Goal: Task Accomplishment & Management: Use online tool/utility

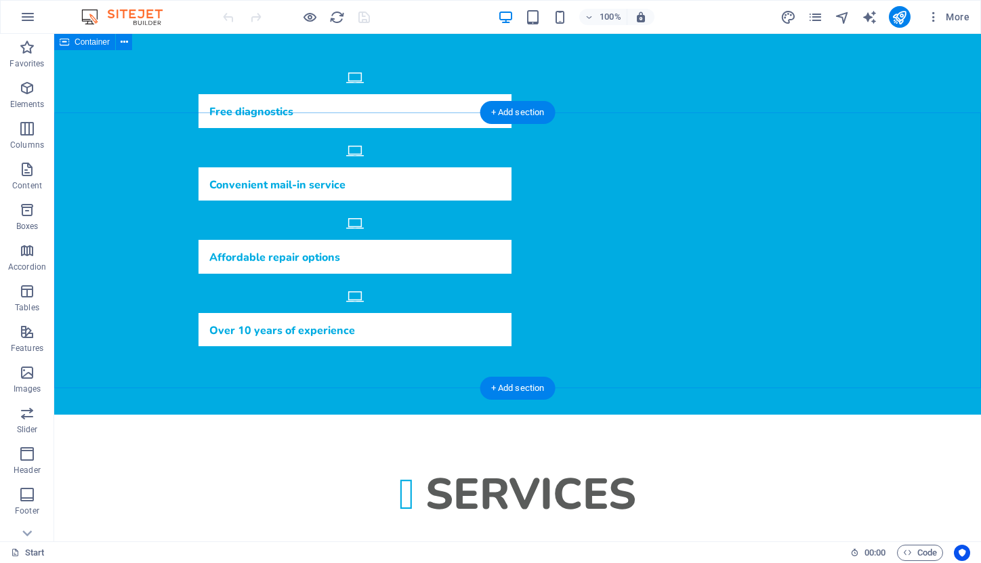
scroll to position [577, 0]
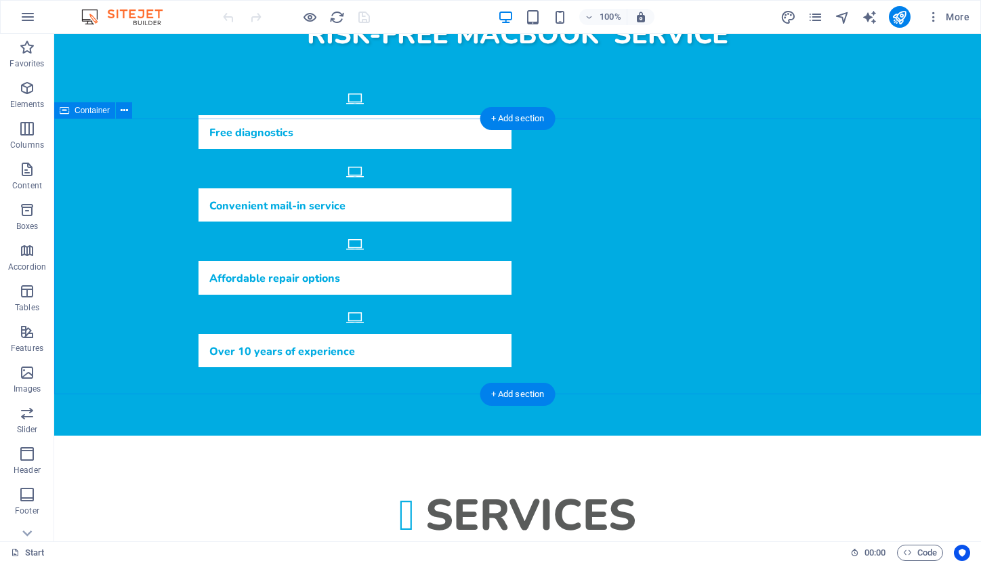
click at [79, 111] on span "Container" at bounding box center [92, 110] width 35 height 8
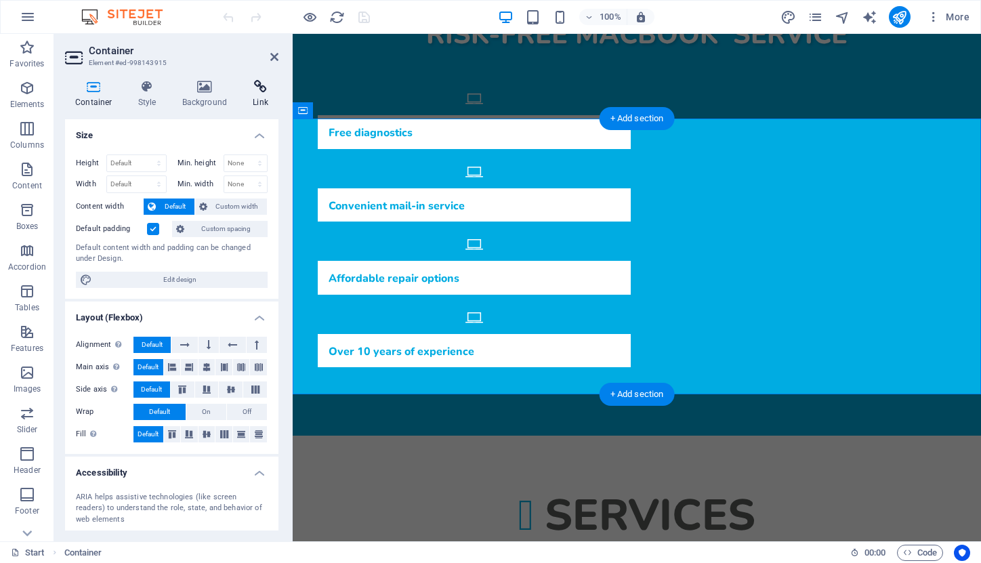
click at [256, 91] on icon at bounding box center [261, 87] width 36 height 14
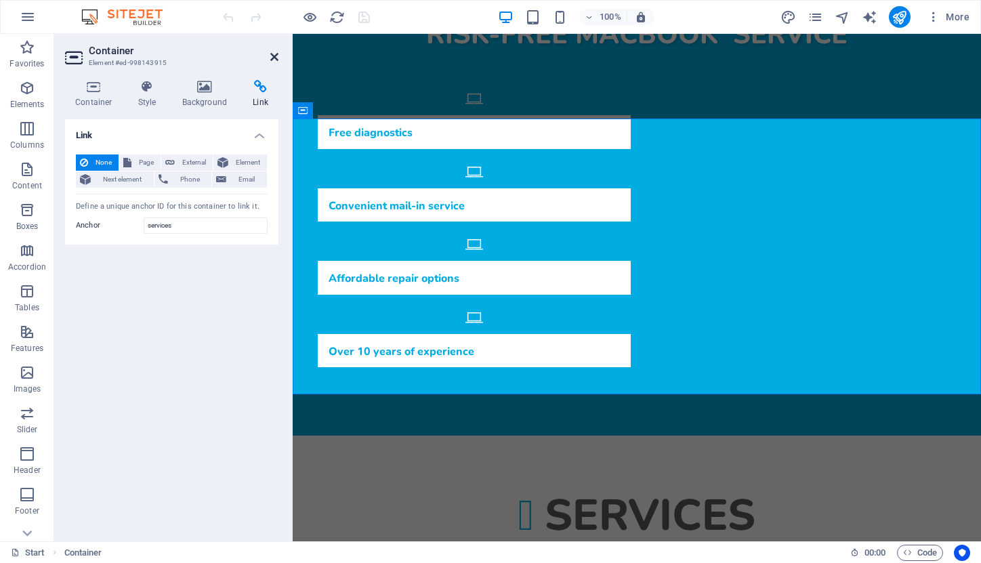
click at [270, 58] on icon at bounding box center [274, 57] width 8 height 11
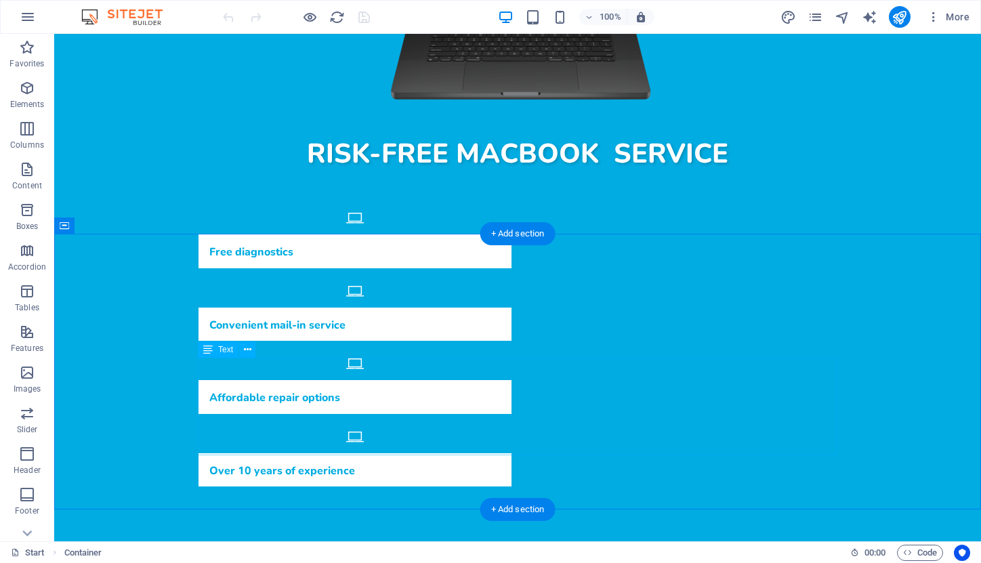
scroll to position [456, 0]
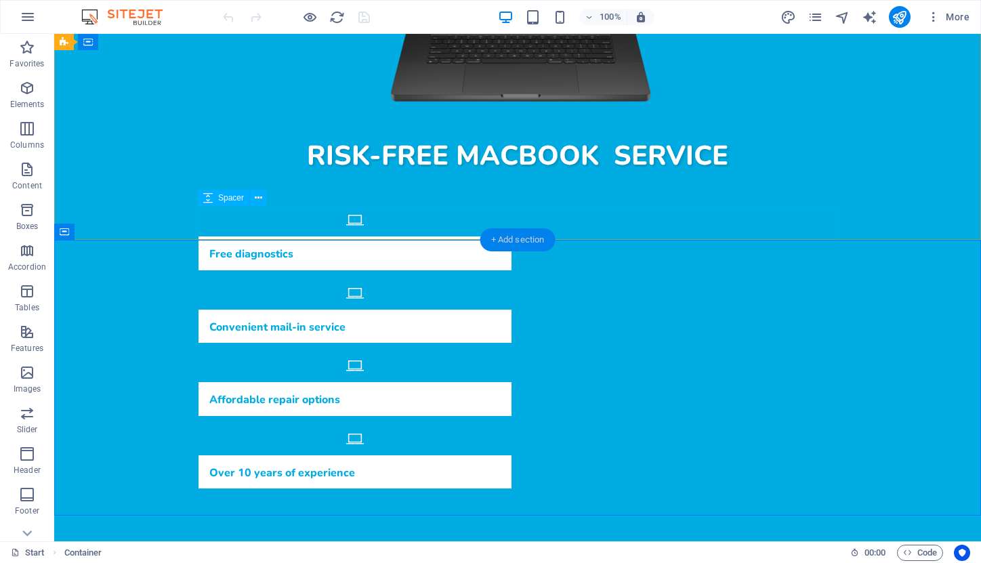
click at [510, 239] on div "+ Add section" at bounding box center [518, 239] width 75 height 23
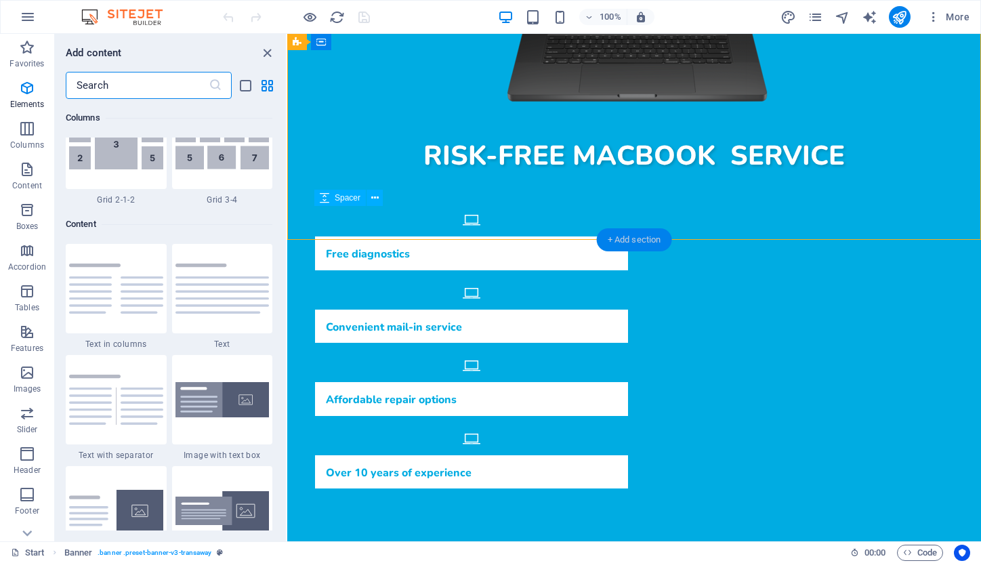
scroll to position [2371, 0]
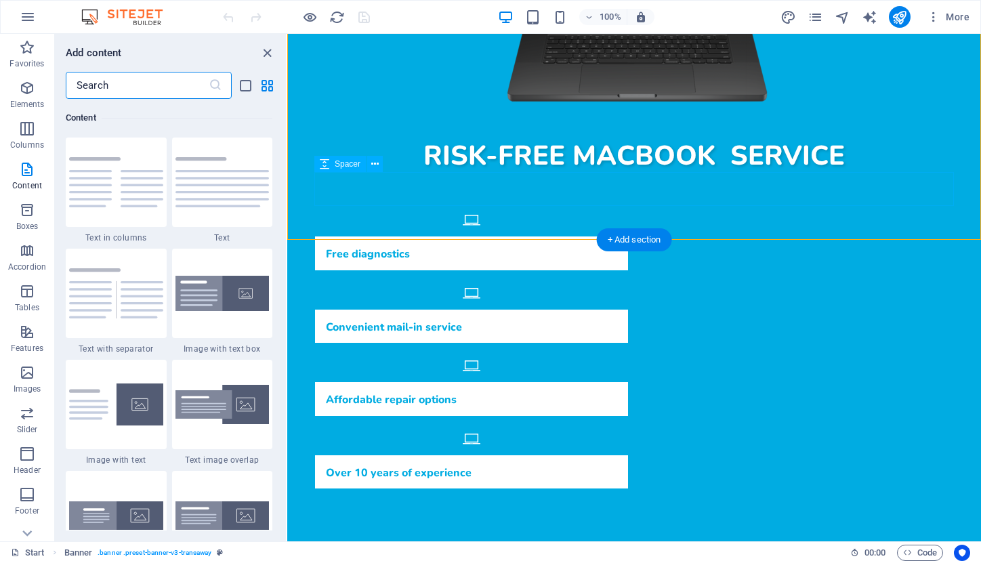
click at [98, 90] on input "text" at bounding box center [137, 85] width 143 height 27
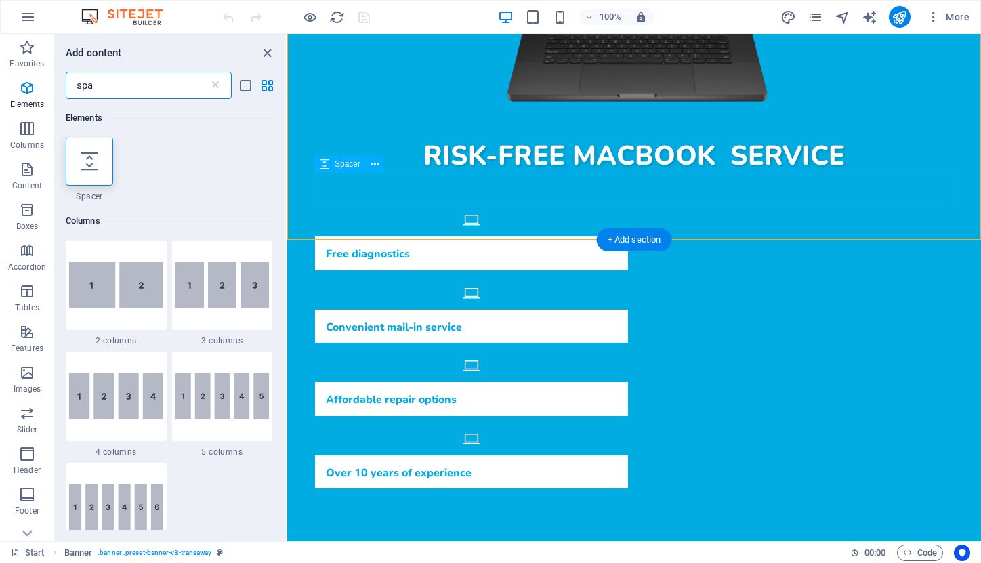
scroll to position [0, 0]
type input "spa"
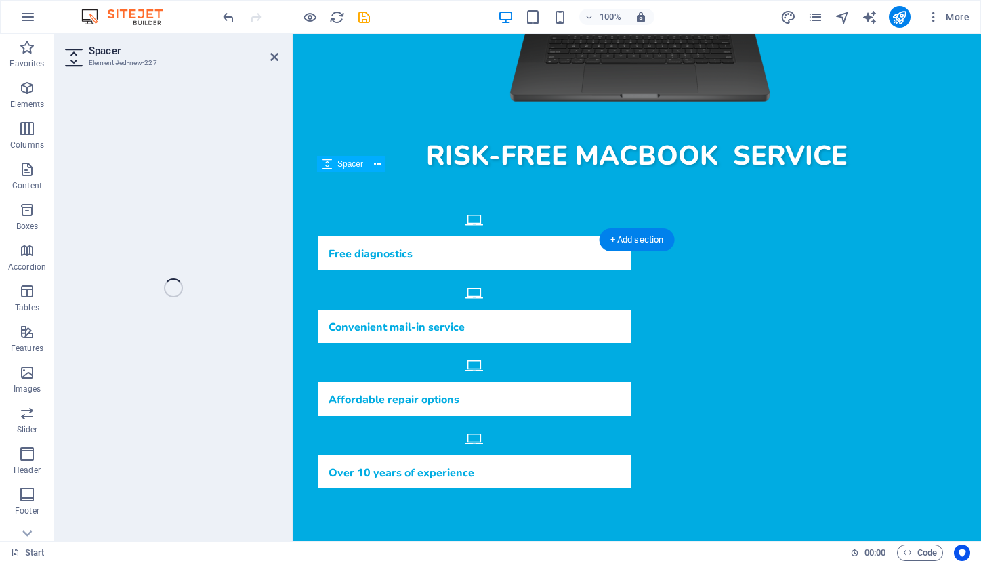
select select "px"
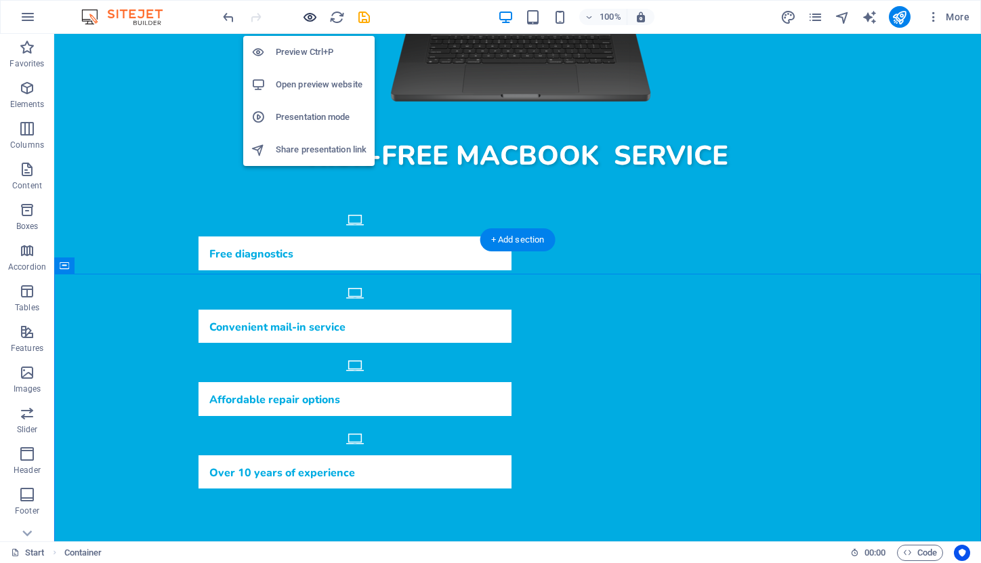
click at [308, 15] on icon "button" at bounding box center [310, 17] width 16 height 16
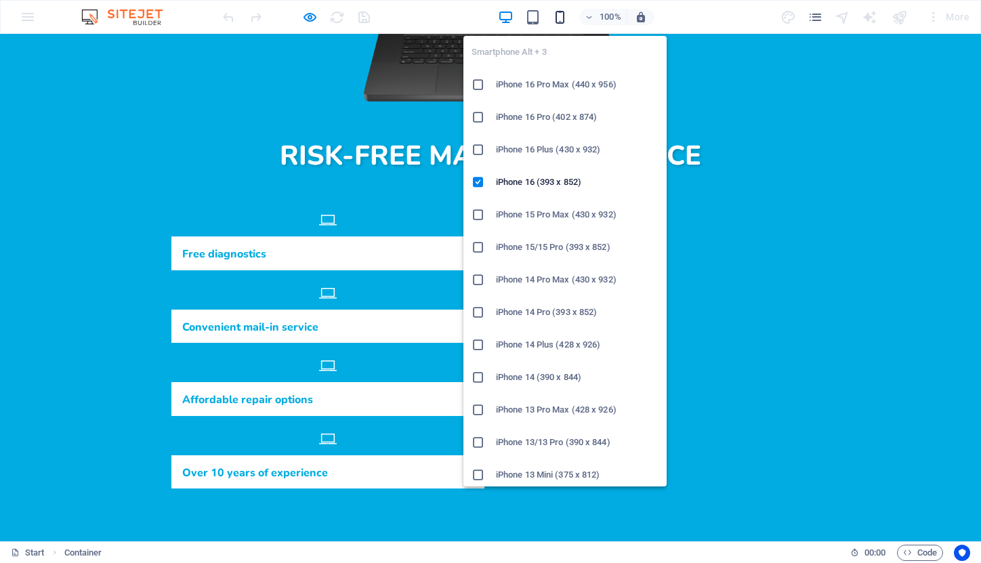
click at [565, 20] on icon "button" at bounding box center [560, 17] width 16 height 16
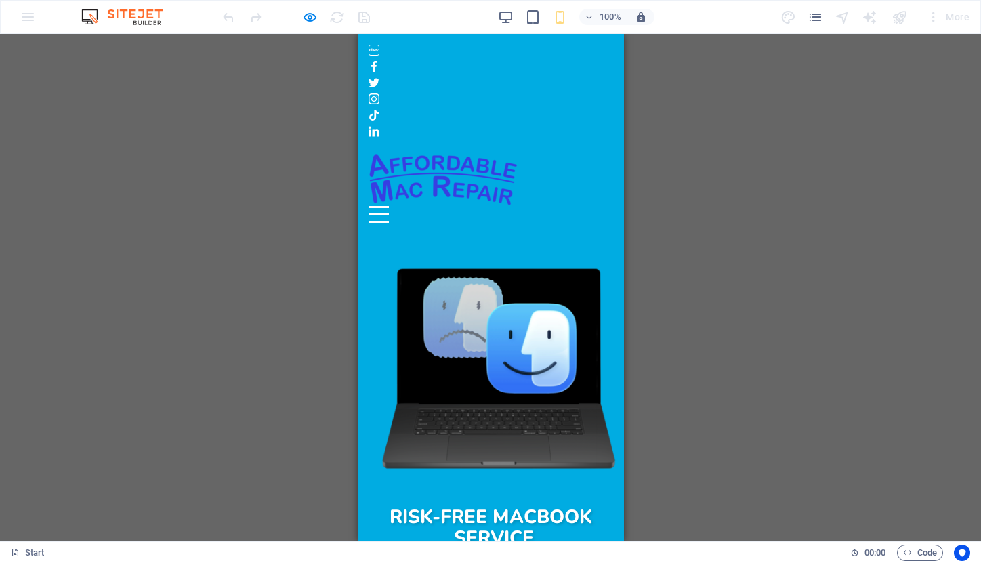
click at [388, 206] on button "Menu" at bounding box center [378, 207] width 20 height 2
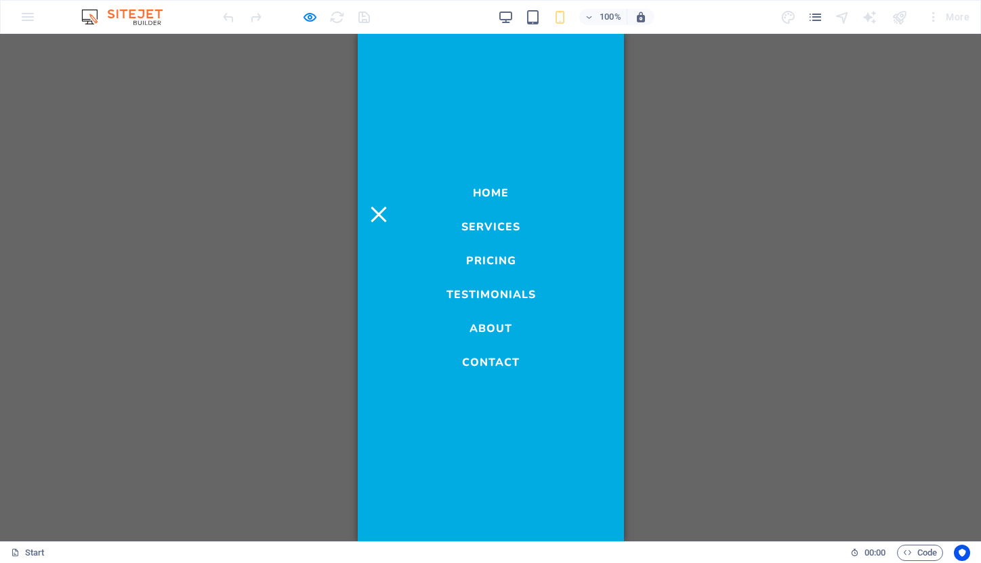
click at [496, 224] on link "Services" at bounding box center [490, 224] width 59 height 16
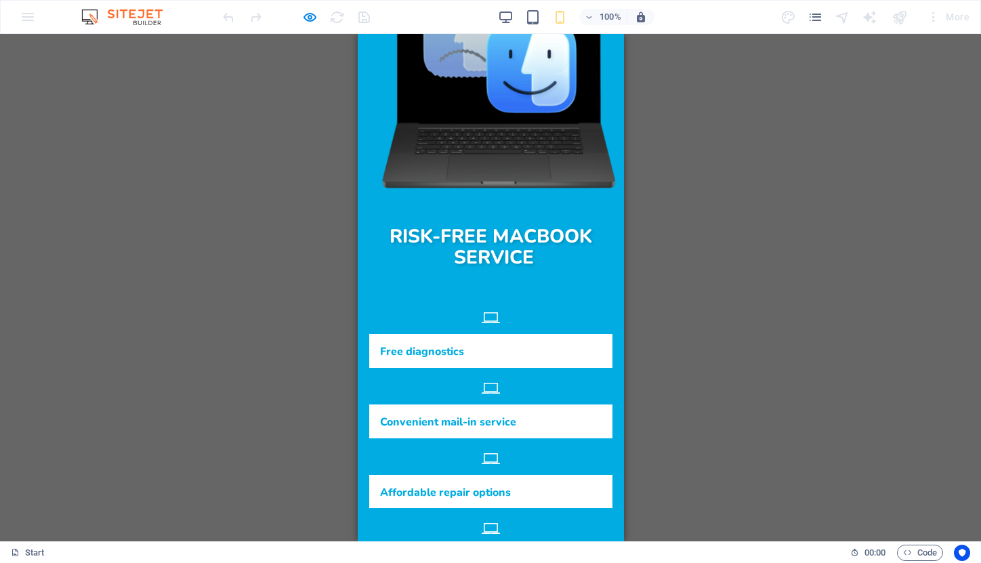
scroll to position [273, 0]
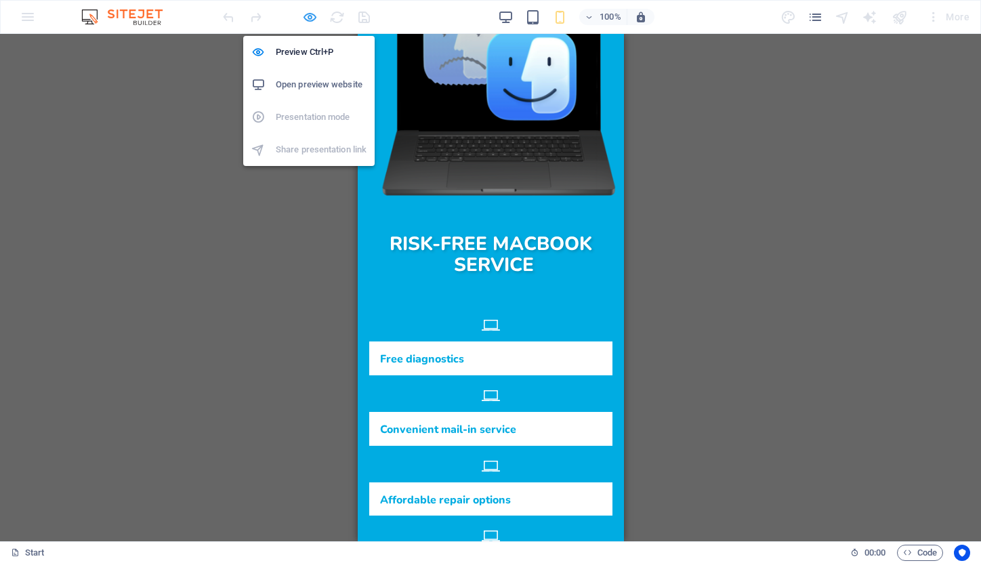
click at [313, 13] on icon "button" at bounding box center [310, 17] width 16 height 16
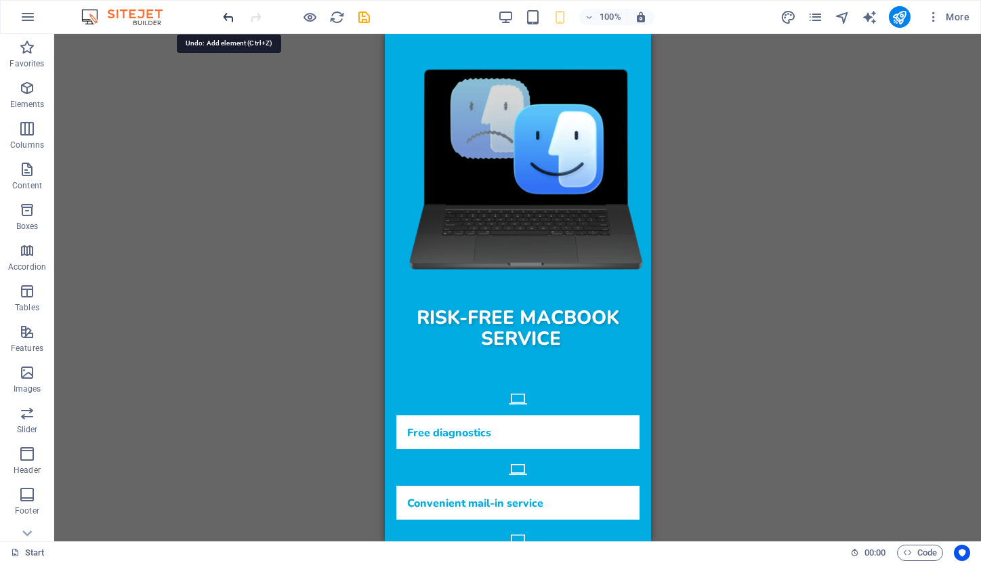
click at [225, 16] on icon "undo" at bounding box center [229, 17] width 16 height 16
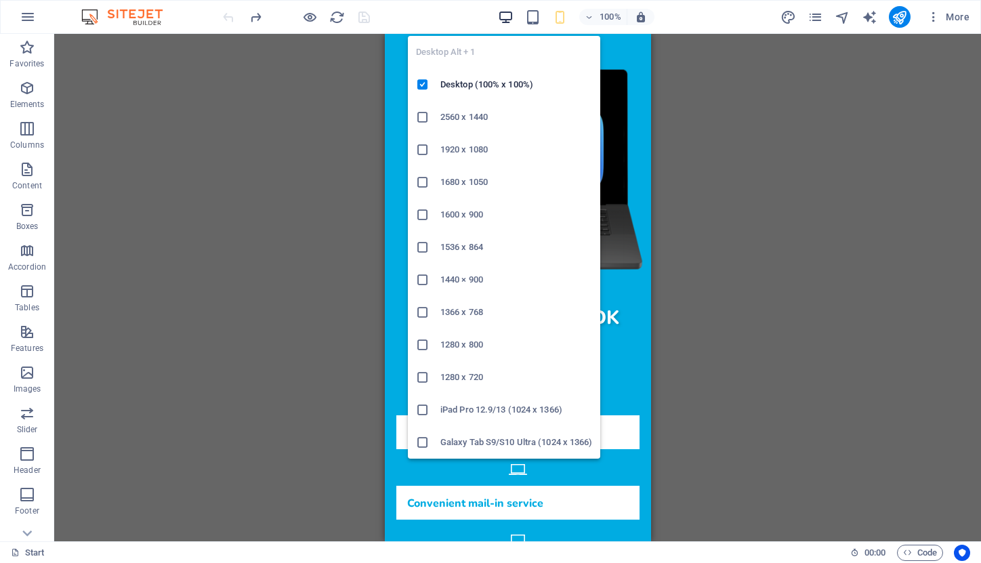
click at [509, 17] on icon "button" at bounding box center [506, 17] width 16 height 16
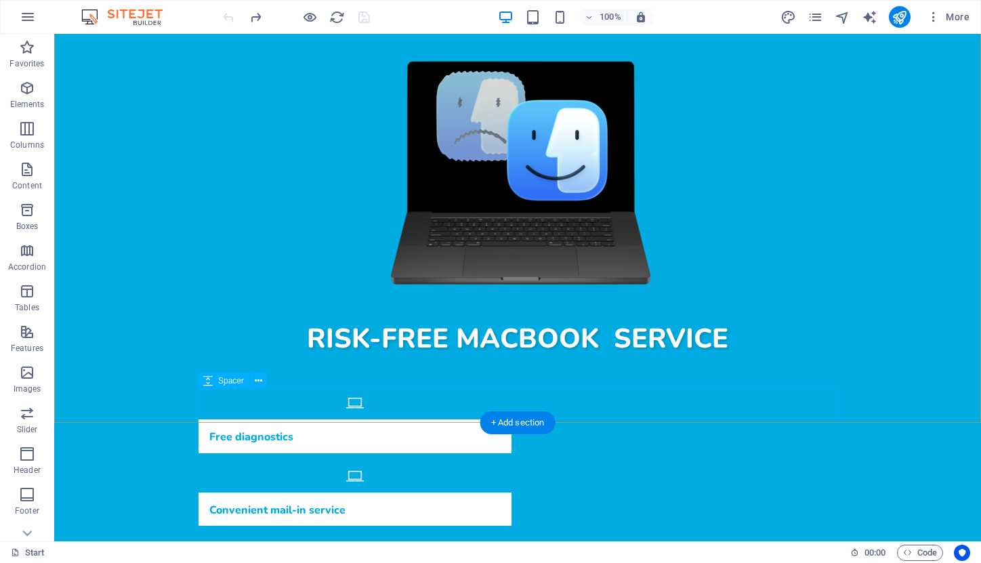
click at [226, 382] on span "Spacer" at bounding box center [231, 381] width 26 height 8
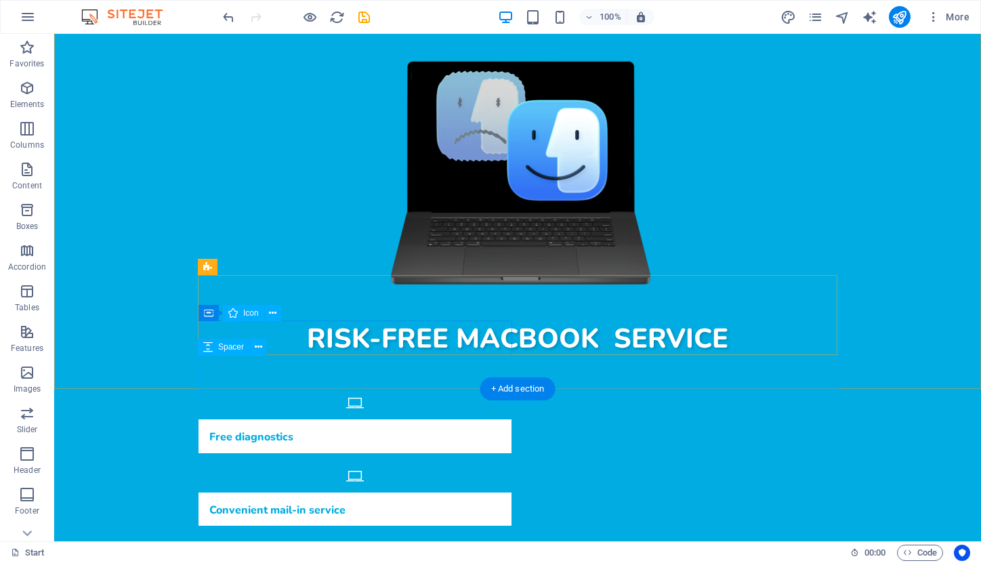
click at [230, 349] on span "Spacer" at bounding box center [231, 347] width 26 height 8
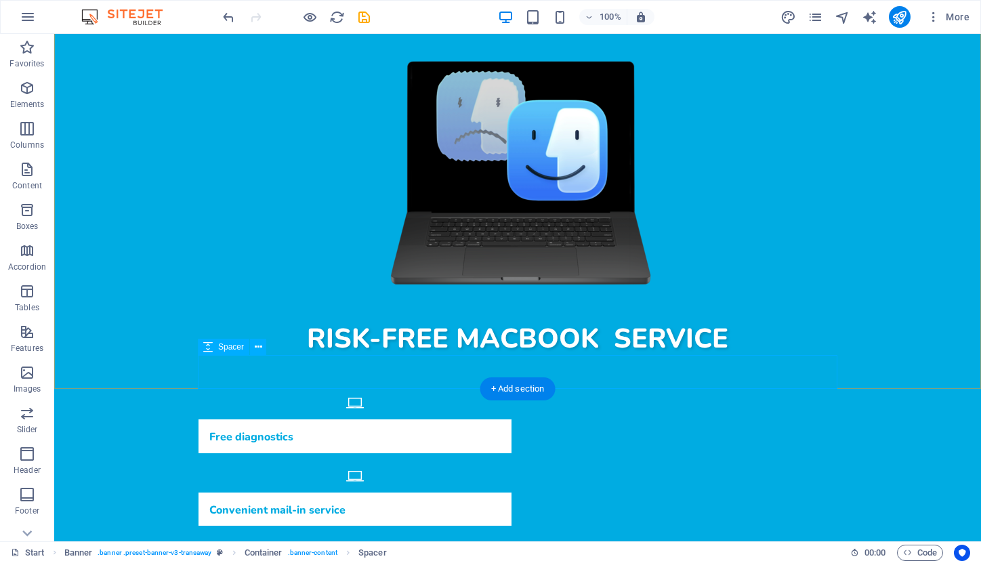
click at [232, 346] on span "Spacer" at bounding box center [231, 347] width 26 height 8
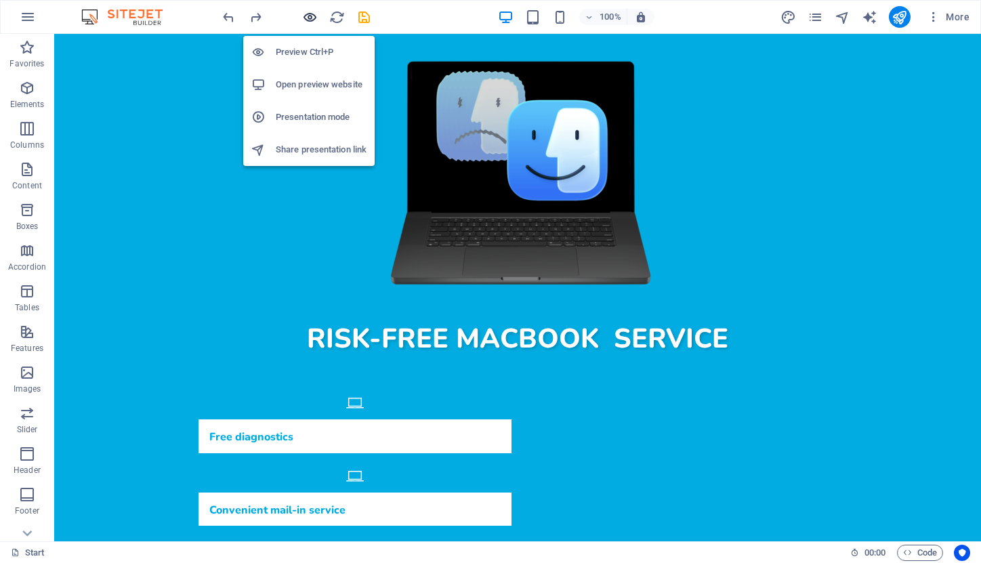
click at [312, 15] on icon "button" at bounding box center [310, 17] width 16 height 16
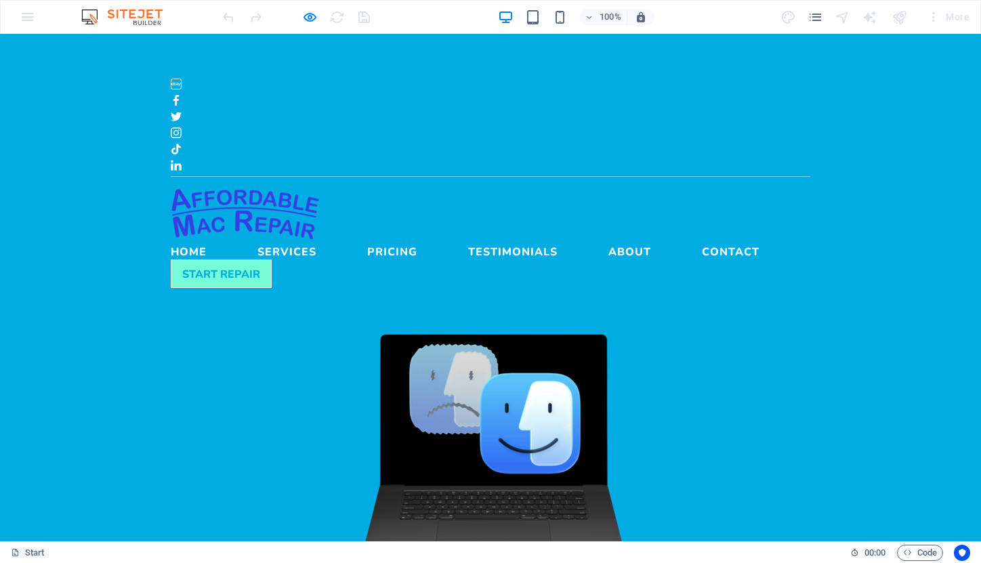
scroll to position [0, 0]
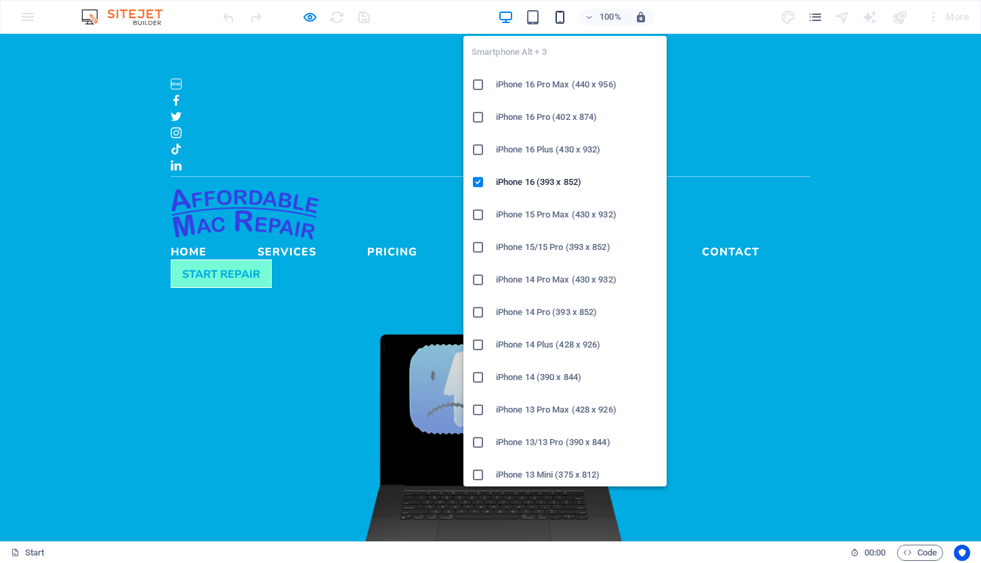
click at [563, 15] on icon "button" at bounding box center [560, 17] width 16 height 16
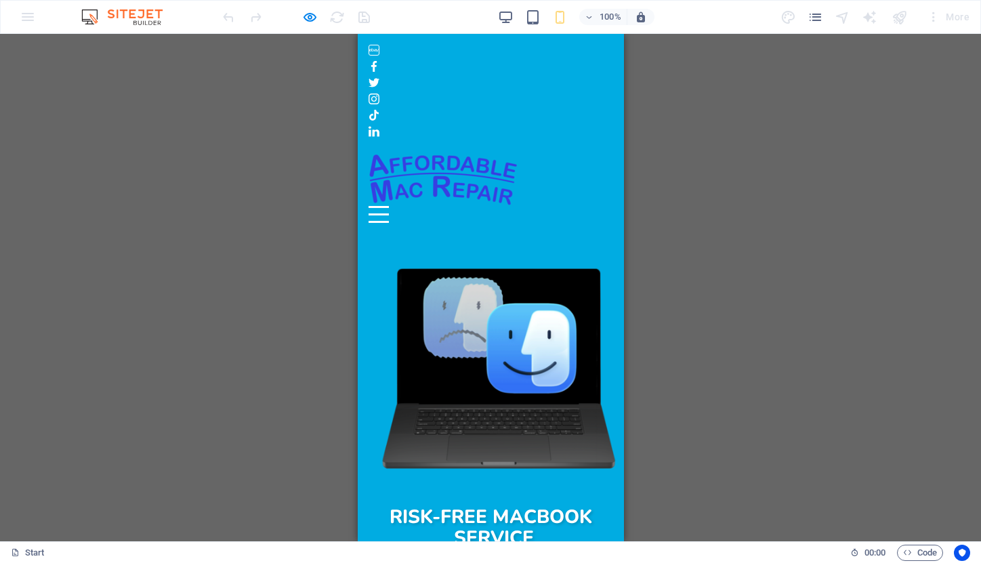
click at [388, 206] on div "Menu" at bounding box center [378, 214] width 20 height 17
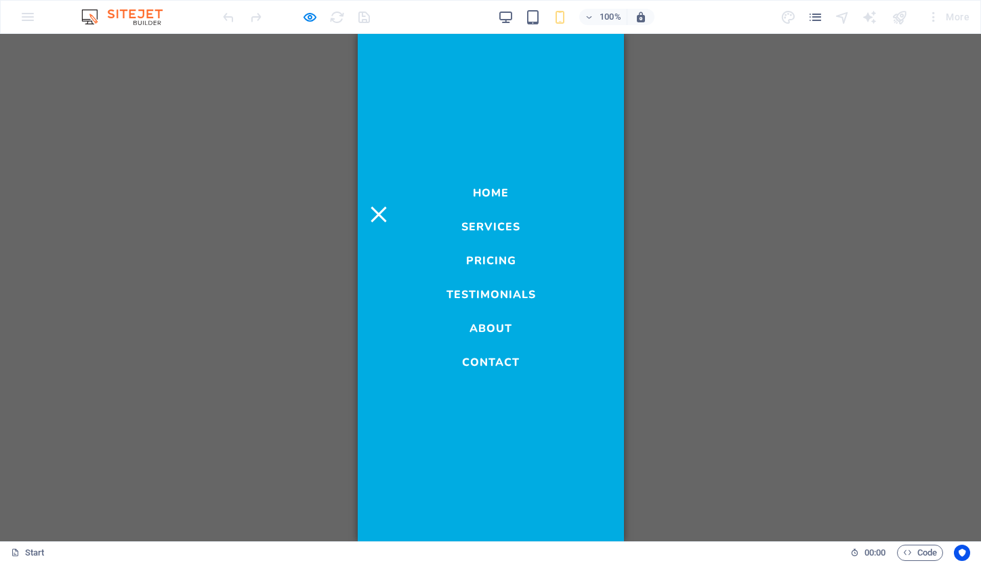
click at [507, 218] on link "Services" at bounding box center [490, 224] width 59 height 16
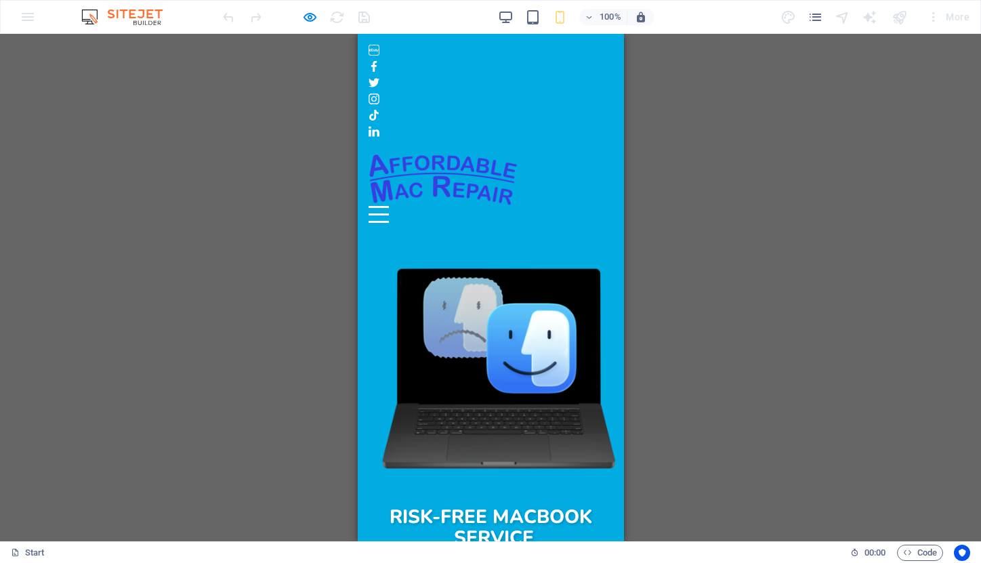
click at [388, 206] on button "Menu" at bounding box center [378, 207] width 20 height 2
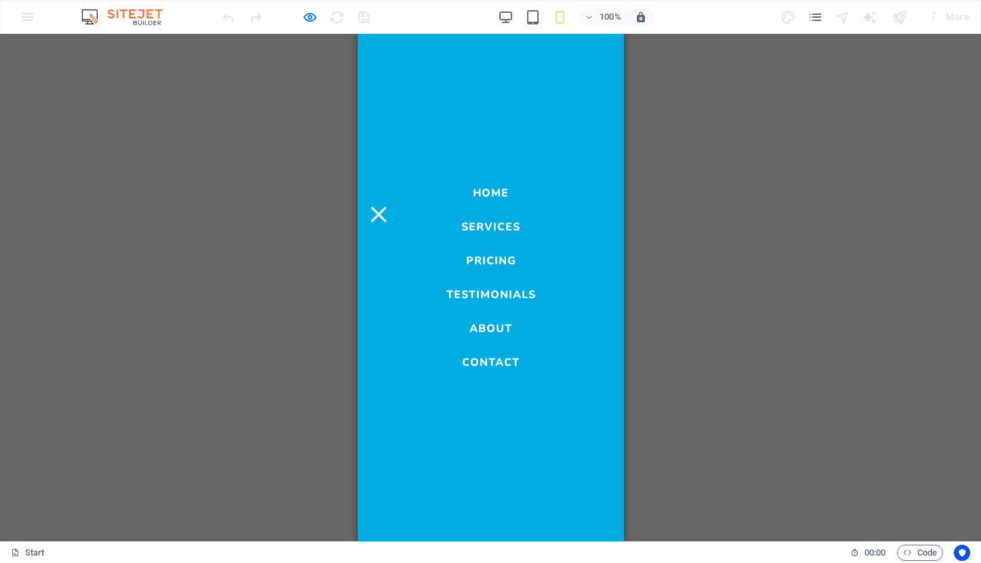
click at [485, 253] on link "Pricing" at bounding box center [491, 257] width 50 height 16
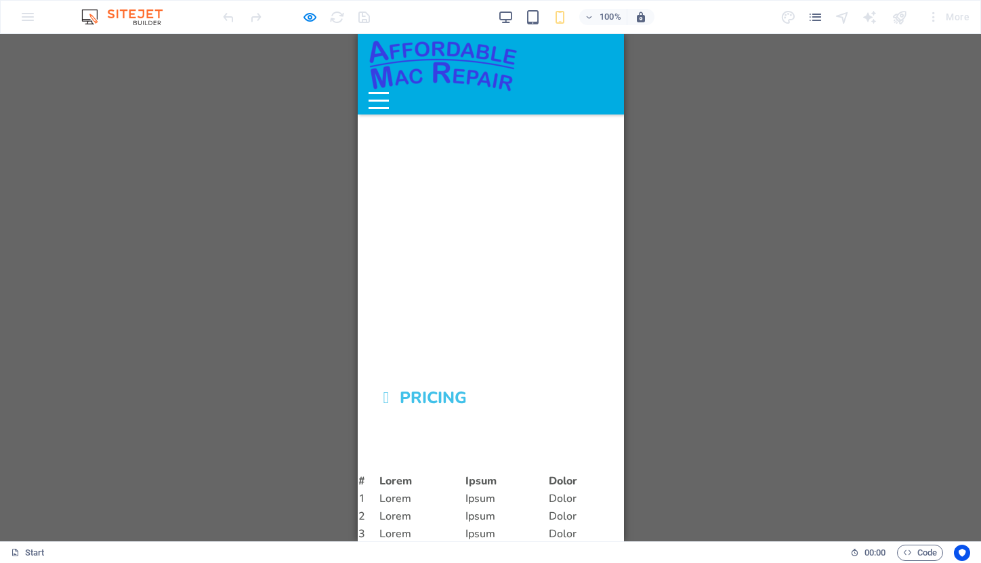
scroll to position [1782, 0]
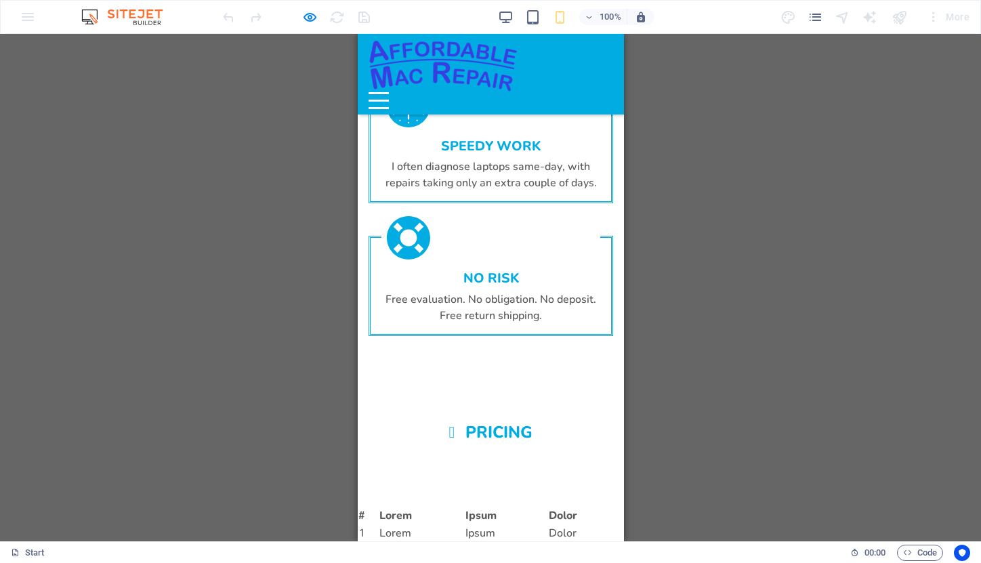
click at [388, 92] on div "Menu" at bounding box center [378, 100] width 20 height 17
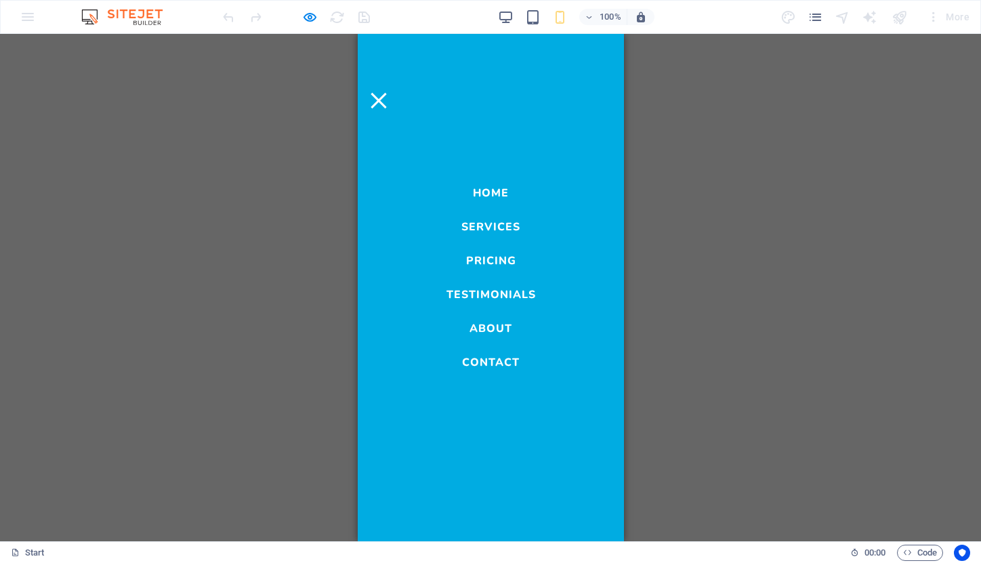
click at [494, 293] on link "Testimonials" at bounding box center [490, 291] width 89 height 16
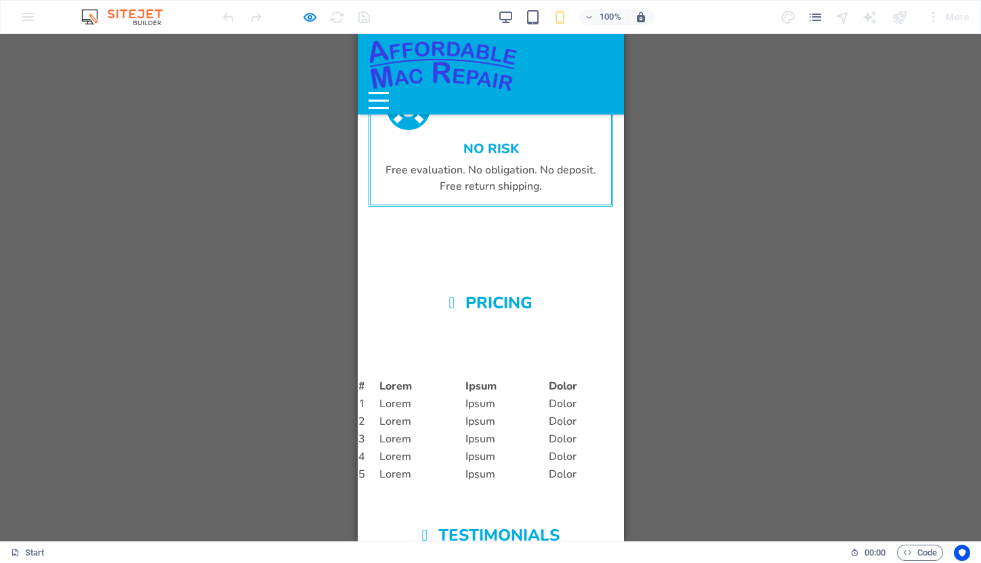
scroll to position [2014, 0]
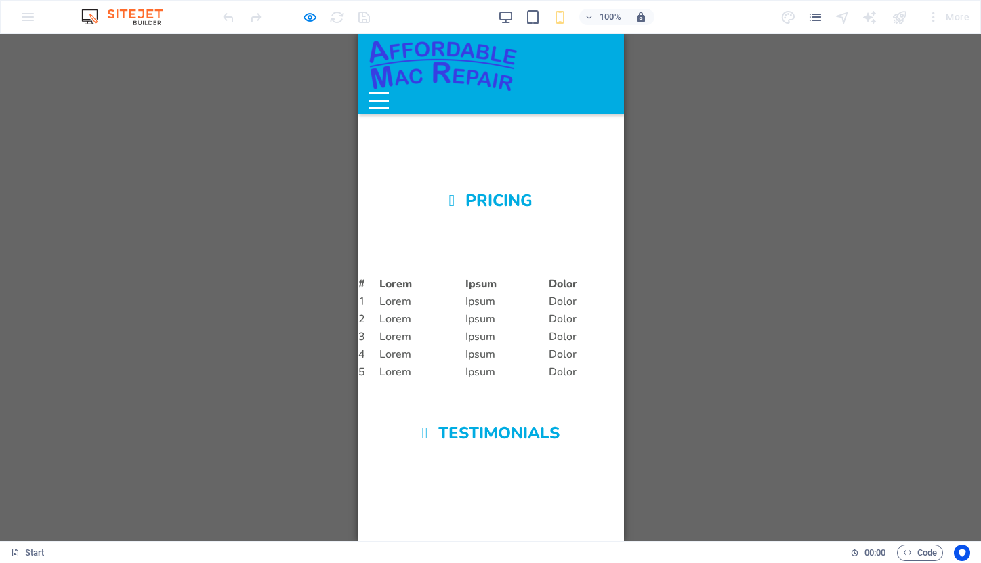
click at [388, 92] on div "Menu" at bounding box center [378, 100] width 20 height 17
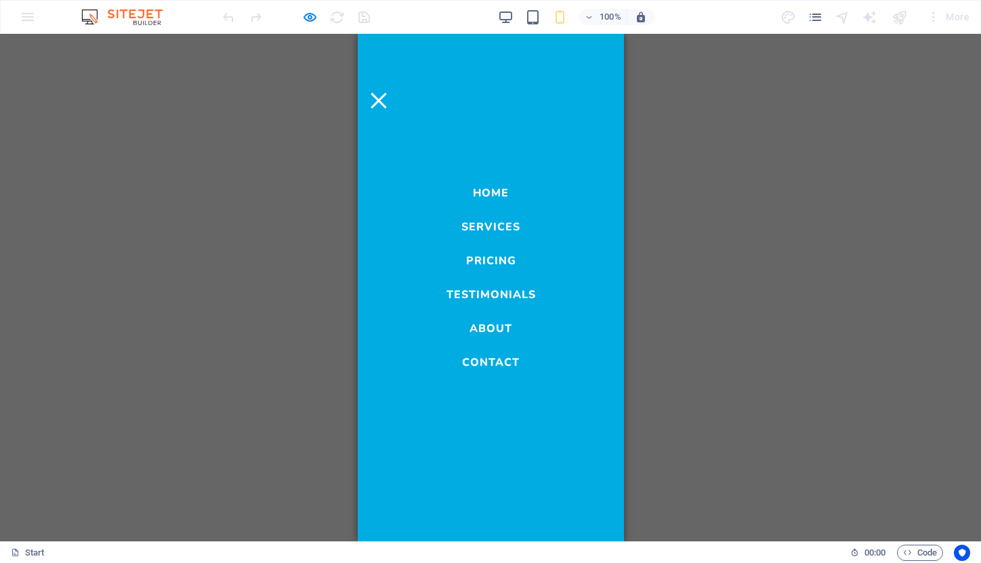
click at [494, 331] on link "About" at bounding box center [490, 325] width 43 height 16
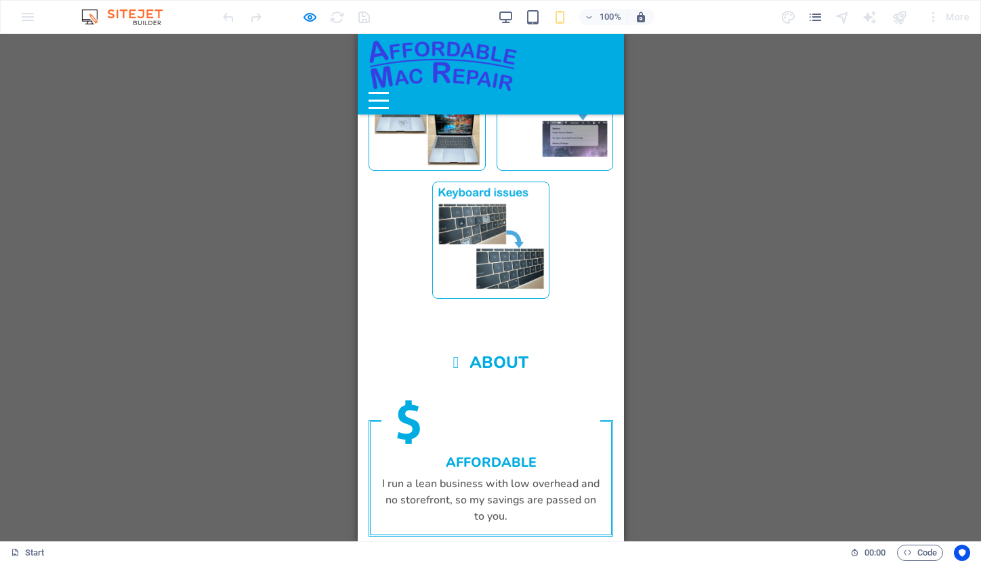
scroll to position [1312, 0]
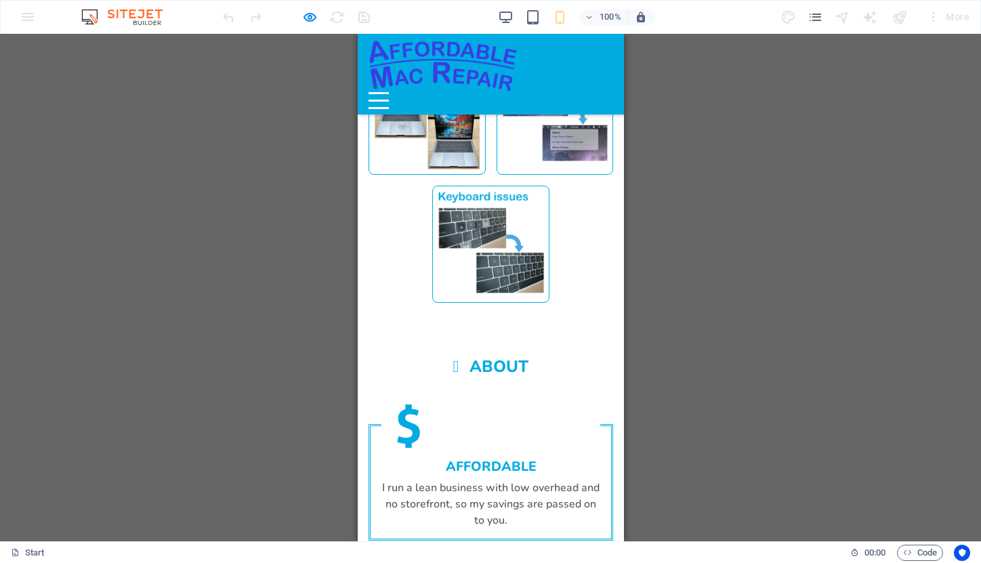
click at [388, 92] on button "Menu" at bounding box center [378, 93] width 20 height 2
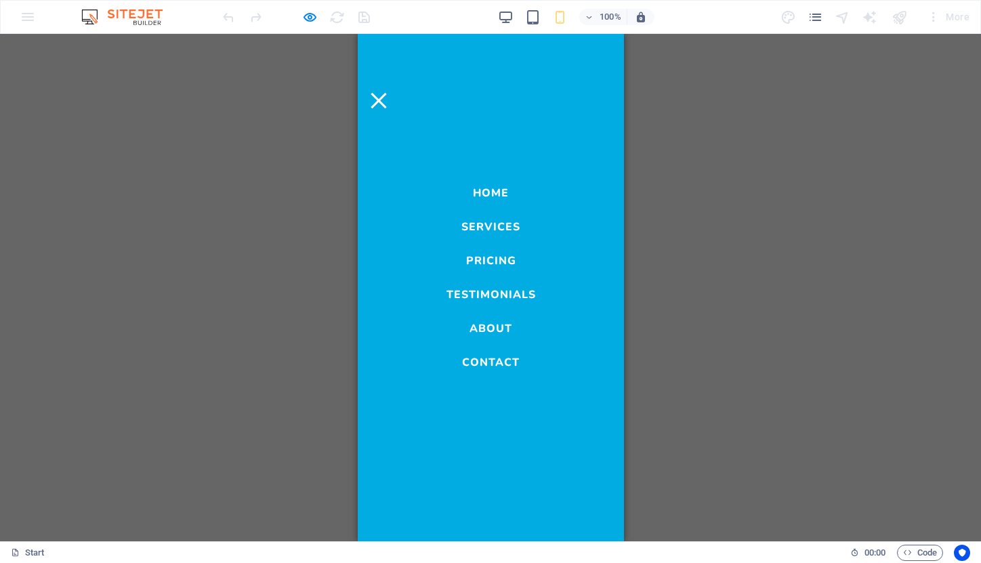
click at [480, 357] on link "Contact" at bounding box center [491, 359] width 58 height 16
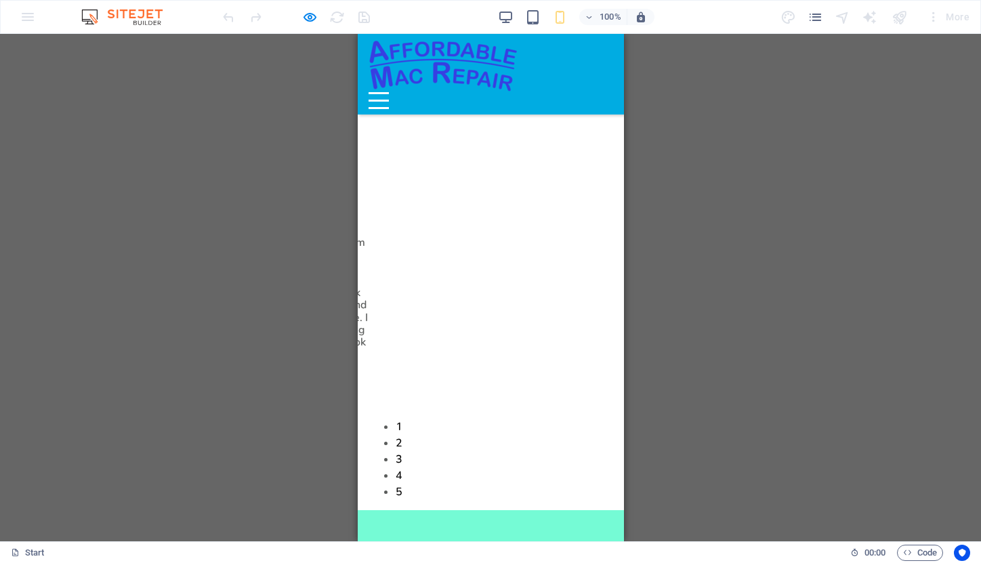
scroll to position [2361, 0]
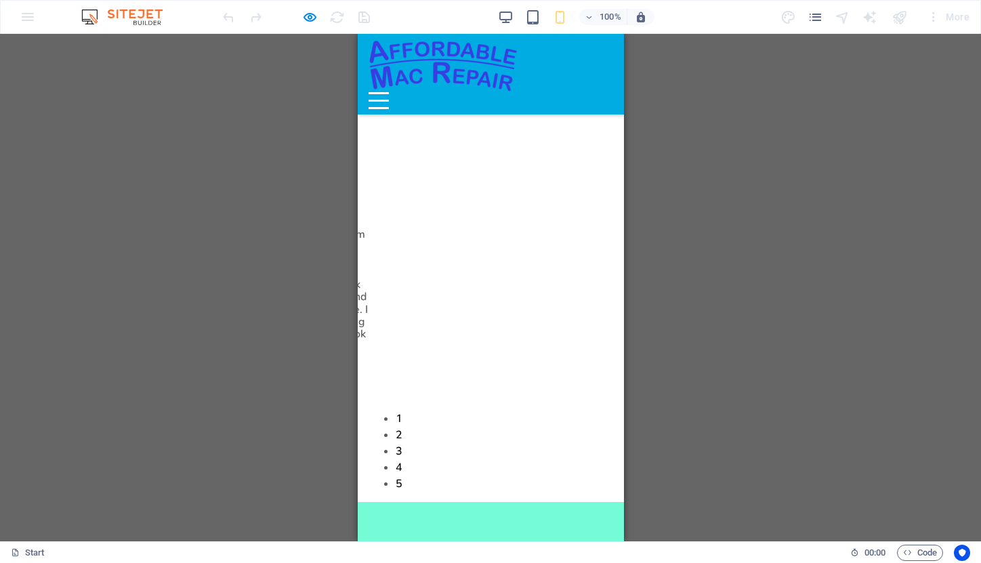
click at [388, 92] on div "Menu" at bounding box center [378, 100] width 20 height 17
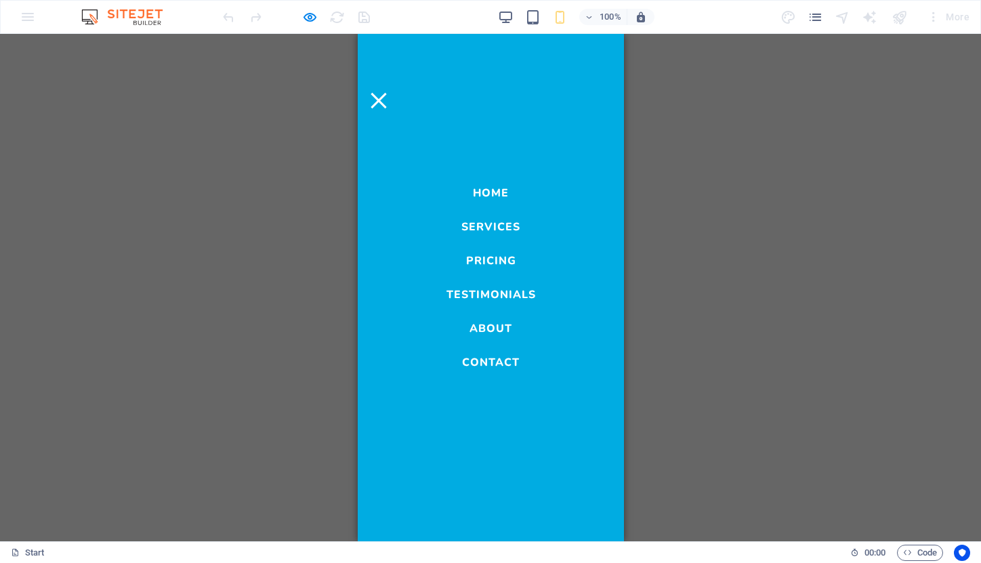
click at [474, 223] on link "Services" at bounding box center [490, 224] width 59 height 16
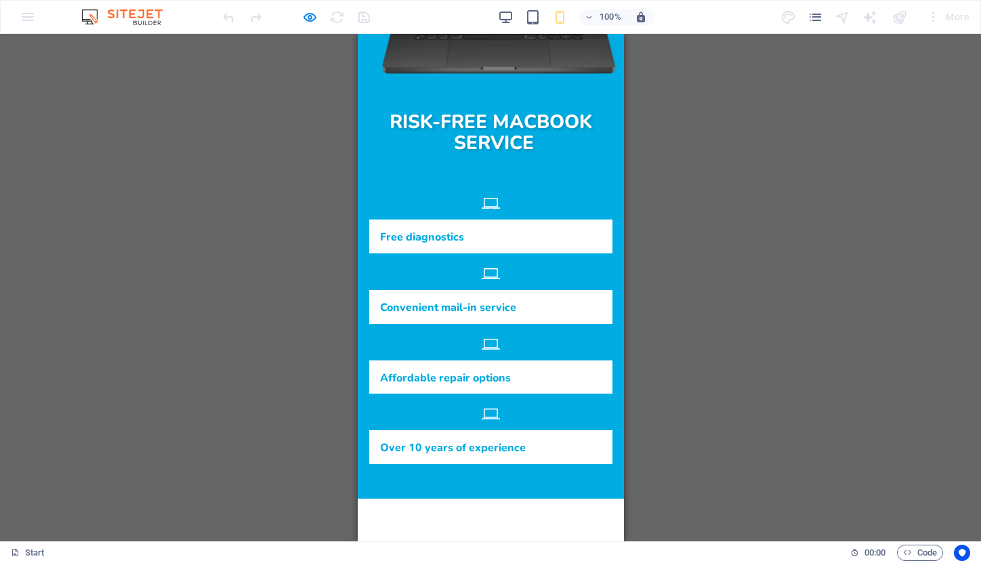
scroll to position [387, 0]
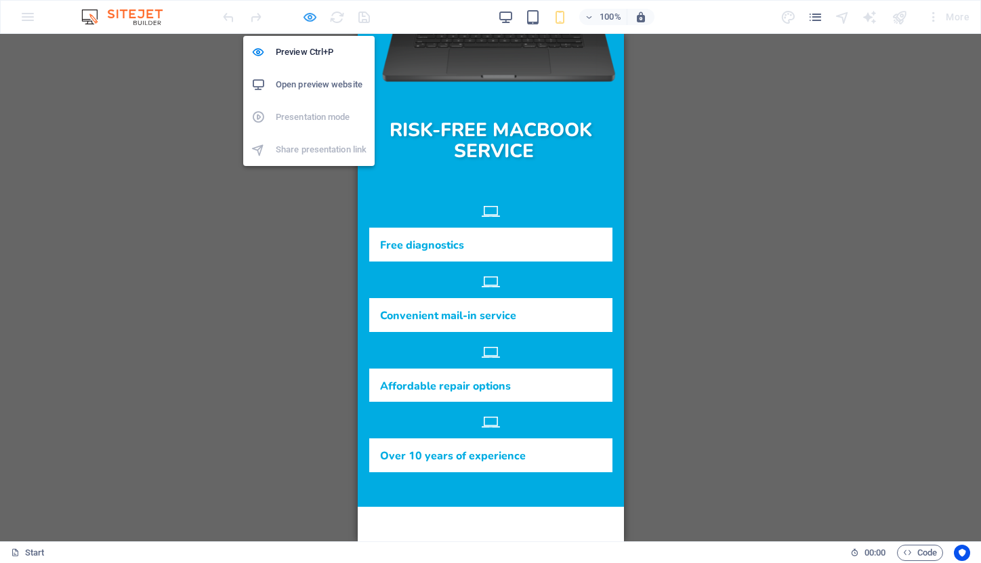
click at [306, 15] on icon "button" at bounding box center [310, 17] width 16 height 16
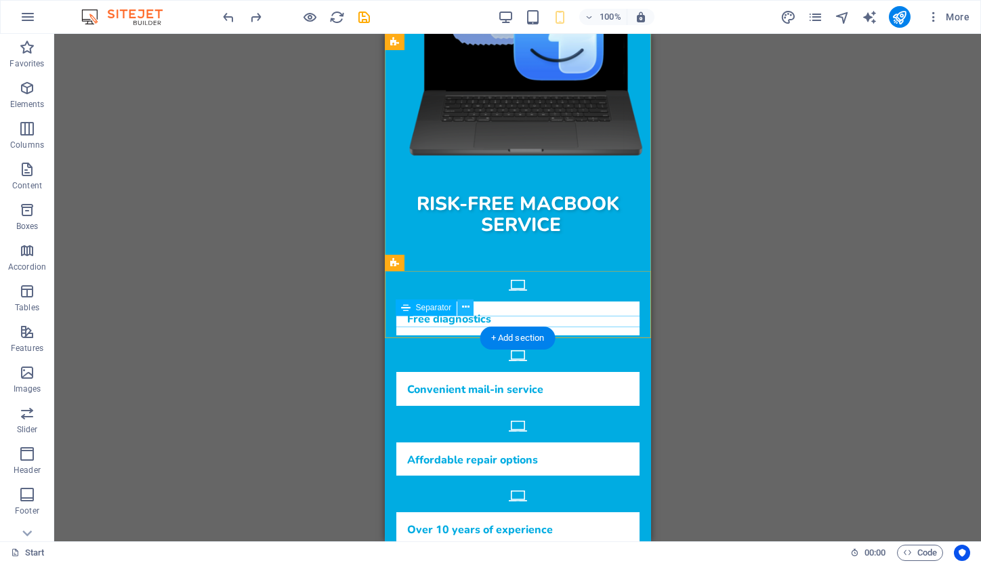
click at [467, 306] on icon at bounding box center [465, 307] width 7 height 14
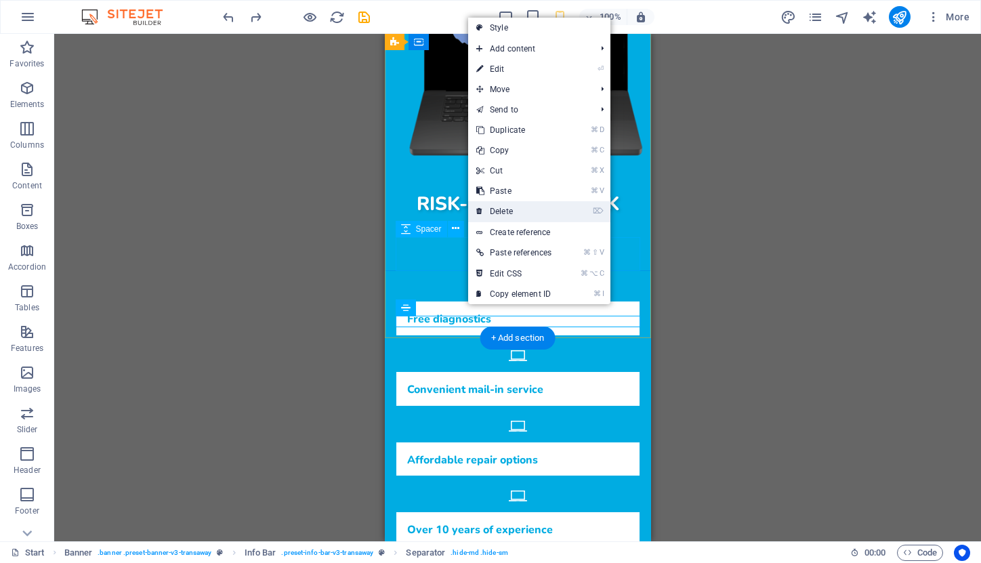
click at [510, 205] on link "⌦ Delete" at bounding box center [513, 211] width 91 height 20
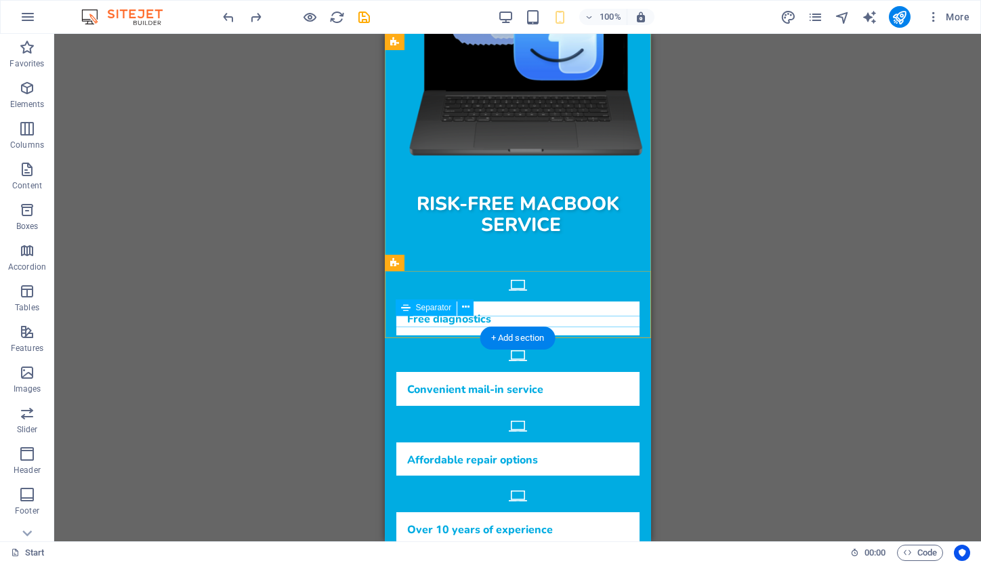
click at [439, 304] on span "Separator" at bounding box center [434, 308] width 36 height 8
select select "%"
select select "px"
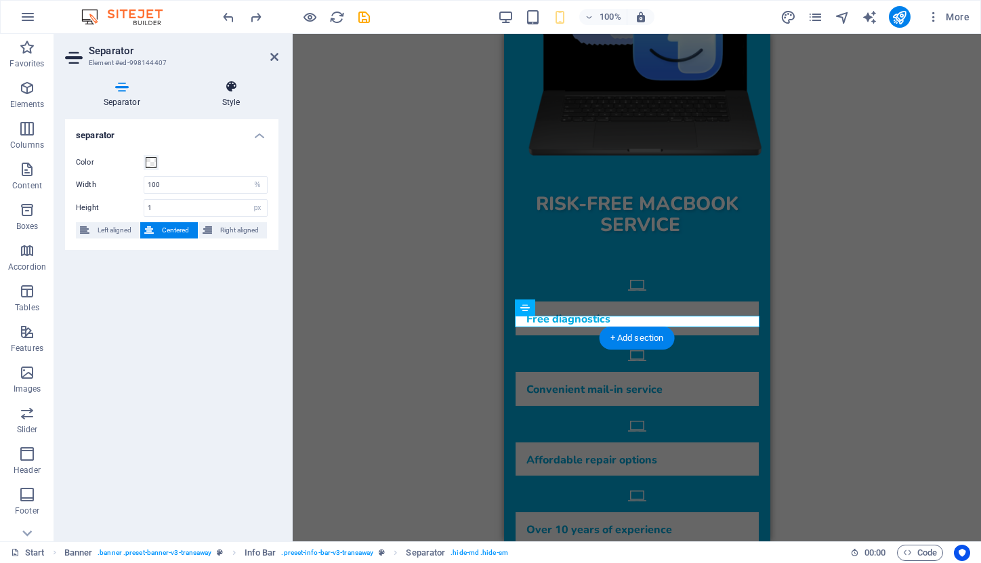
click at [228, 87] on icon at bounding box center [231, 87] width 95 height 14
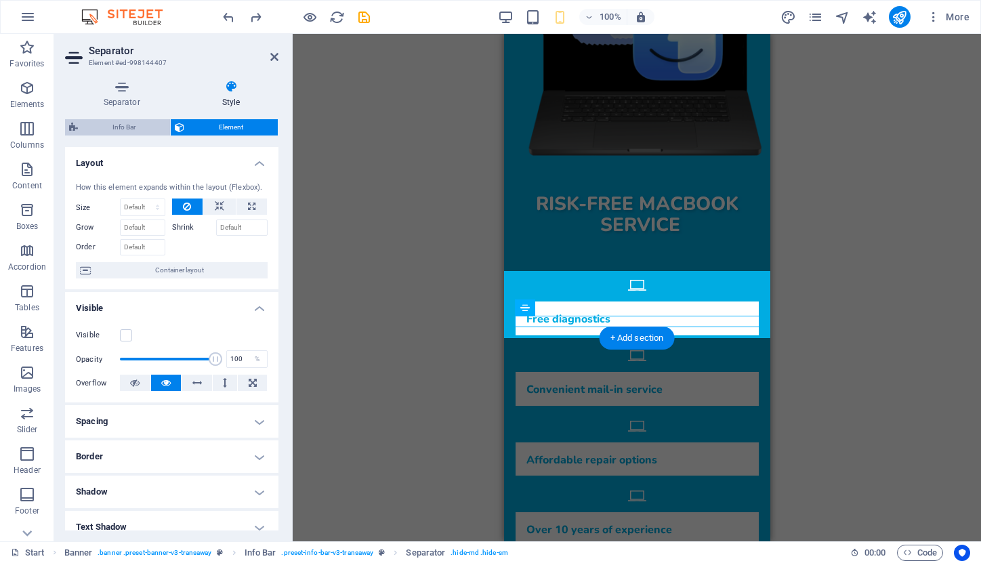
click at [113, 127] on span "Info Bar" at bounding box center [124, 127] width 84 height 16
select select "rem"
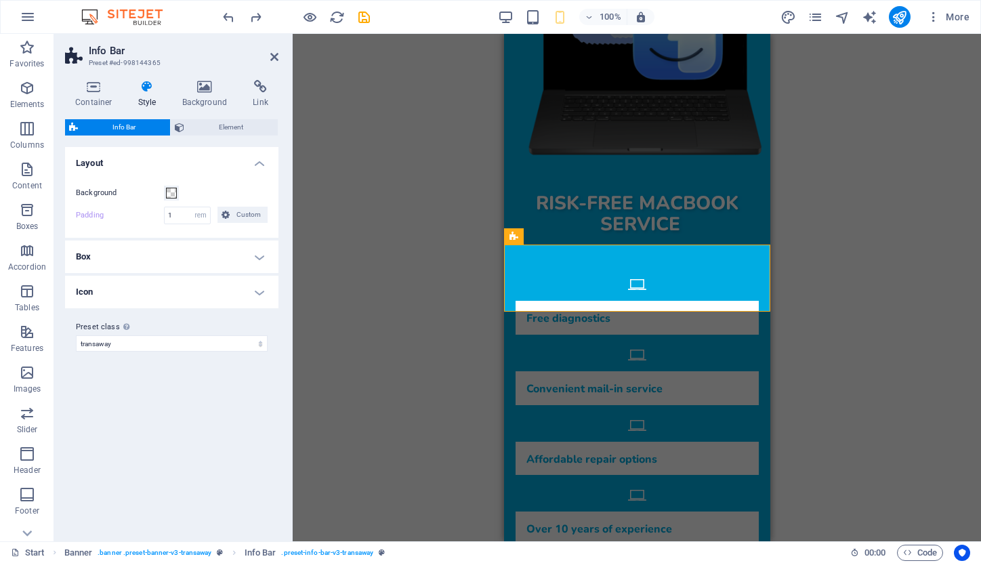
scroll to position [372, 0]
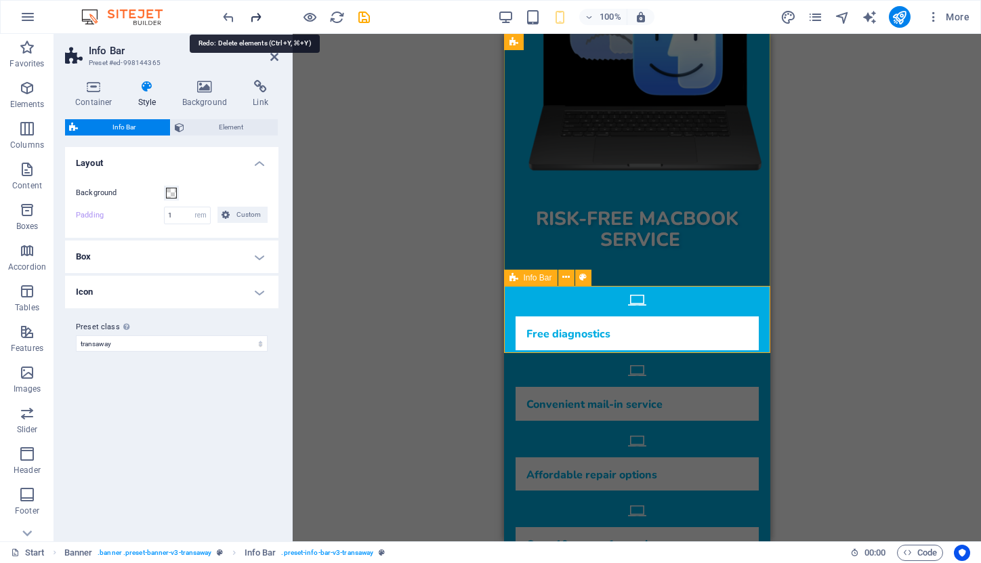
click at [258, 22] on icon "redo" at bounding box center [256, 17] width 16 height 16
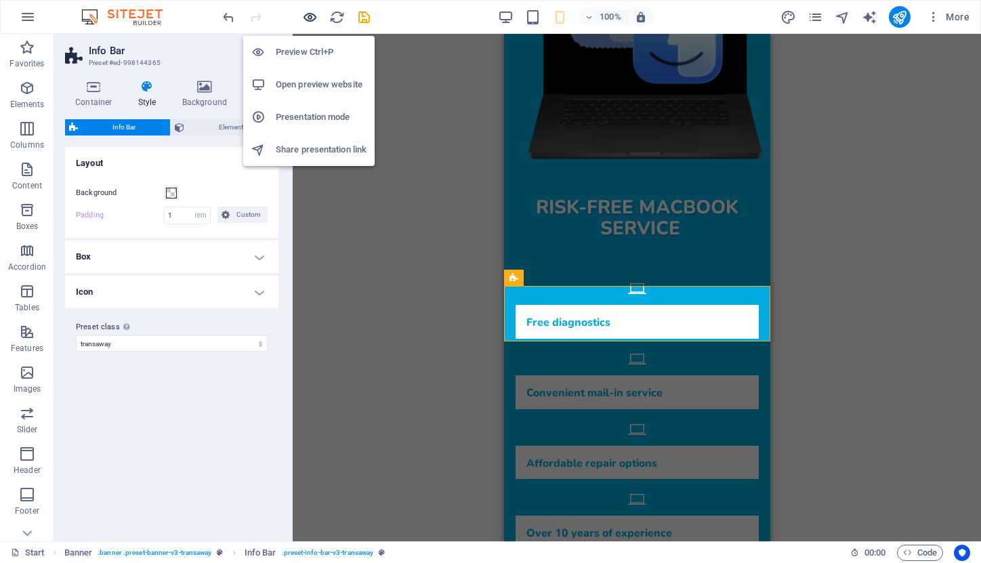
click at [310, 18] on icon "button" at bounding box center [310, 17] width 16 height 16
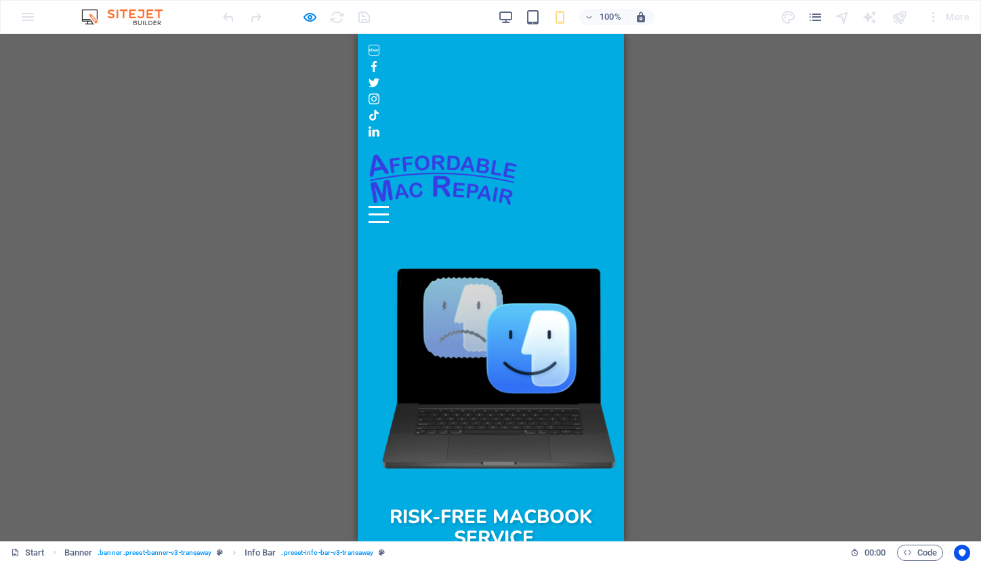
scroll to position [0, 0]
click at [388, 206] on div "Menu" at bounding box center [378, 214] width 20 height 17
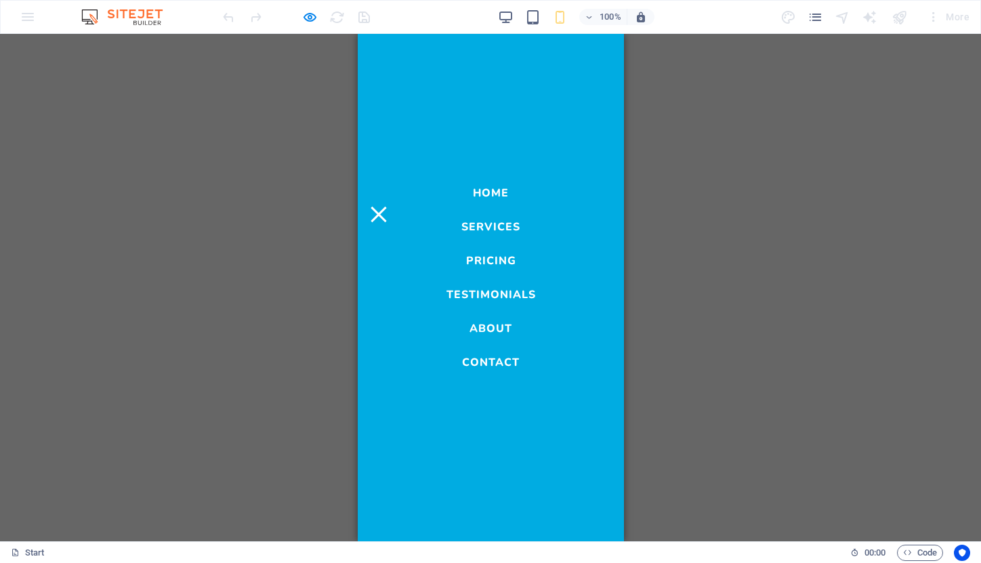
click at [491, 229] on link "Services" at bounding box center [490, 224] width 59 height 16
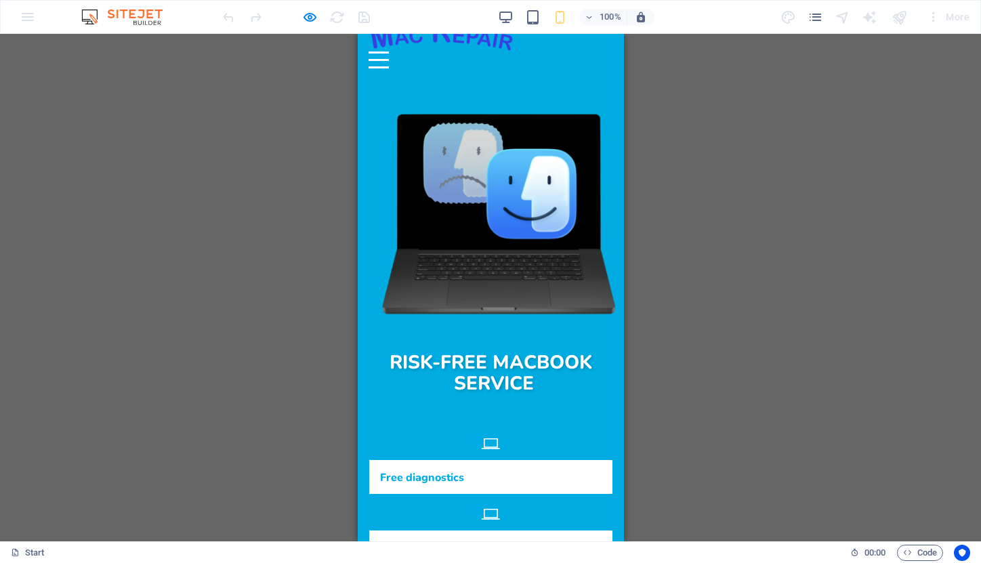
scroll to position [138, 0]
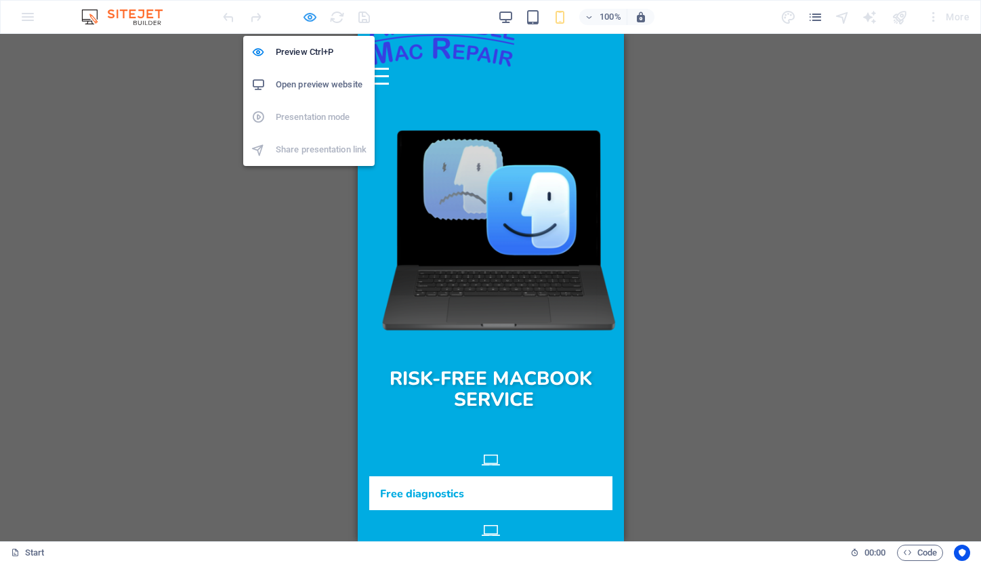
click at [312, 18] on icon "button" at bounding box center [310, 17] width 16 height 16
select select "rem"
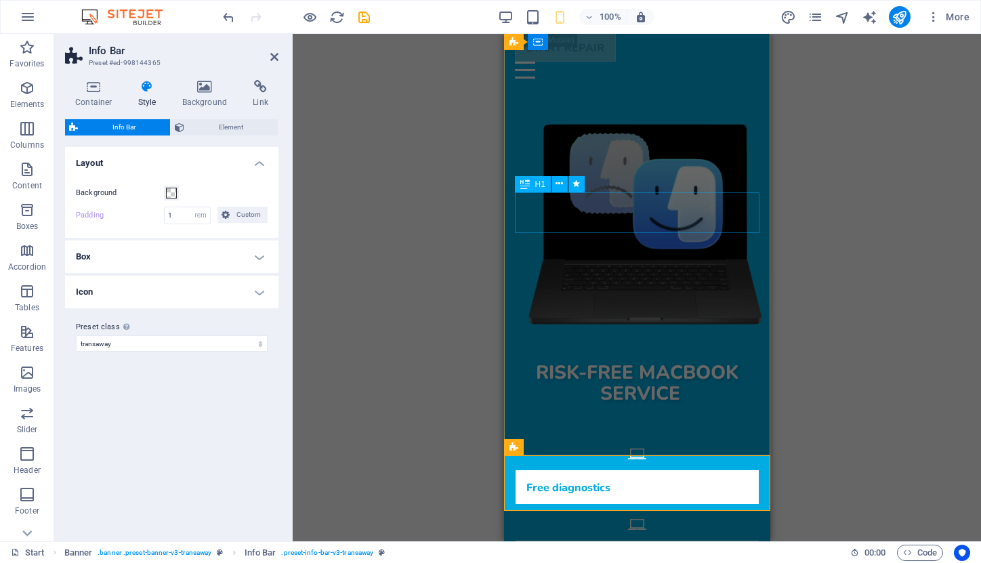
scroll to position [219, 0]
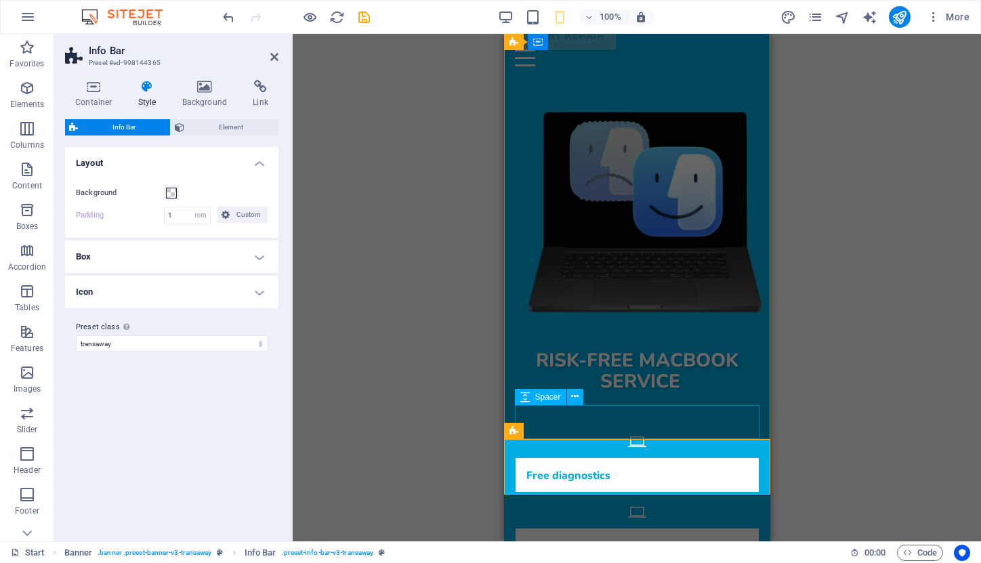
click at [546, 399] on span "Spacer" at bounding box center [548, 397] width 26 height 8
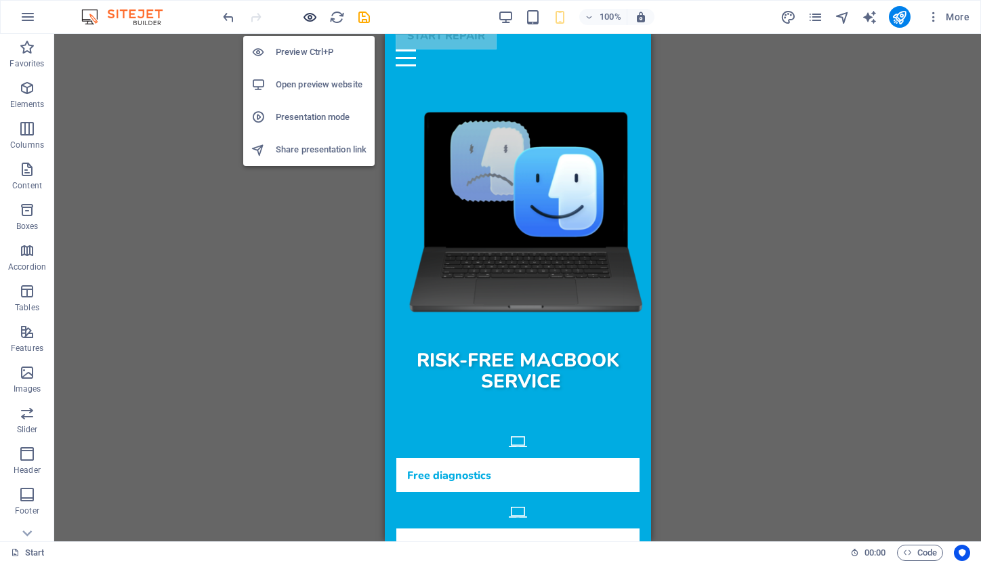
click at [314, 15] on icon "button" at bounding box center [310, 17] width 16 height 16
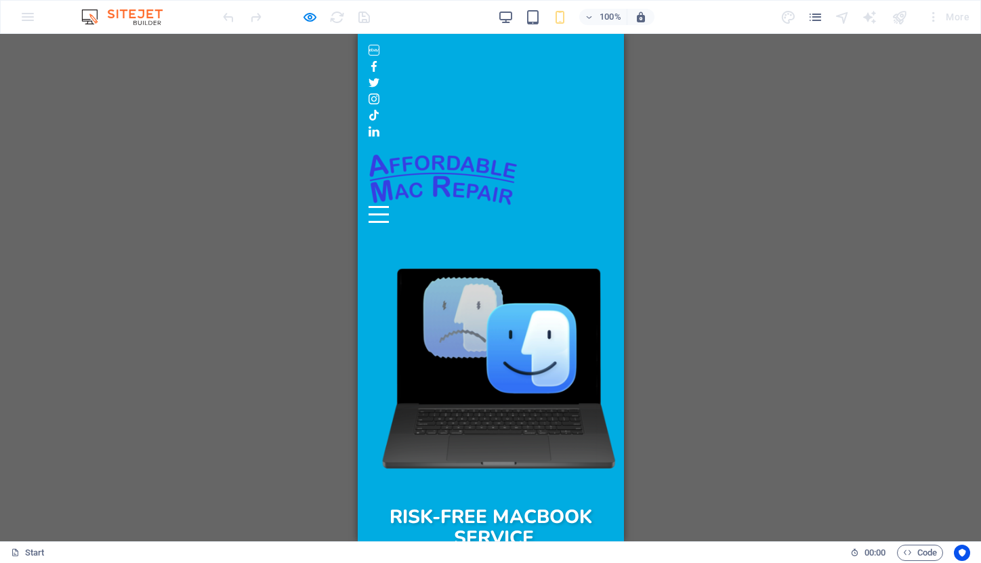
scroll to position [0, 0]
click at [388, 206] on div "Menu" at bounding box center [378, 214] width 20 height 17
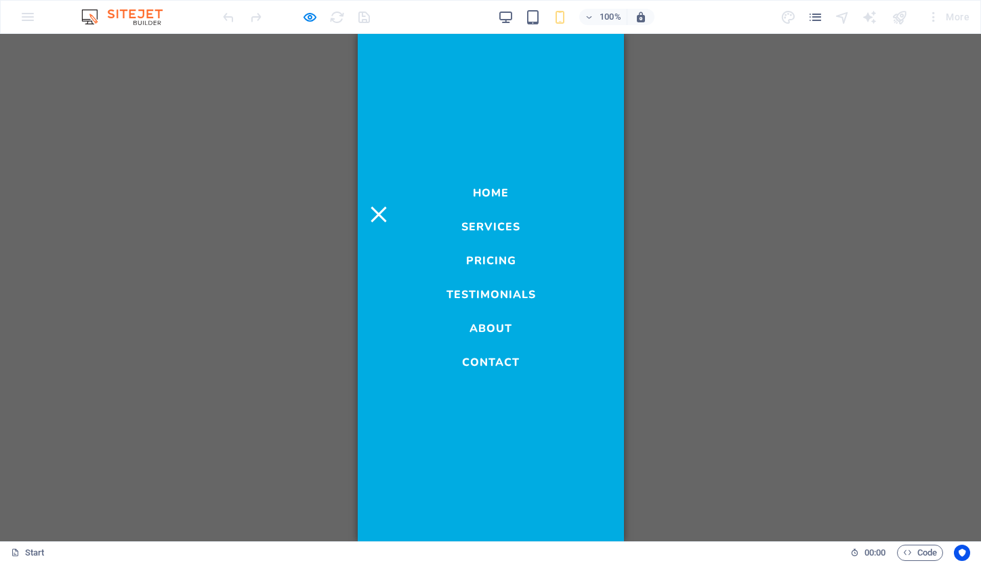
click at [489, 228] on link "Services" at bounding box center [490, 224] width 59 height 16
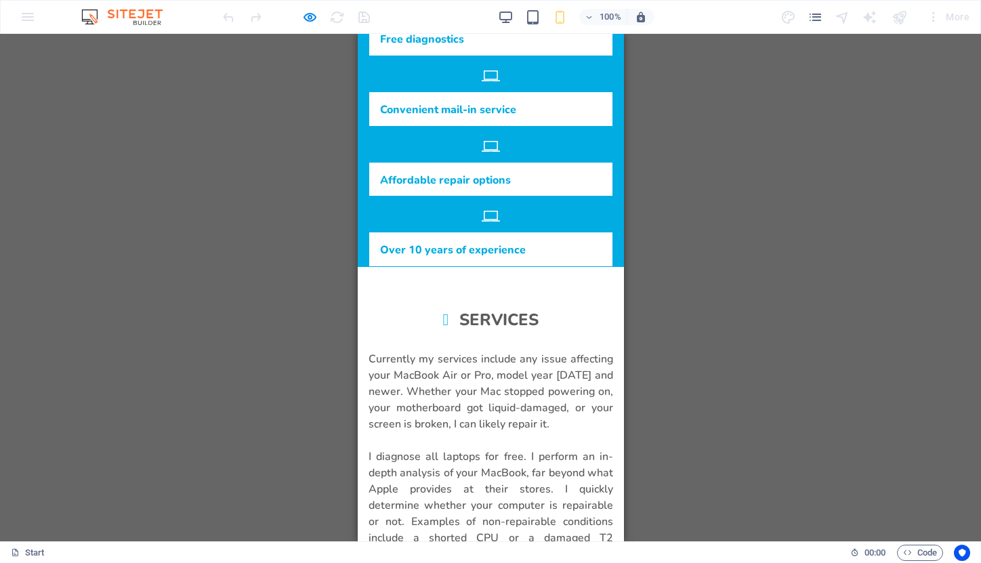
scroll to position [600, 0]
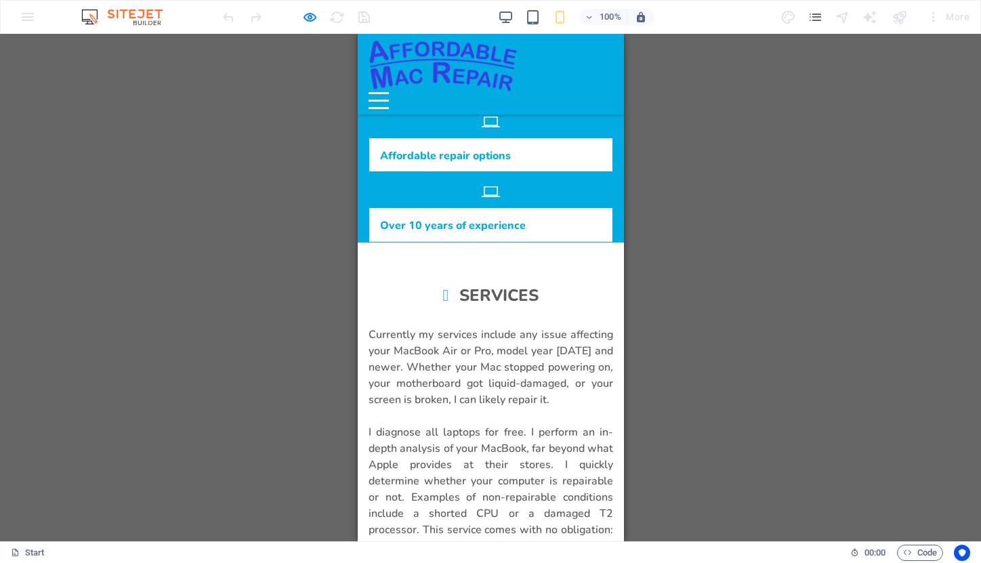
click at [388, 92] on div "Menu" at bounding box center [378, 100] width 20 height 17
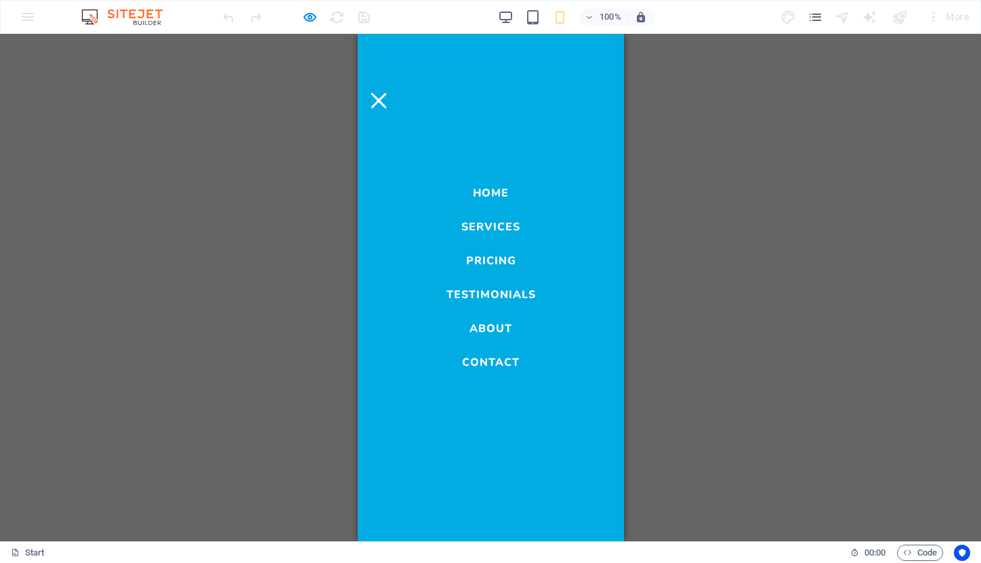
click at [506, 223] on link "Services" at bounding box center [490, 224] width 59 height 16
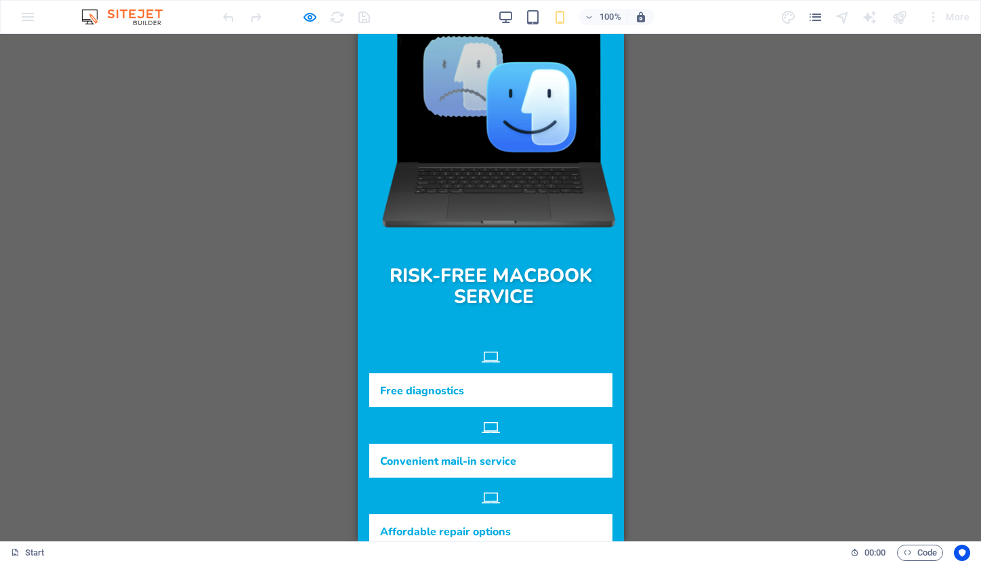
scroll to position [240, 0]
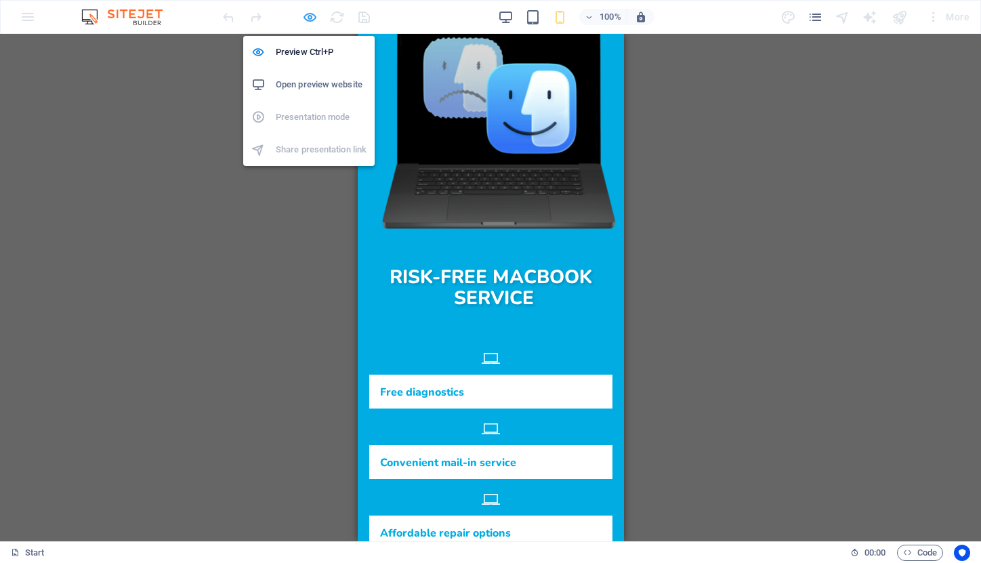
click at [312, 18] on icon "button" at bounding box center [310, 17] width 16 height 16
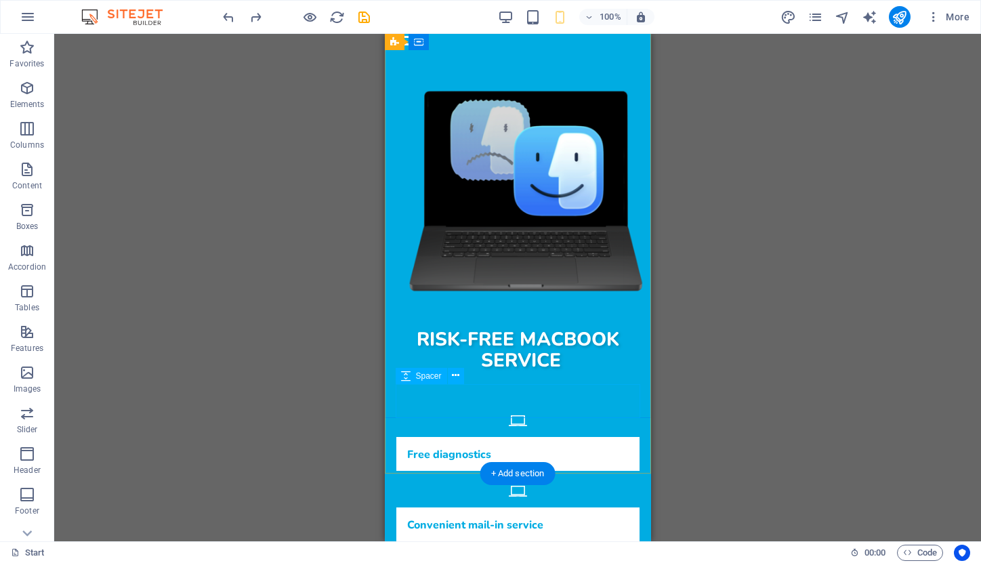
click at [416, 379] on span "Spacer" at bounding box center [429, 376] width 26 height 8
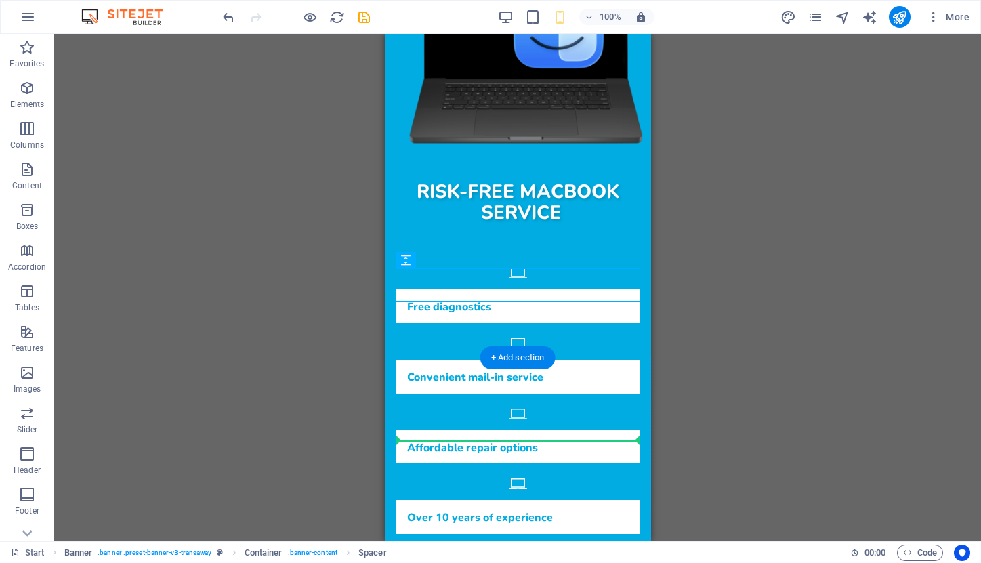
scroll to position [392, 0]
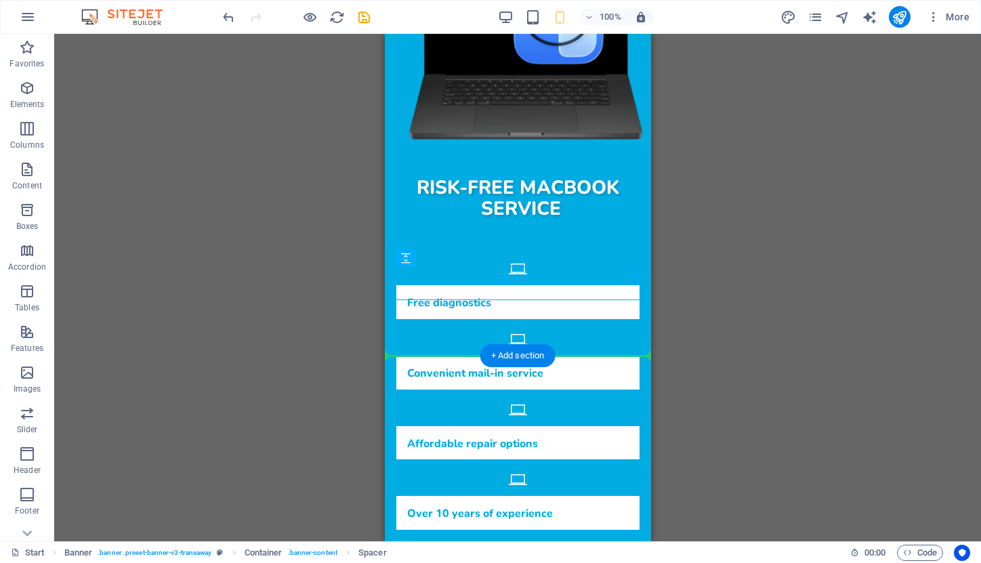
drag, startPoint x: 811, startPoint y: 445, endPoint x: 442, endPoint y: 363, distance: 377.7
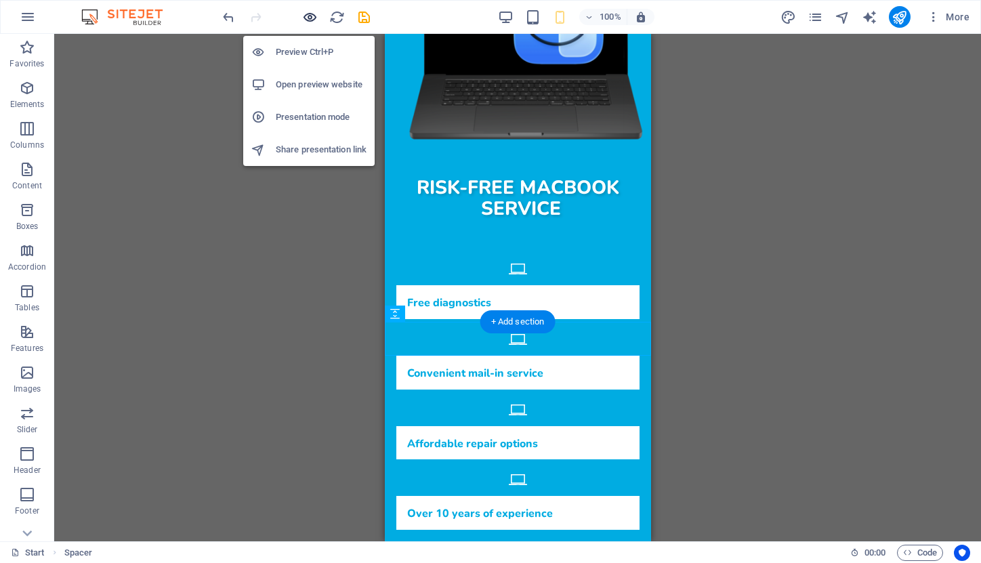
click at [307, 17] on icon "button" at bounding box center [310, 17] width 16 height 16
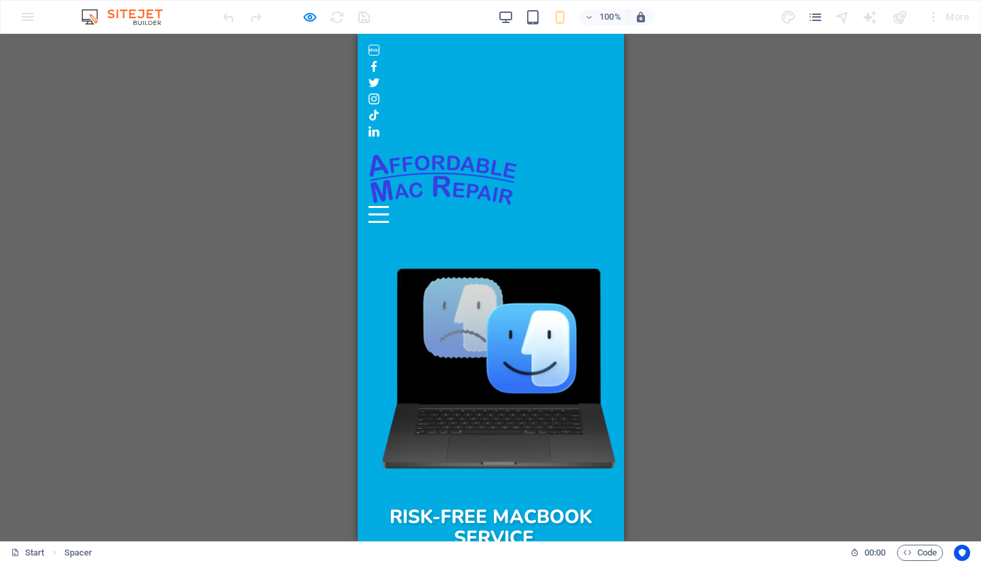
scroll to position [0, 0]
click at [388, 206] on button "Menu" at bounding box center [378, 207] width 20 height 2
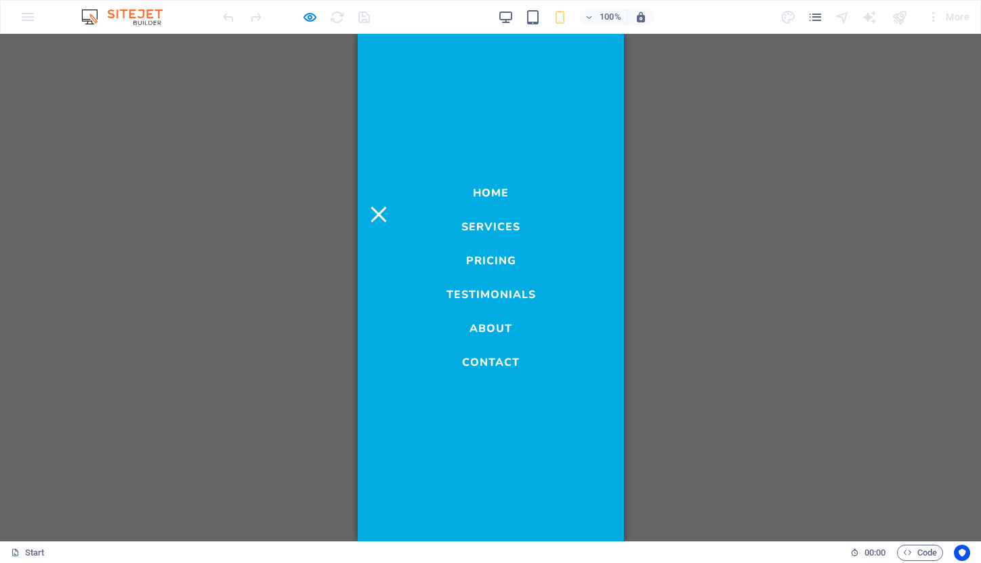
click at [508, 222] on link "Services" at bounding box center [490, 224] width 59 height 16
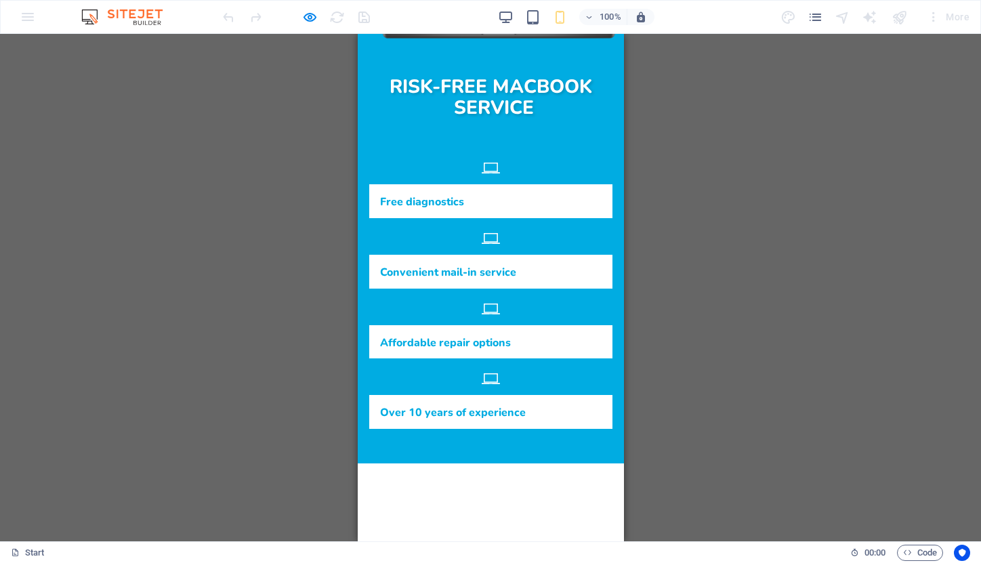
scroll to position [432, 0]
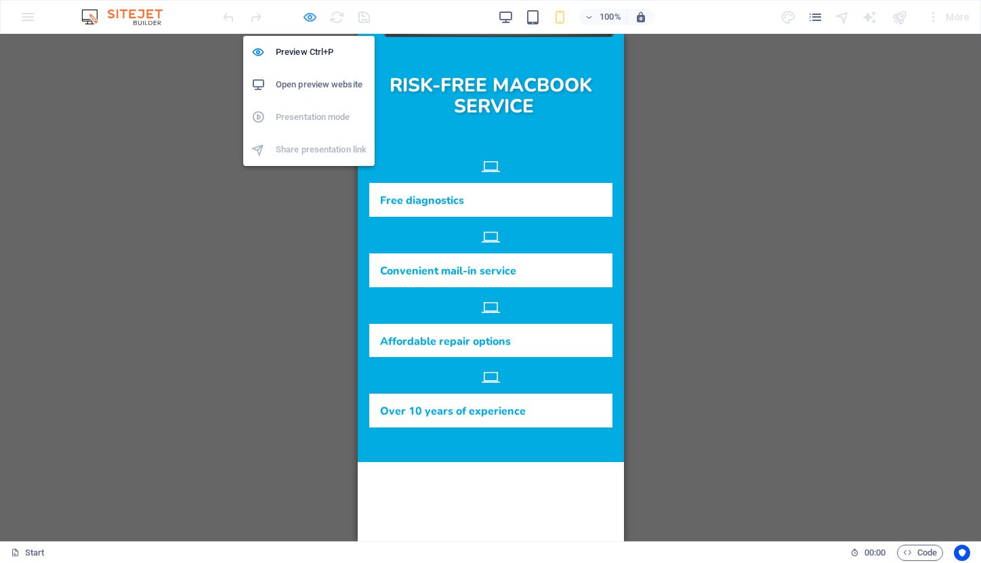
click at [309, 16] on icon "button" at bounding box center [310, 17] width 16 height 16
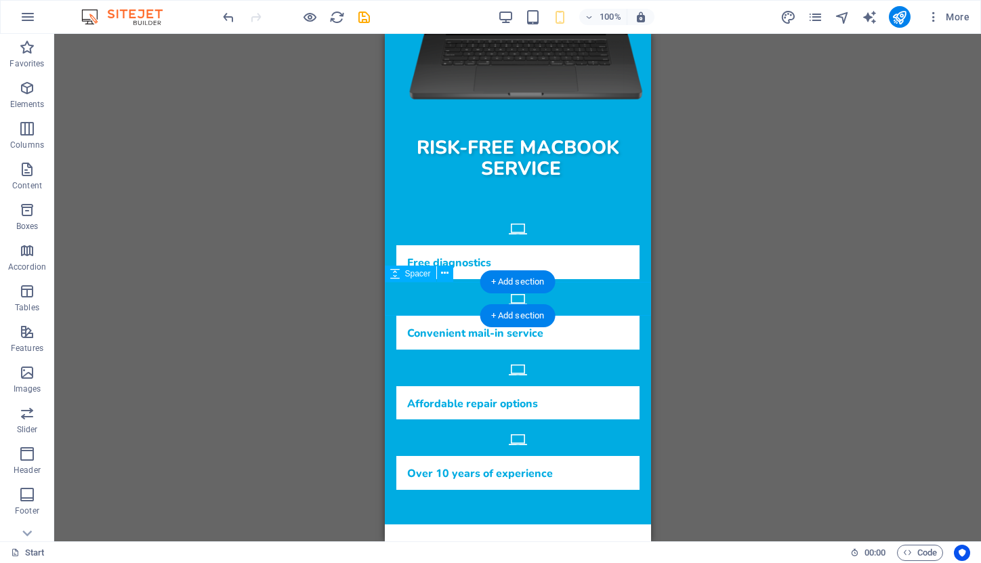
click at [508, 525] on div at bounding box center [517, 542] width 266 height 34
click at [415, 272] on span "Spacer" at bounding box center [418, 274] width 26 height 8
select select "px"
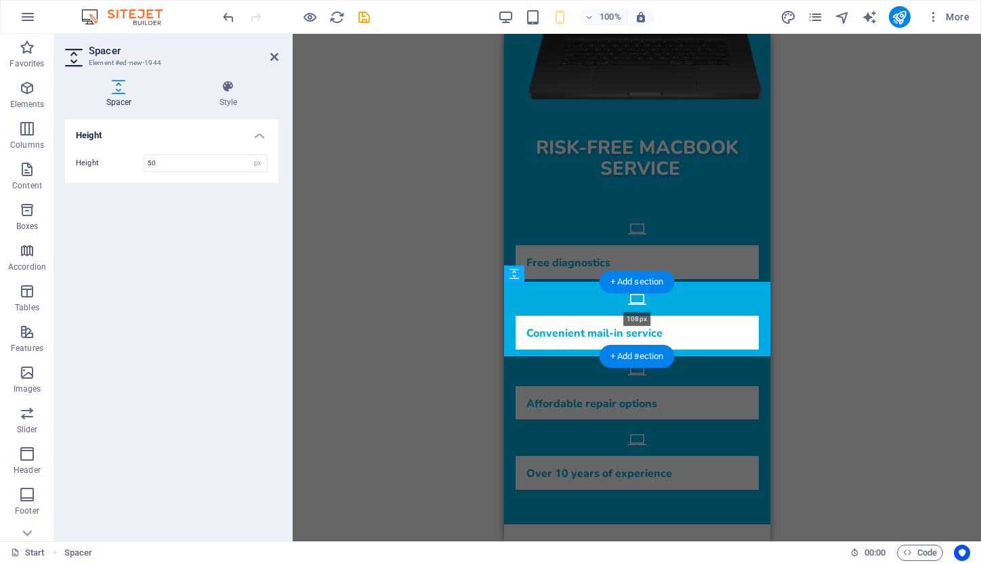
drag, startPoint x: 521, startPoint y: 313, endPoint x: 518, endPoint y: 352, distance: 39.4
click at [518, 352] on div "108px" at bounding box center [637, 319] width 266 height 75
type input "108"
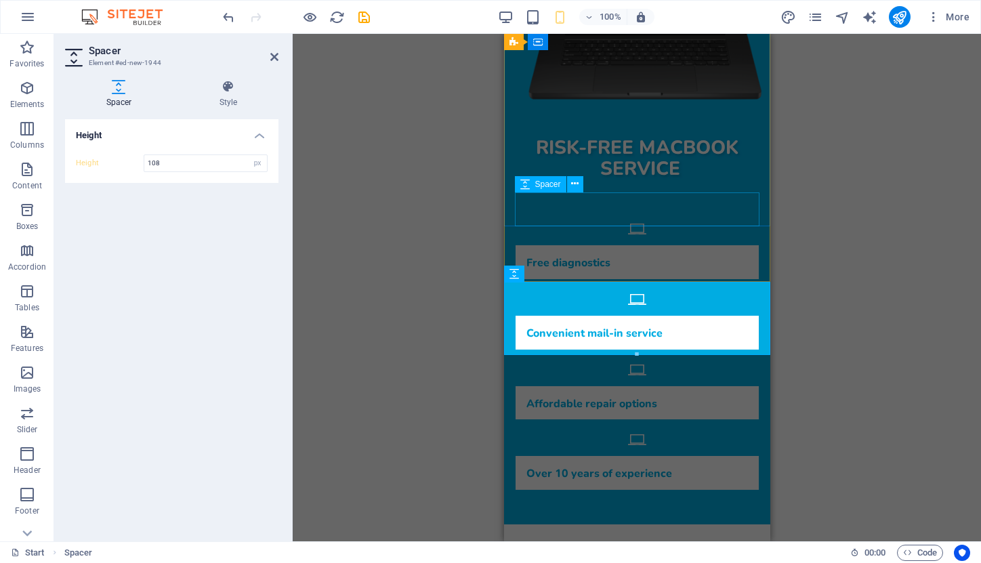
click at [603, 491] on div at bounding box center [636, 508] width 245 height 34
select select "px"
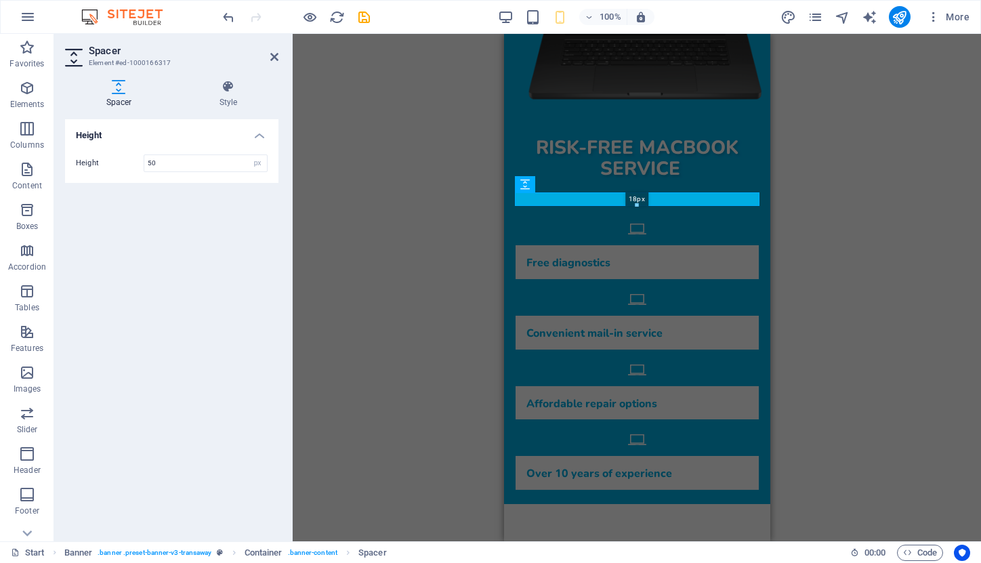
drag, startPoint x: 556, startPoint y: 226, endPoint x: 556, endPoint y: 208, distance: 17.6
click at [556, 208] on div "H1 Banner Banner Container Container Text Spacer H2 Spacer Spacer Spacer H3 Ico…" at bounding box center [637, 71] width 266 height 939
type input "18"
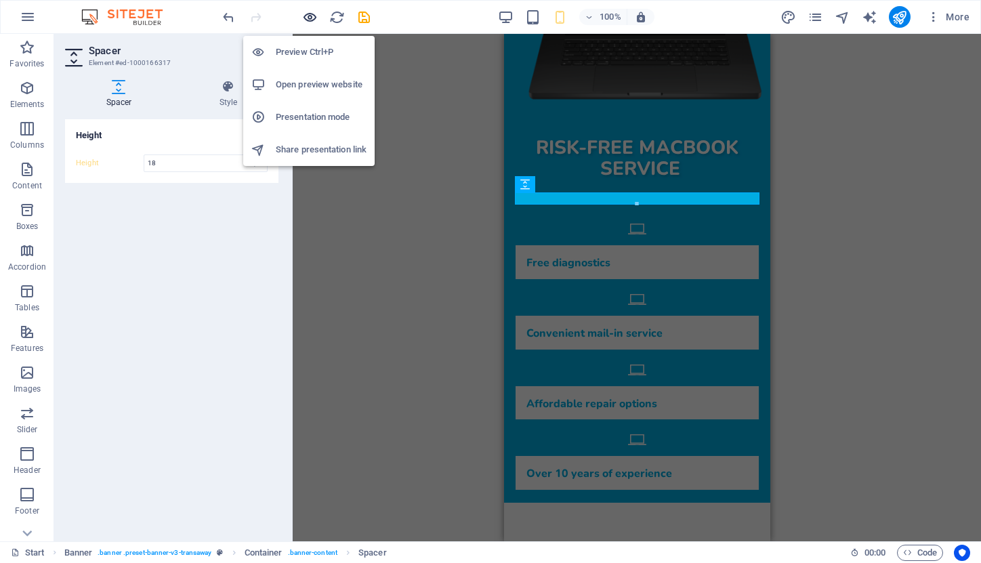
click at [317, 15] on div at bounding box center [296, 17] width 152 height 22
click at [314, 15] on icon "button" at bounding box center [310, 17] width 16 height 16
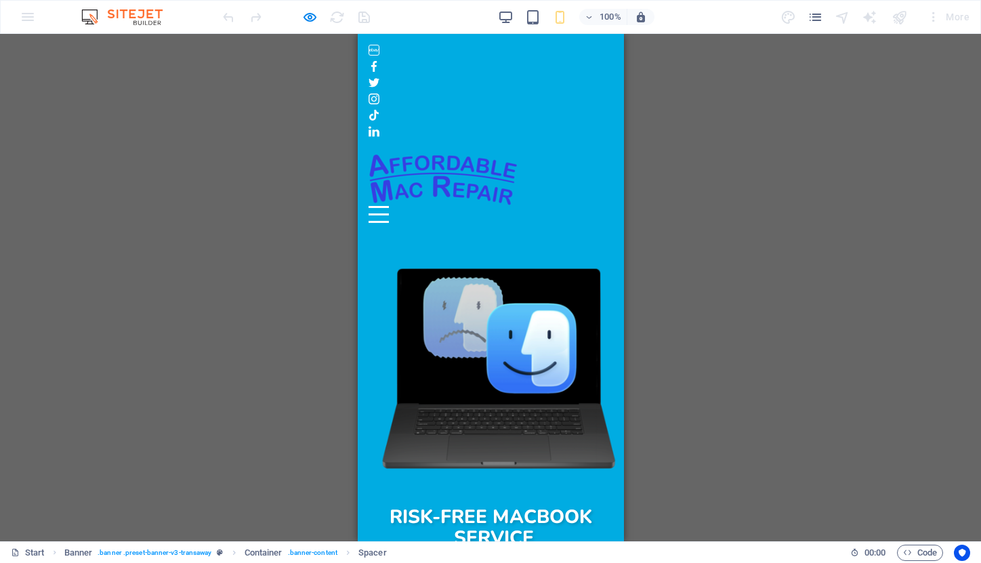
scroll to position [0, 0]
click at [388, 206] on button "Menu" at bounding box center [378, 207] width 20 height 2
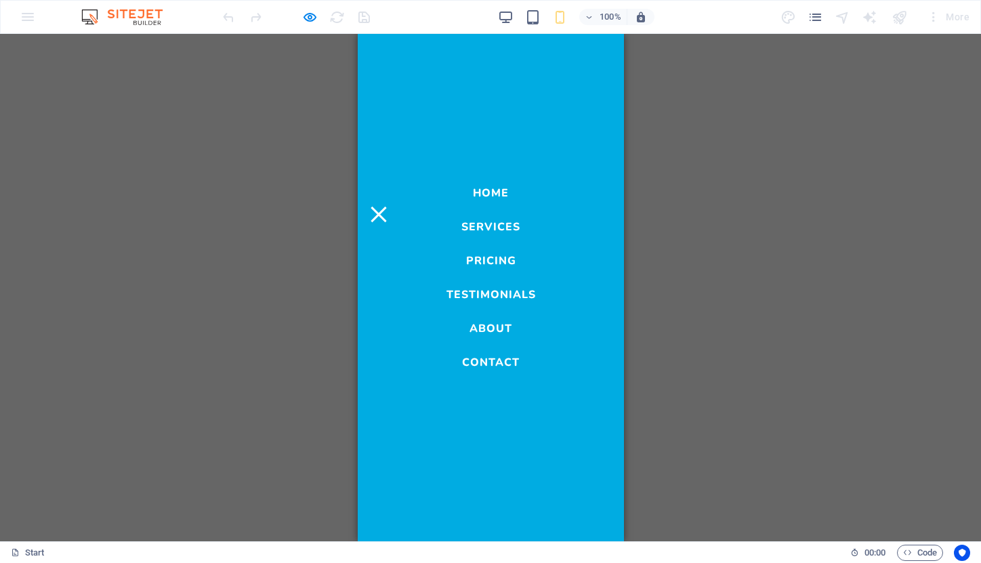
click at [504, 230] on link "Services" at bounding box center [490, 224] width 59 height 16
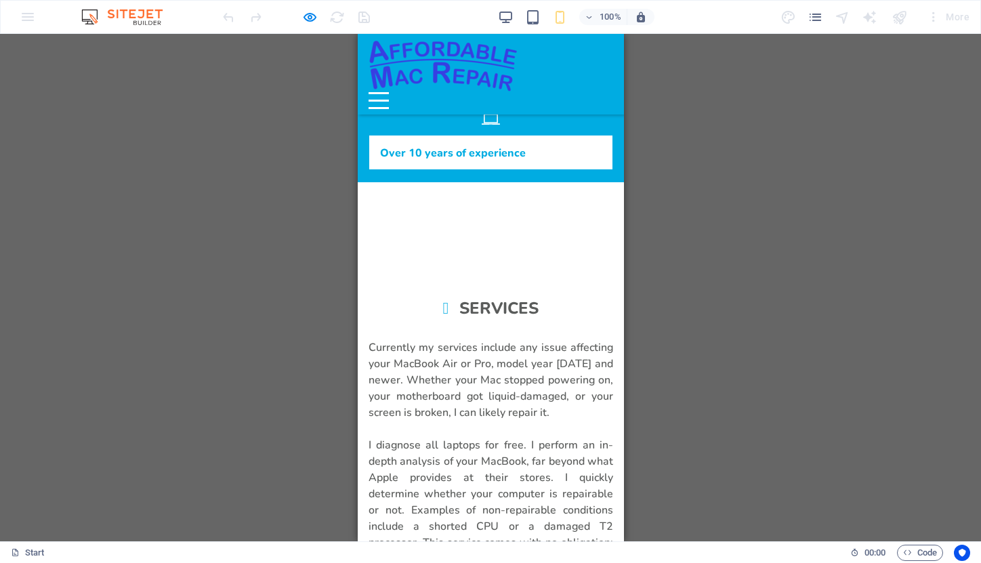
scroll to position [615, 0]
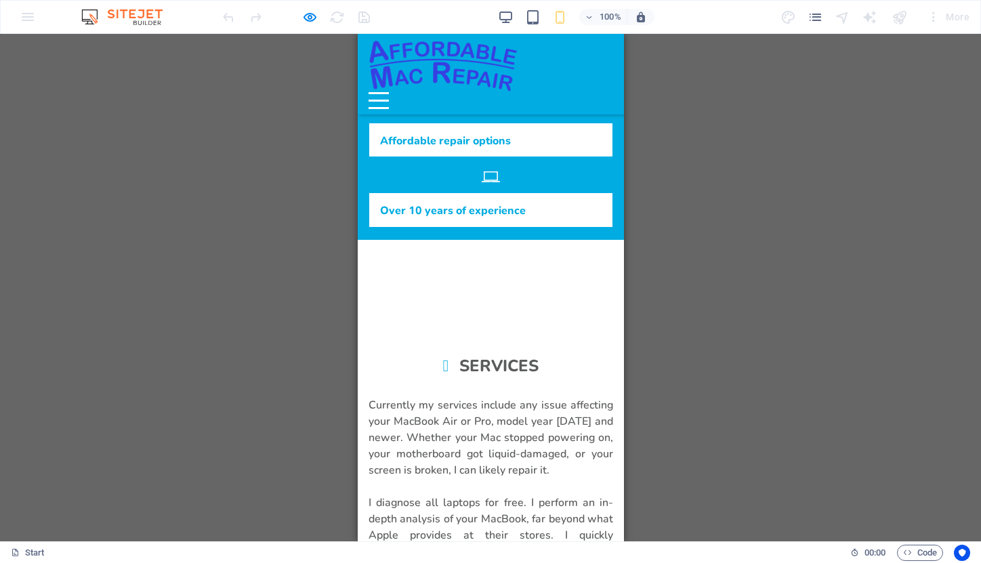
click at [388, 92] on div "Menu" at bounding box center [378, 100] width 20 height 17
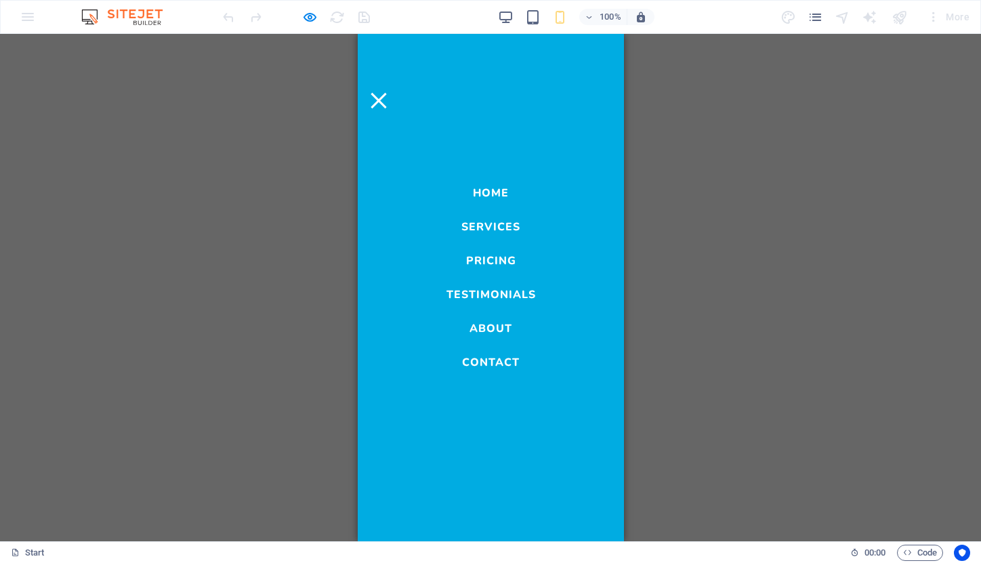
click at [503, 253] on link "Pricing" at bounding box center [491, 257] width 50 height 16
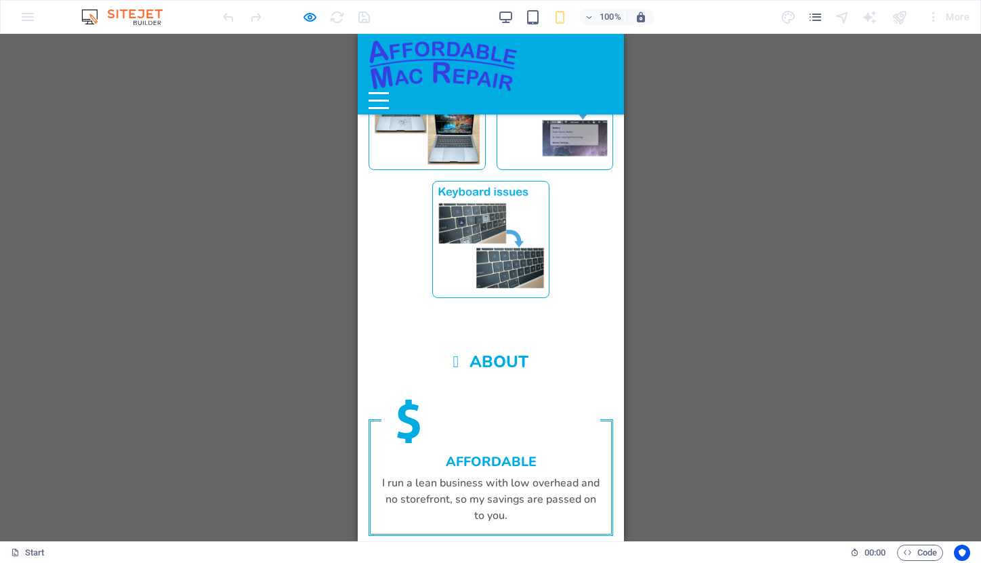
scroll to position [1368, 0]
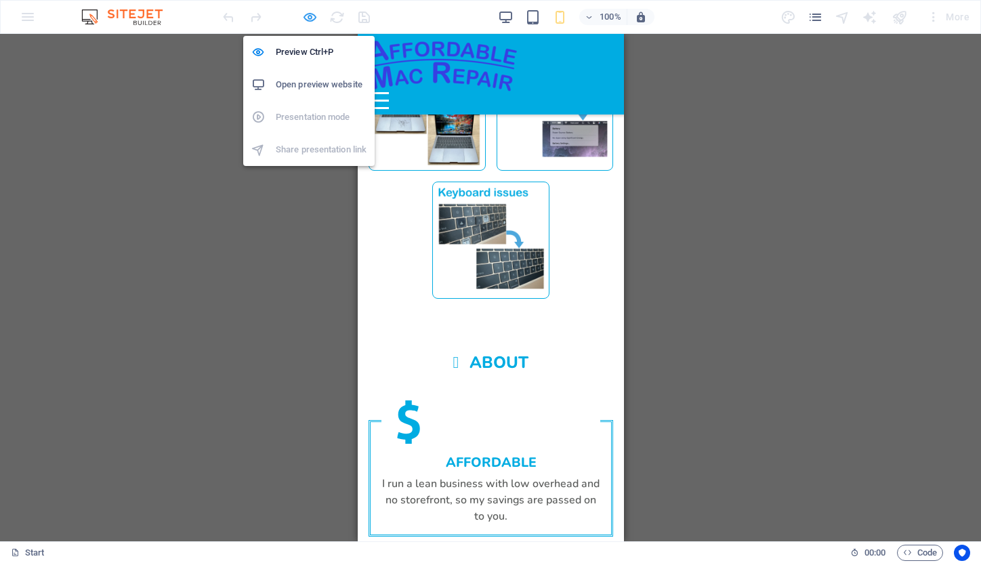
click at [308, 16] on icon "button" at bounding box center [310, 17] width 16 height 16
select select "px"
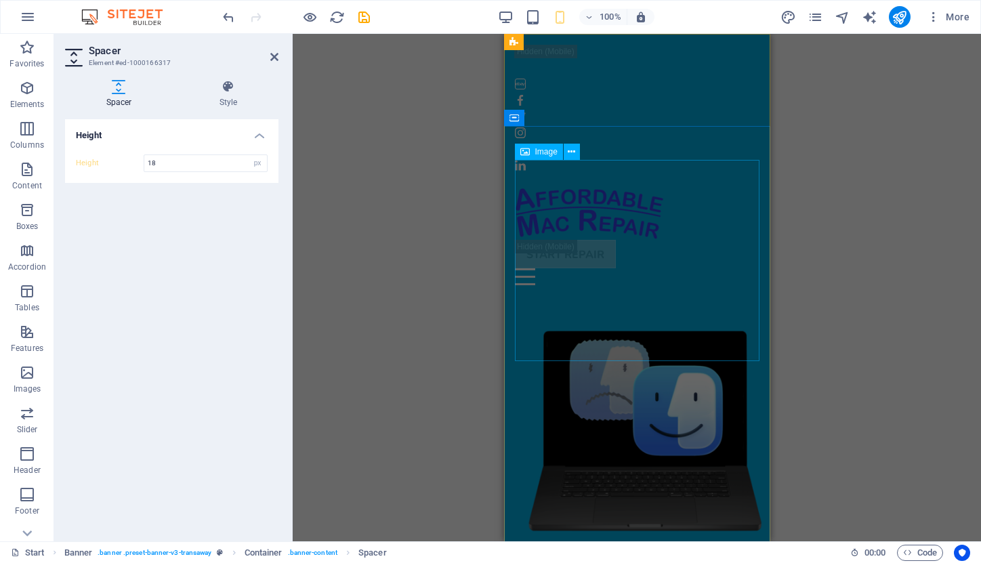
scroll to position [32, 0]
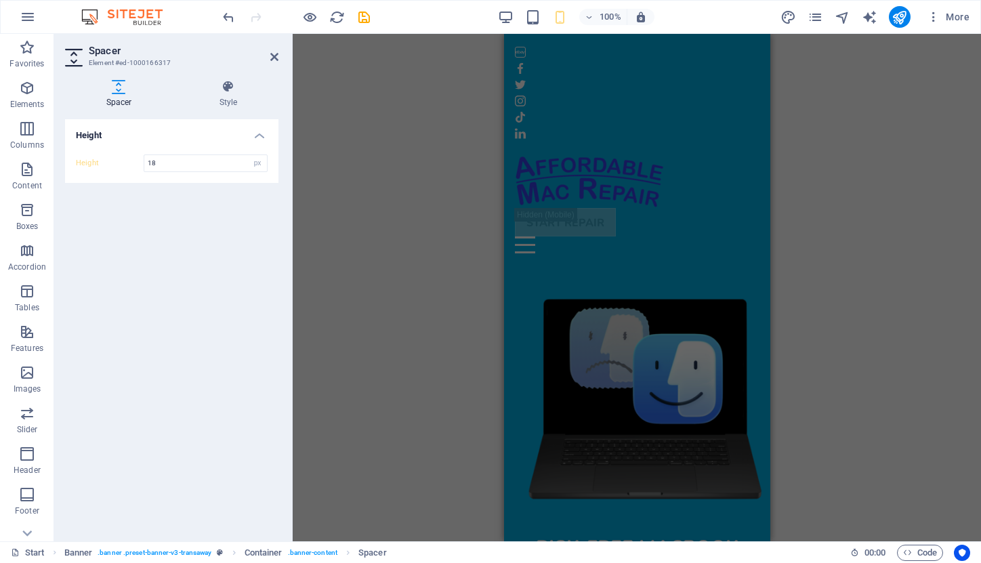
click at [830, 325] on div "H1 Banner Container Container Text Spacer H2 Spacer Spacer Spacer H3 Icon List …" at bounding box center [637, 288] width 689 height 508
click at [273, 54] on icon at bounding box center [274, 57] width 8 height 11
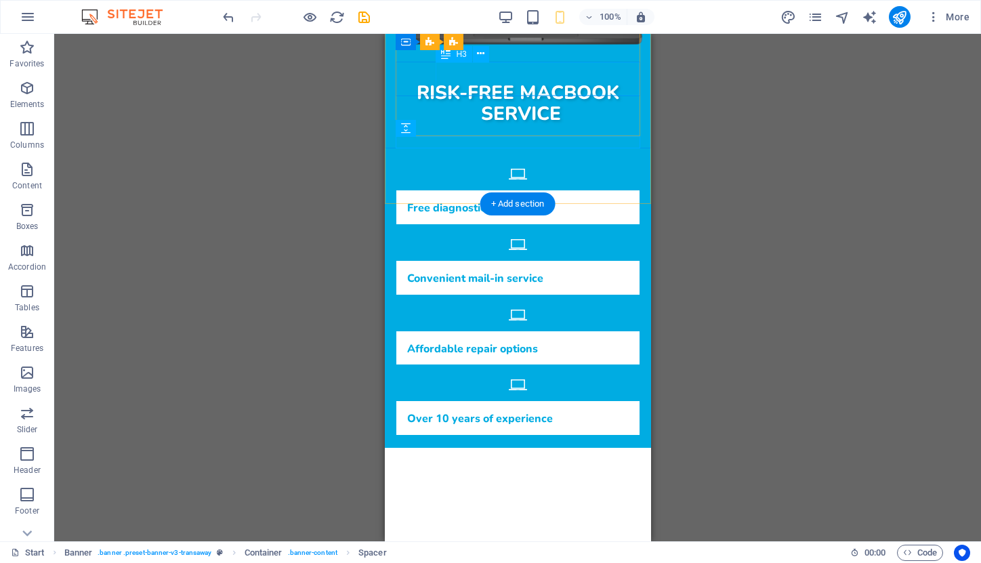
scroll to position [488, 0]
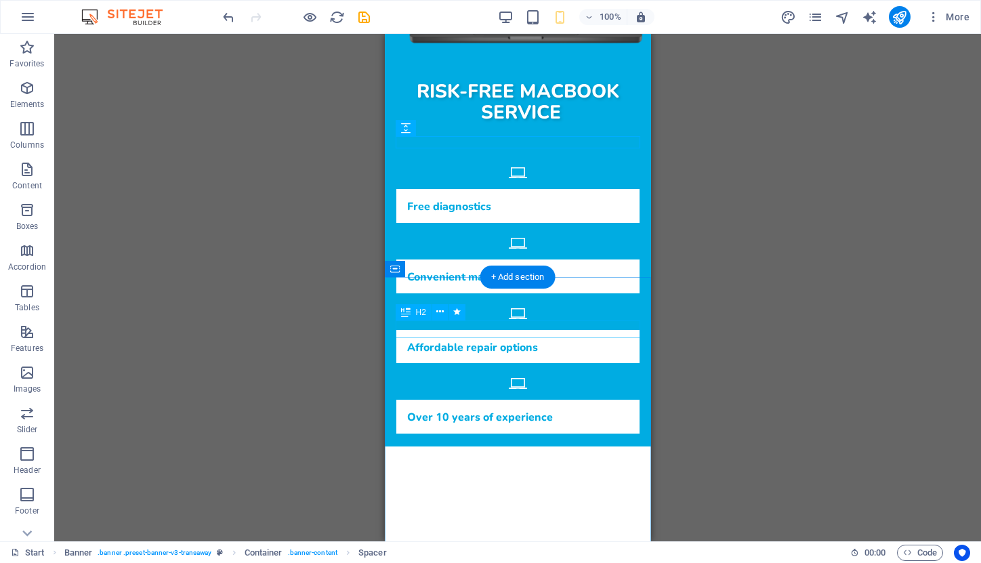
click at [512, 563] on div "Services" at bounding box center [517, 572] width 245 height 18
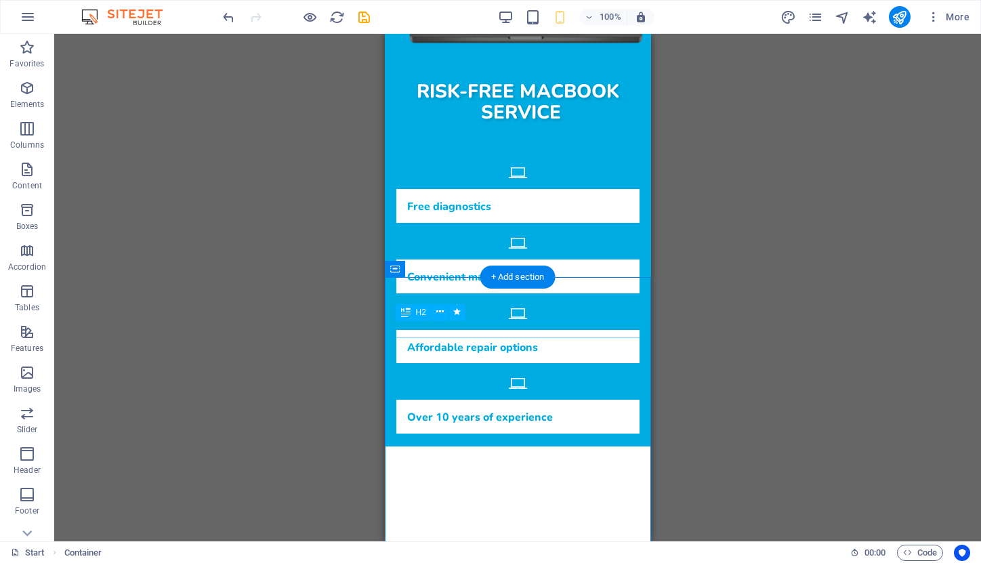
click at [512, 563] on div "Services" at bounding box center [517, 572] width 245 height 18
click at [525, 563] on div "Services" at bounding box center [517, 572] width 245 height 18
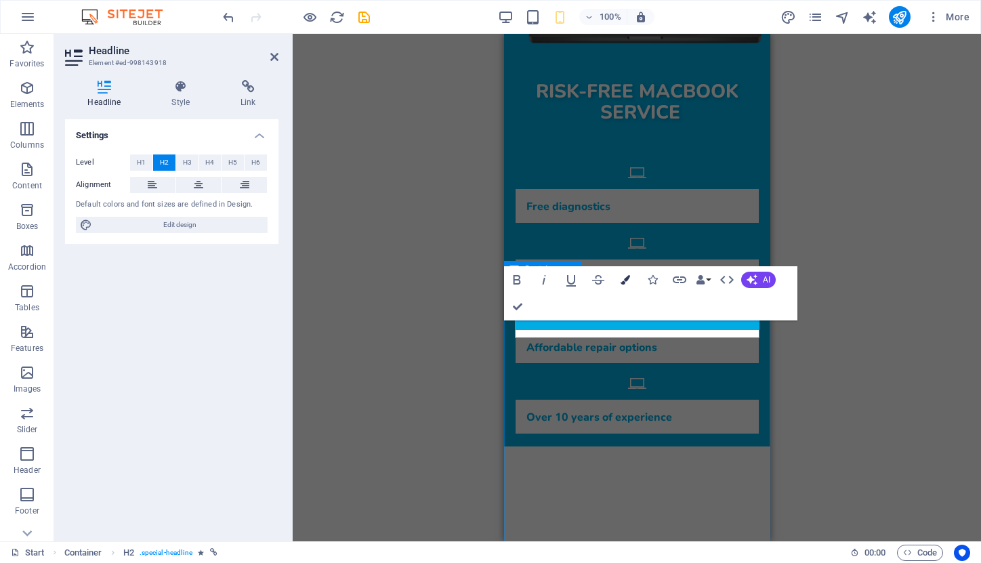
click at [624, 280] on icon "button" at bounding box center [625, 279] width 9 height 9
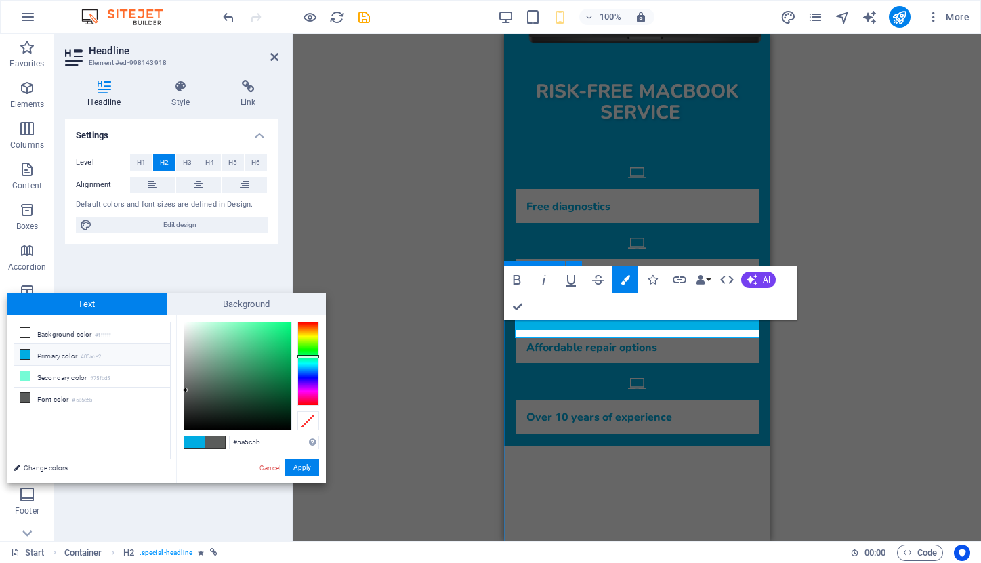
click at [70, 357] on li "Primary color #00ace2" at bounding box center [92, 355] width 156 height 22
type input "#00ace2"
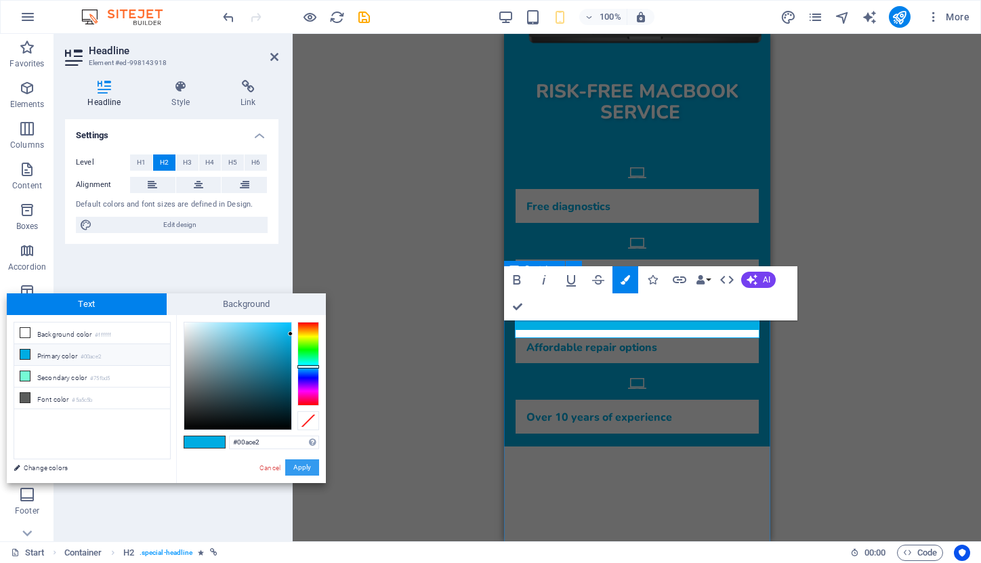
click at [300, 467] on button "Apply" at bounding box center [302, 468] width 34 height 16
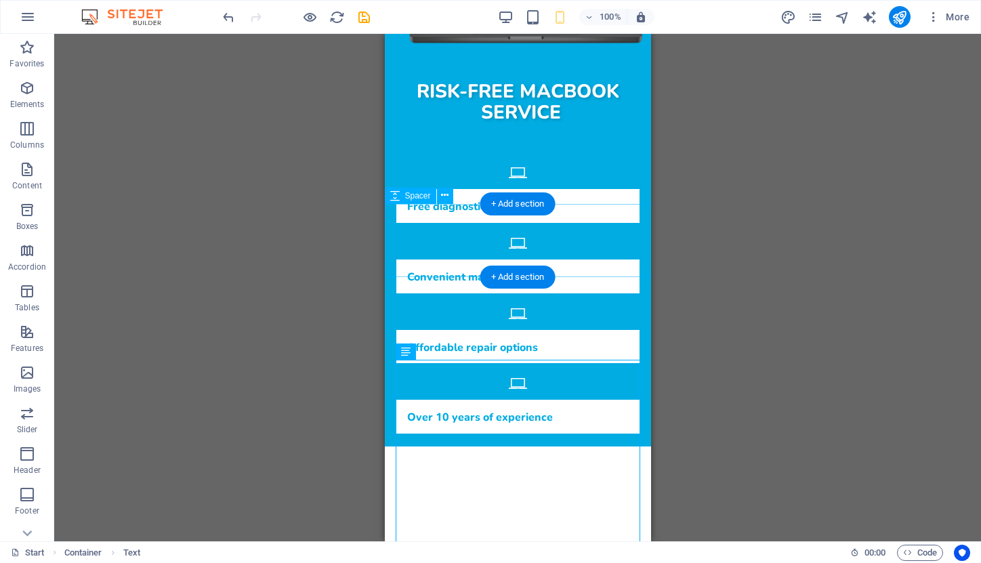
click at [580, 447] on div at bounding box center [517, 483] width 266 height 73
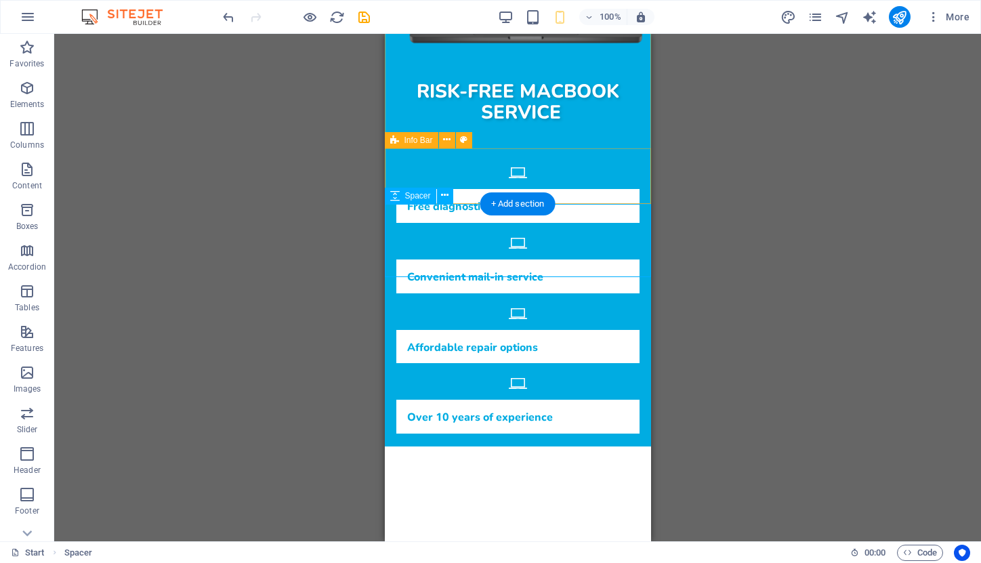
click at [413, 196] on span "Spacer" at bounding box center [418, 196] width 26 height 8
click at [410, 195] on span "Spacer" at bounding box center [418, 196] width 26 height 8
click at [444, 203] on button at bounding box center [445, 196] width 16 height 16
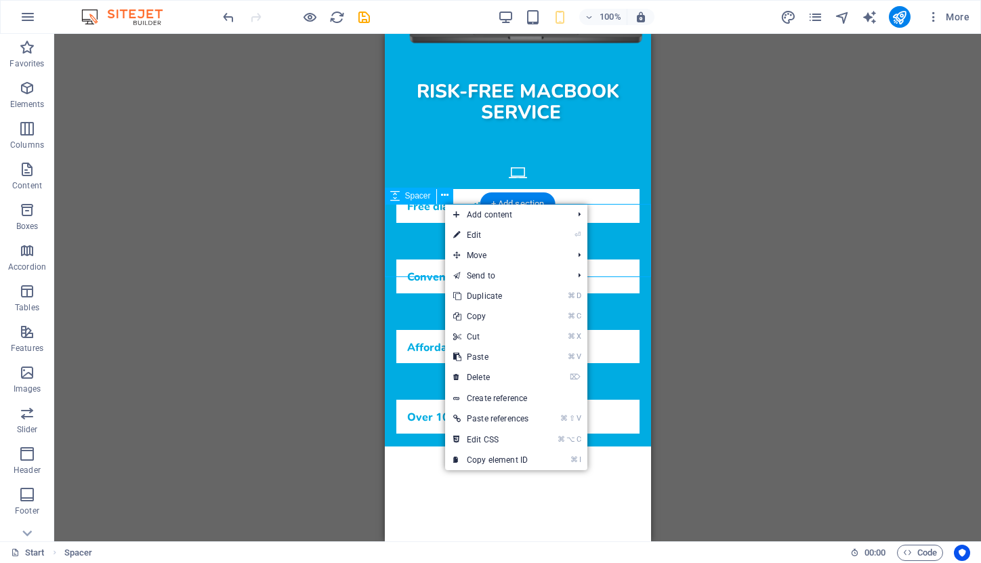
click at [424, 197] on span "Spacer" at bounding box center [418, 196] width 26 height 8
select select "px"
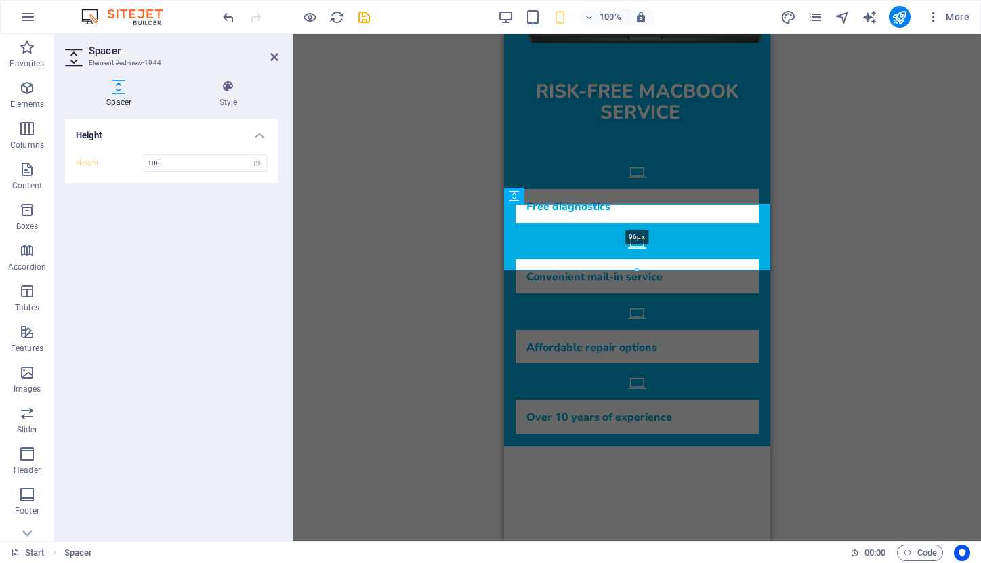
click at [634, 269] on div at bounding box center [637, 270] width 265 height 5
type input "96"
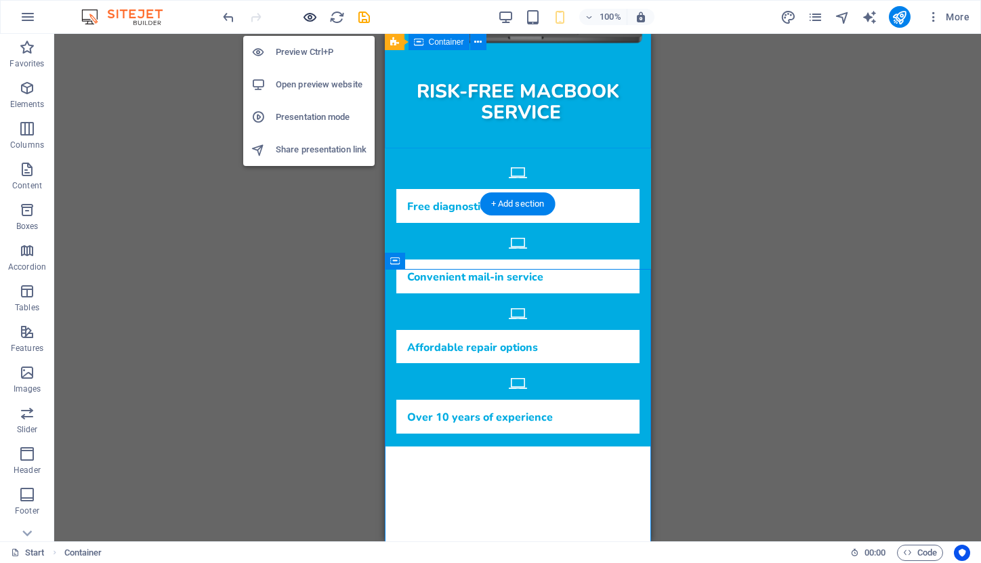
click at [313, 15] on icon "button" at bounding box center [310, 17] width 16 height 16
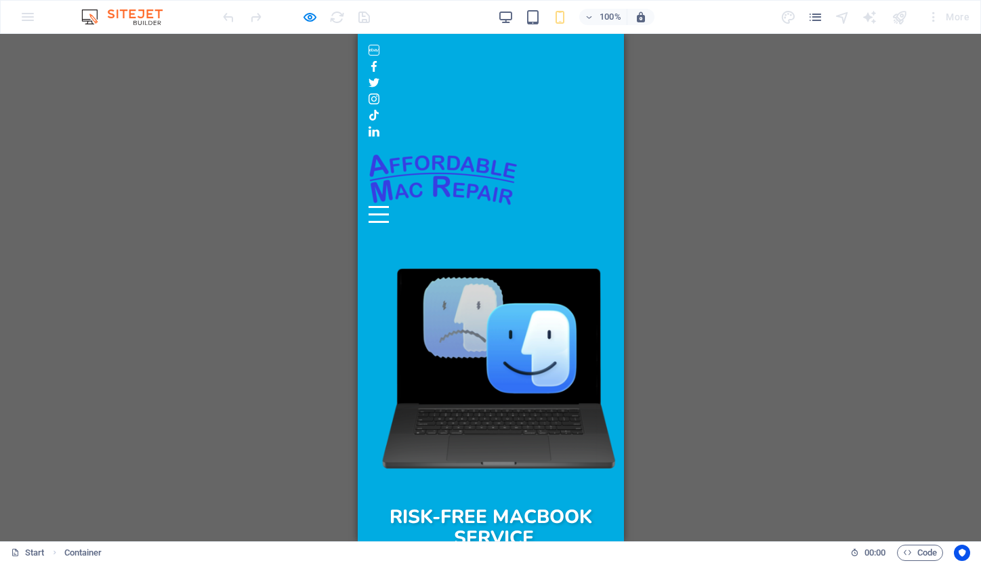
scroll to position [0, 0]
click at [388, 206] on button "Menu" at bounding box center [378, 207] width 20 height 2
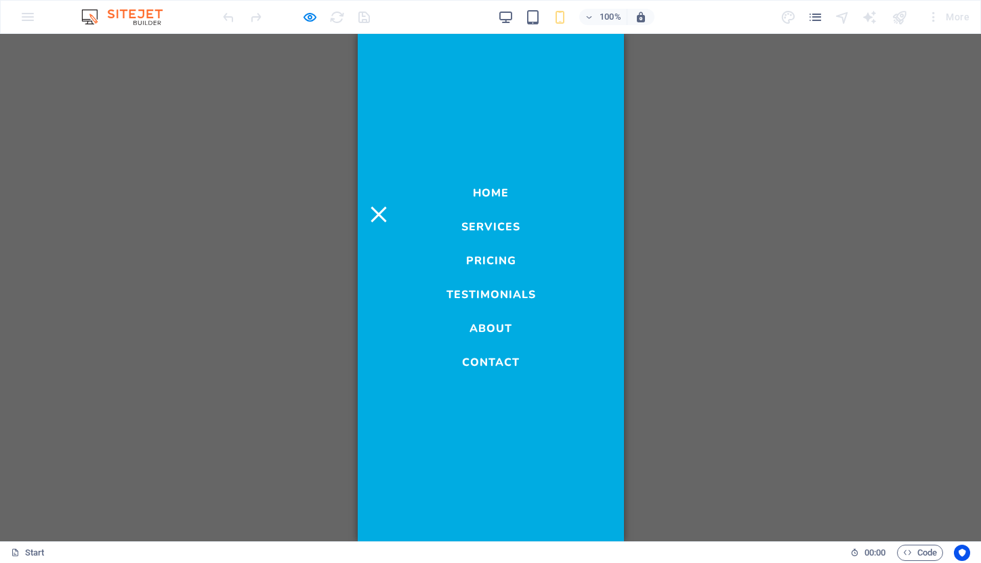
click at [507, 230] on link "Services" at bounding box center [490, 224] width 59 height 16
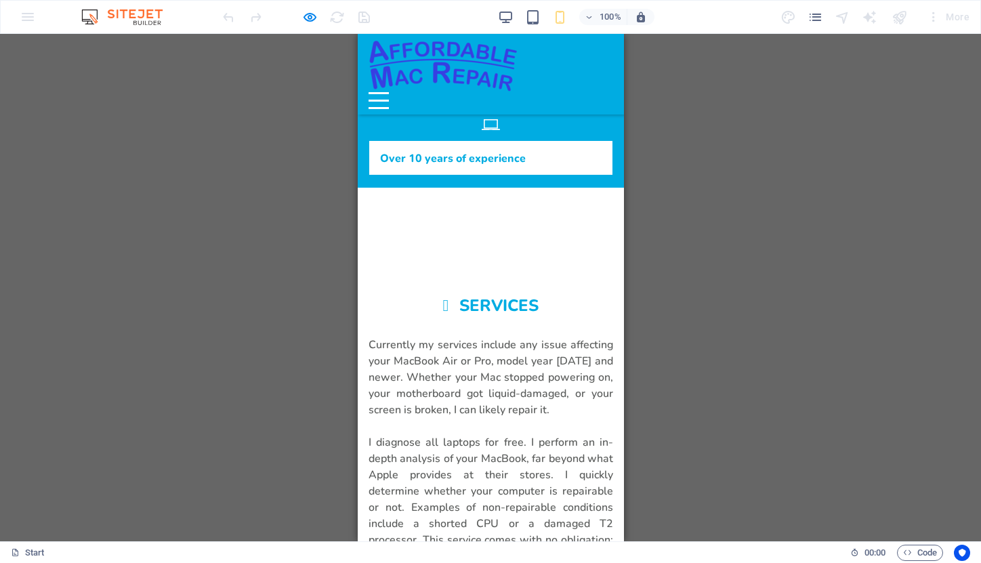
scroll to position [607, 0]
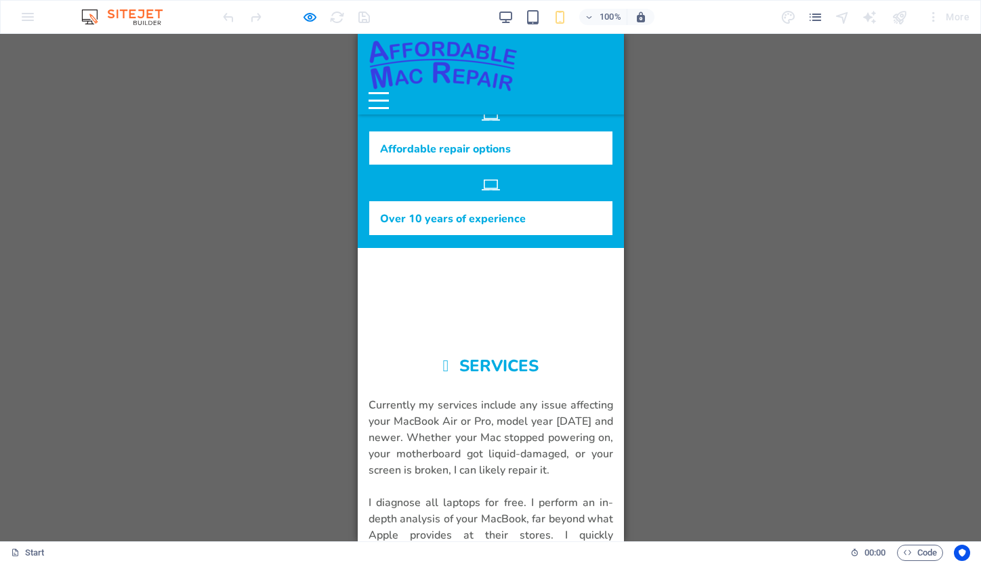
click at [388, 92] on button "Menu" at bounding box center [378, 93] width 20 height 2
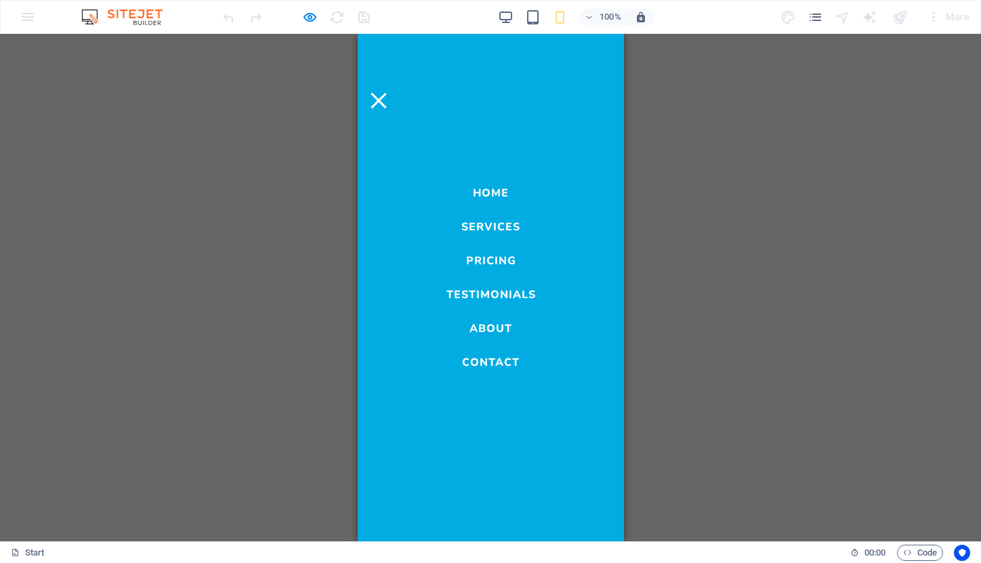
click at [499, 259] on link "Pricing" at bounding box center [491, 257] width 50 height 16
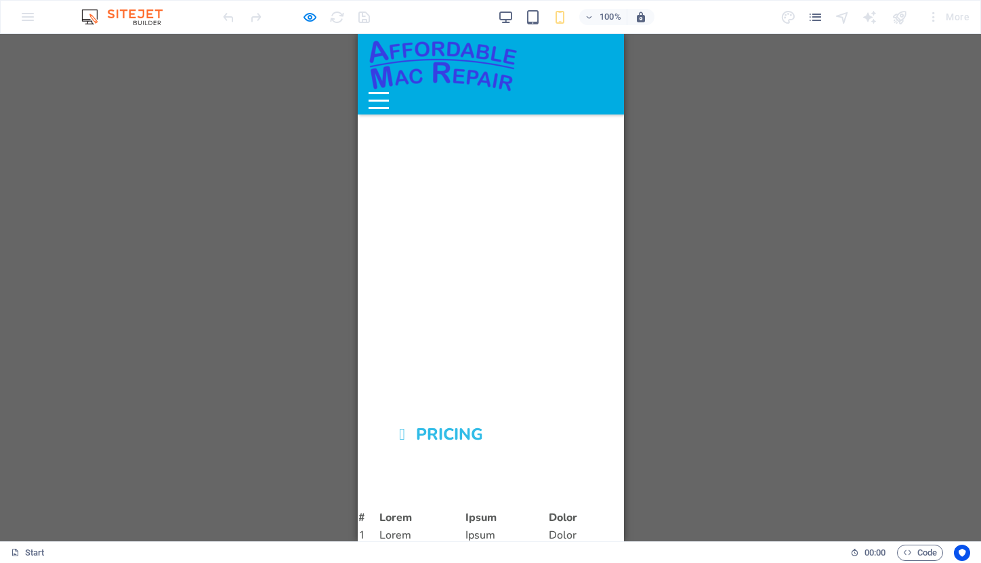
scroll to position [1825, 0]
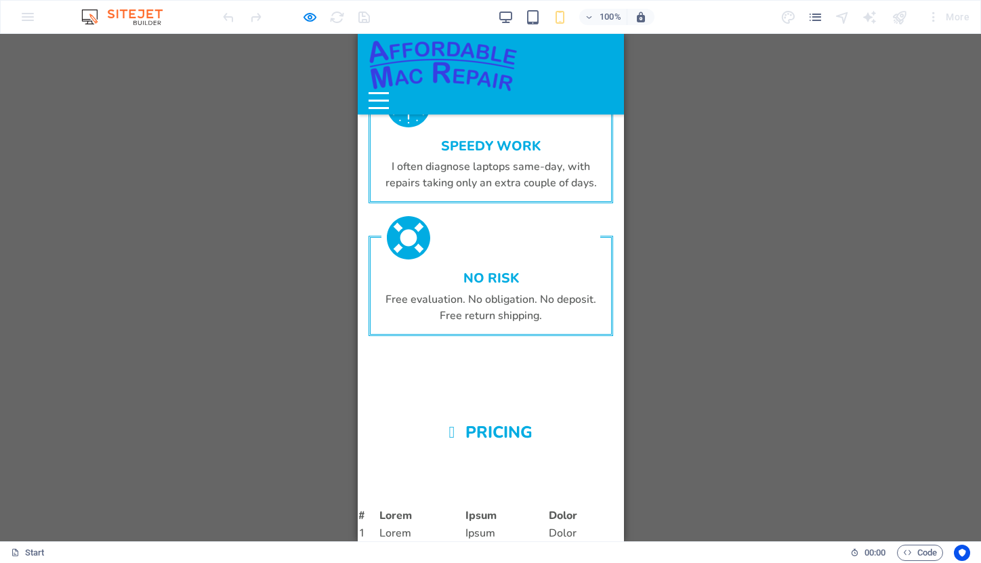
click at [388, 92] on div "Menu" at bounding box center [378, 100] width 20 height 17
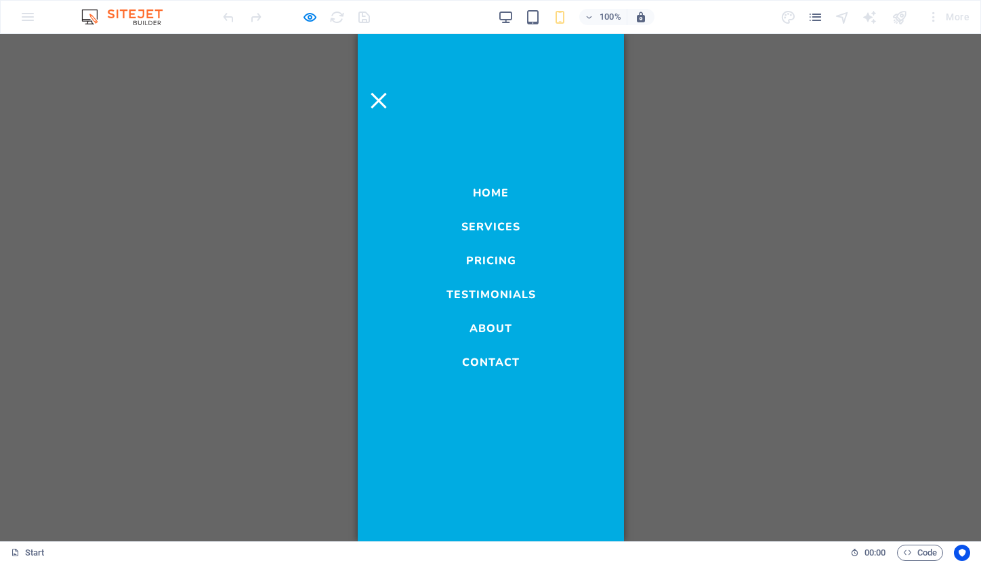
click at [499, 228] on link "Services" at bounding box center [490, 224] width 59 height 16
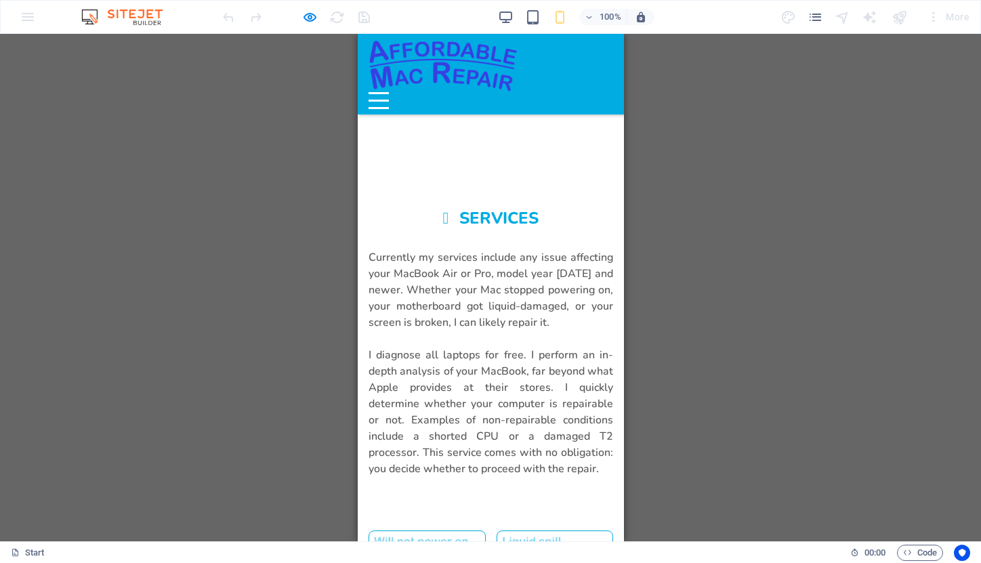
scroll to position [741, 0]
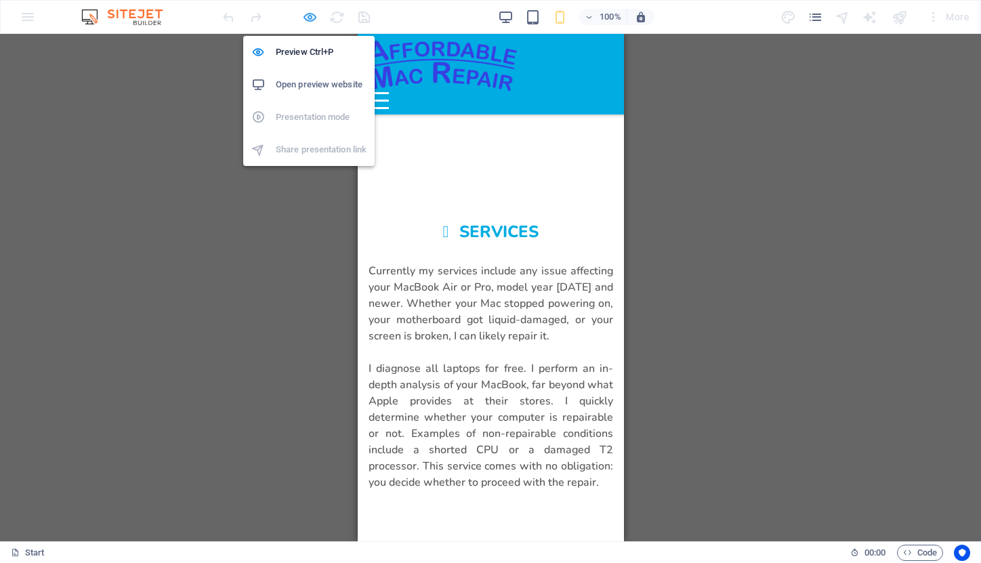
click at [311, 20] on icon "button" at bounding box center [310, 17] width 16 height 16
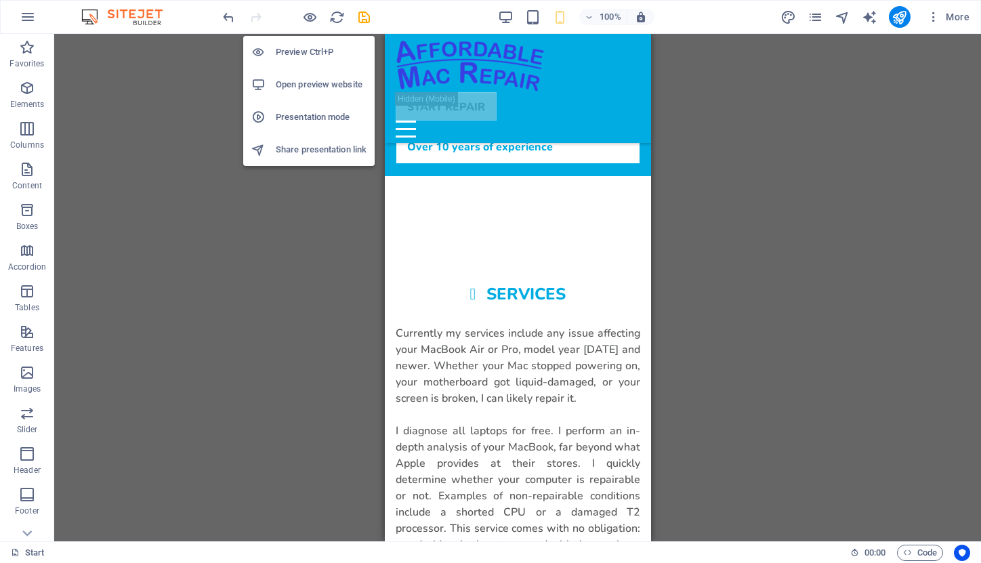
click at [308, 49] on h6 "Preview Ctrl+P" at bounding box center [321, 52] width 91 height 16
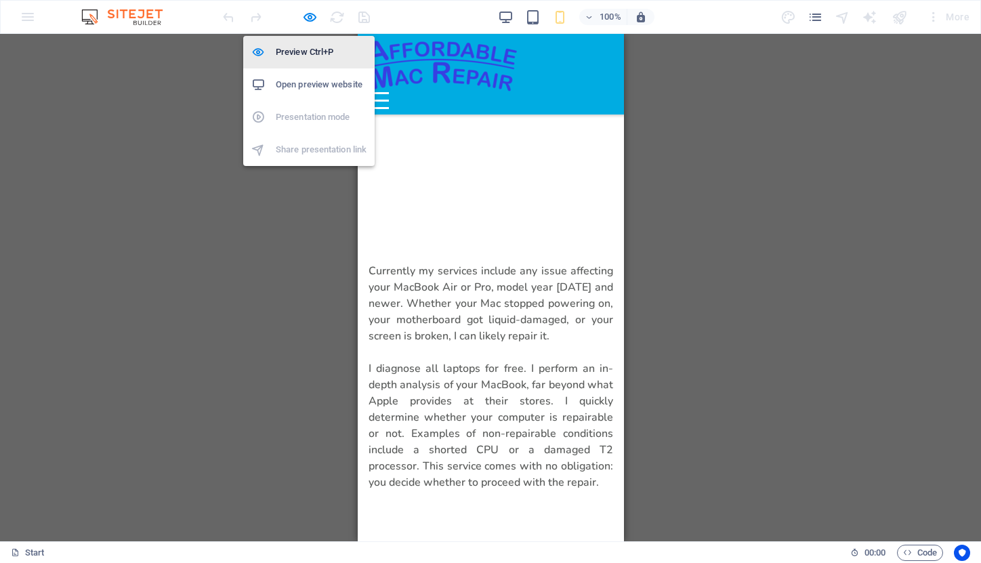
click at [308, 49] on h6 "Preview Ctrl+P" at bounding box center [321, 52] width 91 height 16
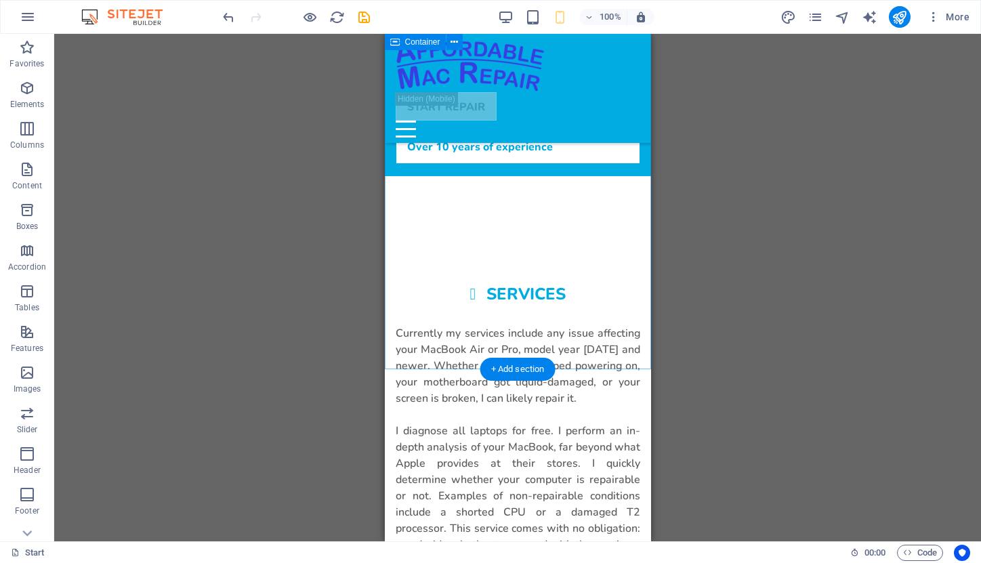
click at [516, 348] on div "Services Currently my services include any issue affecting your MacBook Air or …" at bounding box center [517, 418] width 266 height 354
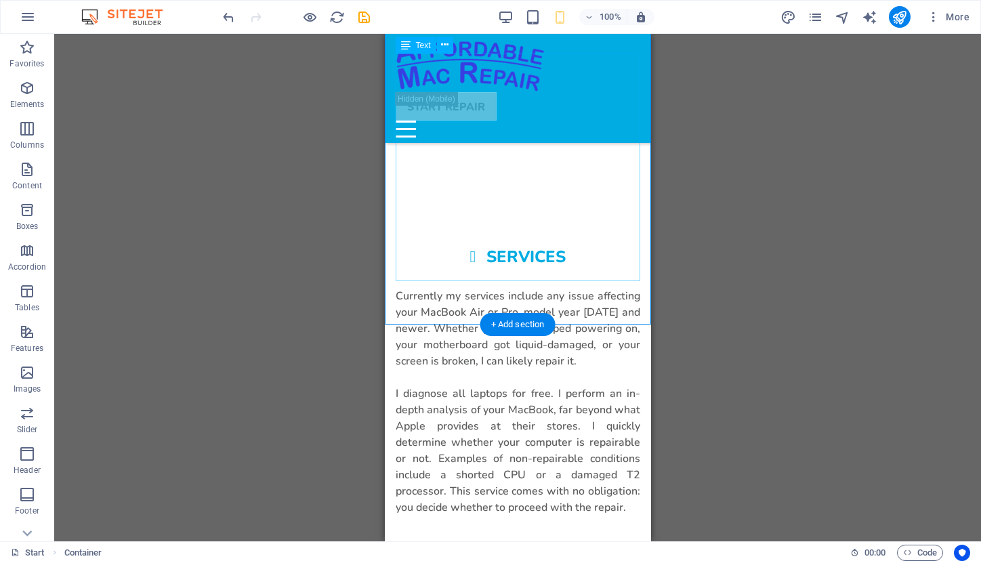
scroll to position [793, 0]
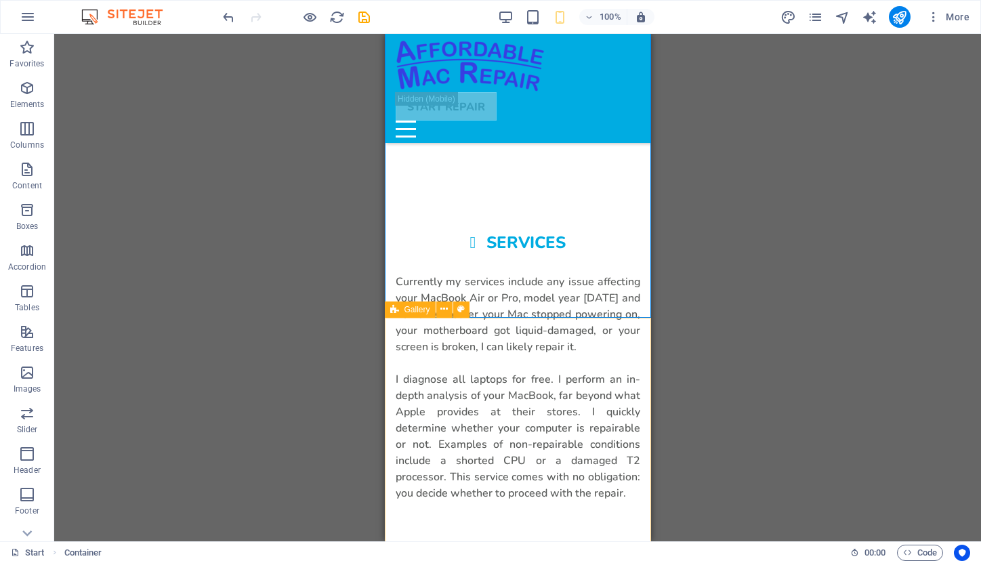
click at [420, 310] on span "Gallery" at bounding box center [418, 310] width 26 height 8
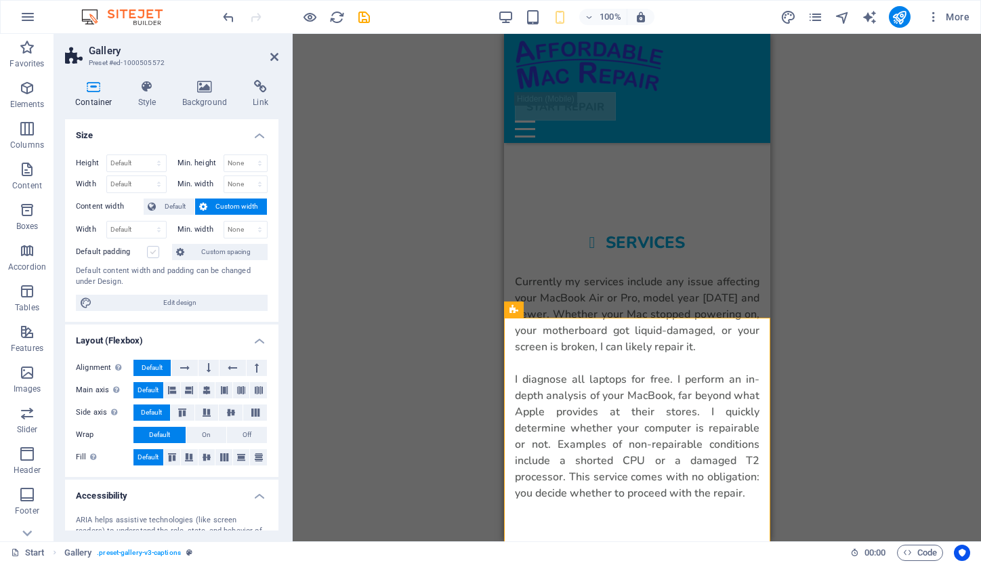
click at [152, 253] on label at bounding box center [153, 252] width 12 height 12
click at [0, 0] on input "Default padding" at bounding box center [0, 0] width 0 height 0
click at [152, 253] on label at bounding box center [153, 252] width 12 height 12
click at [0, 0] on input "Default padding" at bounding box center [0, 0] width 0 height 0
click at [213, 254] on span "Custom spacing" at bounding box center [225, 252] width 75 height 16
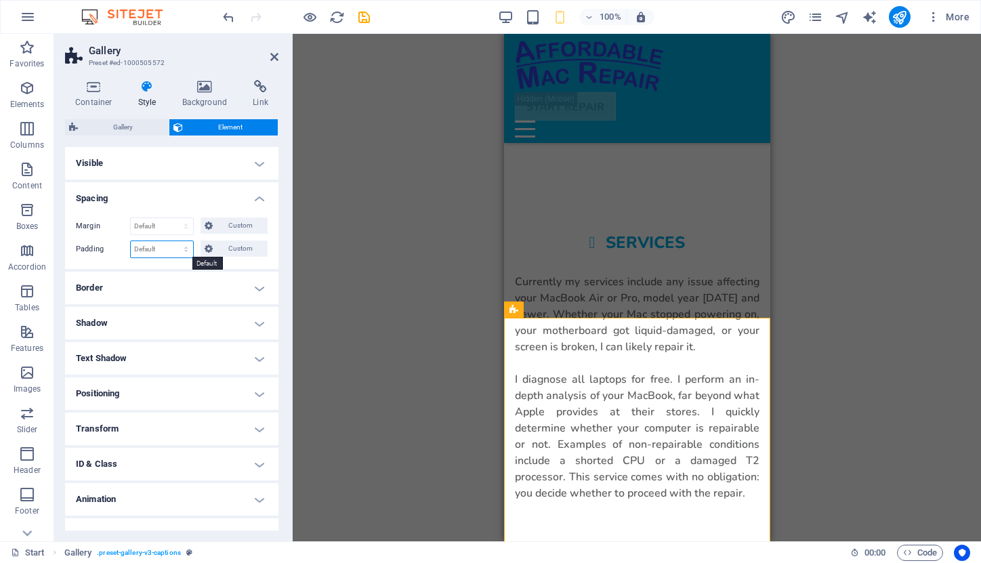
select select "rem"
type input "0"
click at [323, 283] on div "Drag here to replace the existing content. Press “Ctrl” if you want to create a…" at bounding box center [637, 288] width 689 height 508
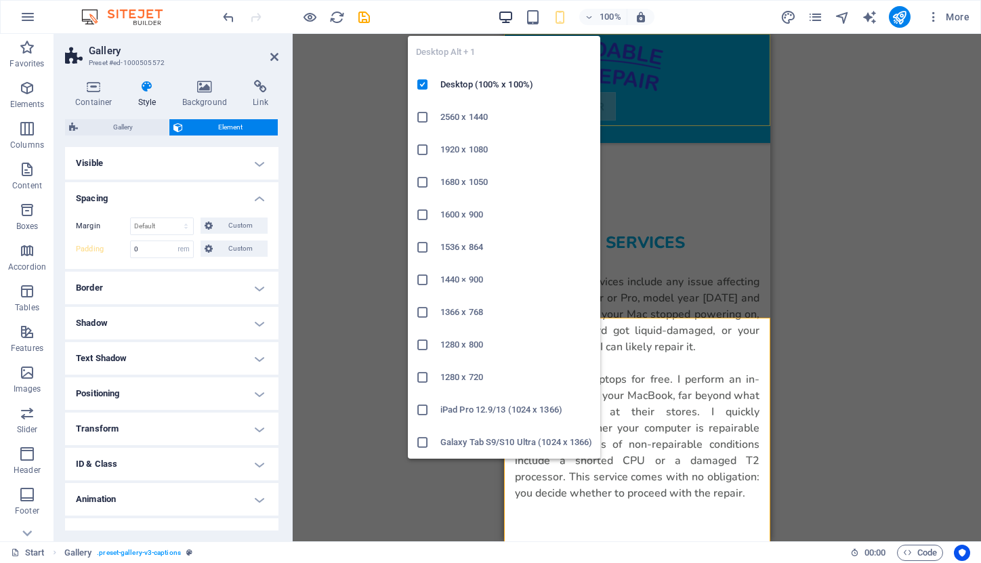
click at [508, 17] on icon "button" at bounding box center [506, 17] width 16 height 16
select select "DISABLED_OPTION_VALUE"
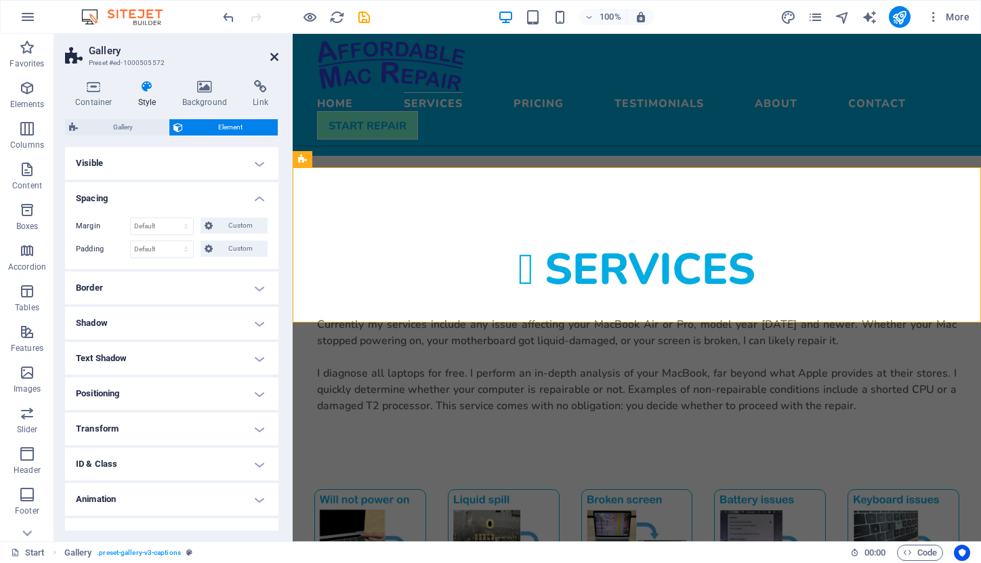
click at [270, 60] on icon at bounding box center [274, 57] width 8 height 11
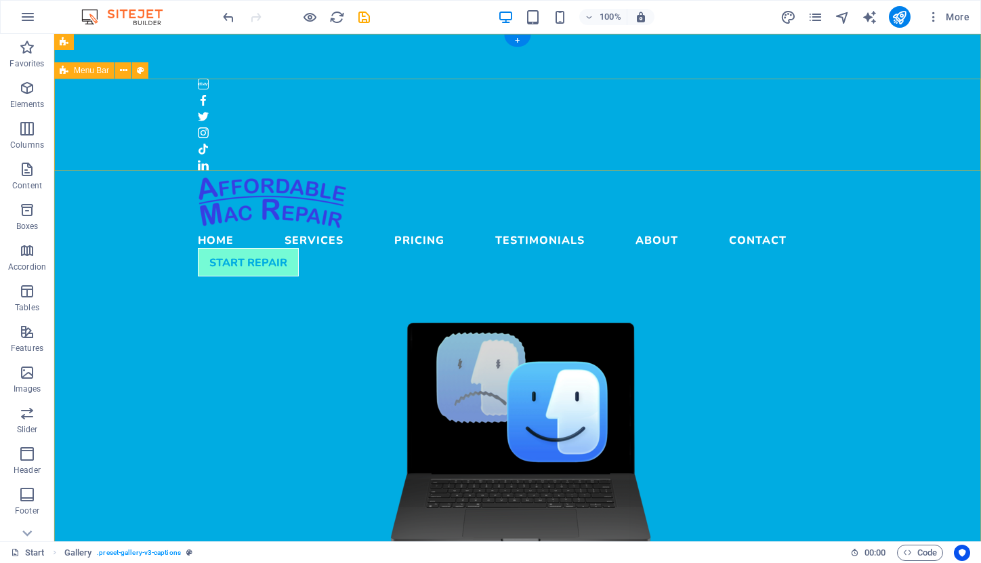
scroll to position [0, 0]
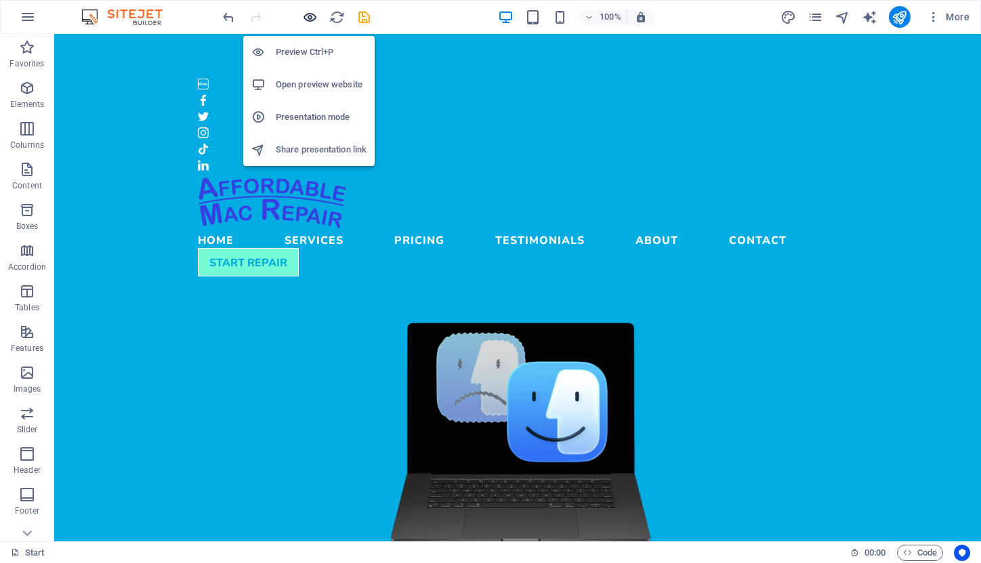
click at [310, 18] on icon "button" at bounding box center [310, 17] width 16 height 16
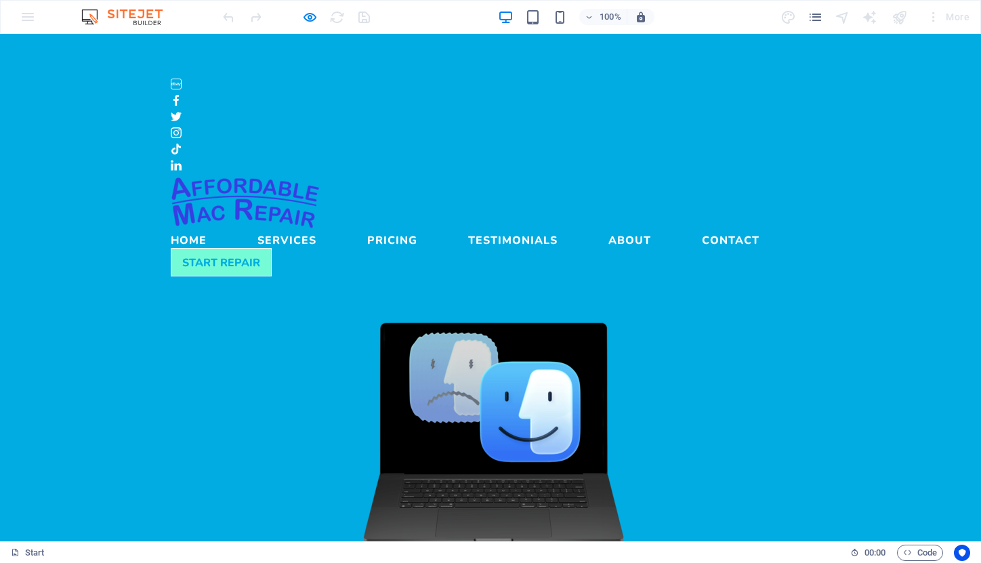
click at [317, 229] on link "Services" at bounding box center [287, 237] width 59 height 16
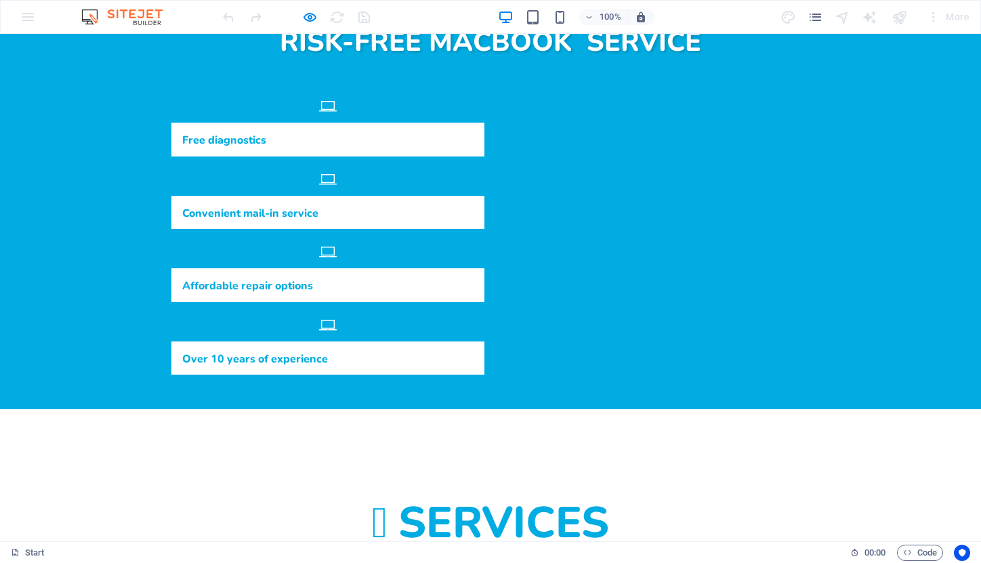
scroll to position [554, 0]
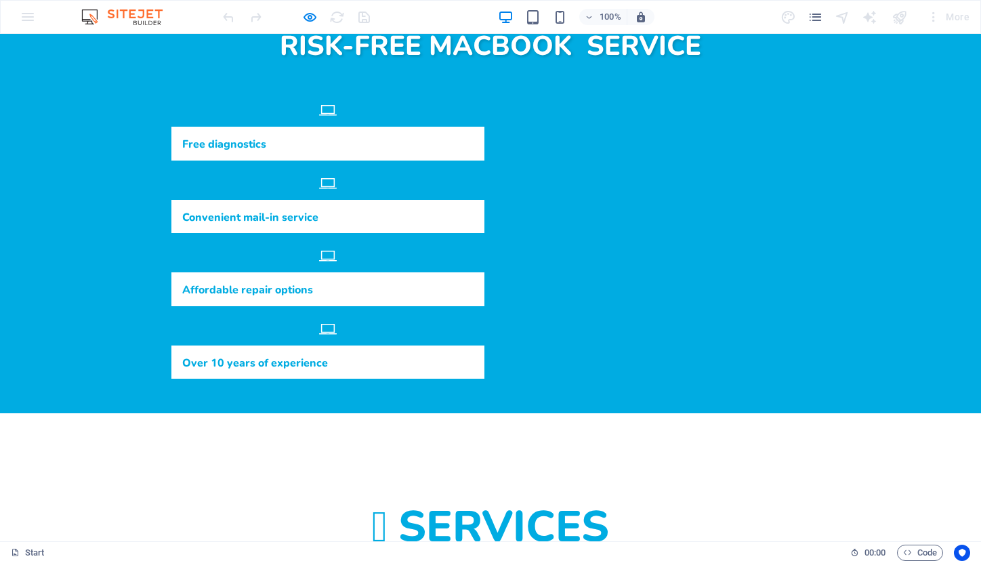
click at [456, 500] on link "Services" at bounding box center [504, 525] width 211 height 51
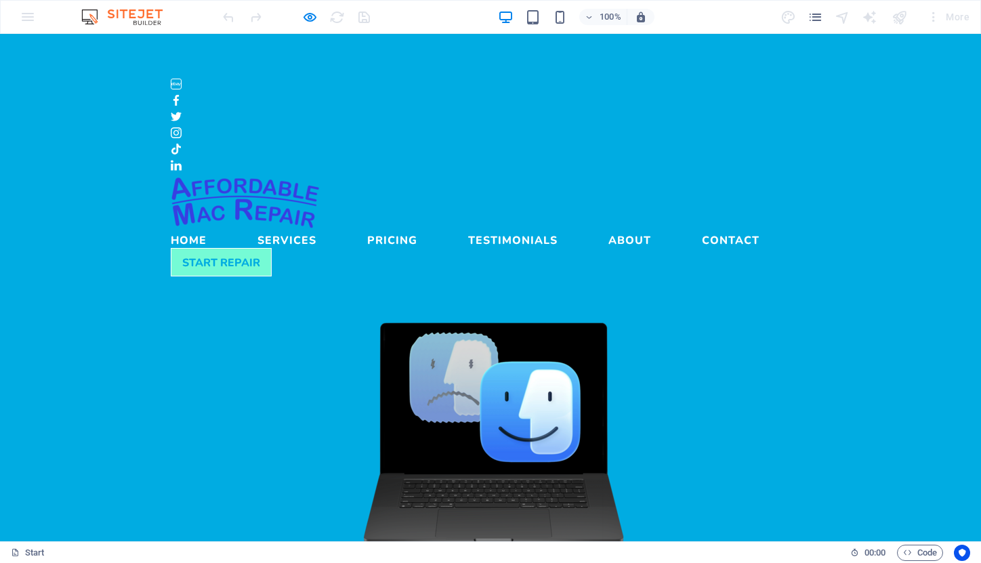
scroll to position [0, 0]
click at [417, 229] on link "Pricing" at bounding box center [392, 237] width 50 height 16
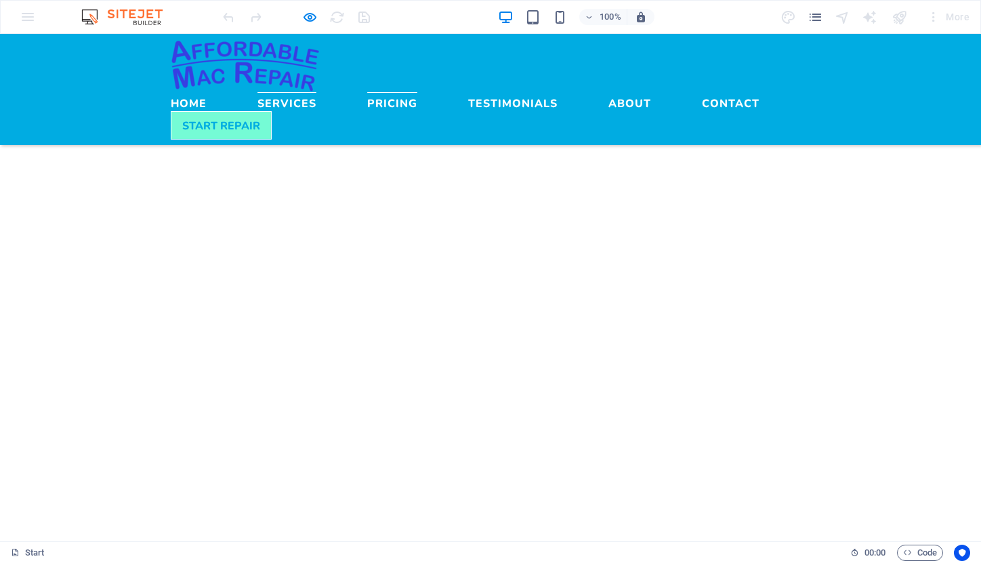
scroll to position [1375, 0]
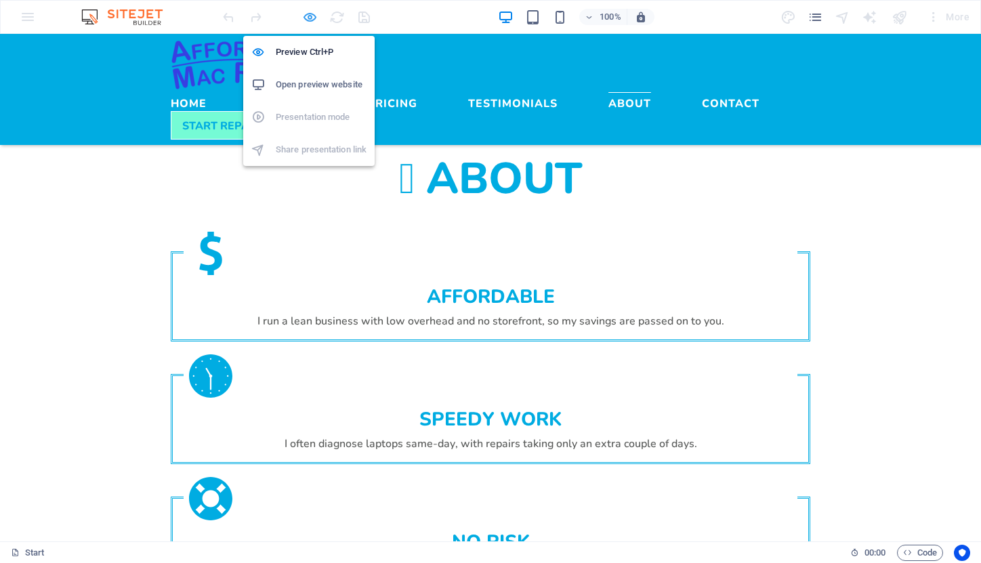
click at [307, 17] on icon "button" at bounding box center [310, 17] width 16 height 16
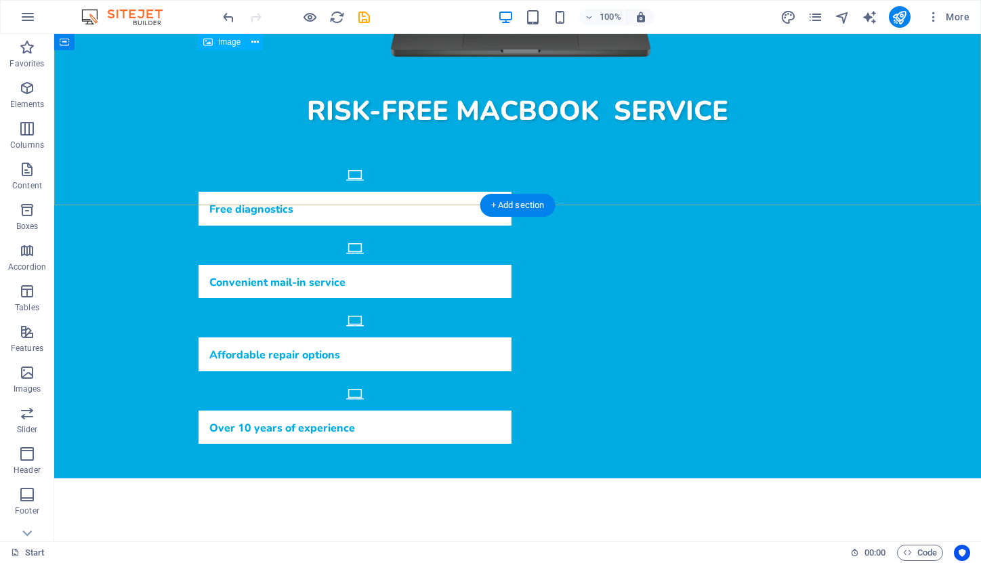
scroll to position [512, 0]
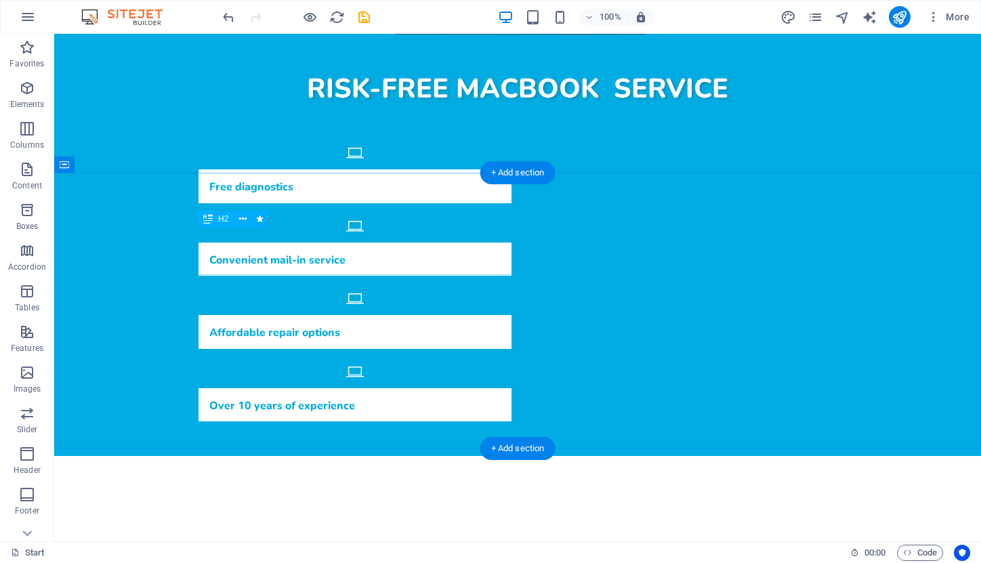
click at [483, 544] on div "Services" at bounding box center [518, 568] width 640 height 49
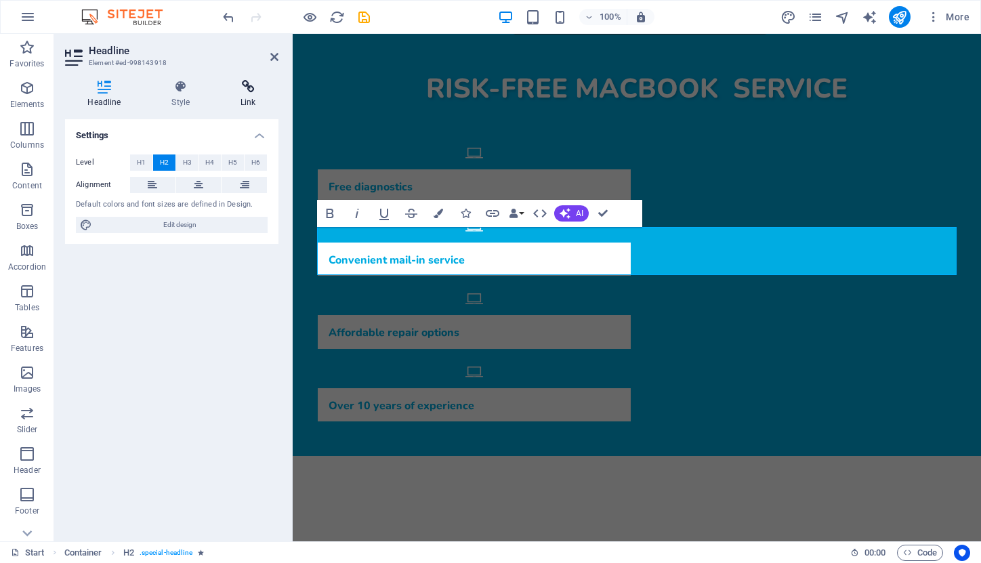
click at [246, 81] on icon at bounding box center [248, 87] width 60 height 14
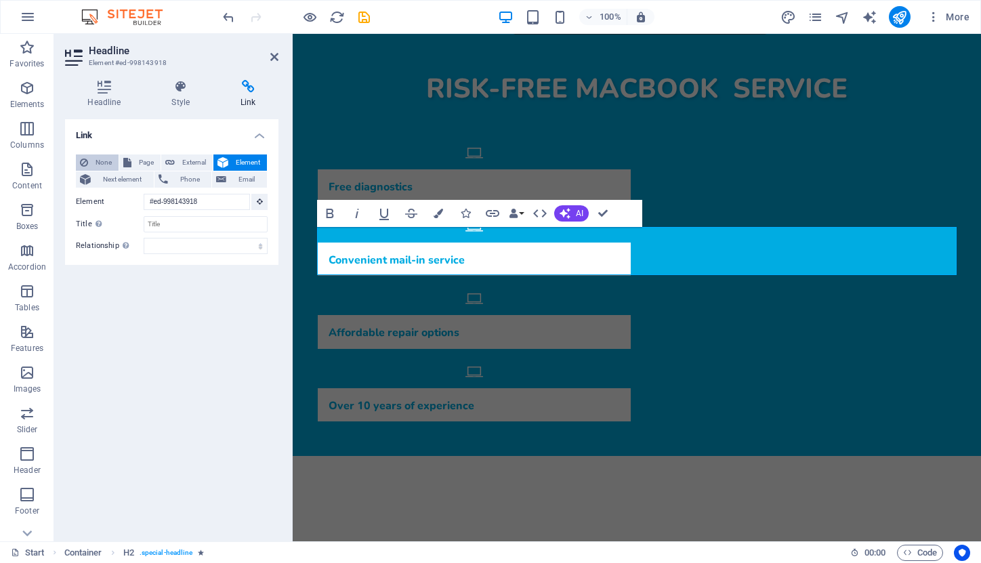
click at [103, 160] on span "None" at bounding box center [103, 163] width 22 height 16
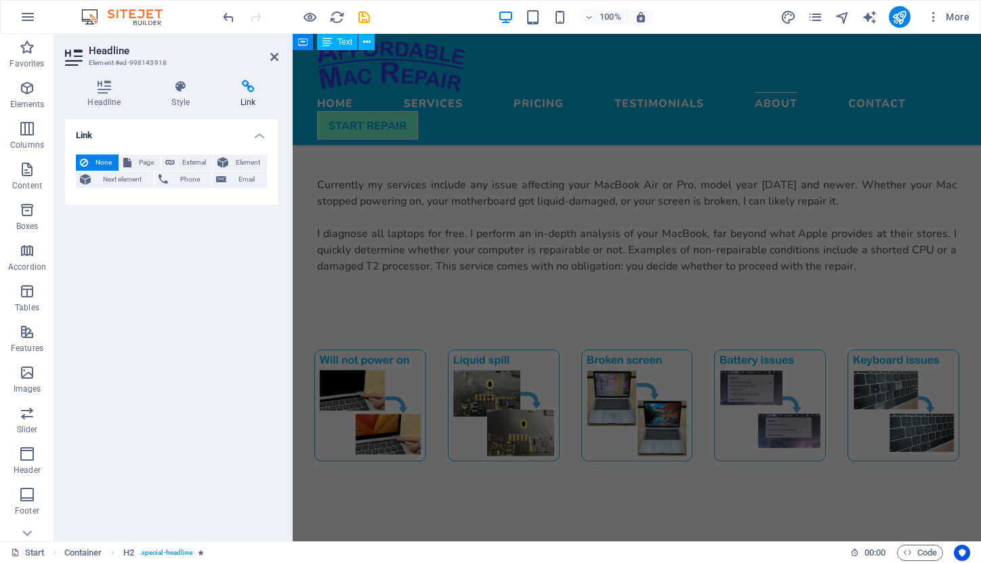
scroll to position [941, 0]
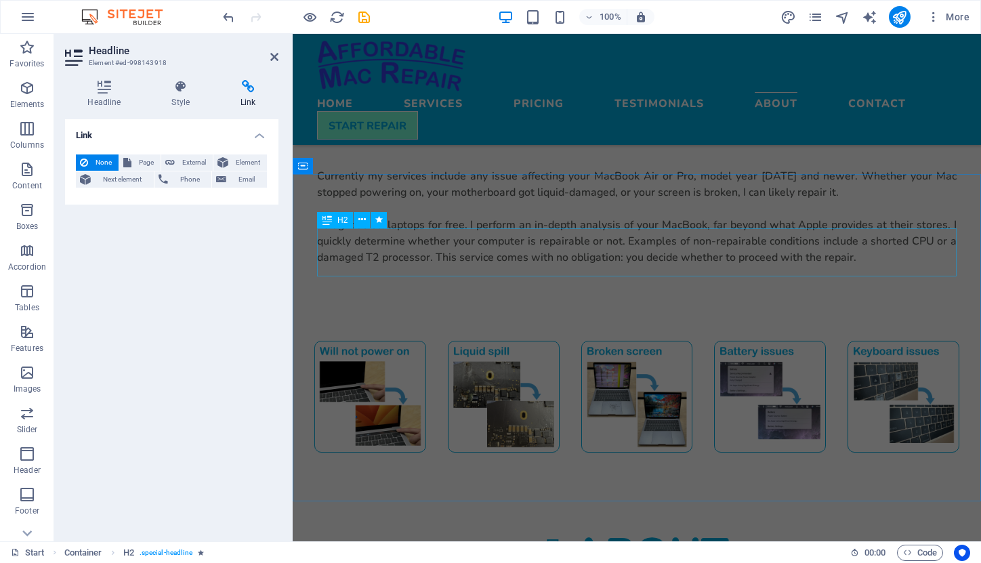
click at [582, 529] on div "About" at bounding box center [637, 553] width 640 height 49
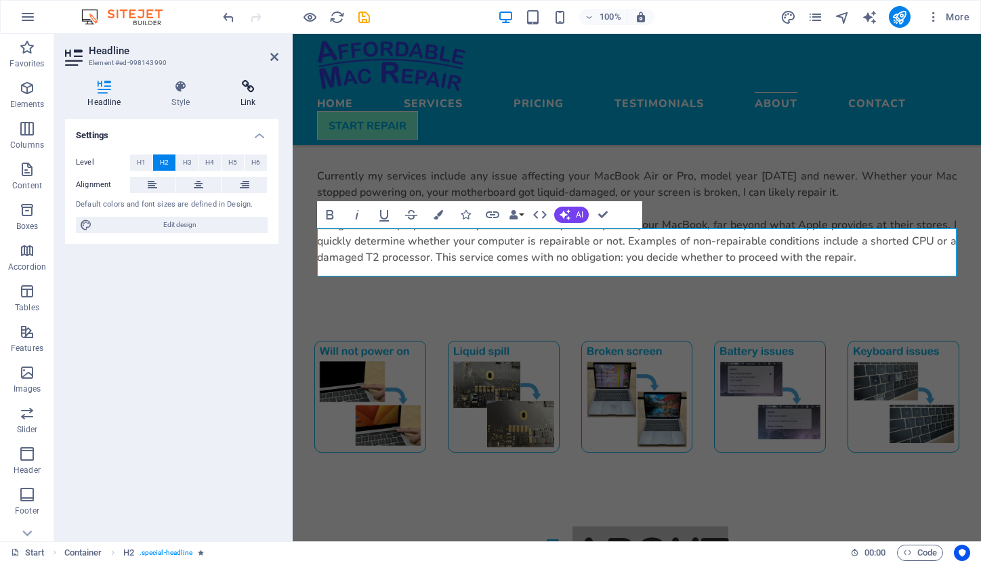
click at [251, 84] on icon at bounding box center [248, 87] width 60 height 14
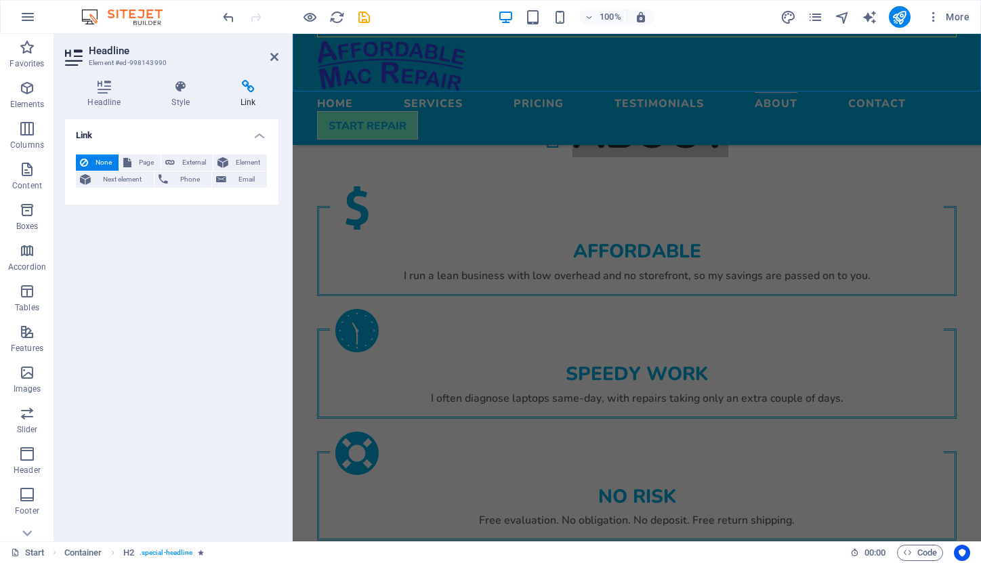
scroll to position [1374, 0]
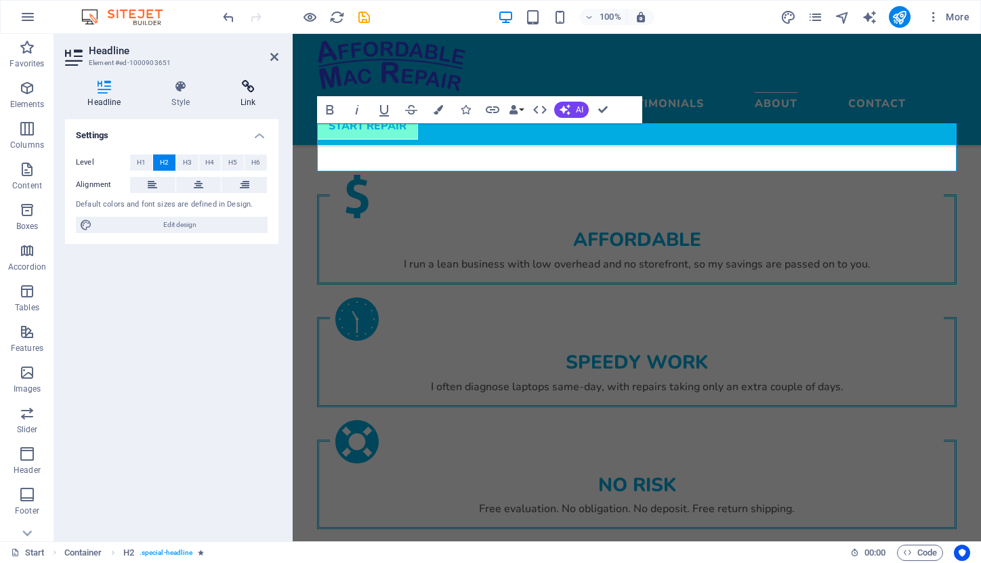
click at [248, 91] on icon at bounding box center [248, 87] width 60 height 14
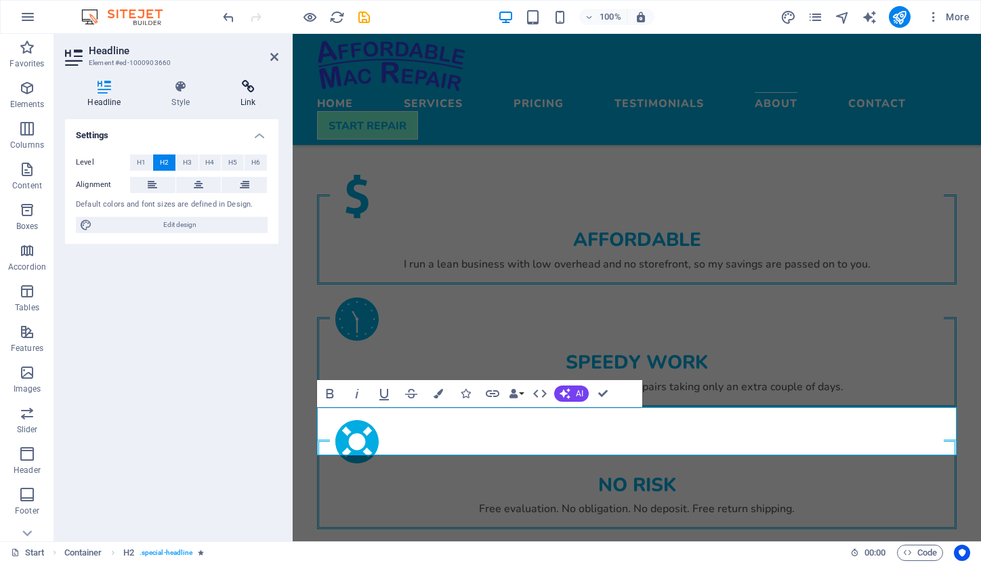
click at [247, 89] on icon at bounding box center [248, 87] width 60 height 14
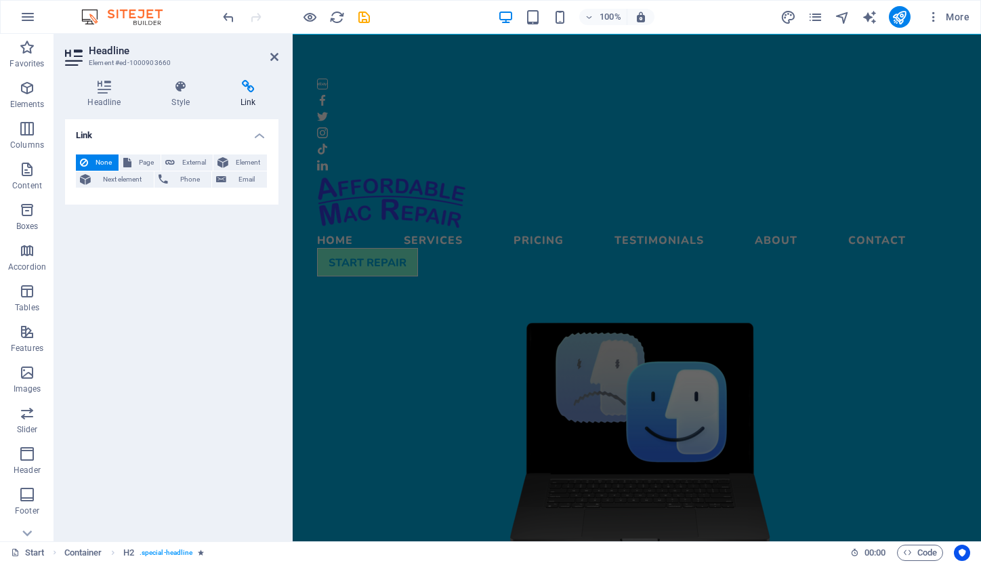
scroll to position [0, 0]
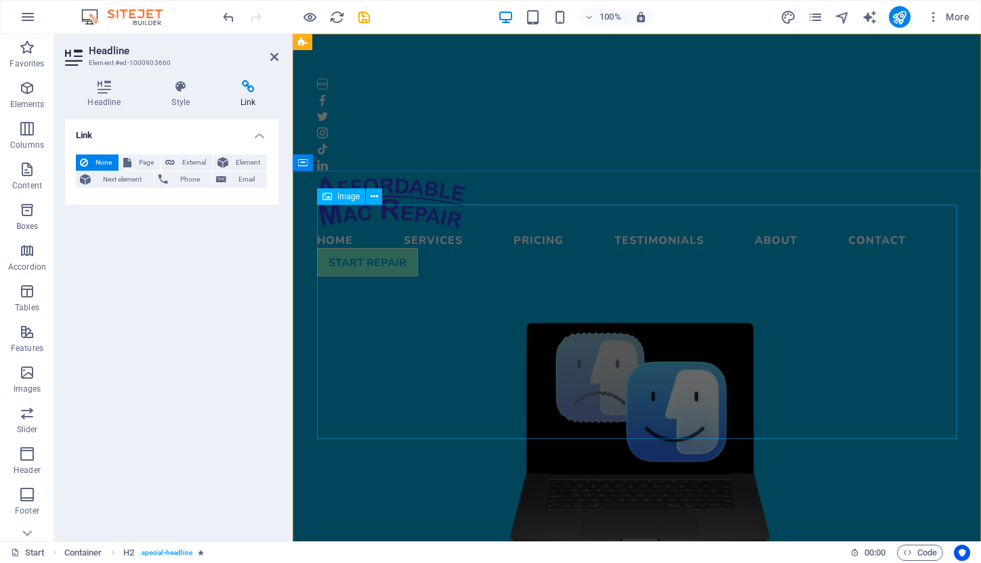
click at [433, 316] on figure at bounding box center [637, 433] width 640 height 235
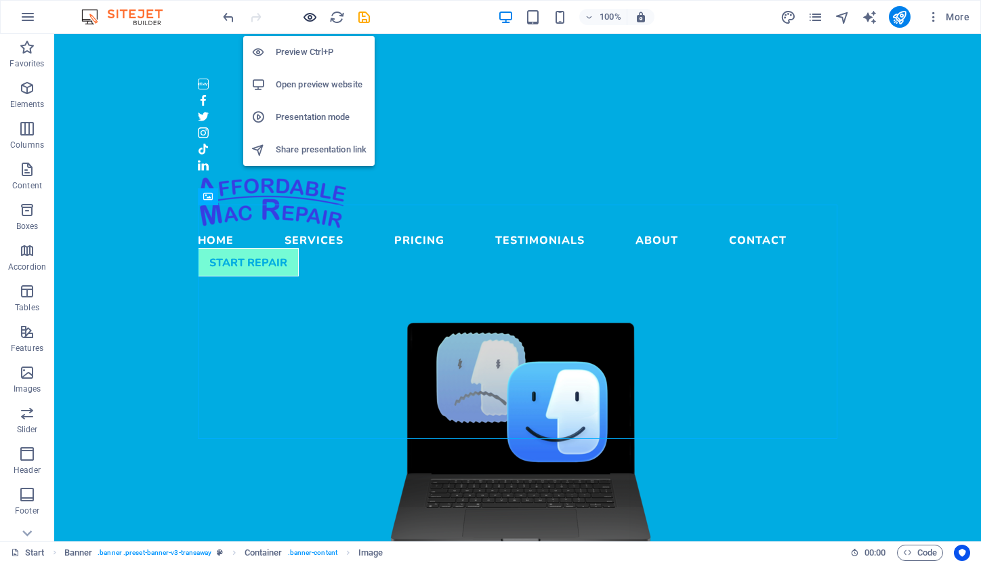
click at [313, 14] on icon "button" at bounding box center [310, 17] width 16 height 16
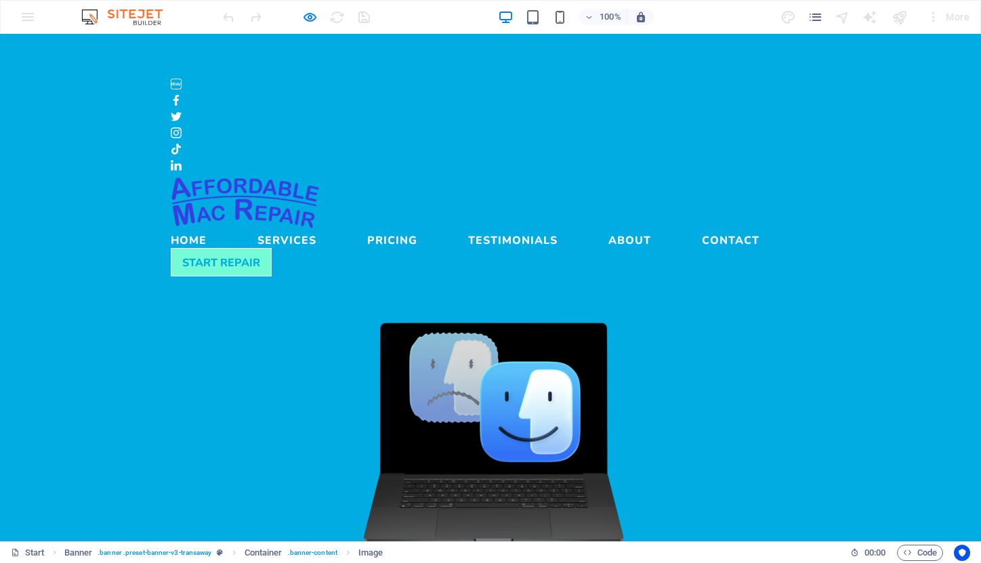
click at [317, 229] on link "Services" at bounding box center [287, 237] width 59 height 16
click at [417, 229] on link "Pricing" at bounding box center [392, 237] width 50 height 16
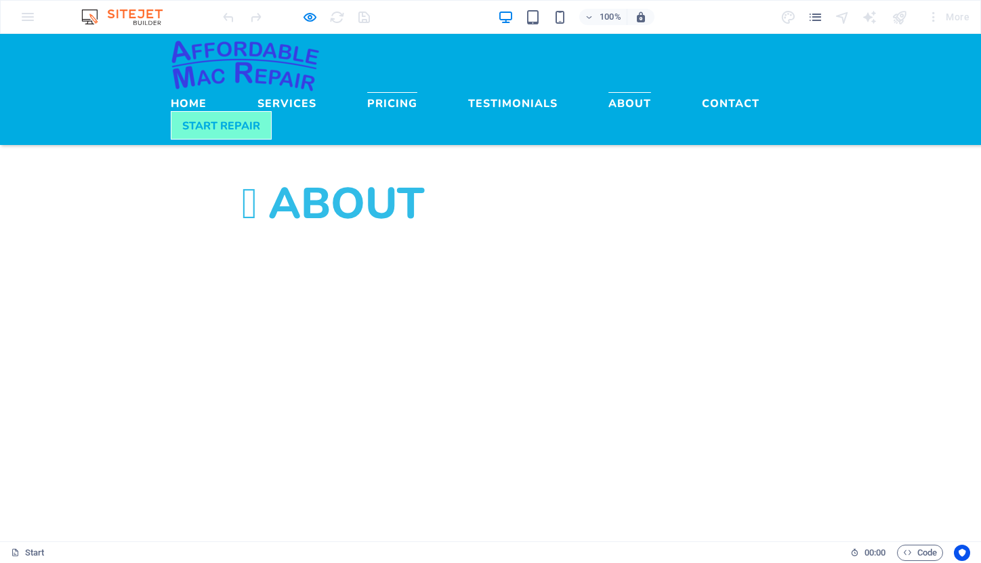
scroll to position [1375, 0]
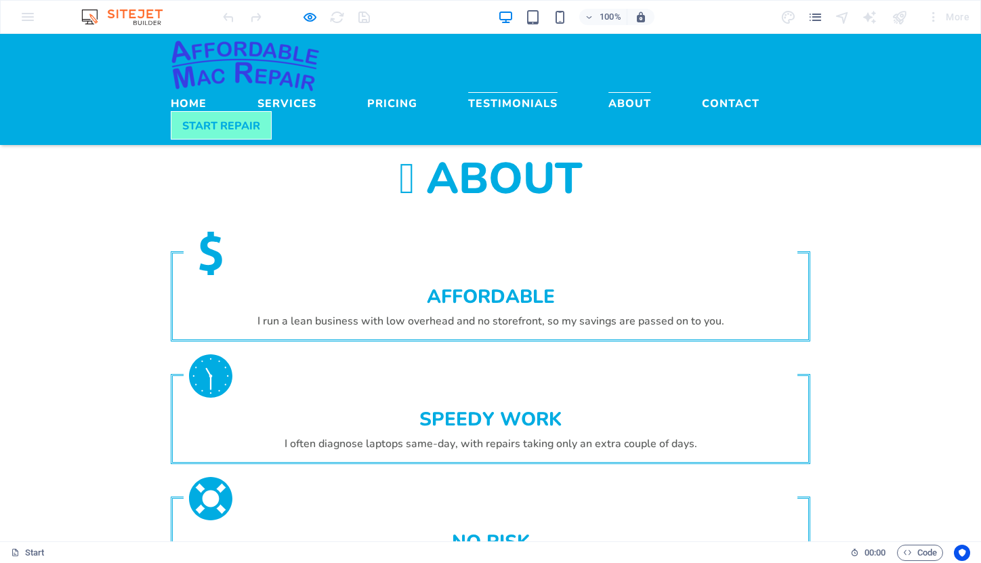
click at [558, 92] on link "Testimonials" at bounding box center [512, 100] width 89 height 16
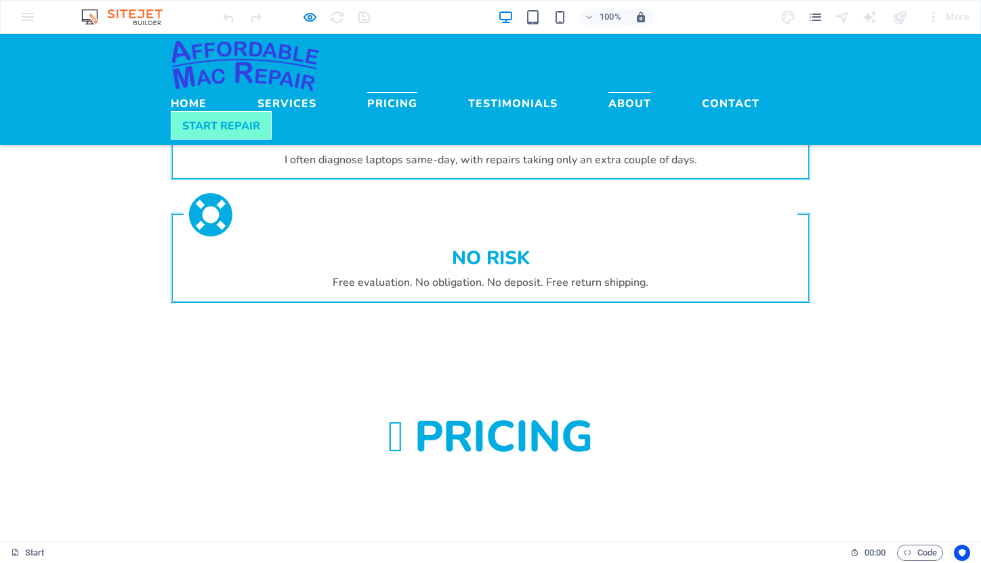
click at [417, 92] on link "Pricing" at bounding box center [392, 100] width 50 height 16
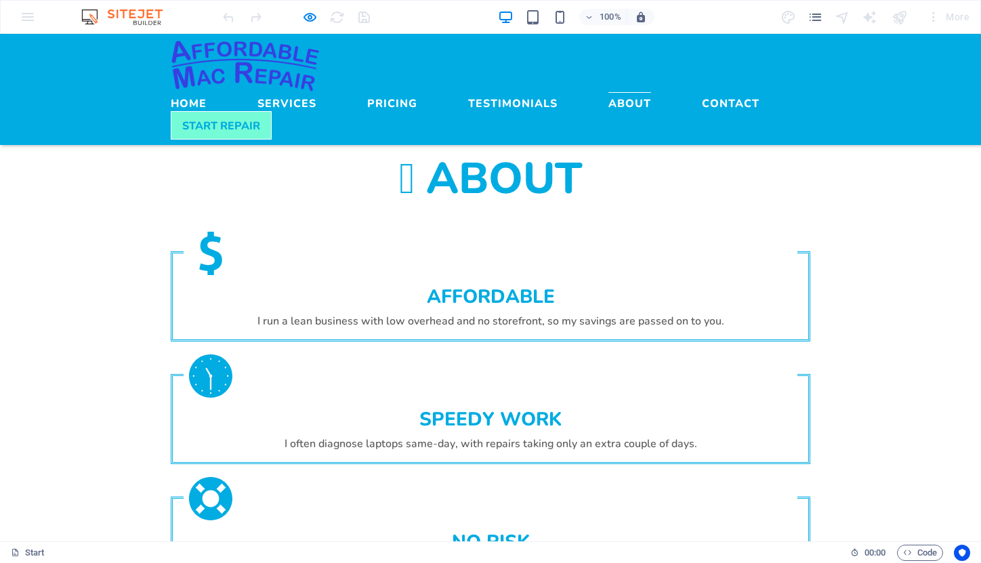
click at [651, 92] on link "About" at bounding box center [630, 100] width 43 height 16
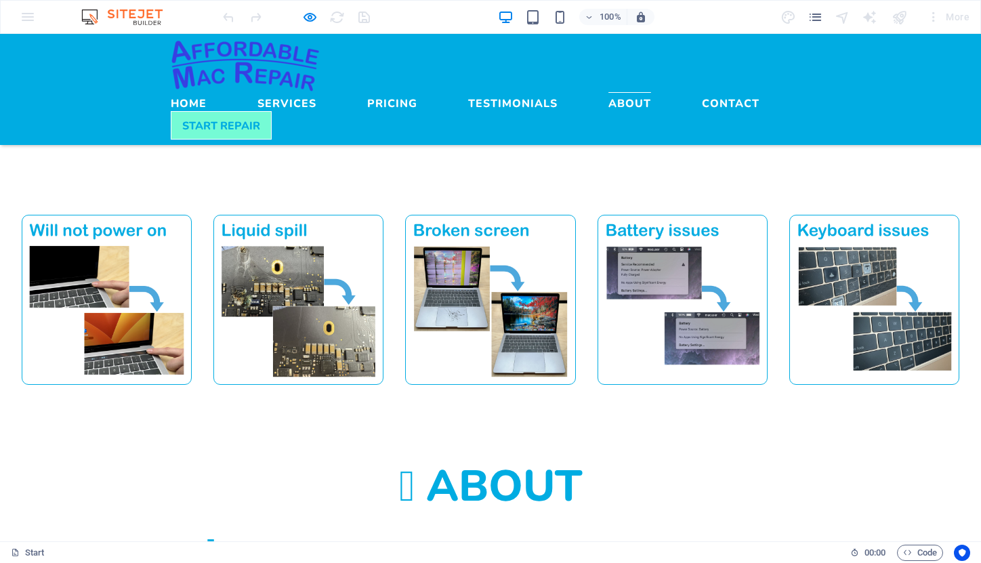
scroll to position [1048, 0]
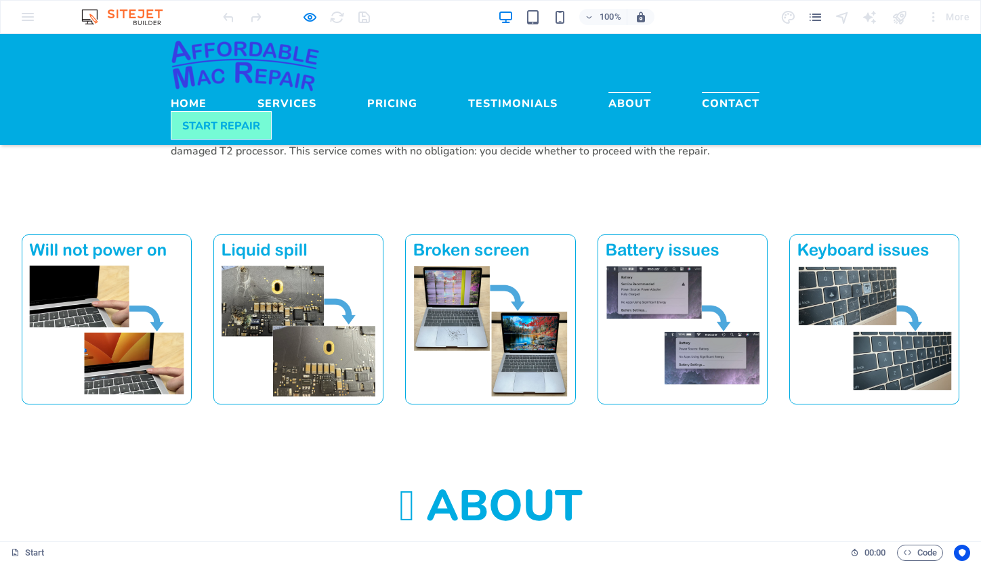
click at [760, 92] on link "Contact" at bounding box center [731, 100] width 58 height 16
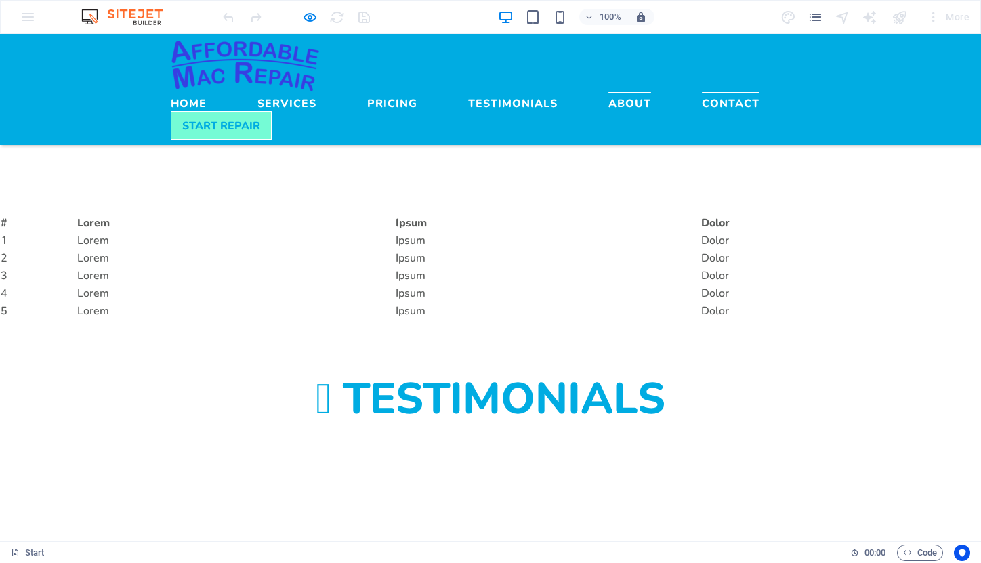
scroll to position [2022, 0]
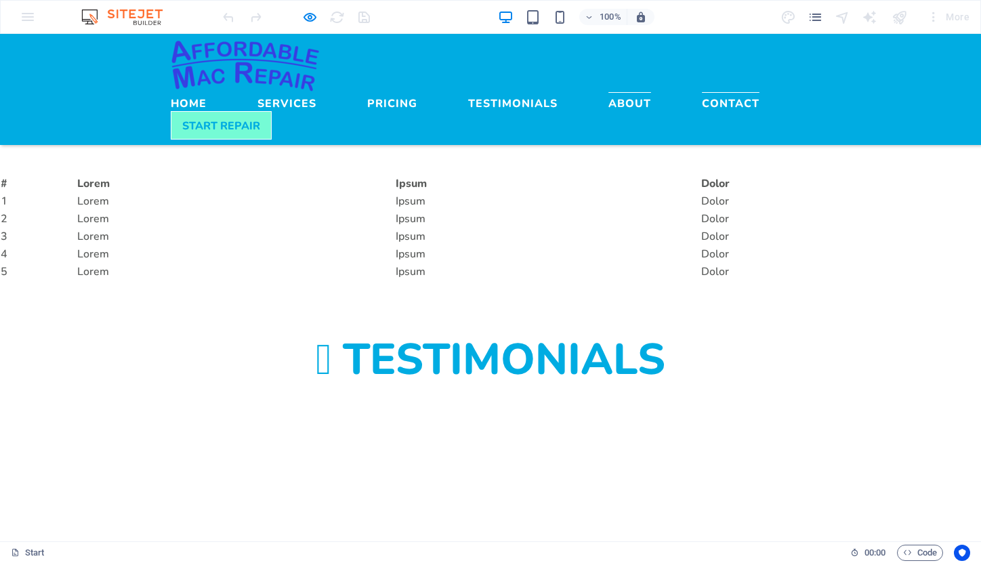
click at [651, 92] on link "About" at bounding box center [630, 100] width 43 height 16
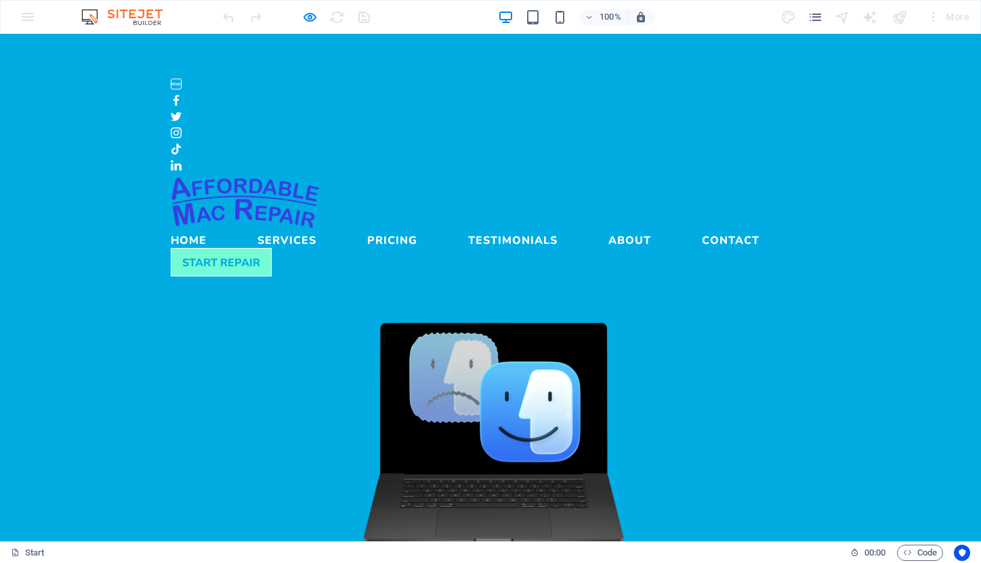
scroll to position [0, 0]
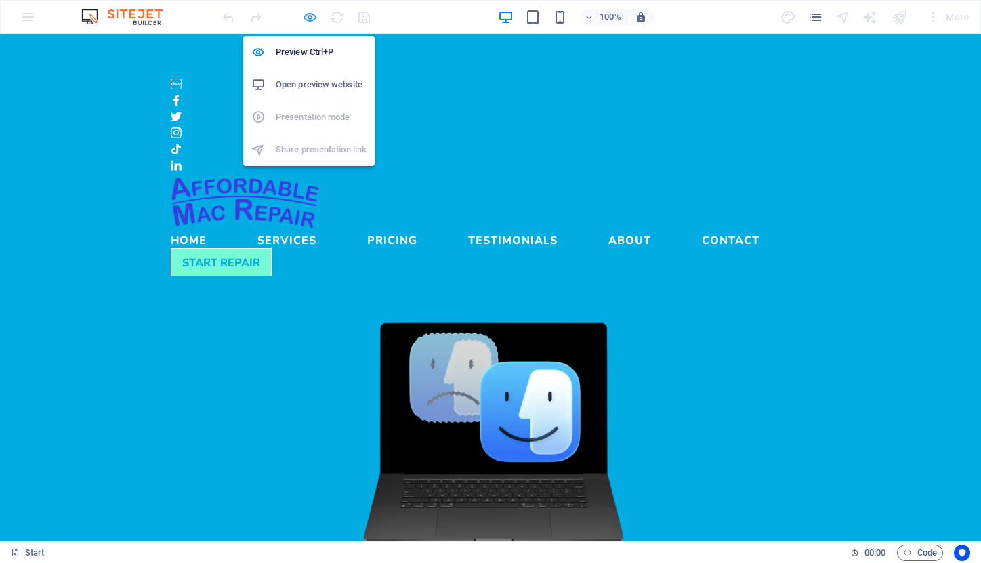
click at [311, 16] on icon "button" at bounding box center [310, 17] width 16 height 16
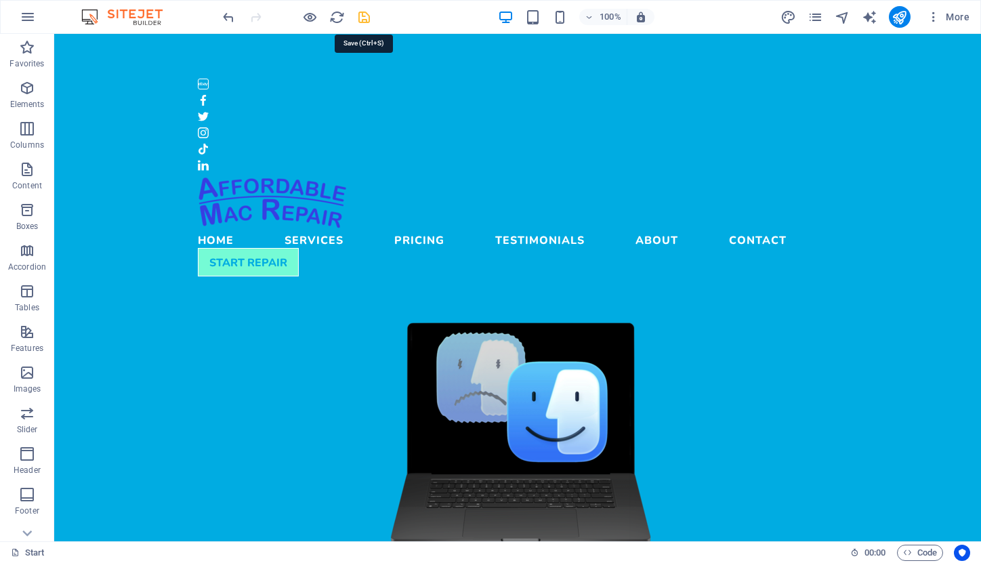
click at [362, 19] on icon "save" at bounding box center [364, 17] width 16 height 16
checkbox input "false"
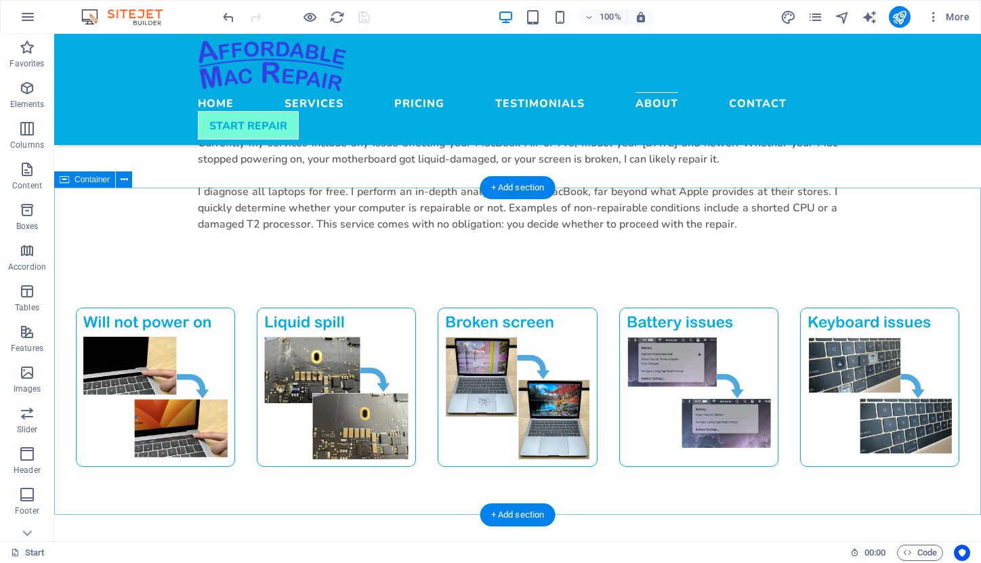
scroll to position [975, 0]
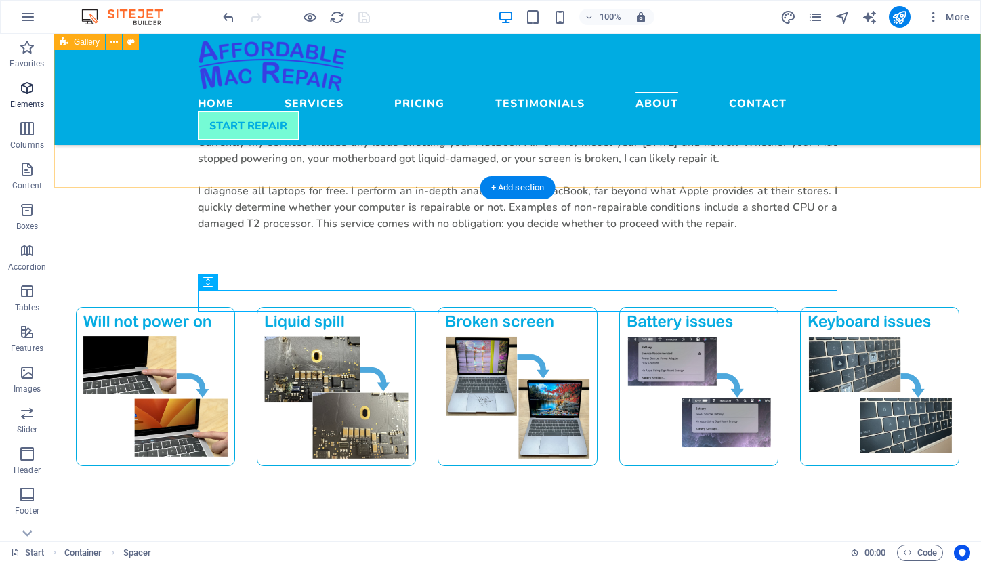
click at [28, 95] on icon "button" at bounding box center [27, 88] width 16 height 16
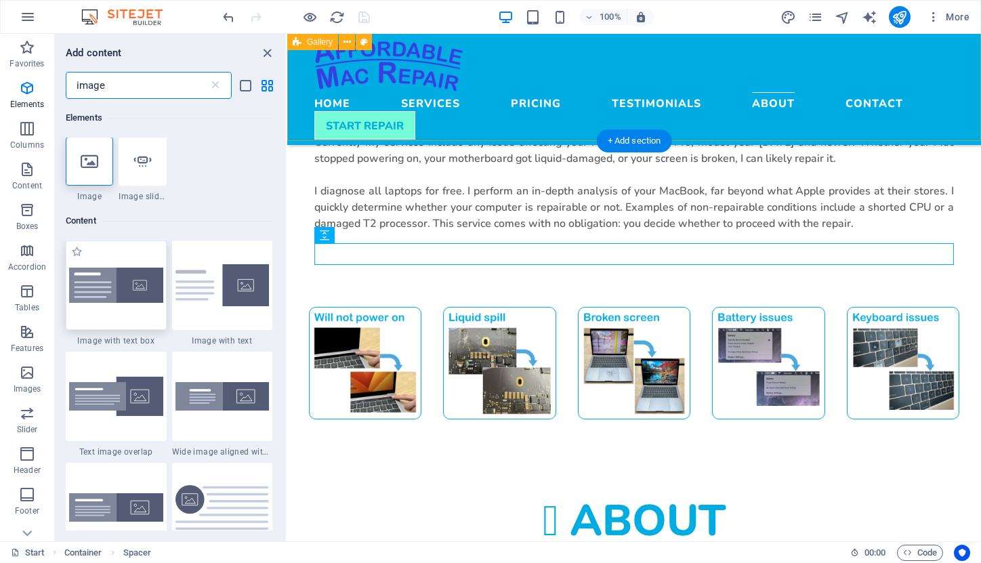
scroll to position [0, 0]
type input "image"
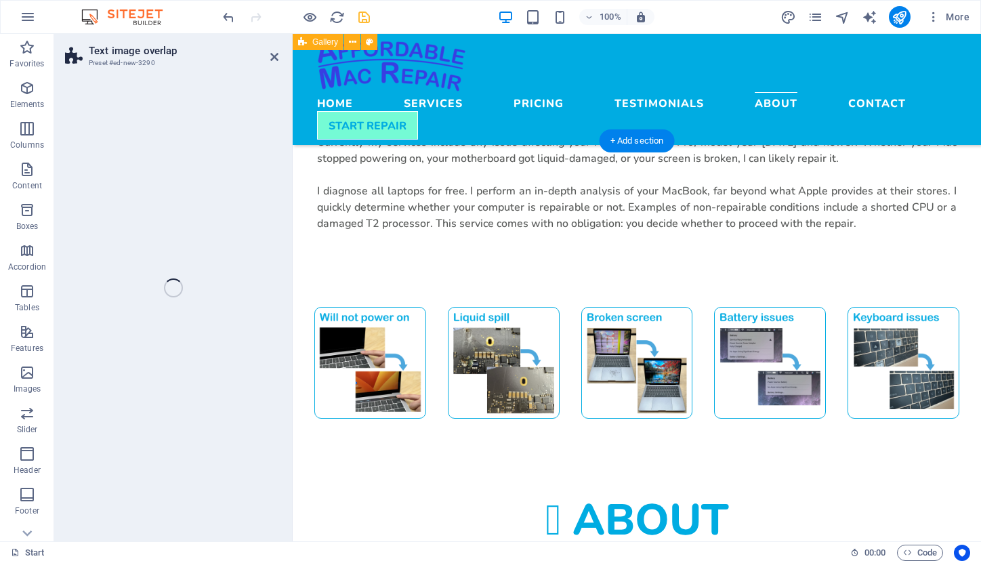
select select "rem"
select select "px"
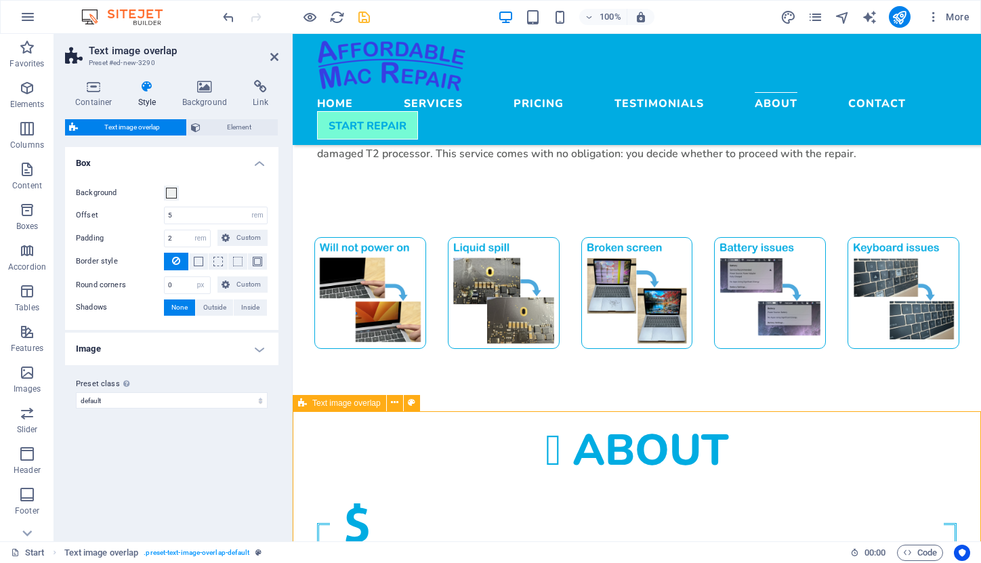
scroll to position [1048, 0]
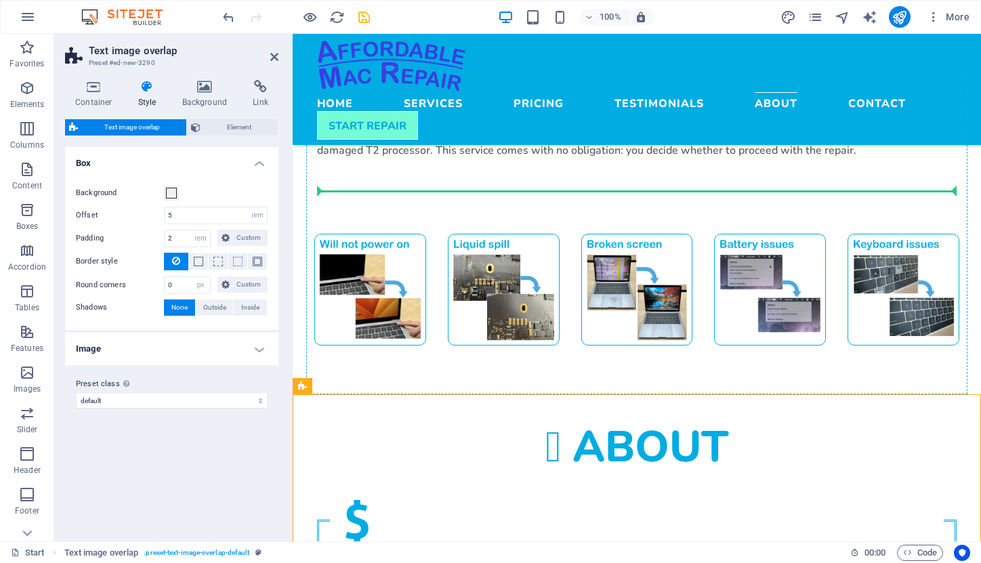
drag, startPoint x: 356, startPoint y: 388, endPoint x: 87, endPoint y: 174, distance: 343.9
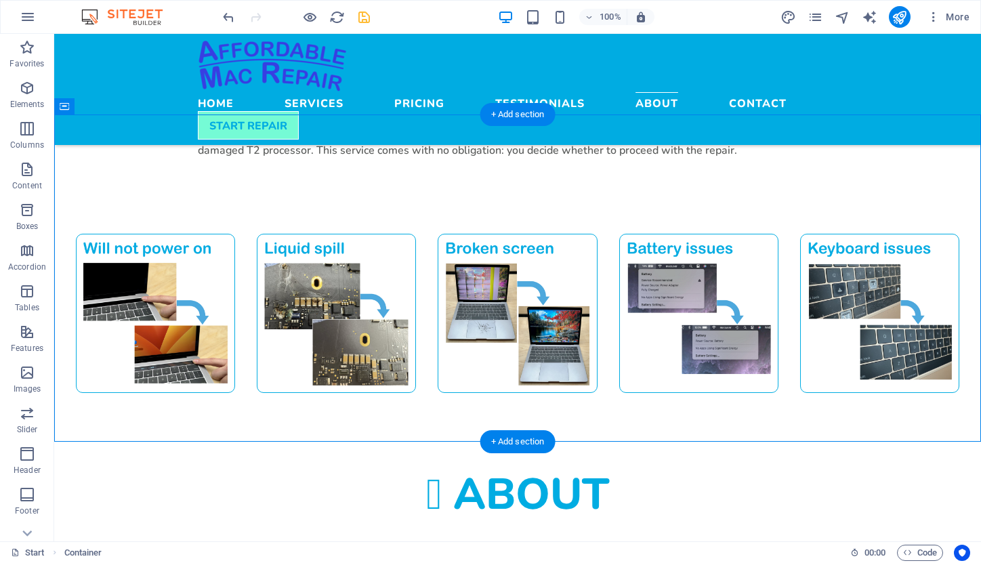
drag, startPoint x: 103, startPoint y: 386, endPoint x: 356, endPoint y: 232, distance: 296.9
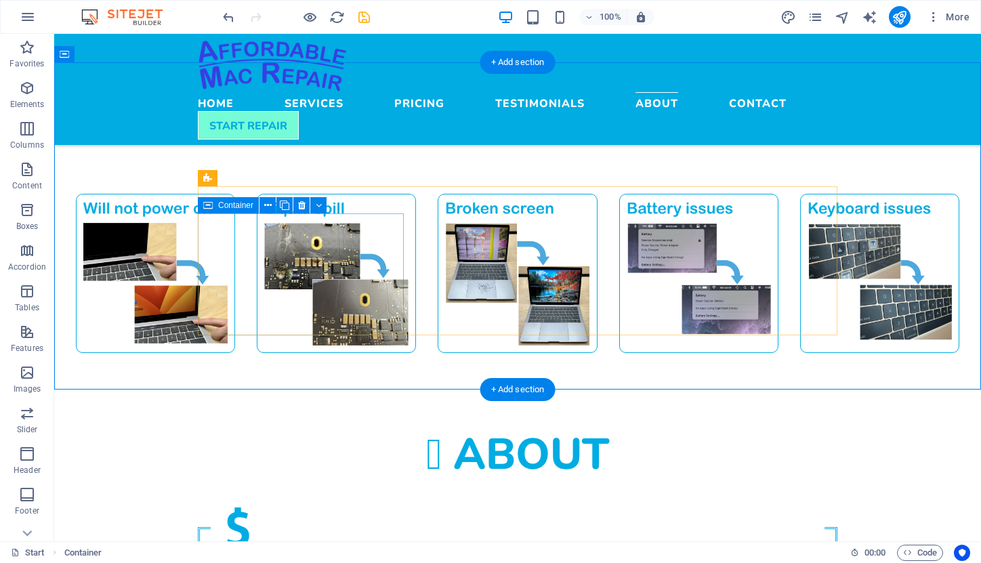
scroll to position [1101, 0]
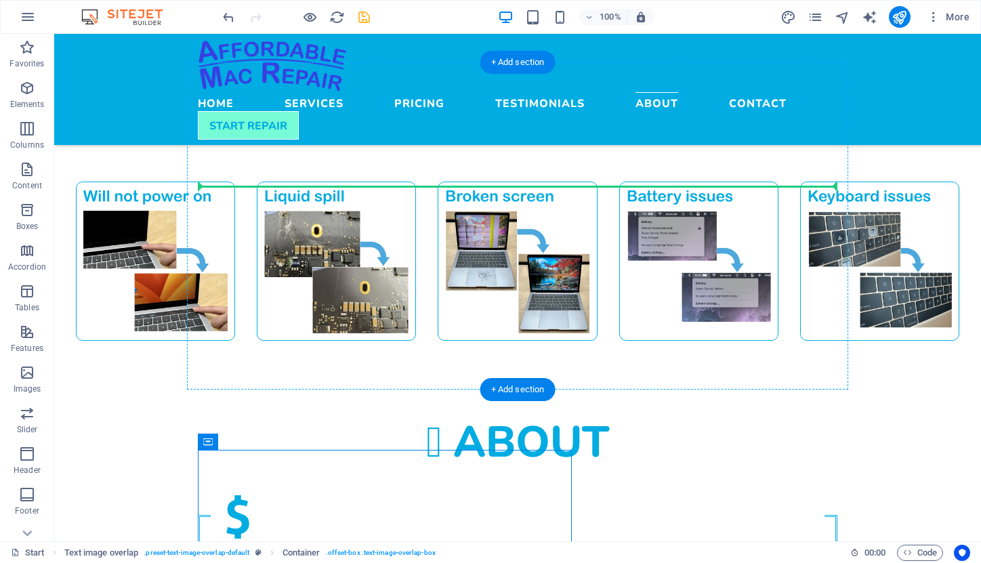
drag, startPoint x: 293, startPoint y: 475, endPoint x: 281, endPoint y: 182, distance: 293.1
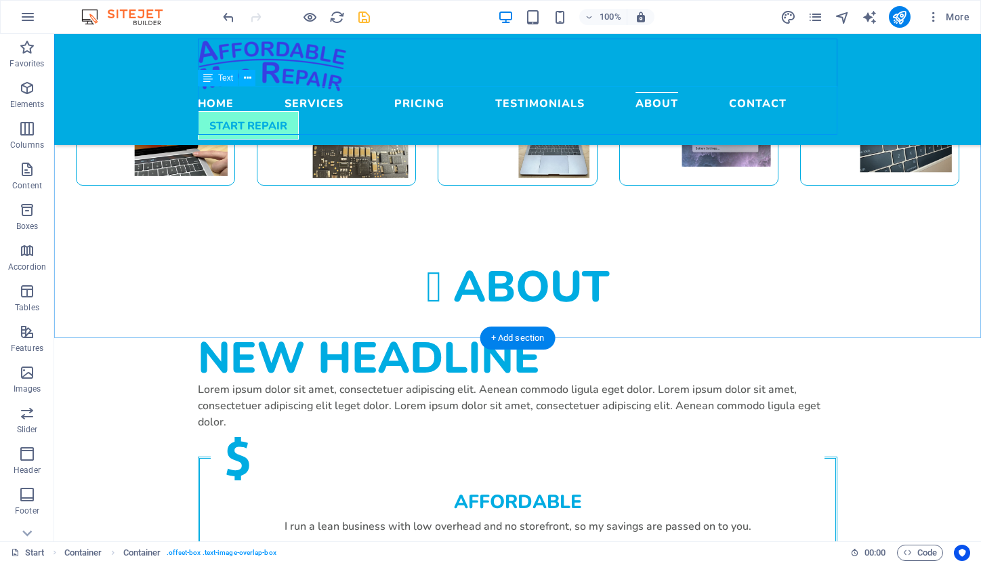
scroll to position [1257, 0]
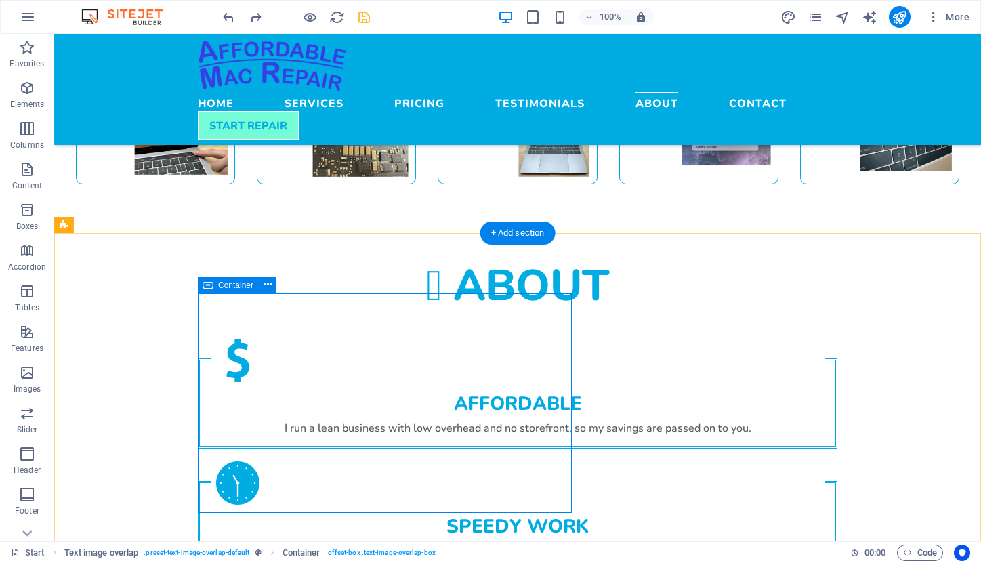
click at [231, 291] on div "Container" at bounding box center [228, 285] width 61 height 16
click at [283, 212] on div "About Affordable I run a lean business with low overhead and no storefront, so …" at bounding box center [517, 477] width 927 height 542
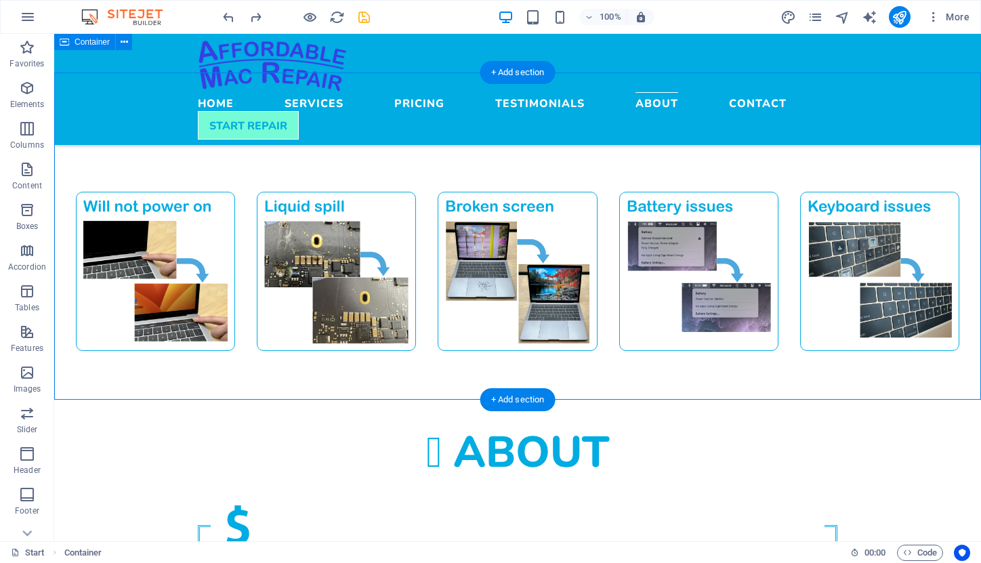
scroll to position [1089, 0]
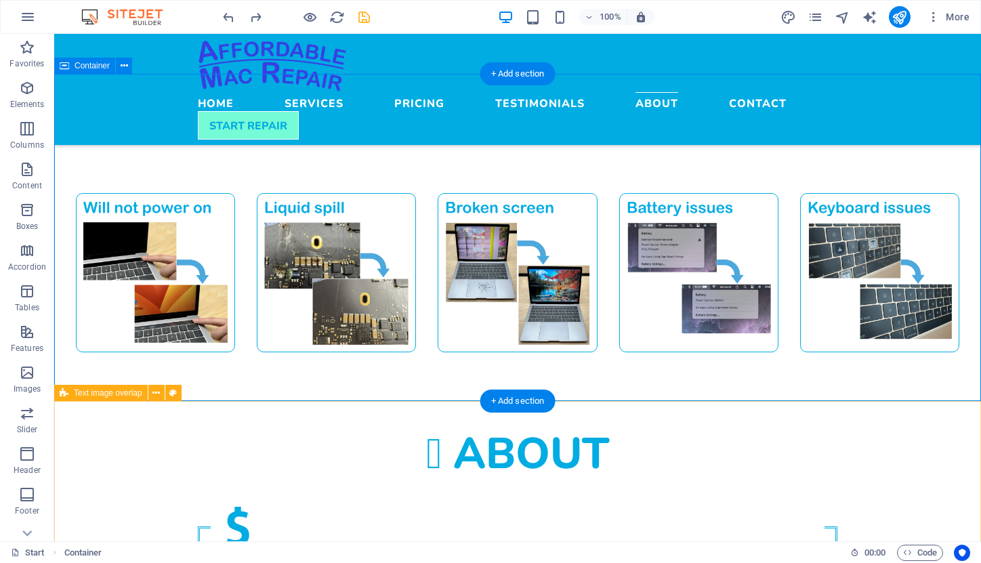
click at [104, 394] on span "Text image overlap" at bounding box center [108, 393] width 68 height 8
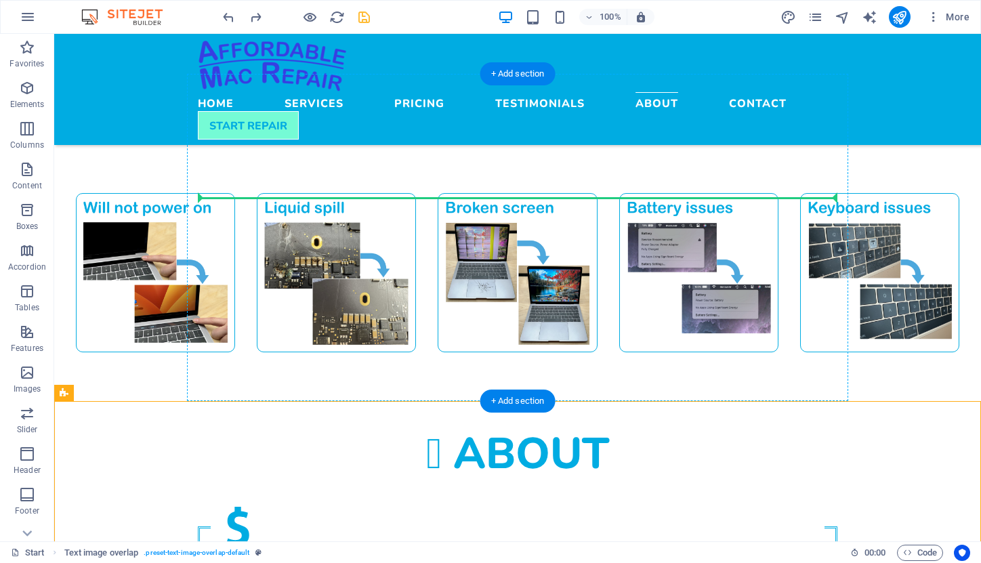
drag, startPoint x: 159, startPoint y: 428, endPoint x: 294, endPoint y: 192, distance: 272.6
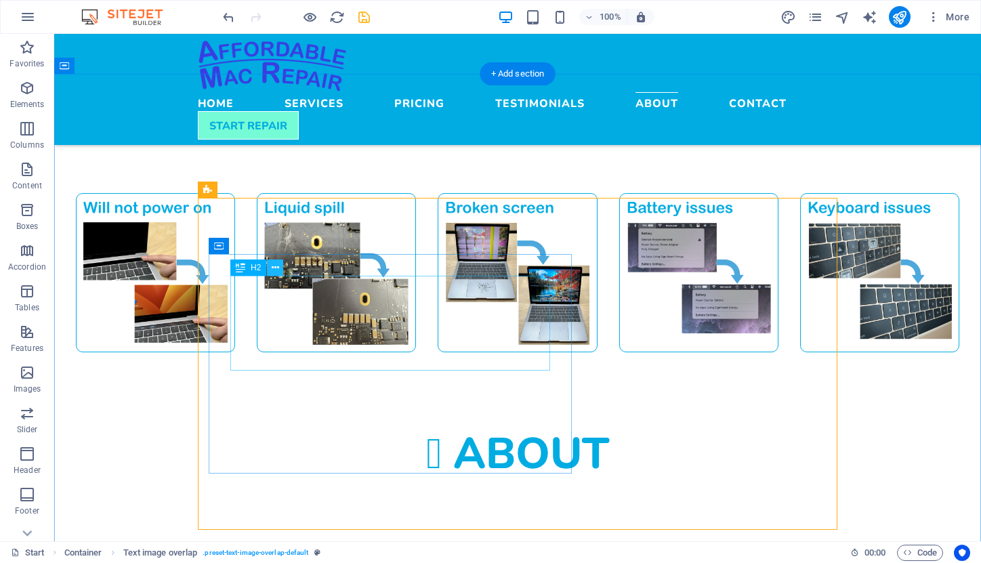
click at [277, 267] on icon at bounding box center [275, 268] width 7 height 14
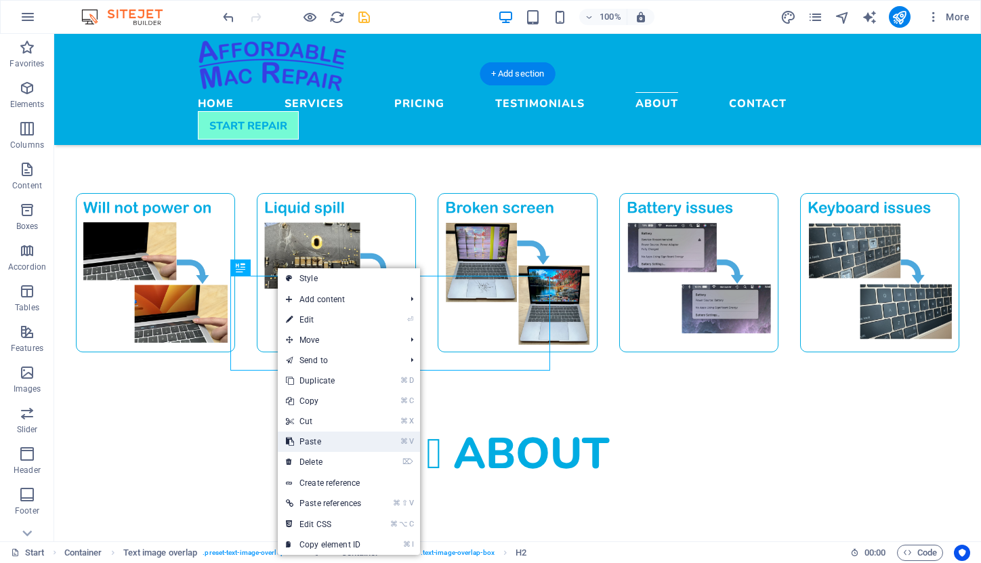
click at [303, 460] on link "⌦ Delete" at bounding box center [323, 462] width 91 height 20
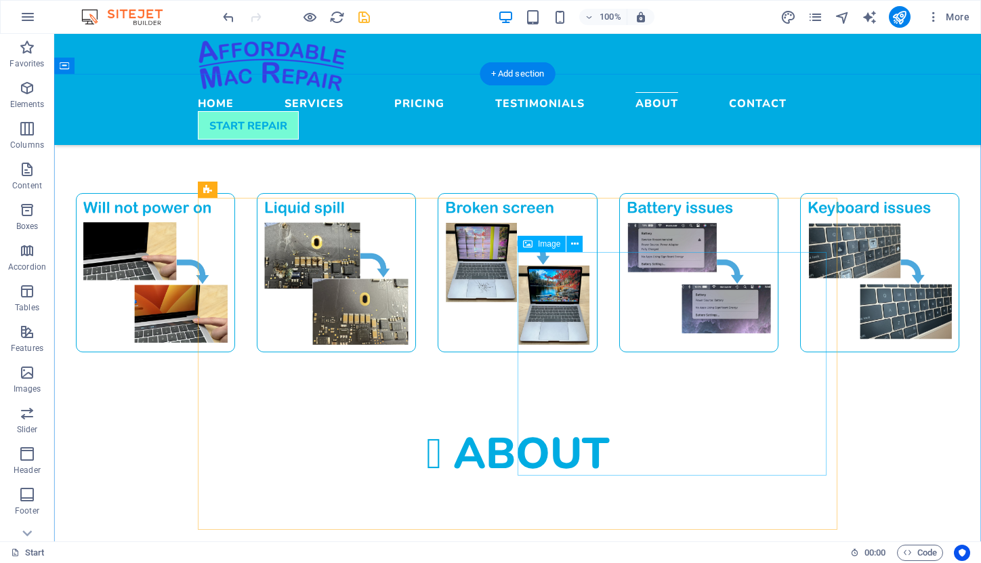
select select "%"
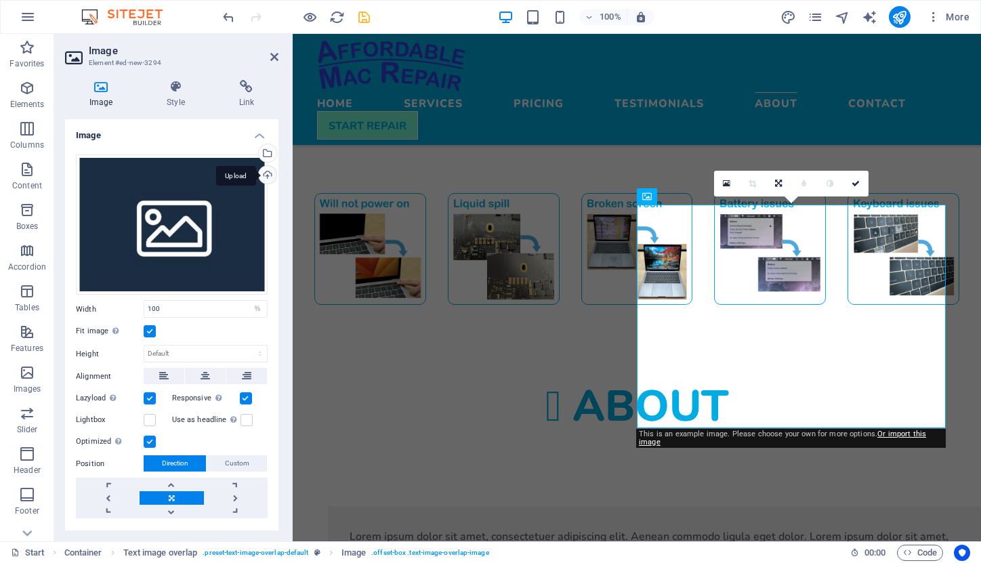
click at [267, 174] on div "Upload" at bounding box center [266, 176] width 20 height 20
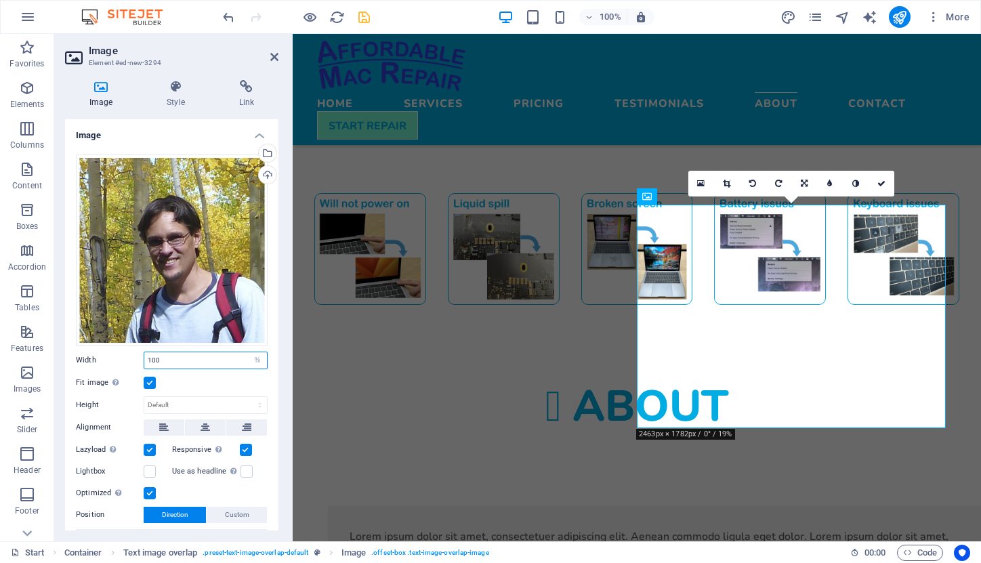
click at [186, 357] on input "100" at bounding box center [205, 360] width 123 height 16
click at [172, 102] on h4 "Style" at bounding box center [178, 94] width 72 height 28
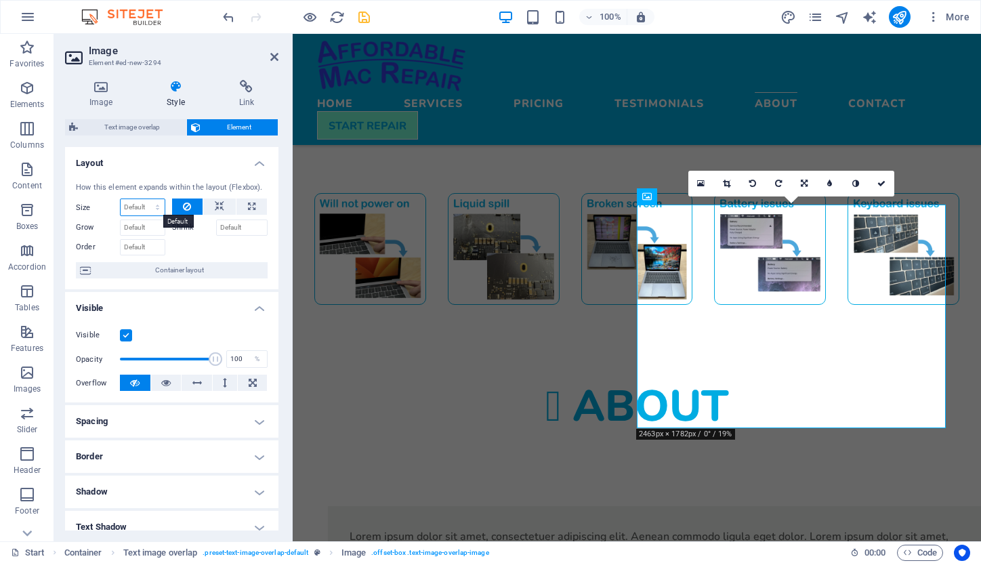
select select "1/3"
type input "33.33"
select select "%"
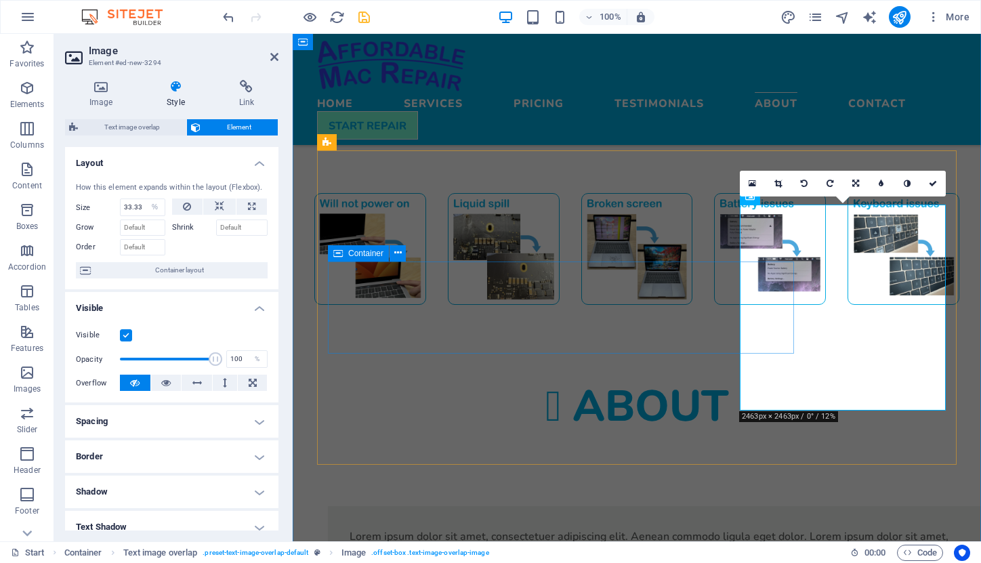
click at [620, 506] on div "Lorem ipsum dolor sit amet, consectetuer adipiscing elit. Aenean commodo ligula…" at bounding box center [664, 552] width 672 height 92
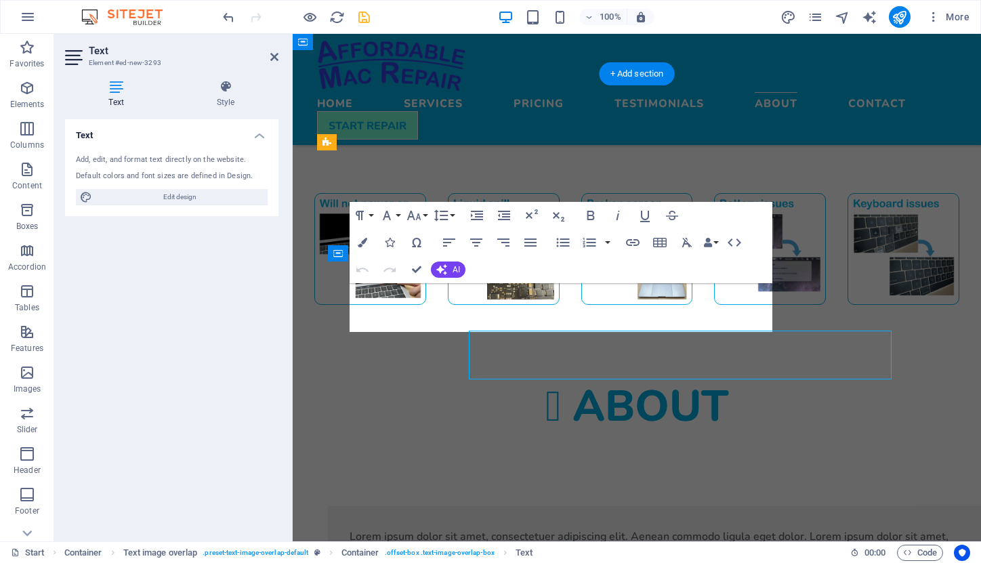
click at [541, 506] on div "Lorem ipsum dolor sit amet, consectetuer adipiscing elit. Aenean commodo ligula…" at bounding box center [664, 552] width 672 height 92
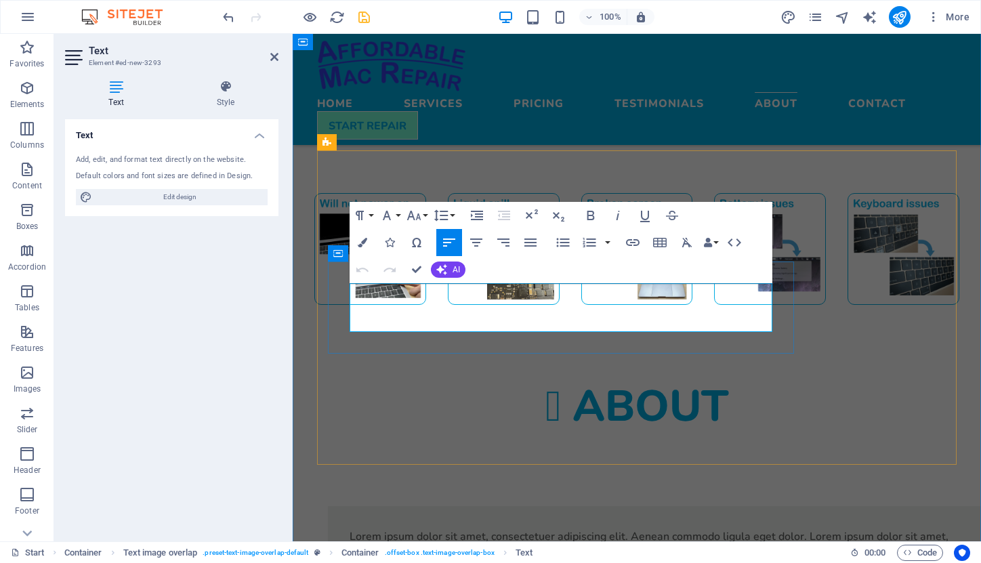
click at [513, 528] on p "Lorem ipsum dolor sit amet, consectetuer adipiscing elit. Aenean commodo ligula…" at bounding box center [664, 552] width 629 height 49
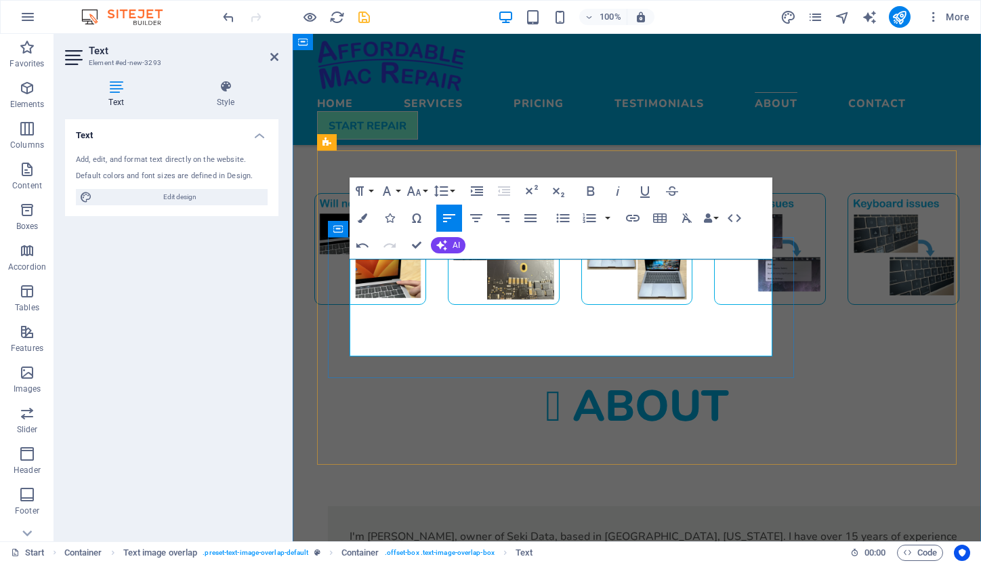
scroll to position [5114, 2]
drag, startPoint x: 446, startPoint y: 269, endPoint x: 543, endPoint y: 270, distance: 96.9
click at [542, 528] on p "I'm [PERSON_NAME], owner of Seki Data, based in [GEOGRAPHIC_DATA], [US_STATE]. …" at bounding box center [664, 560] width 629 height 65
click at [649, 528] on p "I'm [PERSON_NAME], based in [GEOGRAPHIC_DATA], [US_STATE]. I have over 15 years…" at bounding box center [664, 560] width 629 height 65
click at [724, 528] on p "I'm [PERSON_NAME], based in [GEOGRAPHIC_DATA], [US_STATE]. I have over 10 years…" at bounding box center [664, 560] width 629 height 65
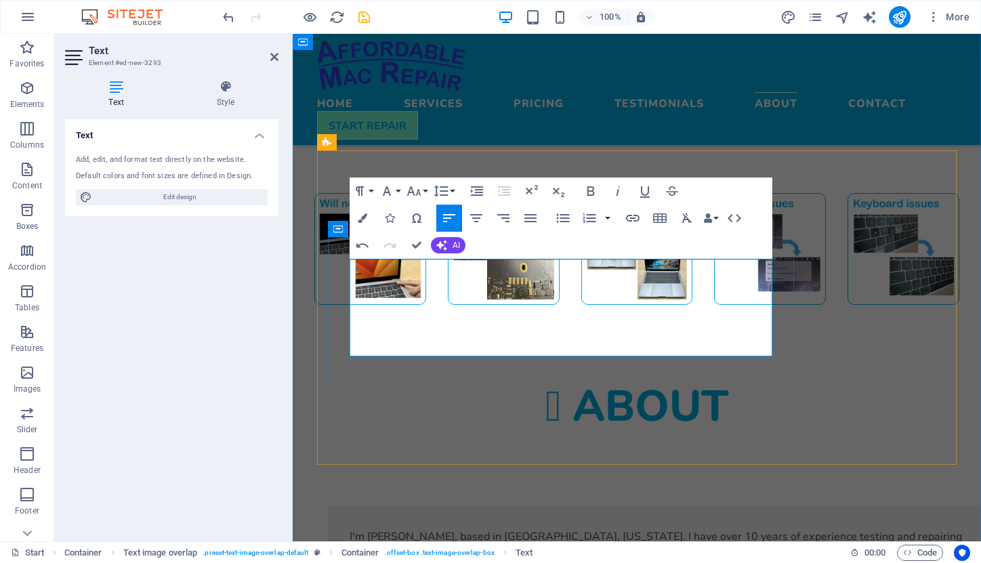
click at [386, 528] on p "I'm [PERSON_NAME], based in [GEOGRAPHIC_DATA], [US_STATE]. I have over 10 years…" at bounding box center [664, 560] width 629 height 65
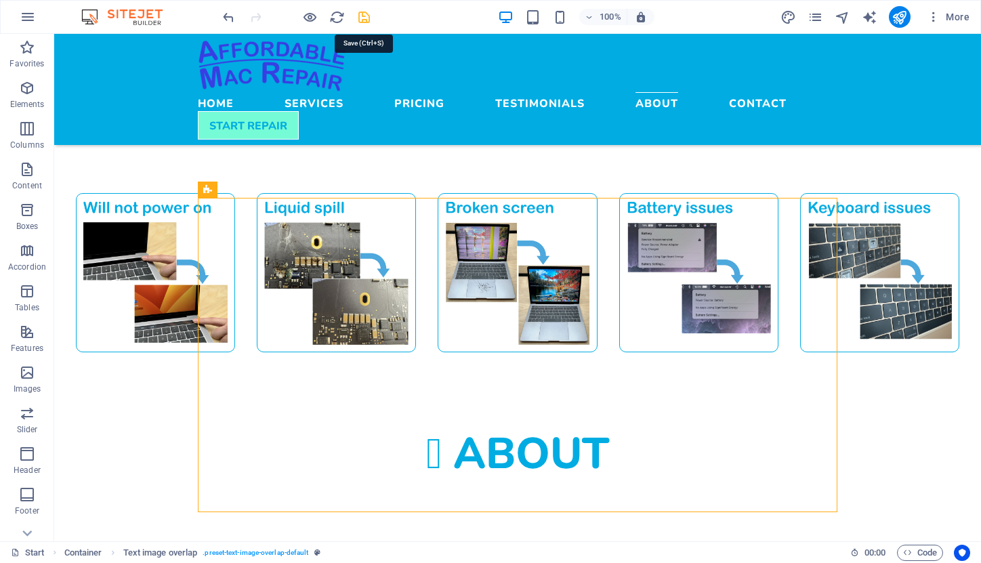
click at [365, 10] on icon "save" at bounding box center [364, 17] width 16 height 16
checkbox input "false"
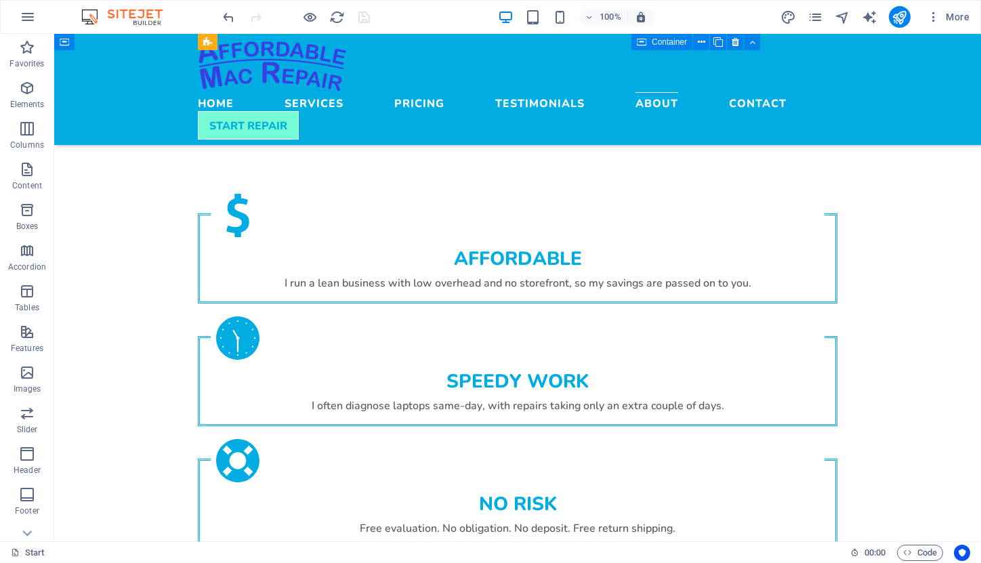
scroll to position [2239, 0]
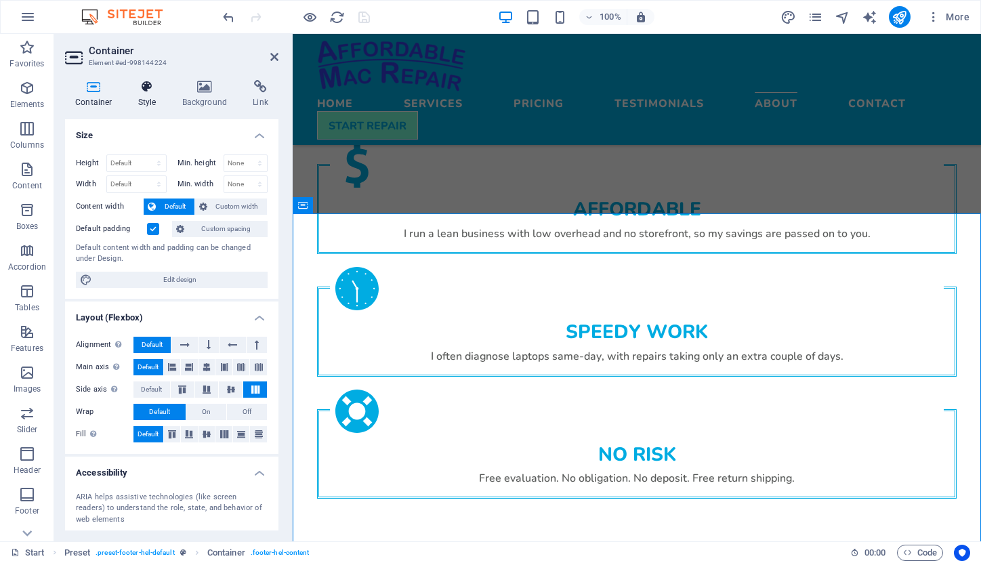
click at [147, 91] on icon at bounding box center [147, 87] width 39 height 14
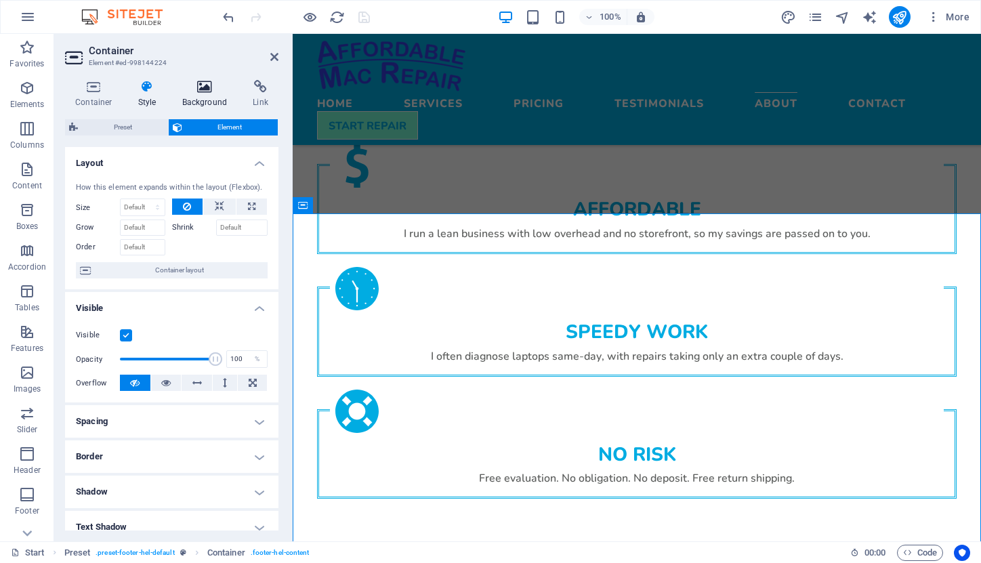
scroll to position [0, 0]
click at [201, 94] on h4 "Background" at bounding box center [207, 94] width 71 height 28
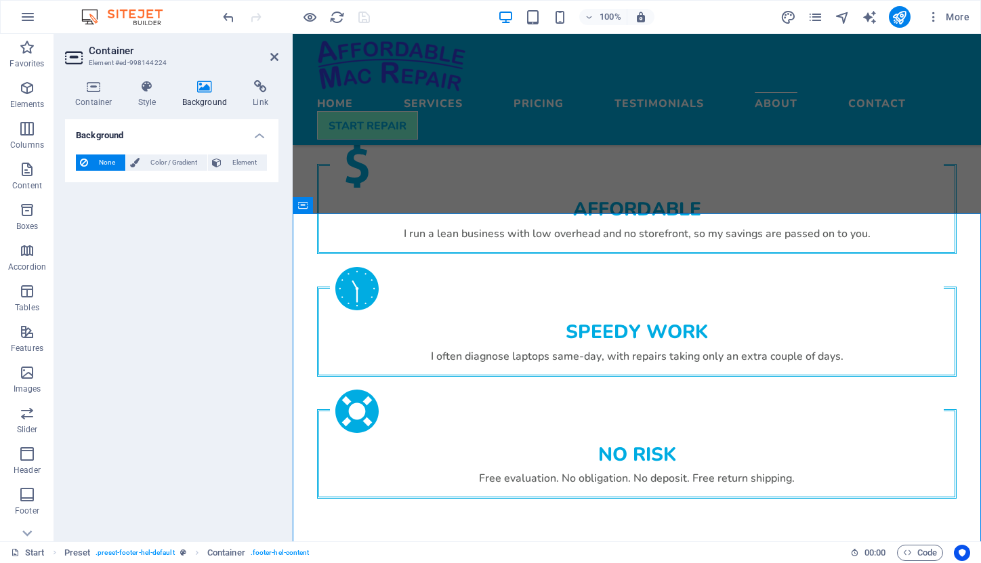
click at [104, 164] on span "None" at bounding box center [106, 163] width 29 height 16
click at [339, 204] on span "Container" at bounding box center [354, 205] width 35 height 8
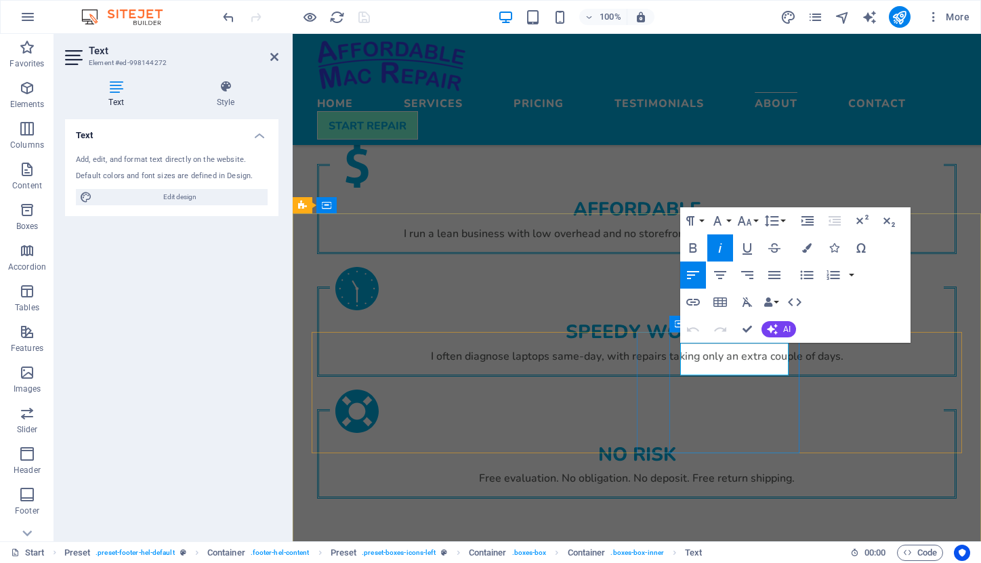
drag, startPoint x: 712, startPoint y: 352, endPoint x: 678, endPoint y: 350, distance: 34.6
drag, startPoint x: 759, startPoint y: 367, endPoint x: 677, endPoint y: 363, distance: 82.1
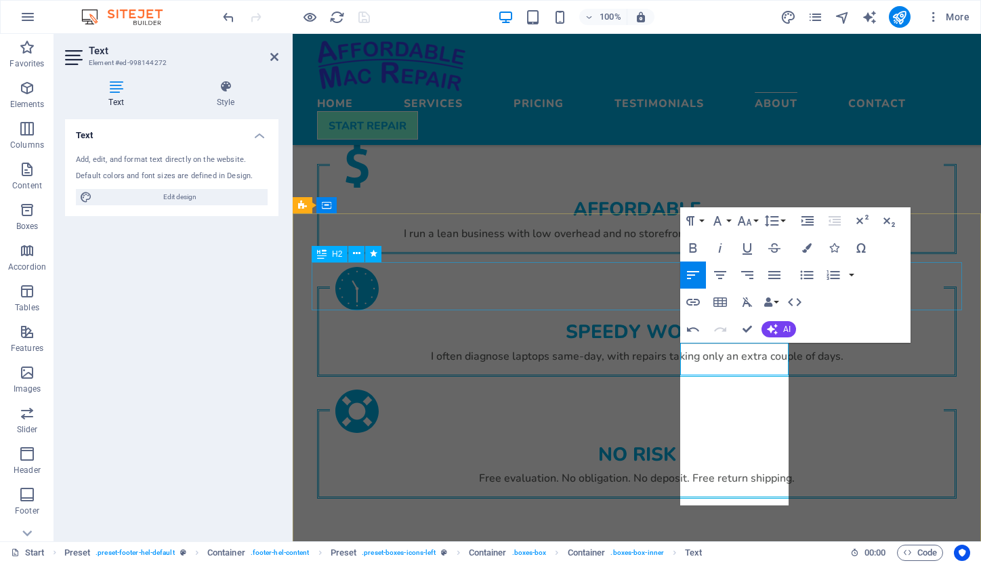
scroll to position [611, 6]
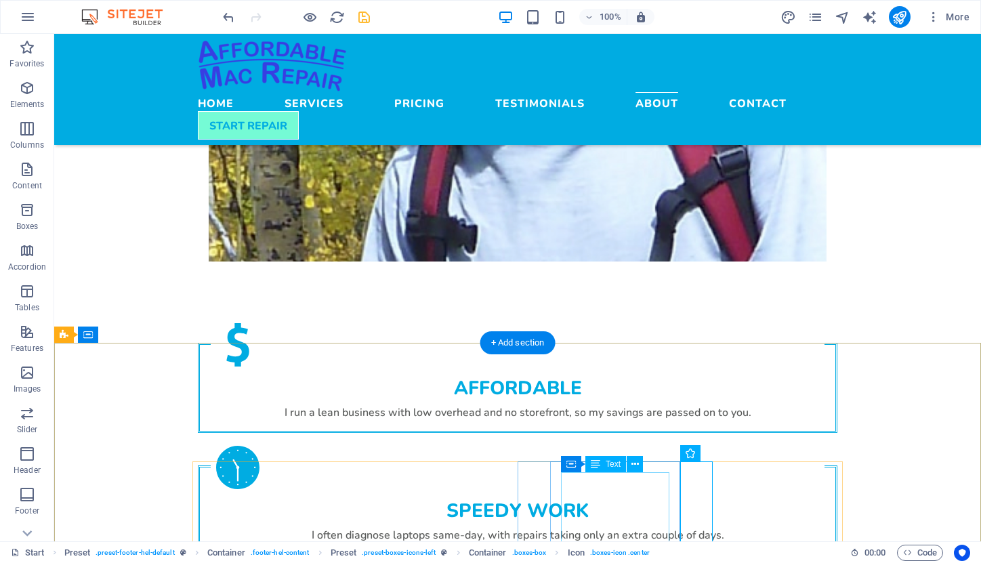
scroll to position [2102, 0]
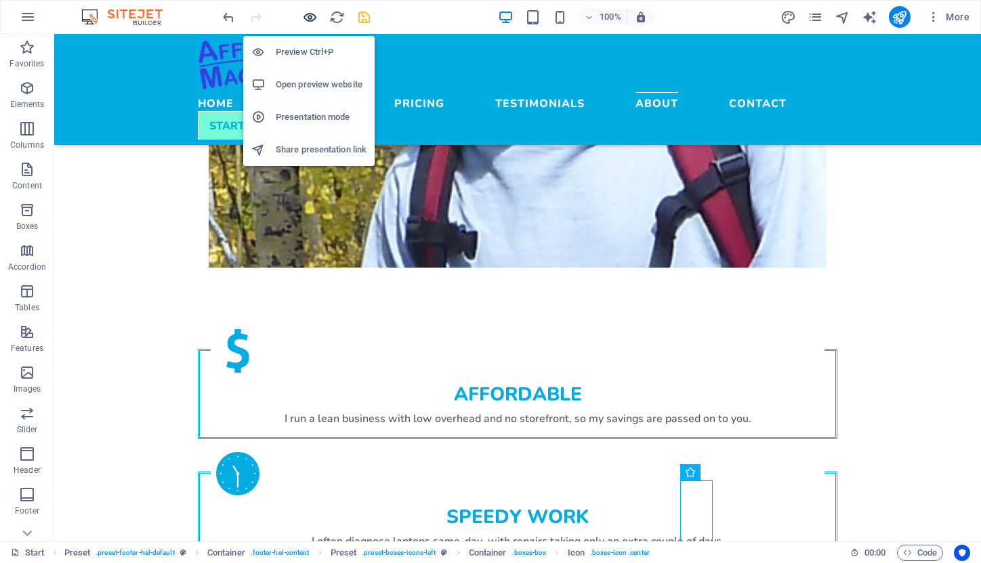
click at [310, 22] on icon "button" at bounding box center [310, 17] width 16 height 16
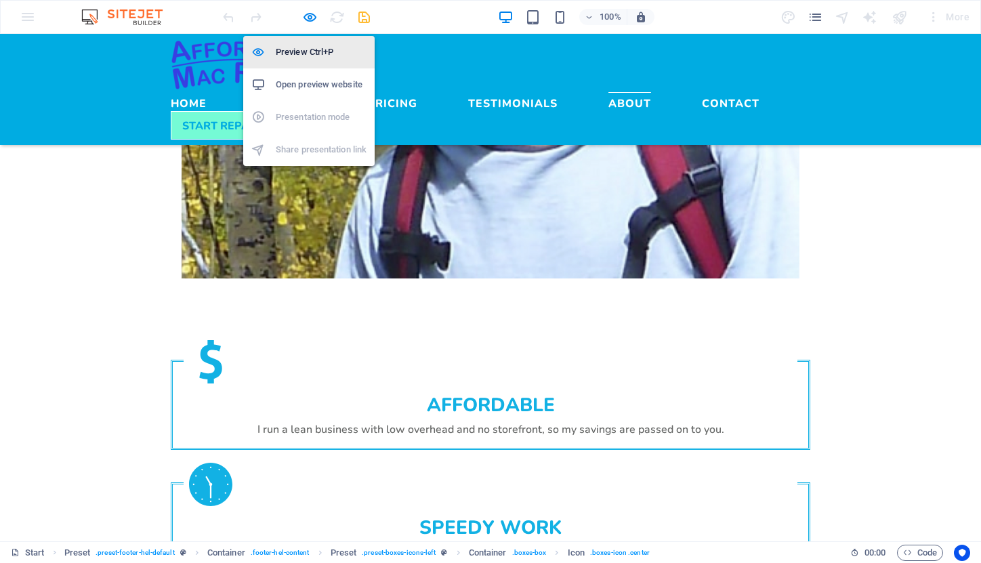
click at [310, 55] on h6 "Preview Ctrl+P" at bounding box center [321, 52] width 91 height 16
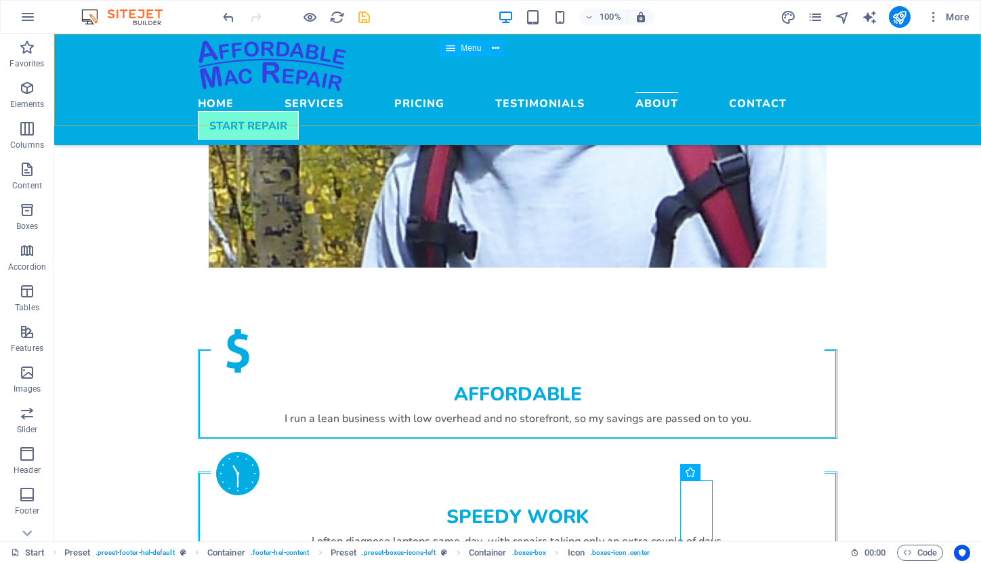
click at [465, 49] on span "Menu" at bounding box center [471, 48] width 20 height 8
select select
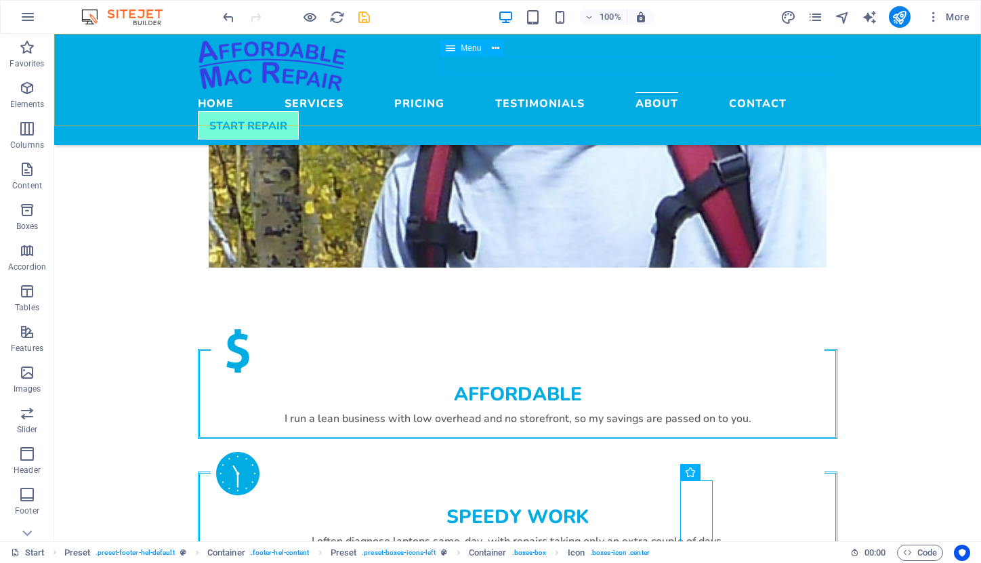
select select
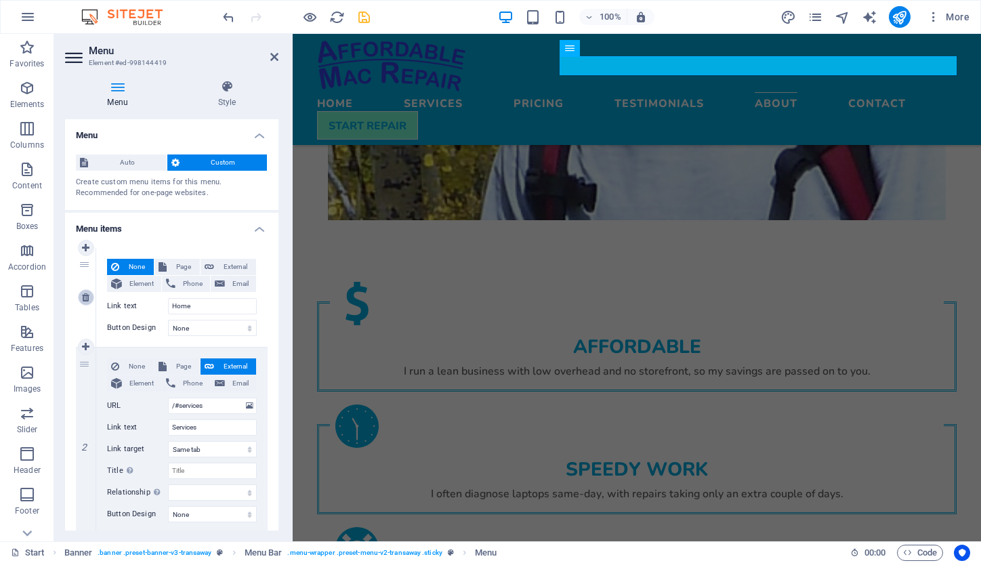
click at [86, 297] on icon at bounding box center [85, 297] width 7 height 9
type input "/#services"
type input "Services"
select select
type input "/#pricing"
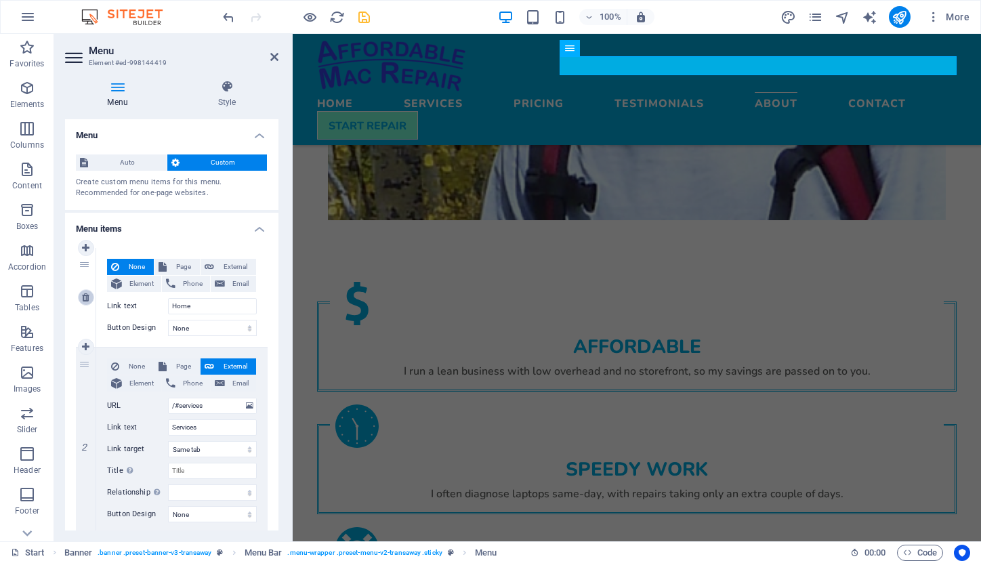
type input "Pricing"
select select
type input "/#testimonials"
type input "Testimonials"
select select "blank"
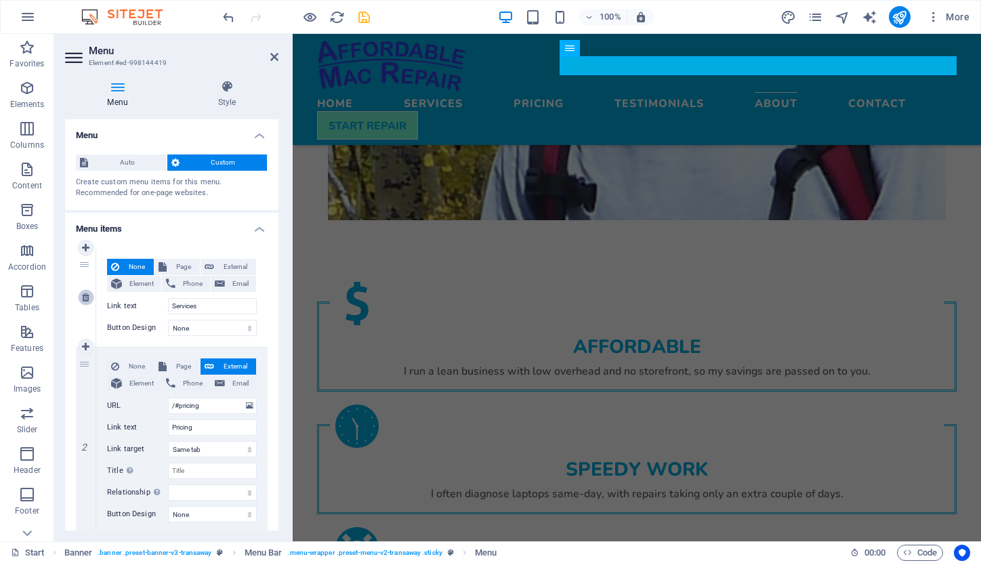
select select
type input "/#about"
type input "About"
select select
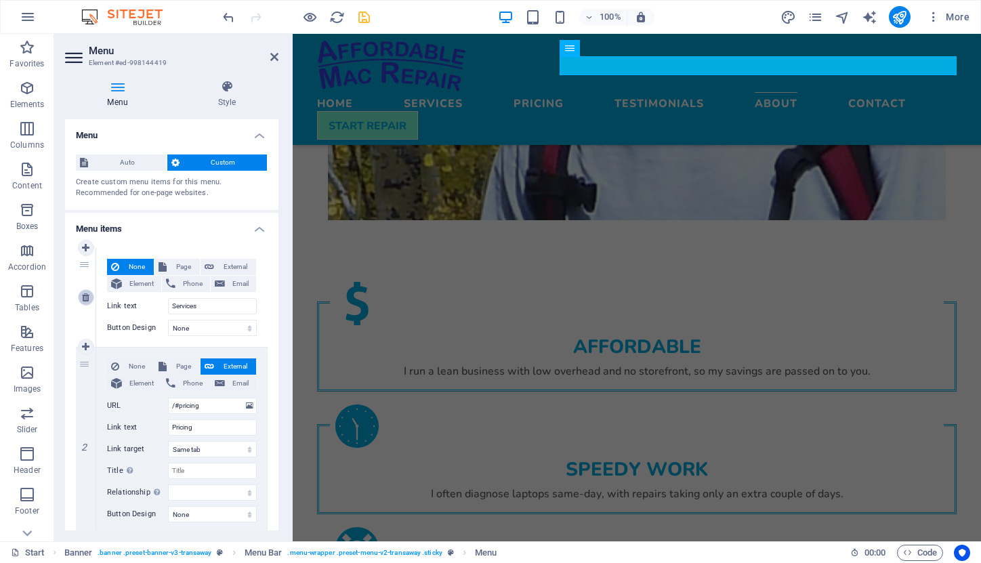
type input "/#contact"
type input "Contact"
select select
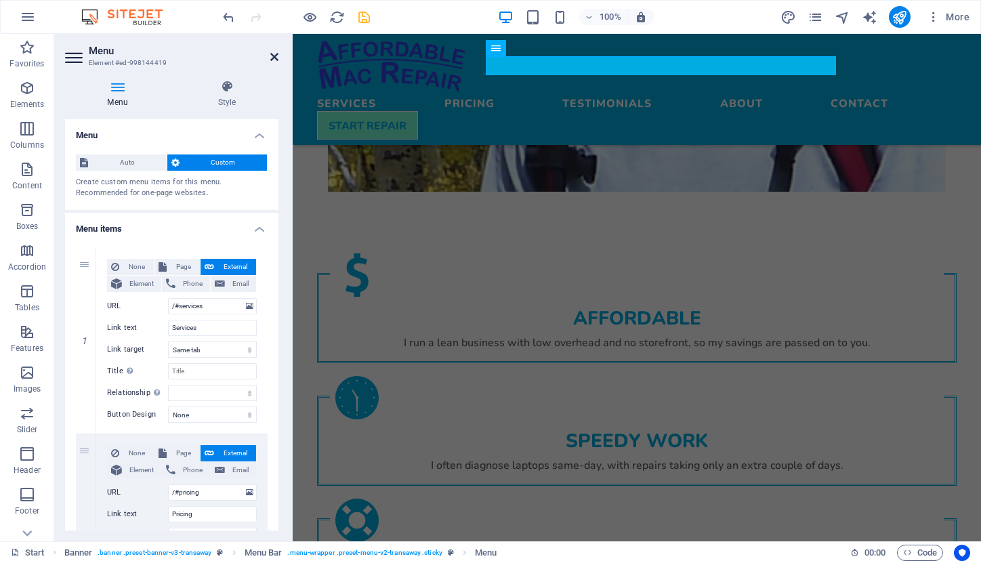
click at [275, 53] on icon at bounding box center [274, 57] width 8 height 11
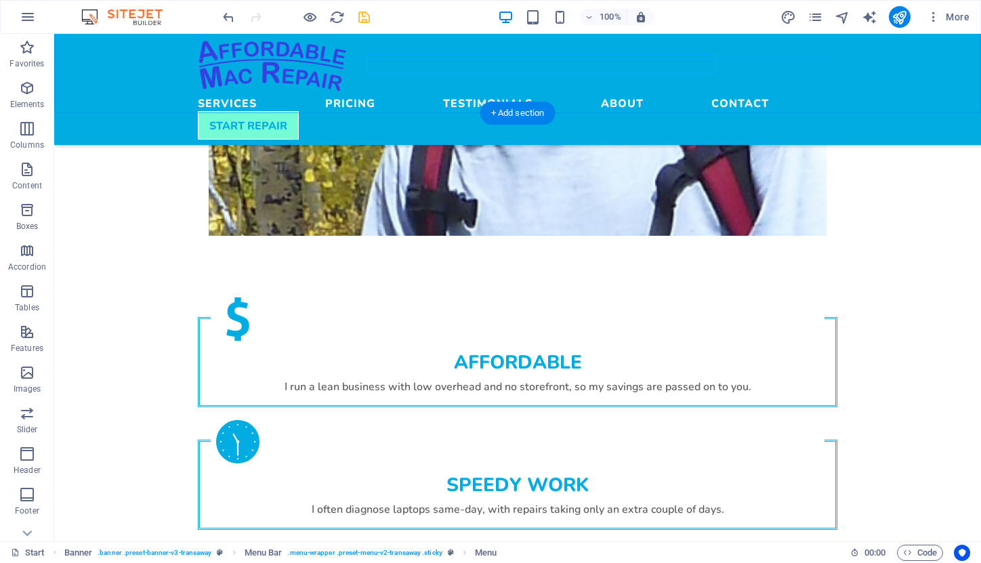
scroll to position [2109, 0]
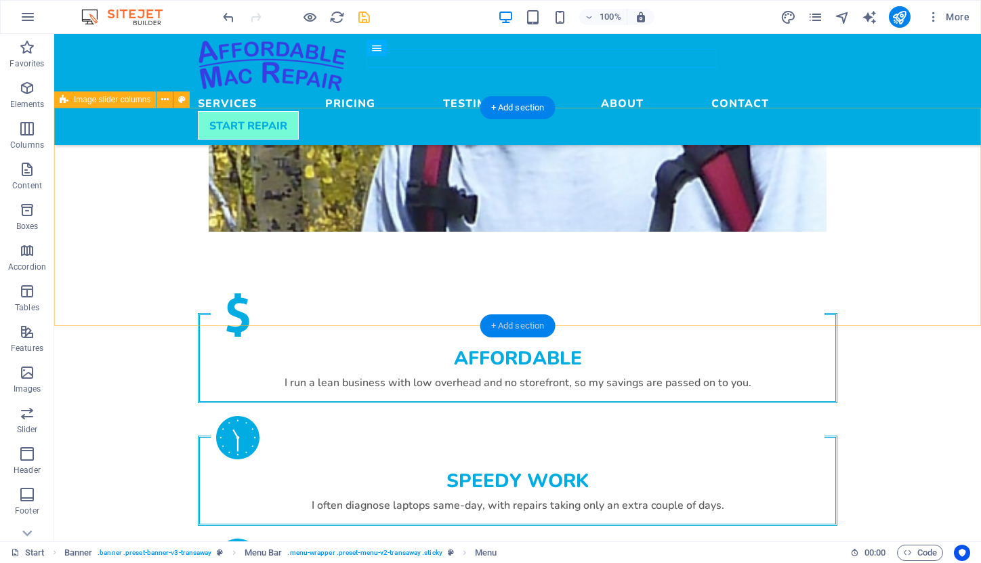
click at [525, 323] on div "+ Add section" at bounding box center [518, 325] width 75 height 23
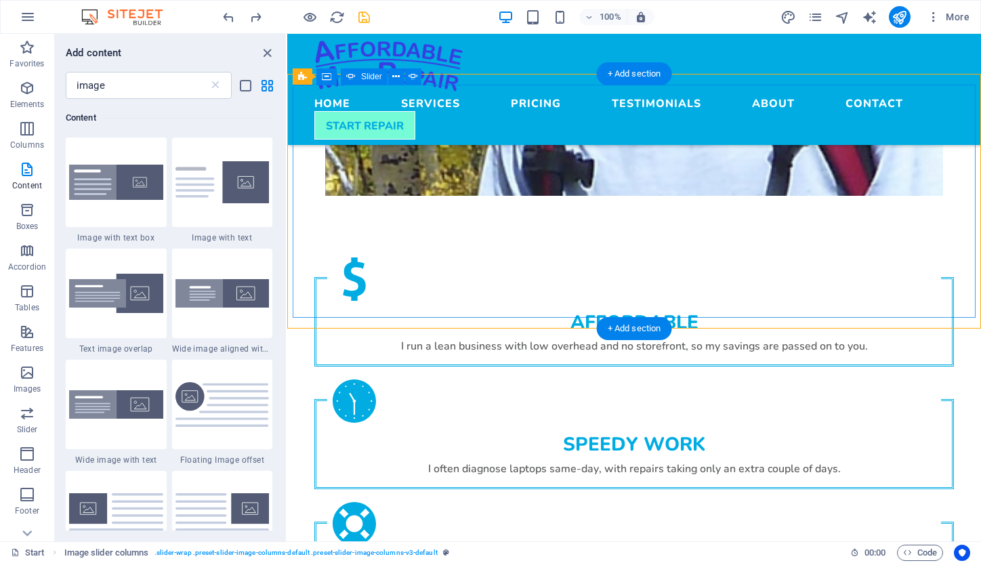
scroll to position [2129, 0]
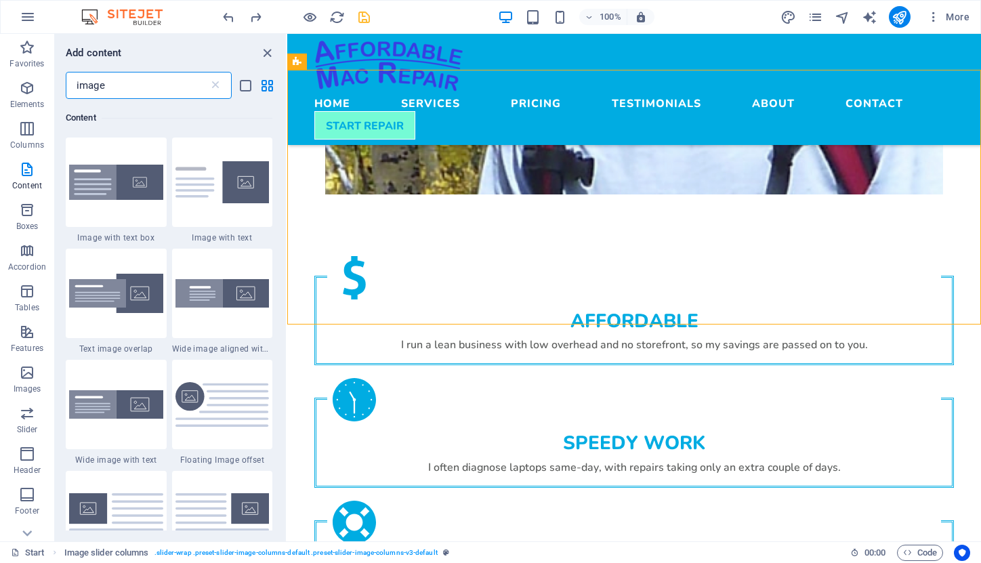
drag, startPoint x: 108, startPoint y: 83, endPoint x: 60, endPoint y: 83, distance: 48.8
click at [60, 83] on div "image ​" at bounding box center [170, 85] width 231 height 27
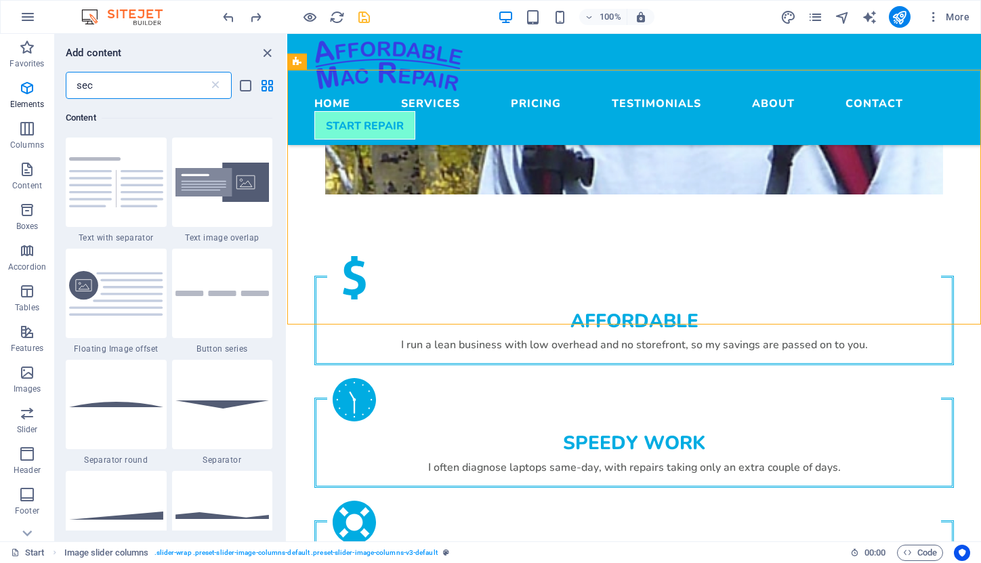
scroll to position [0, 0]
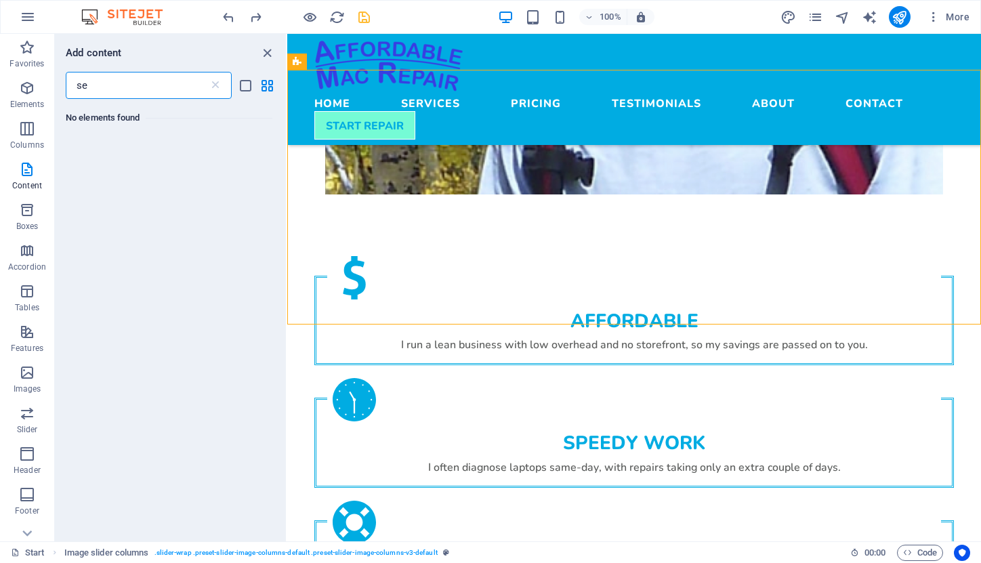
type input "s"
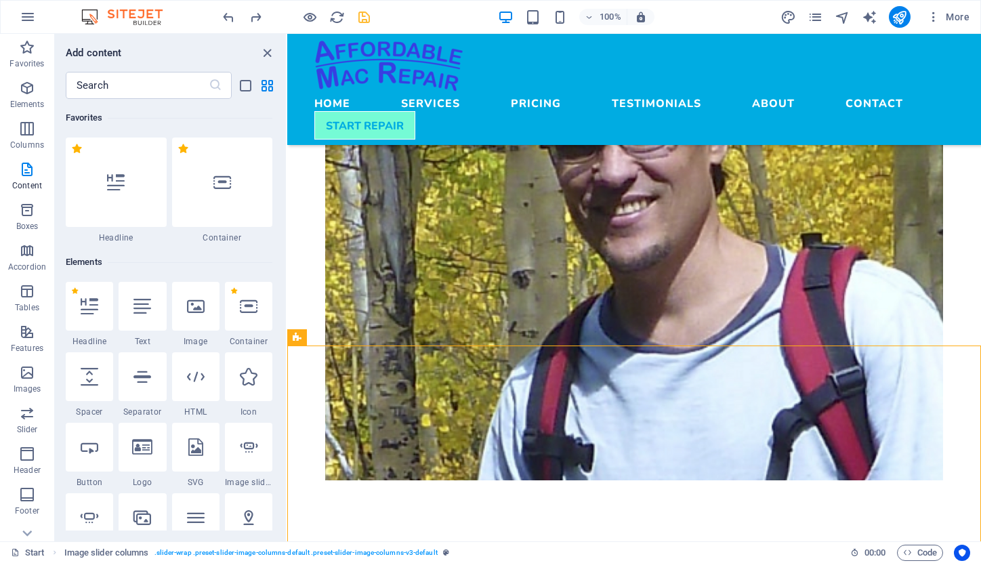
scroll to position [1833, 0]
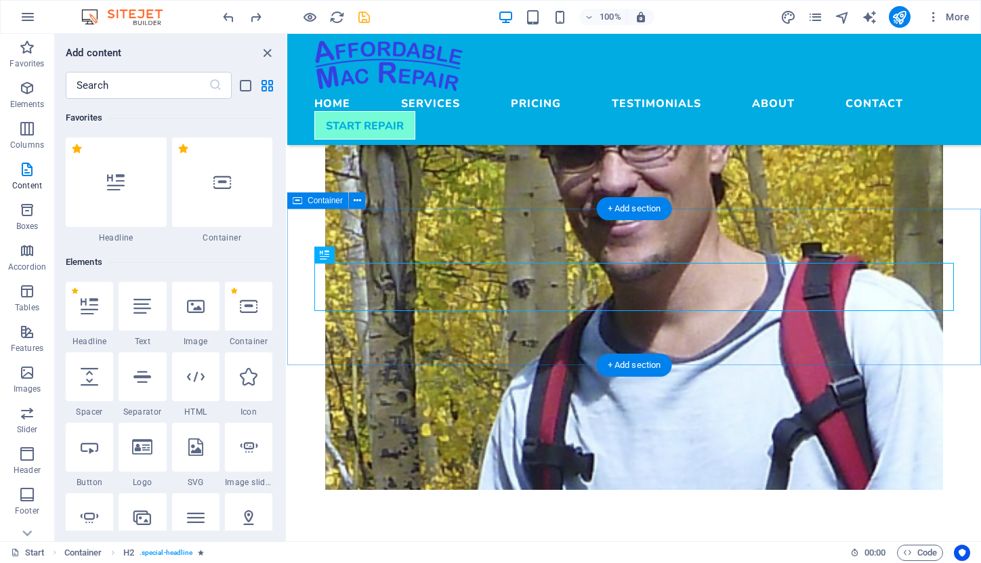
click at [317, 203] on span "Container" at bounding box center [325, 201] width 35 height 8
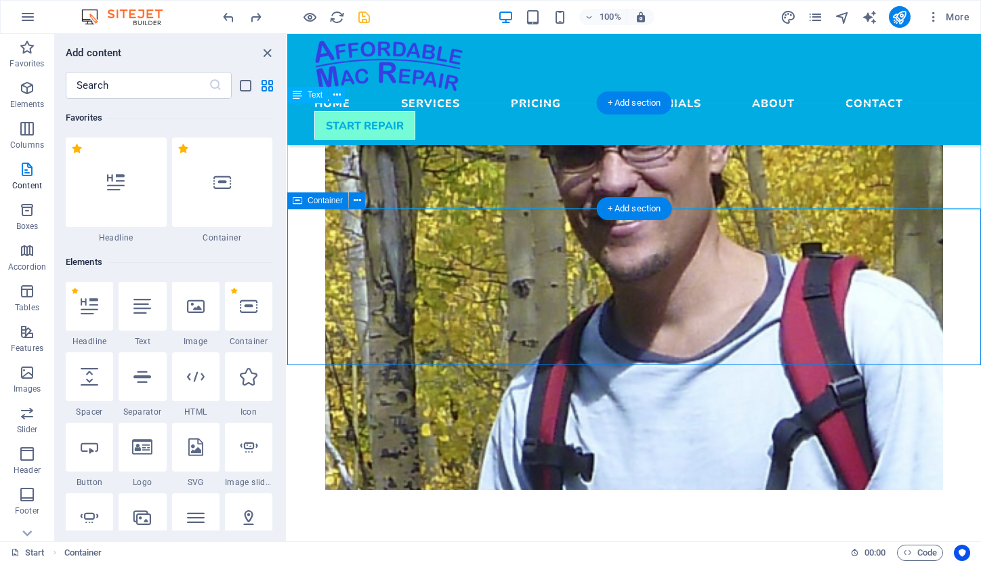
click at [306, 200] on div "Container" at bounding box center [317, 200] width 61 height 16
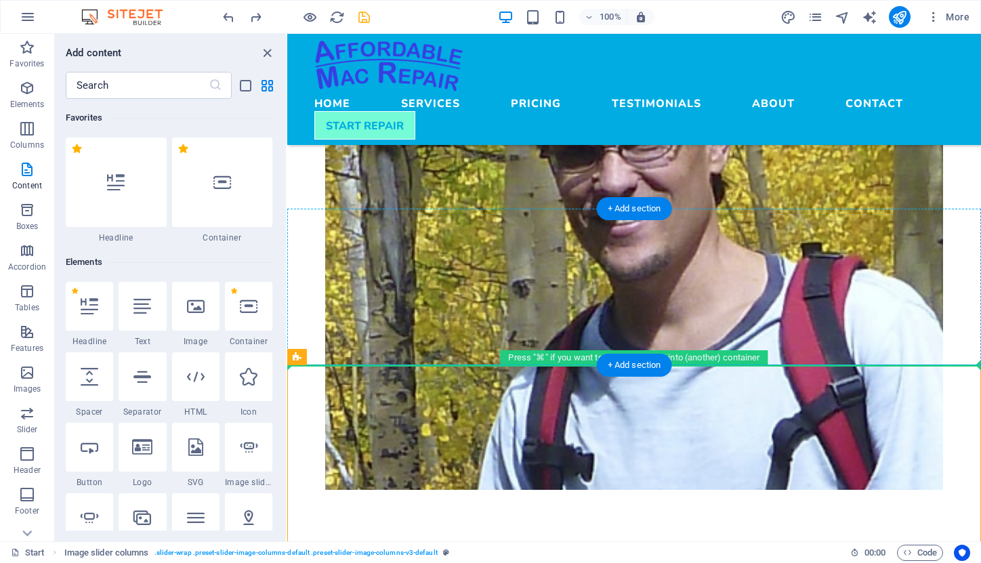
drag, startPoint x: 643, startPoint y: 392, endPoint x: 356, endPoint y: 339, distance: 291.0
drag, startPoint x: 585, startPoint y: 392, endPoint x: 306, endPoint y: 340, distance: 283.3
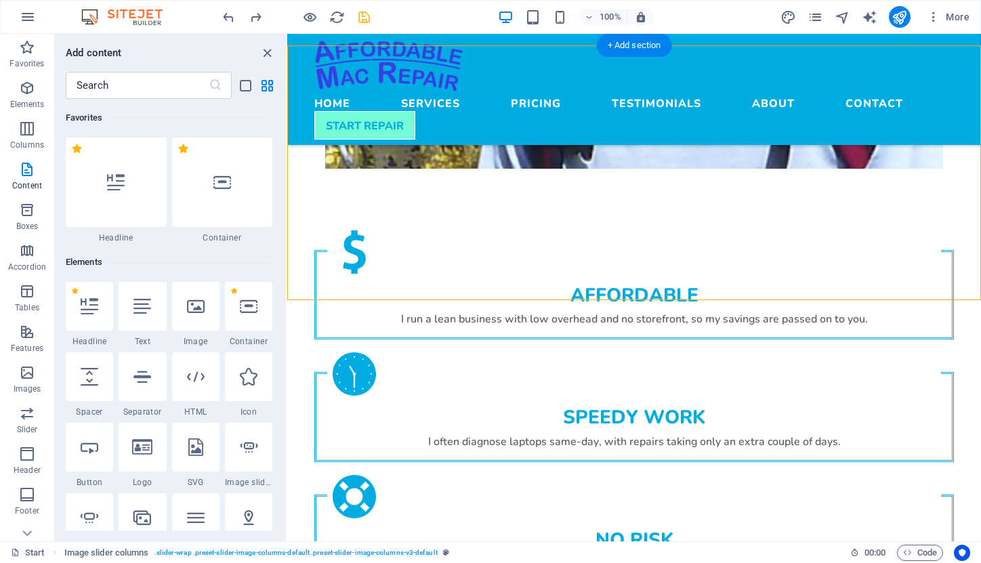
scroll to position [2155, 0]
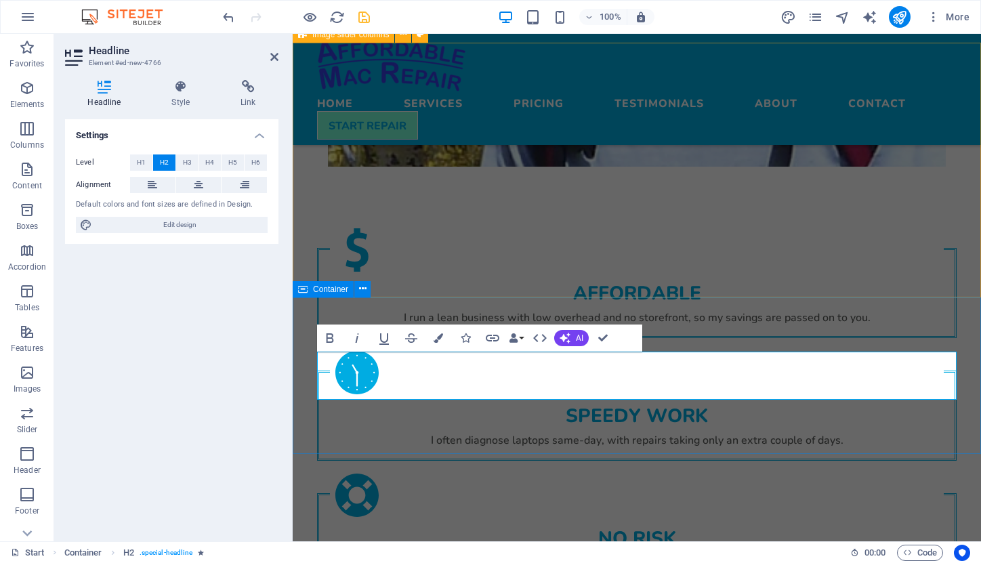
click at [336, 289] on span "Container" at bounding box center [330, 289] width 35 height 8
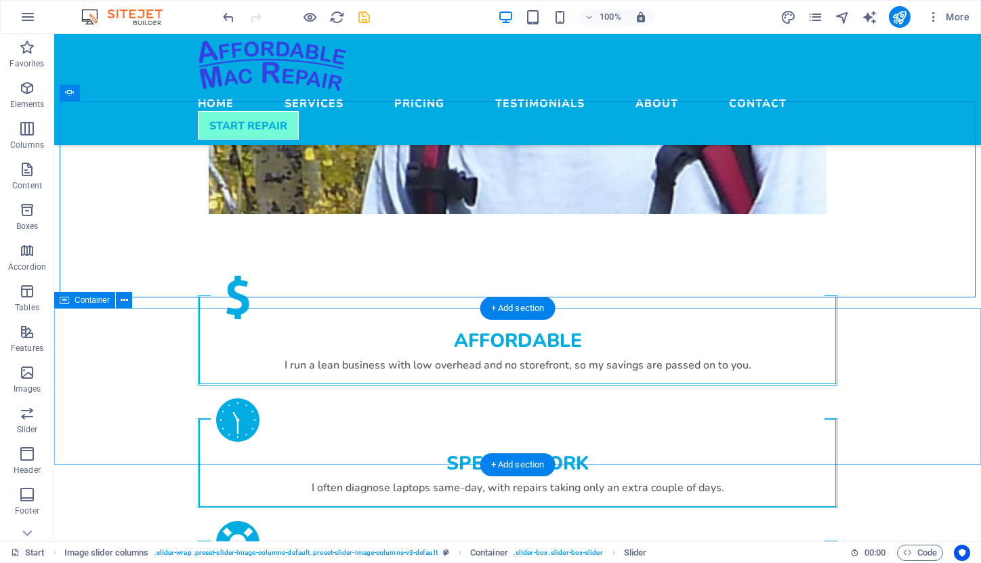
click at [86, 302] on span "Container" at bounding box center [92, 300] width 35 height 8
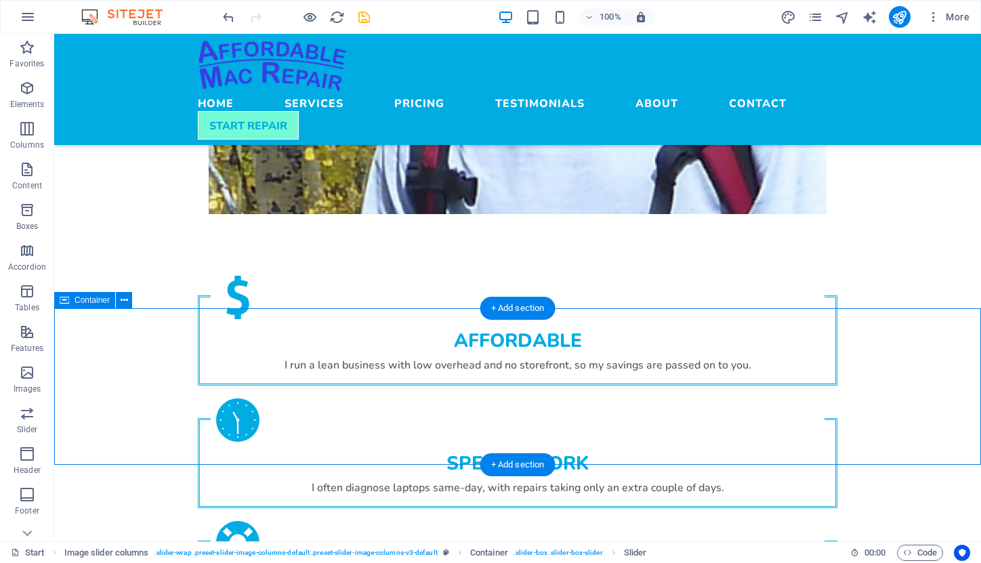
click at [86, 302] on span "Container" at bounding box center [92, 300] width 35 height 8
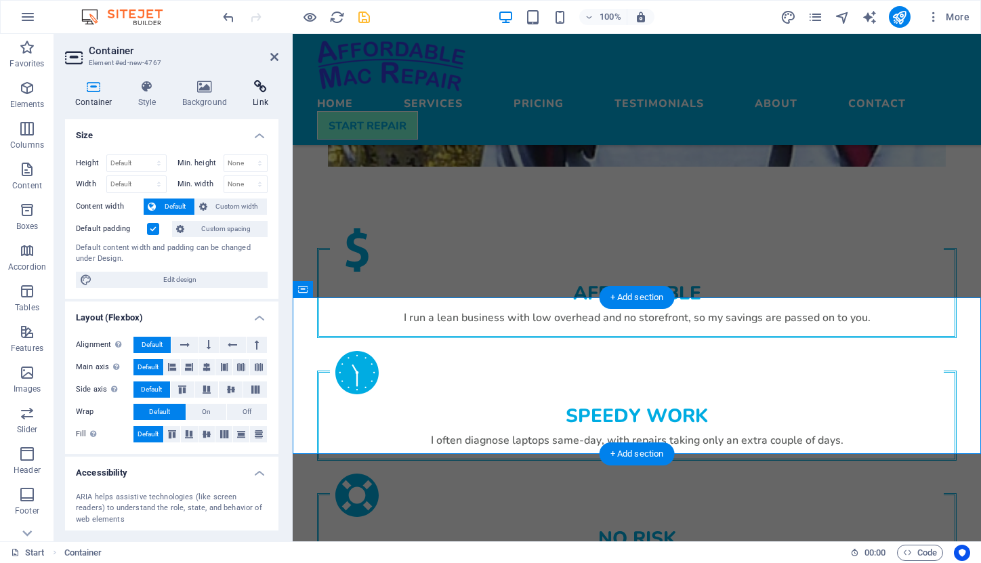
click at [258, 83] on icon at bounding box center [261, 87] width 36 height 14
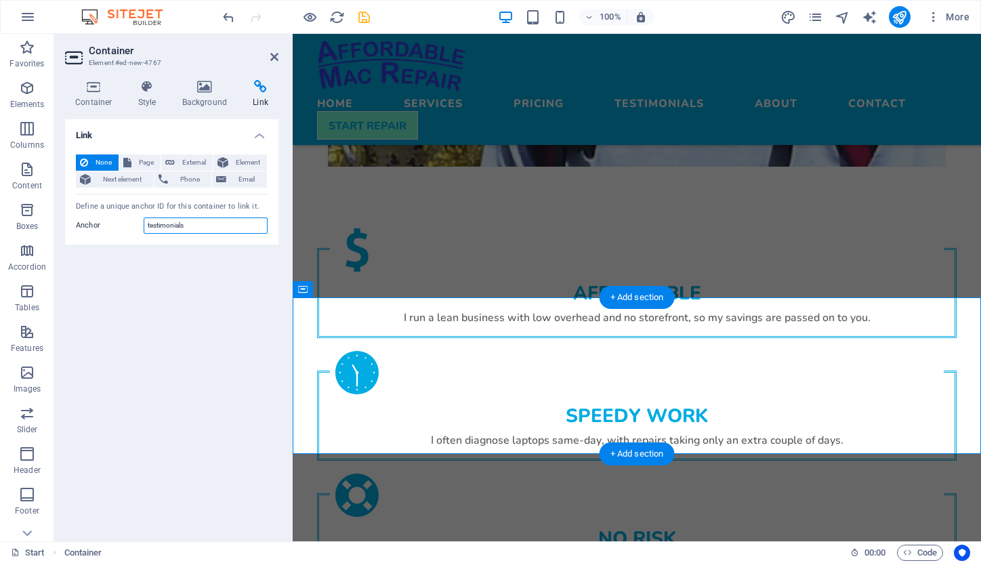
drag, startPoint x: 200, startPoint y: 228, endPoint x: 110, endPoint y: 223, distance: 89.6
click at [110, 223] on div "Anchor testimonials" at bounding box center [172, 226] width 192 height 16
type input "startrepair"
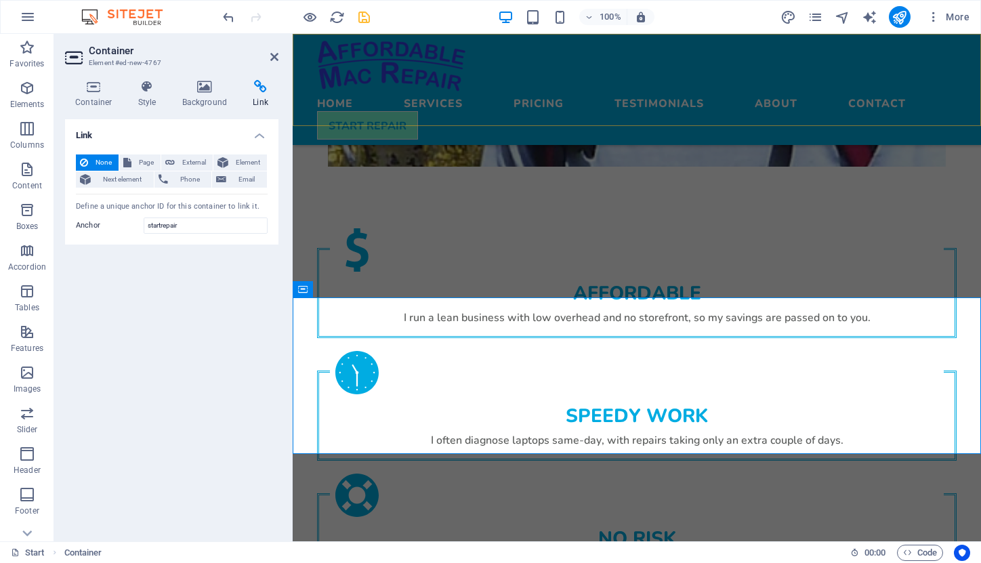
click at [453, 111] on div "Home Services Pricing Testimonials About Contact START REPAIR Menu" at bounding box center [637, 89] width 689 height 111
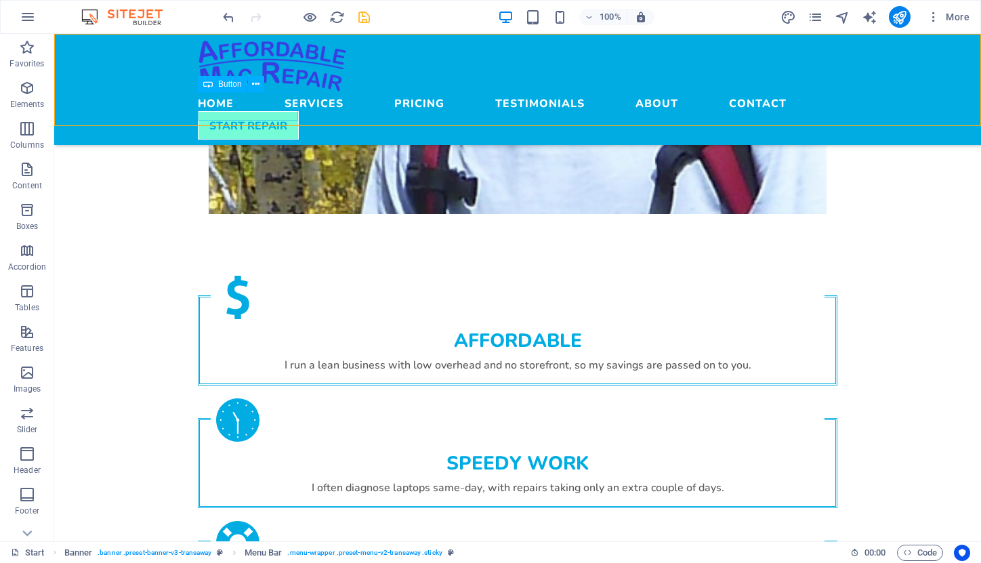
click at [270, 111] on div "START REPAIR" at bounding box center [518, 125] width 640 height 28
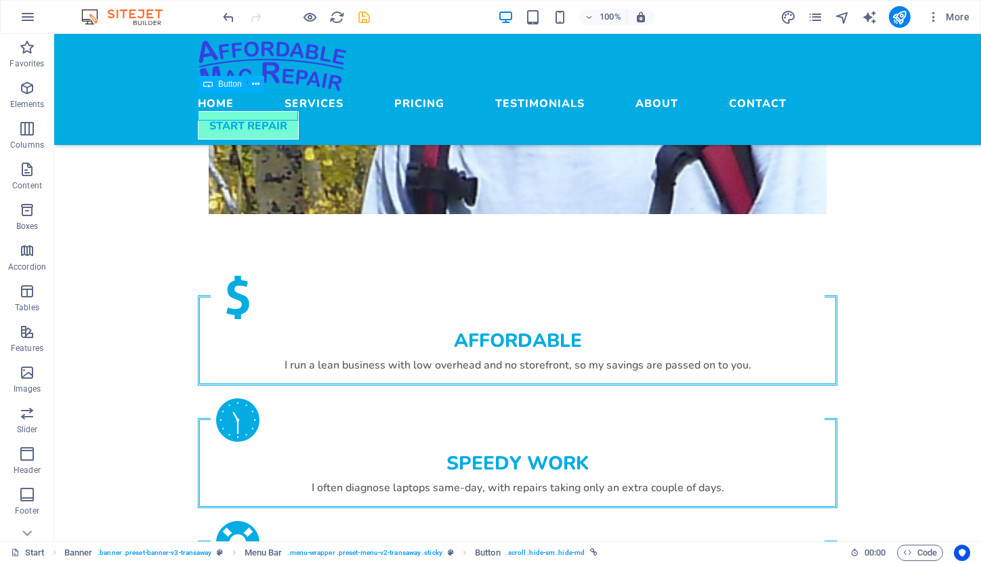
click at [270, 111] on div "START REPAIR" at bounding box center [518, 125] width 640 height 28
select select
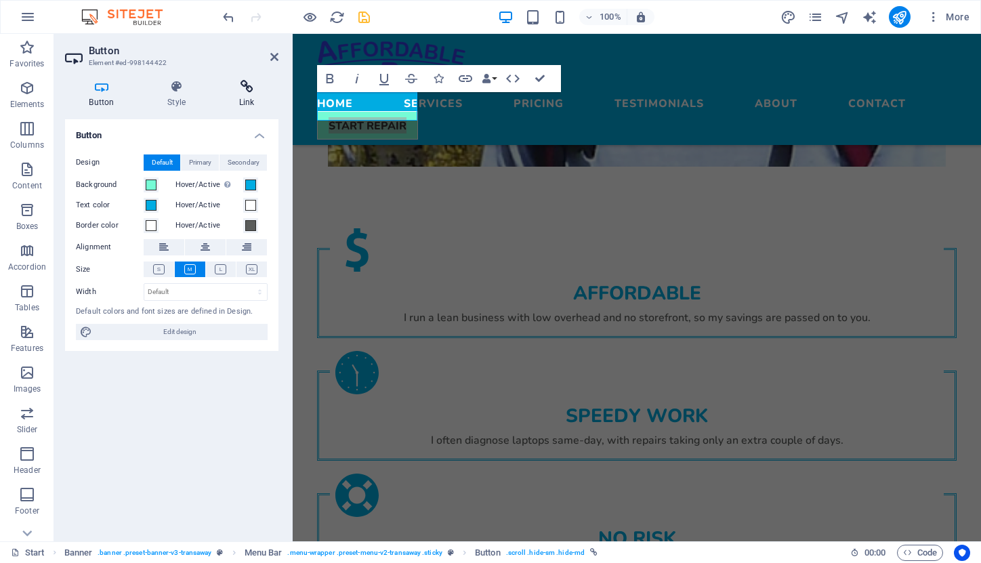
click at [247, 91] on icon at bounding box center [247, 87] width 64 height 14
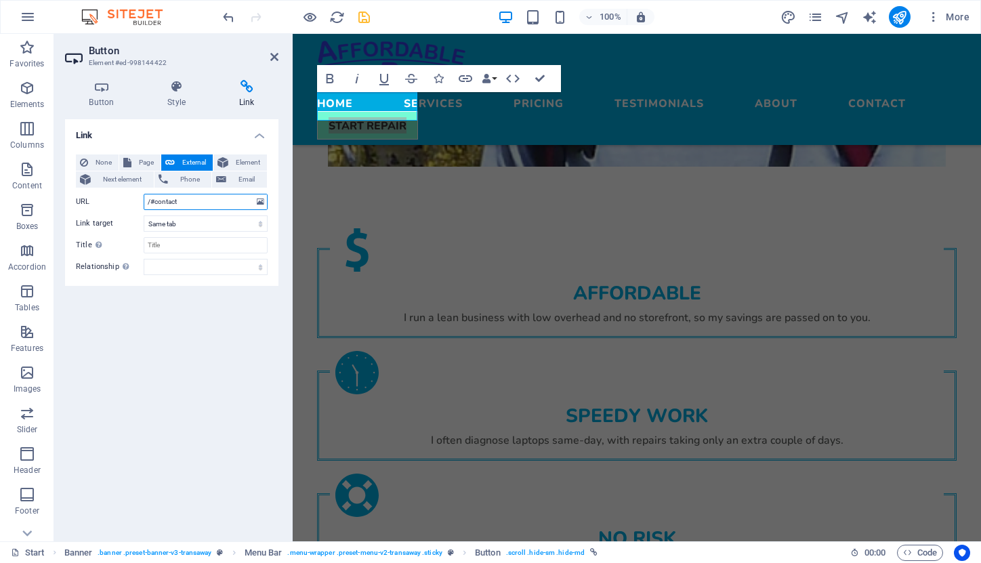
click at [184, 199] on input "/#contact" at bounding box center [206, 202] width 124 height 16
type input "/#startrepair"
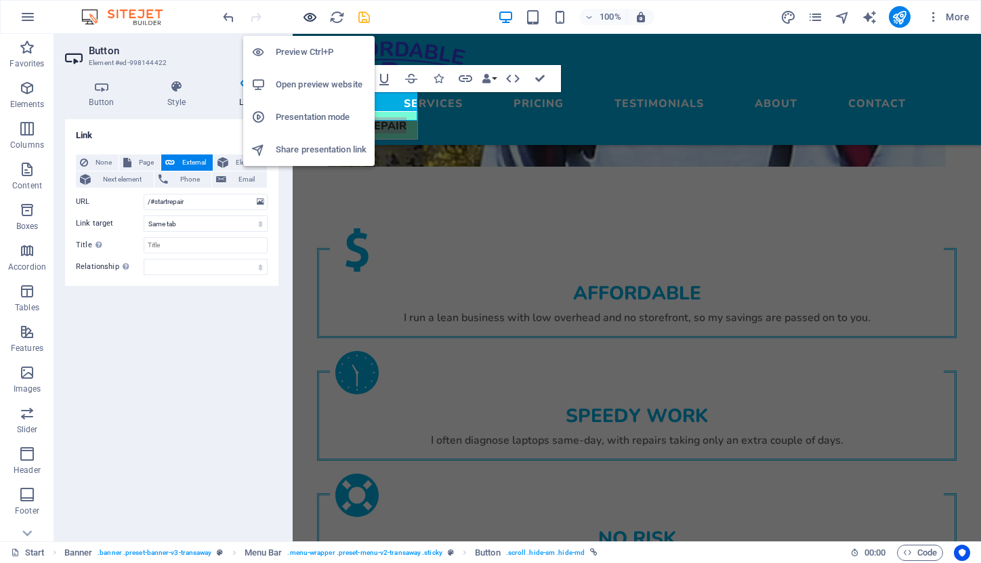
click at [311, 16] on icon "button" at bounding box center [310, 17] width 16 height 16
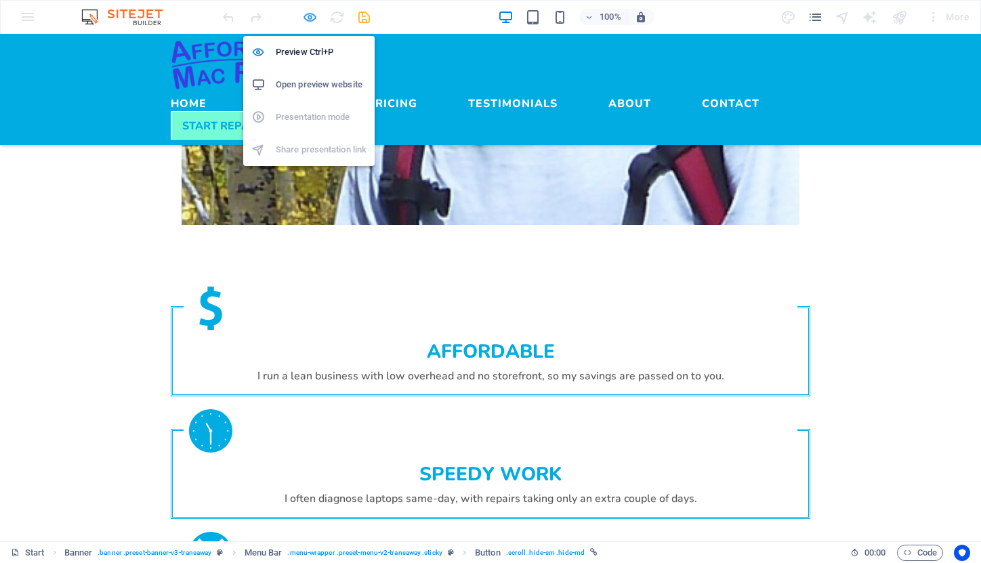
click at [307, 16] on icon "button" at bounding box center [310, 17] width 16 height 16
select select
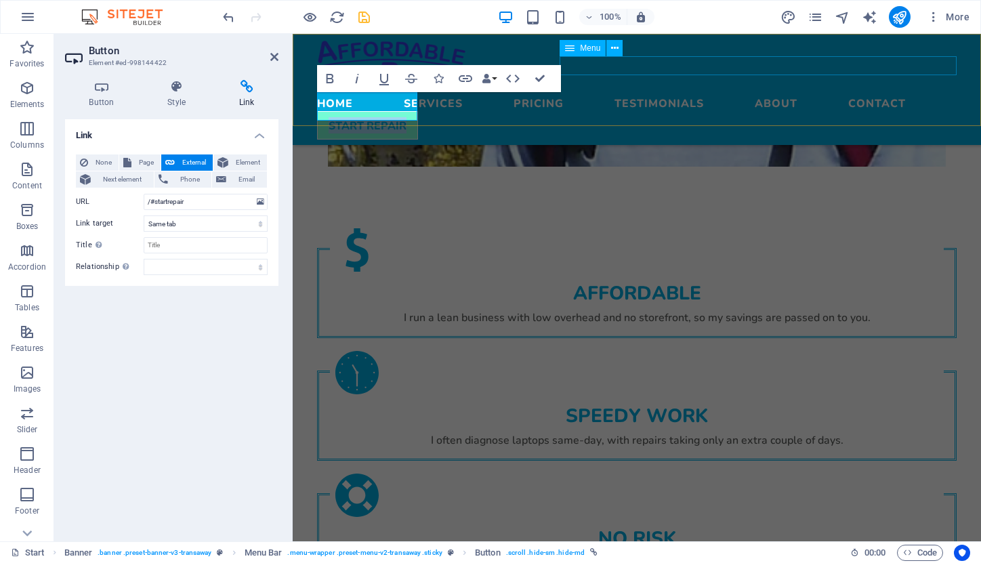
click at [619, 92] on nav "Home Services Pricing Testimonials About Contact" at bounding box center [637, 101] width 640 height 19
select select
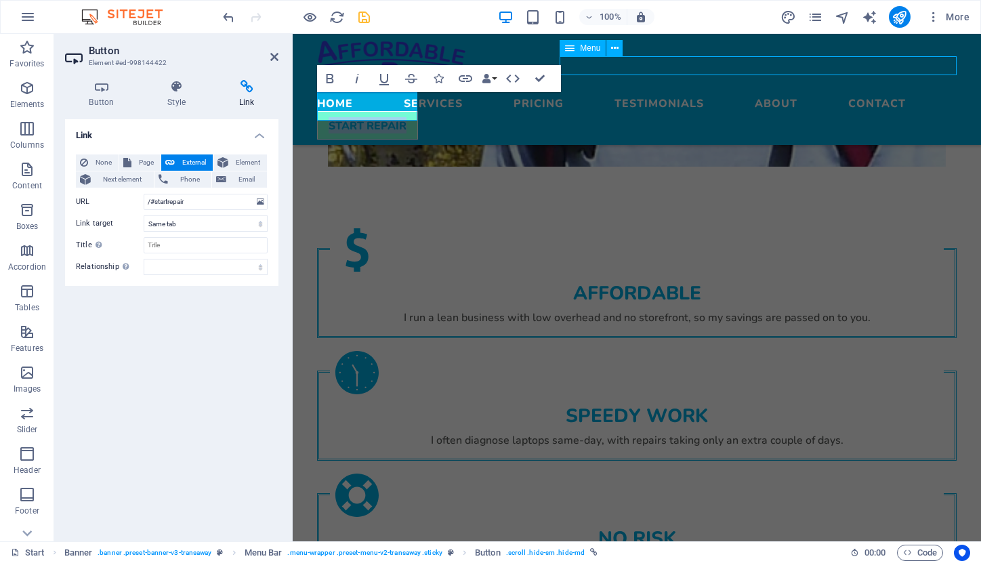
select select
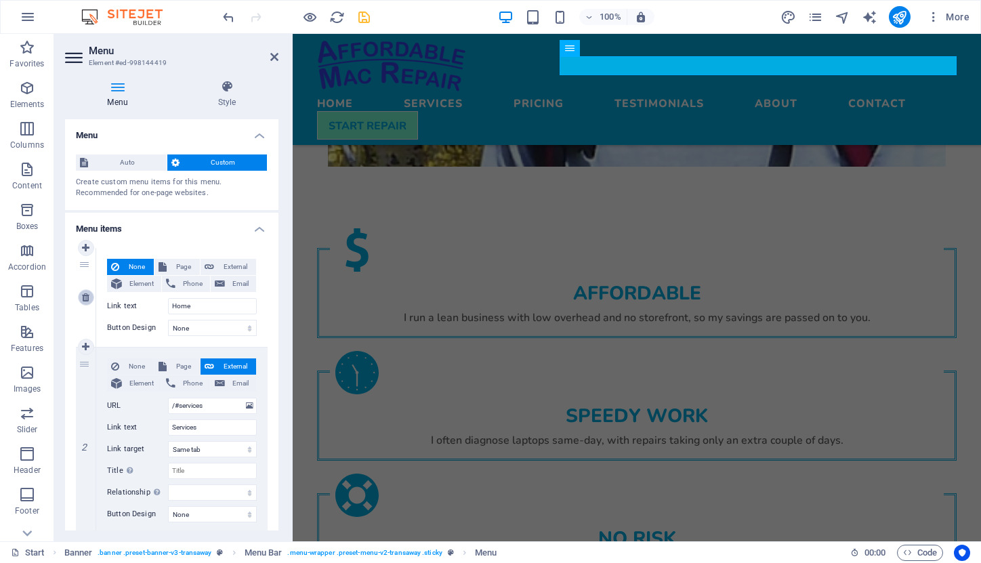
click at [85, 293] on icon at bounding box center [85, 297] width 7 height 9
type input "/#services"
type input "Services"
select select
type input "/#pricing"
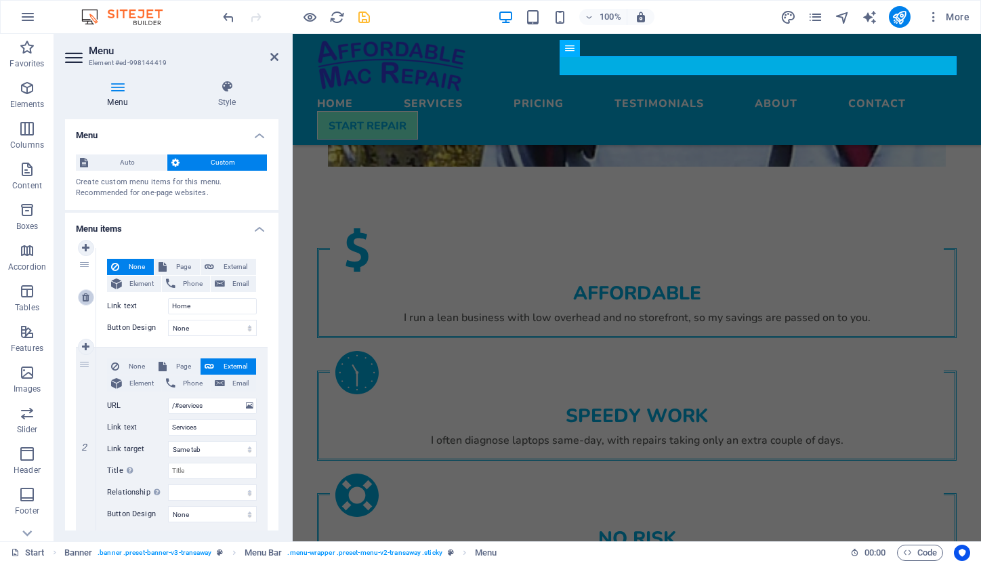
type input "Pricing"
select select
type input "/#testimonials"
type input "Testimonials"
select select "blank"
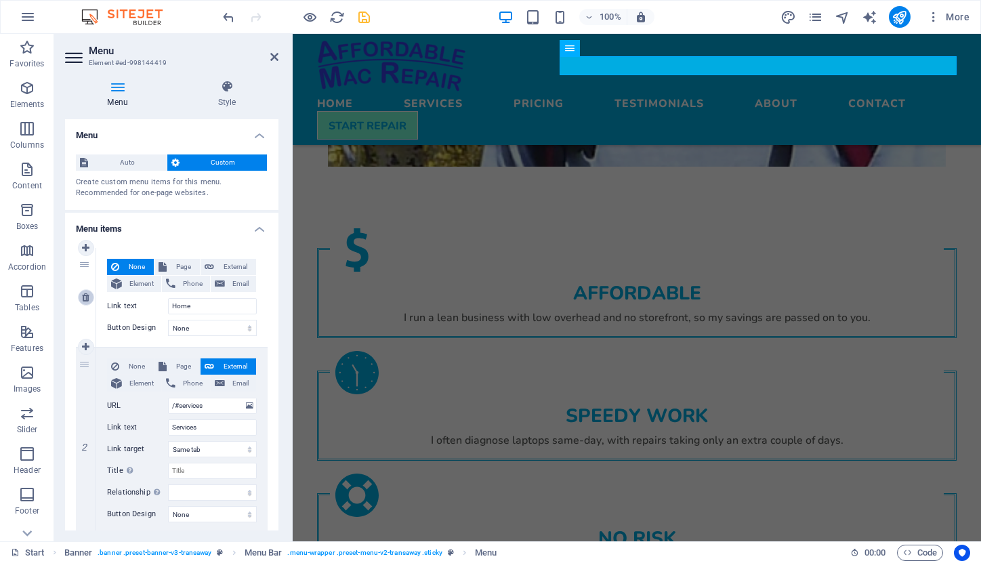
select select
type input "/#about"
type input "About"
select select
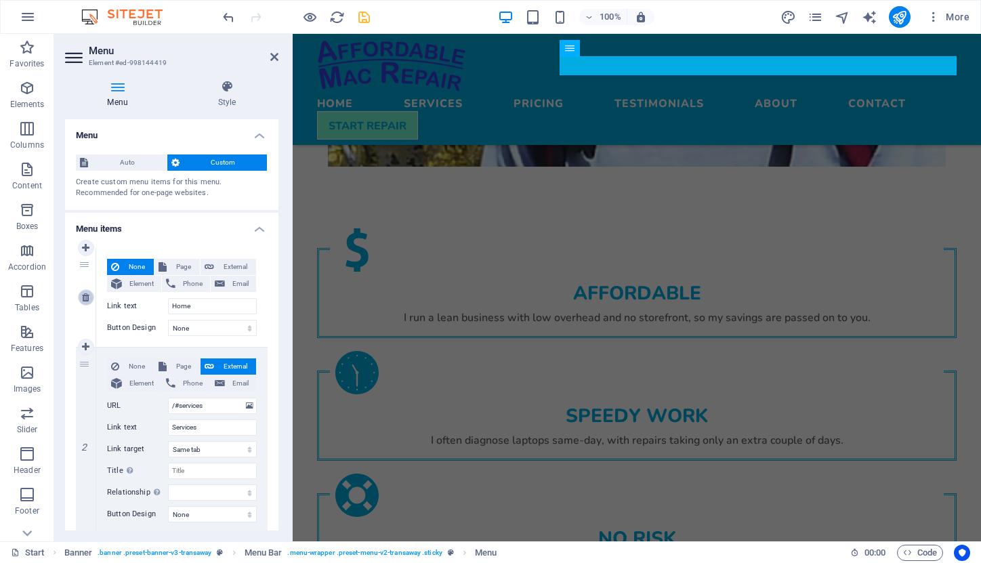
type input "/#contact"
type input "Contact"
select select
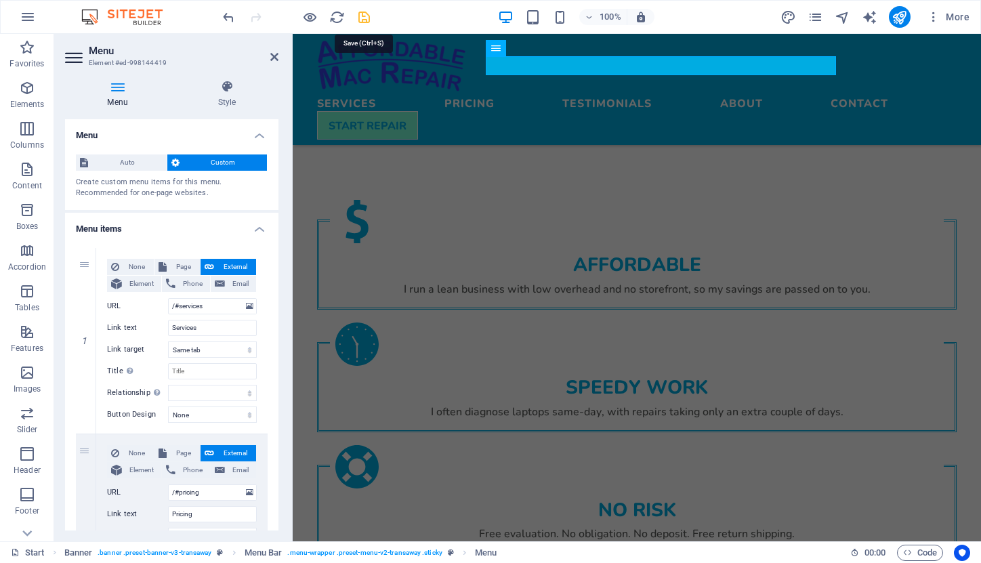
click at [363, 18] on icon "save" at bounding box center [364, 17] width 16 height 16
select select
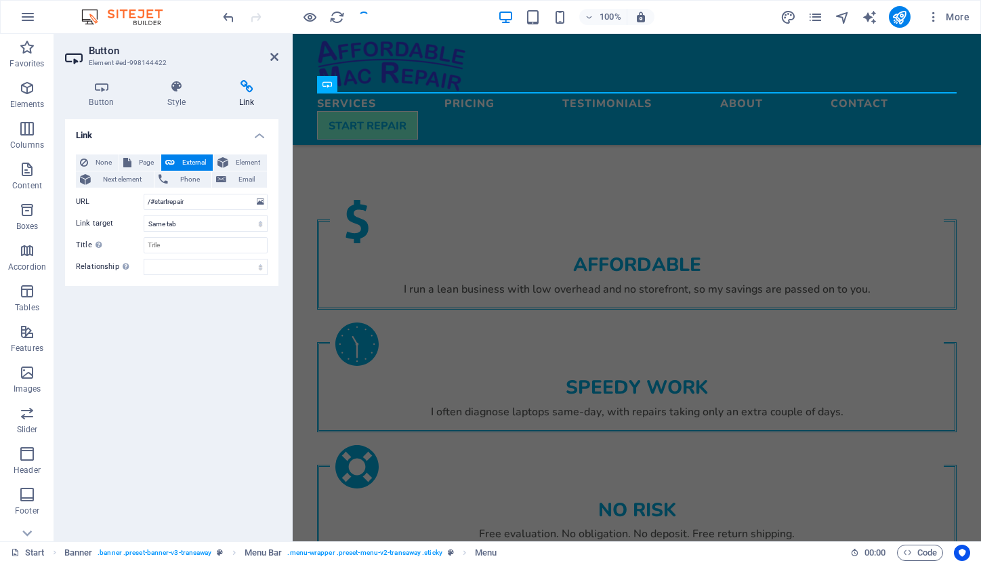
checkbox input "false"
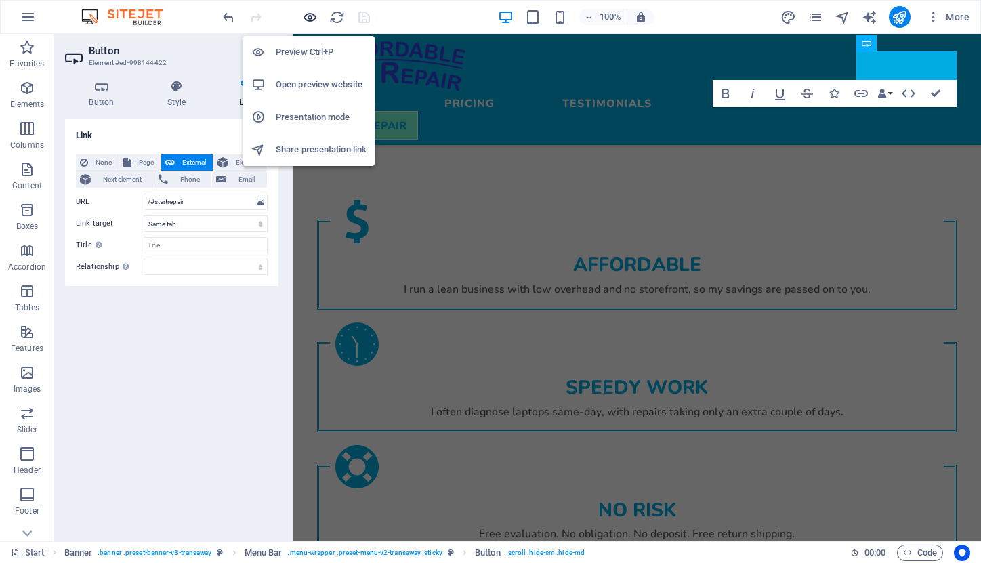
click at [311, 20] on icon "button" at bounding box center [310, 17] width 16 height 16
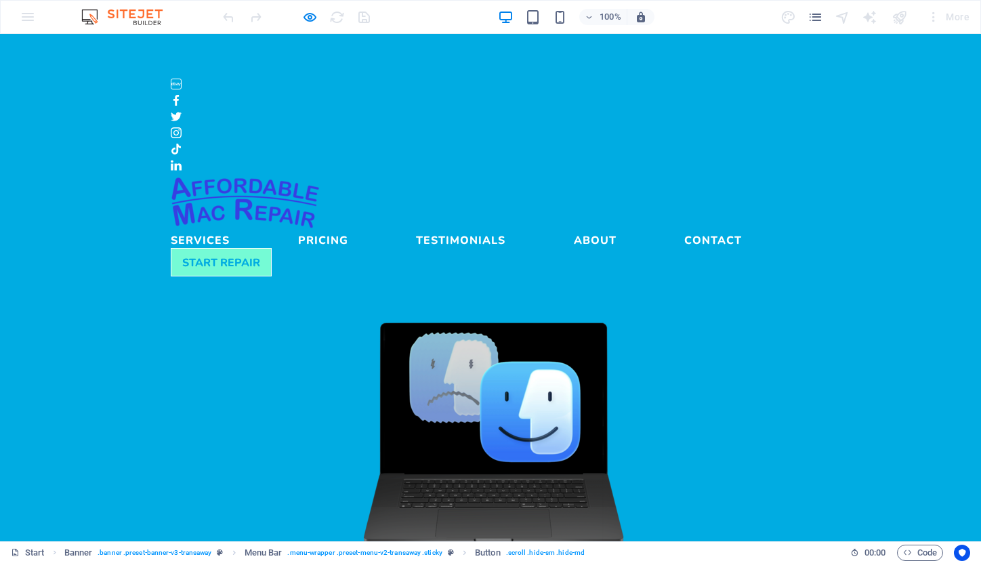
scroll to position [0, 0]
click at [230, 229] on link "Services" at bounding box center [200, 237] width 59 height 16
click at [348, 229] on link "Pricing" at bounding box center [323, 237] width 50 height 16
click at [685, 229] on link "Contact" at bounding box center [714, 237] width 58 height 16
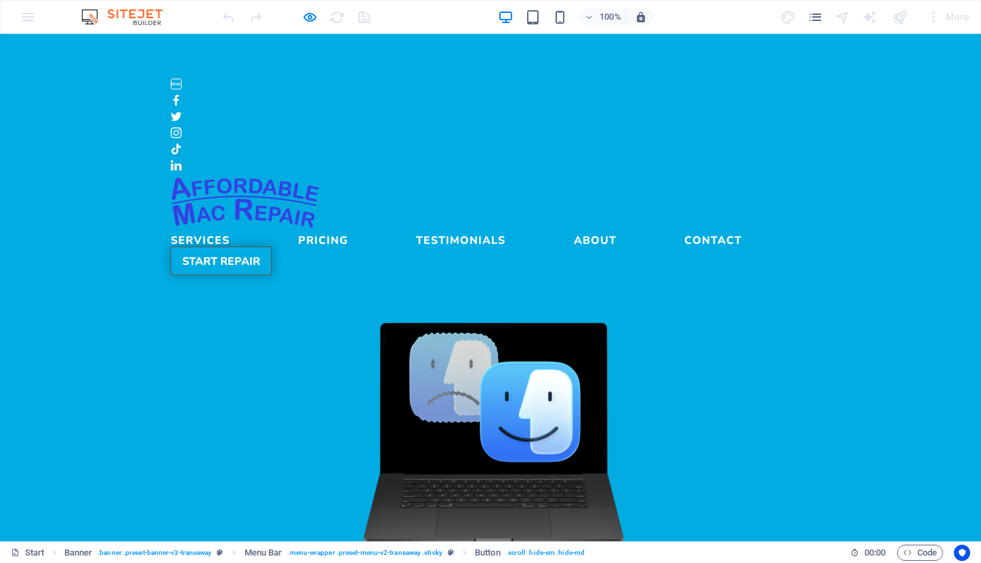
click at [272, 247] on link "START REPAIR" at bounding box center [221, 261] width 101 height 28
click at [779, 316] on figure at bounding box center [491, 433] width 640 height 235
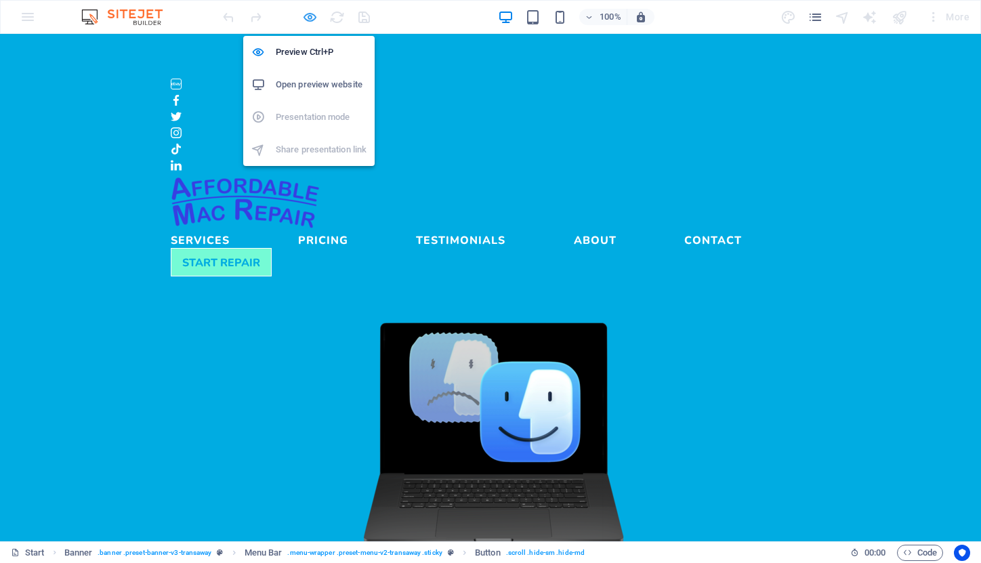
click at [308, 19] on icon "button" at bounding box center [310, 17] width 16 height 16
select select
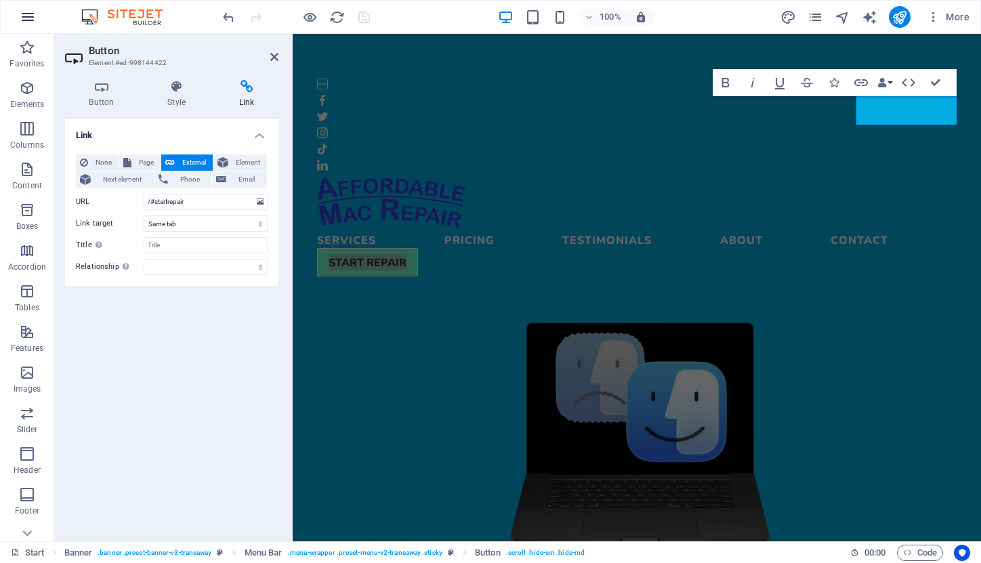
click at [32, 14] on icon "button" at bounding box center [28, 17] width 16 height 16
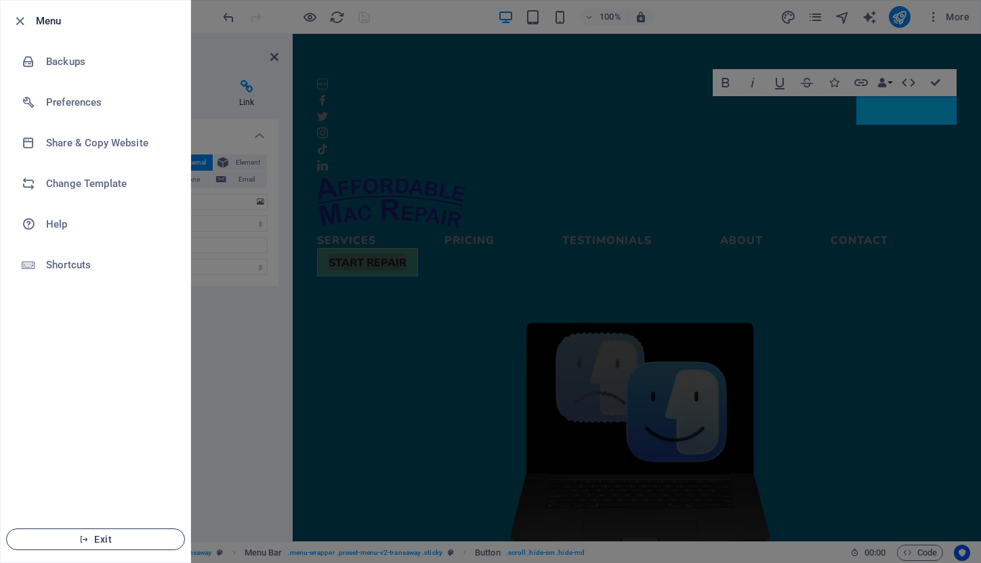
click at [146, 529] on button "Exit" at bounding box center [95, 540] width 179 height 22
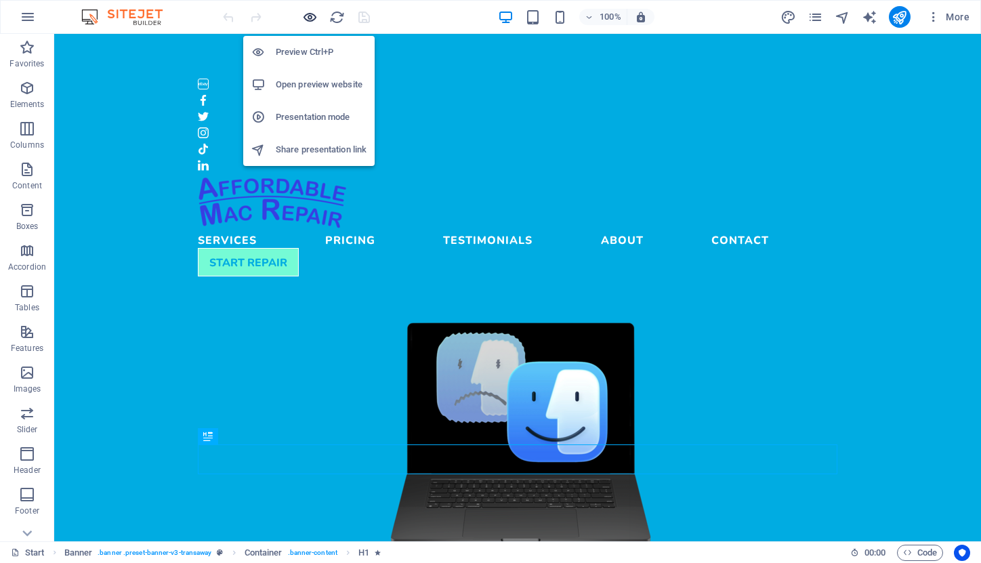
click at [304, 15] on icon "button" at bounding box center [310, 17] width 16 height 16
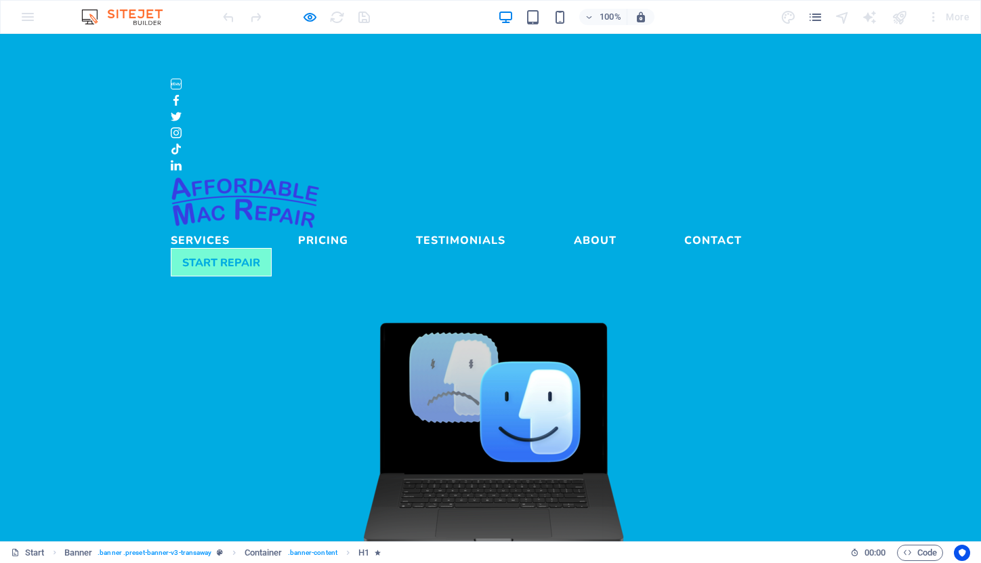
click at [230, 229] on link "Services" at bounding box center [200, 237] width 59 height 16
click at [348, 229] on link "Pricing" at bounding box center [323, 237] width 50 height 16
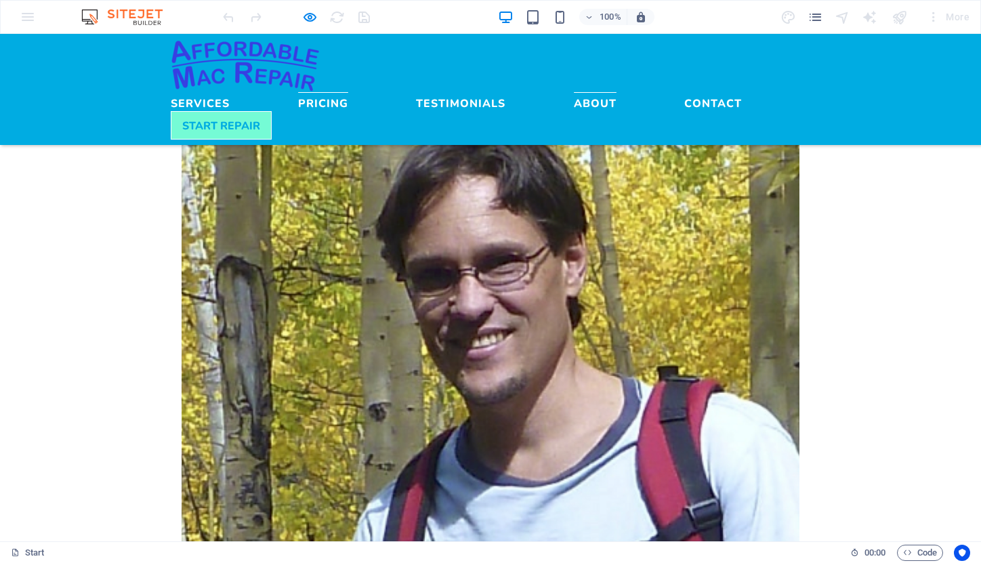
scroll to position [1690, 0]
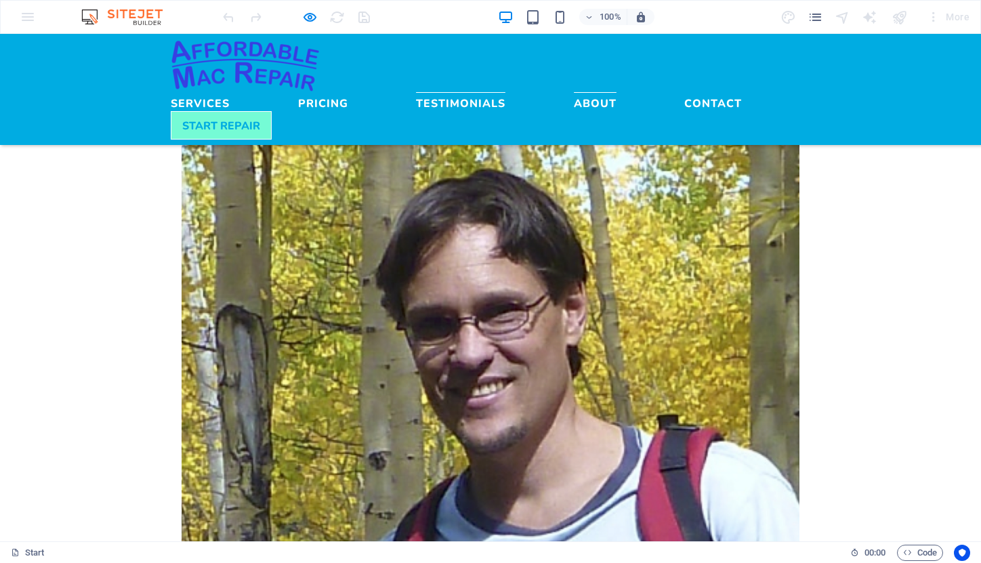
click at [506, 92] on link "Testimonials" at bounding box center [460, 100] width 89 height 16
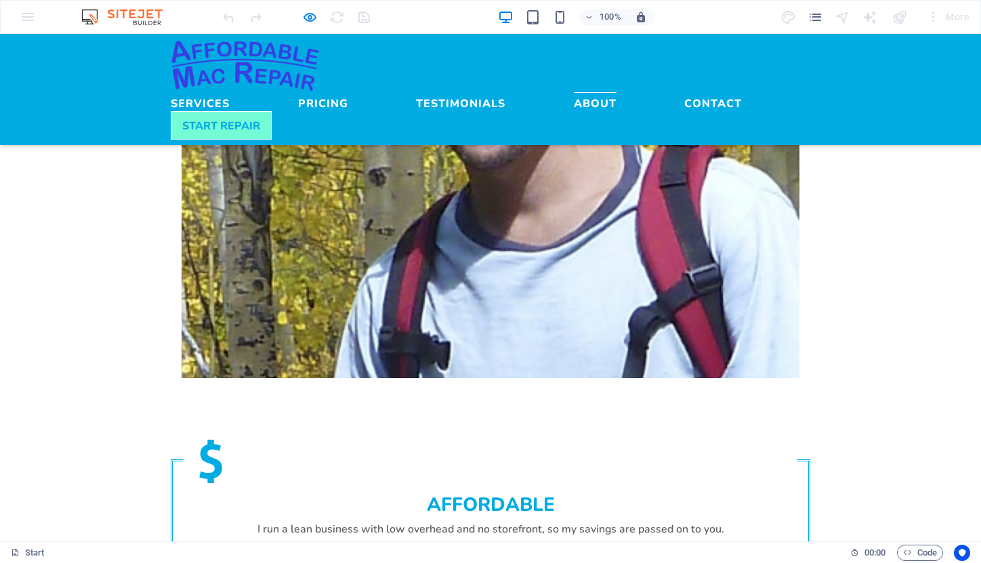
click at [582, 92] on link "About" at bounding box center [595, 100] width 43 height 16
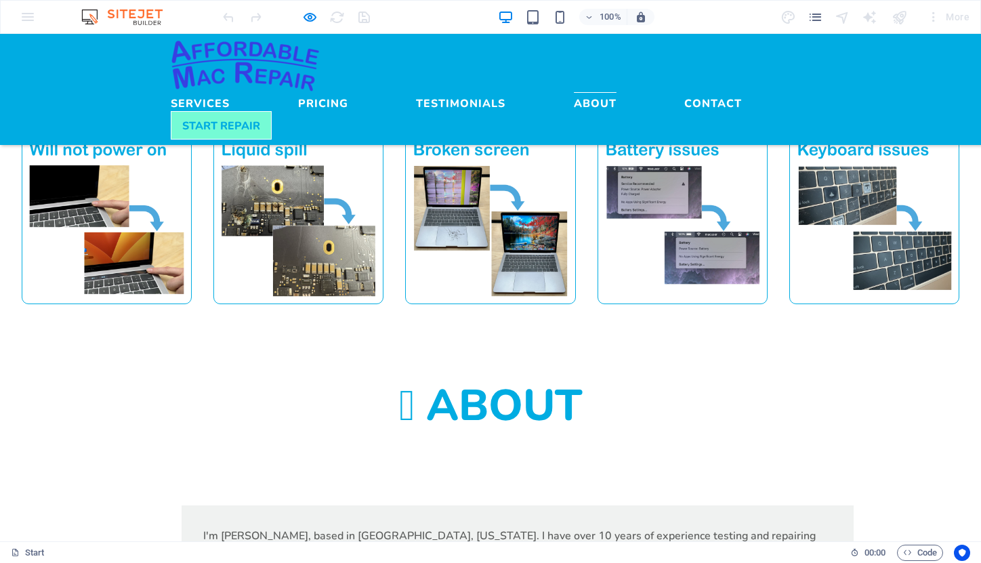
scroll to position [1048, 0]
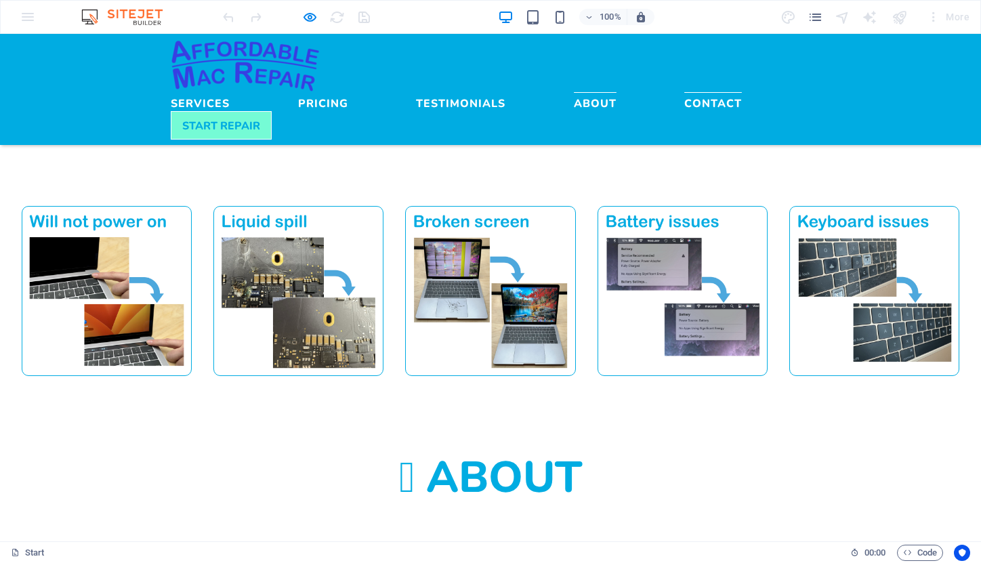
click at [685, 92] on link "Contact" at bounding box center [714, 100] width 58 height 16
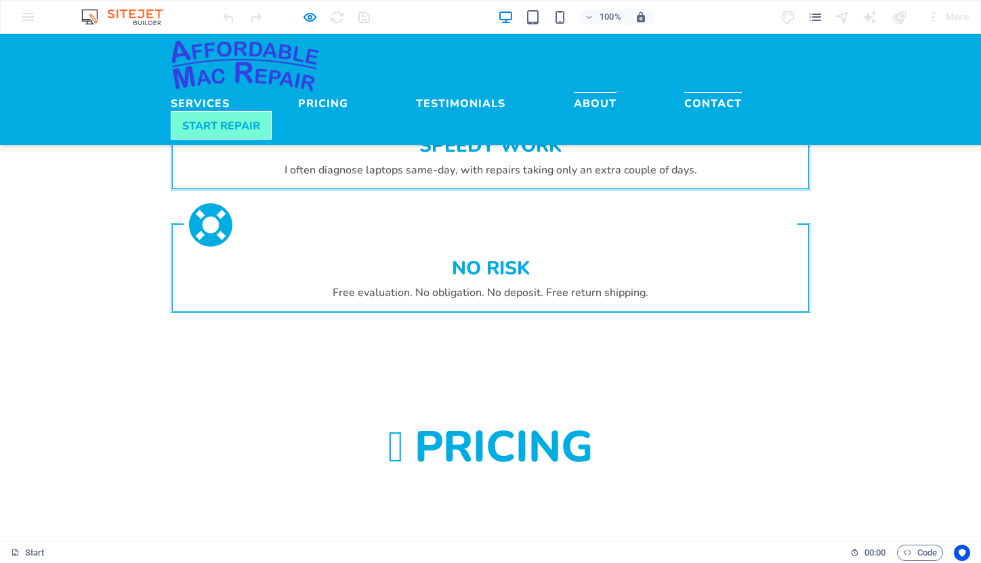
scroll to position [2493, 0]
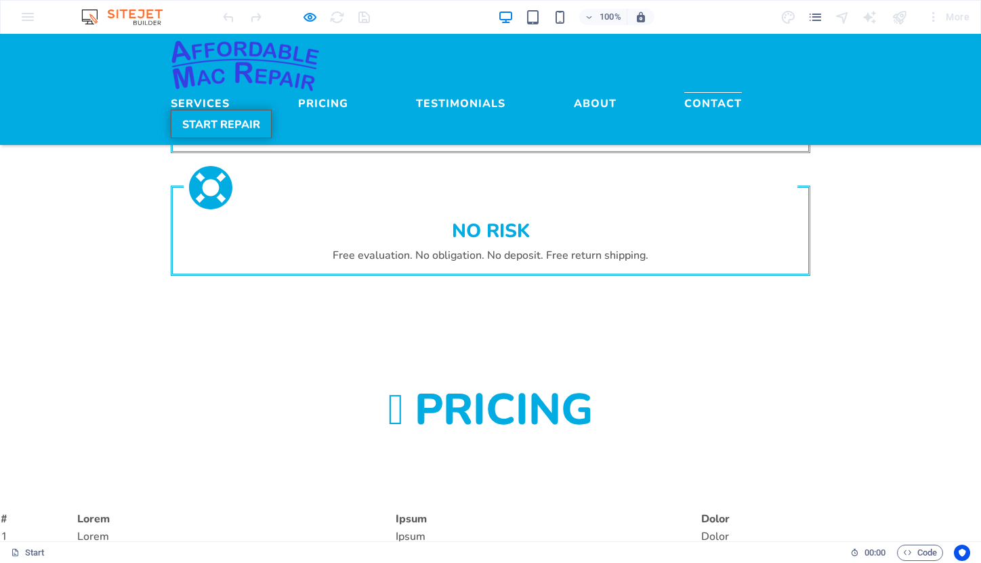
click at [272, 110] on link "START REPAIR" at bounding box center [221, 124] width 101 height 28
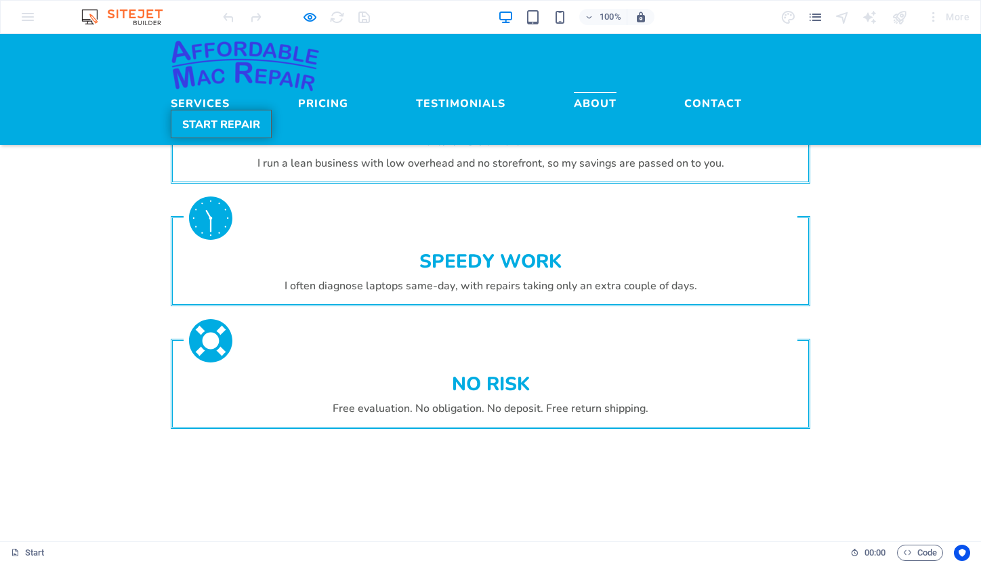
scroll to position [2336, 0]
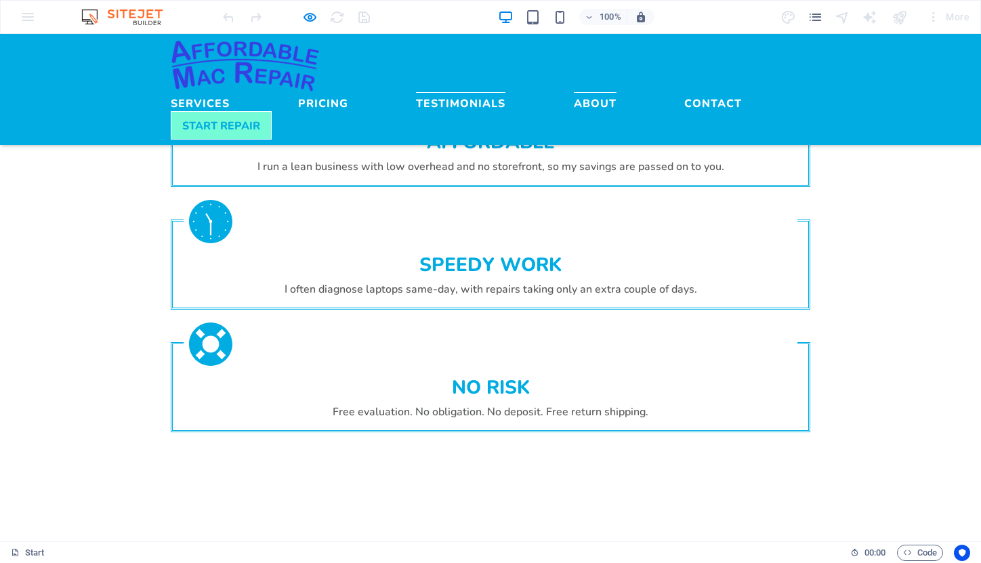
click at [506, 92] on link "Testimonials" at bounding box center [460, 100] width 89 height 16
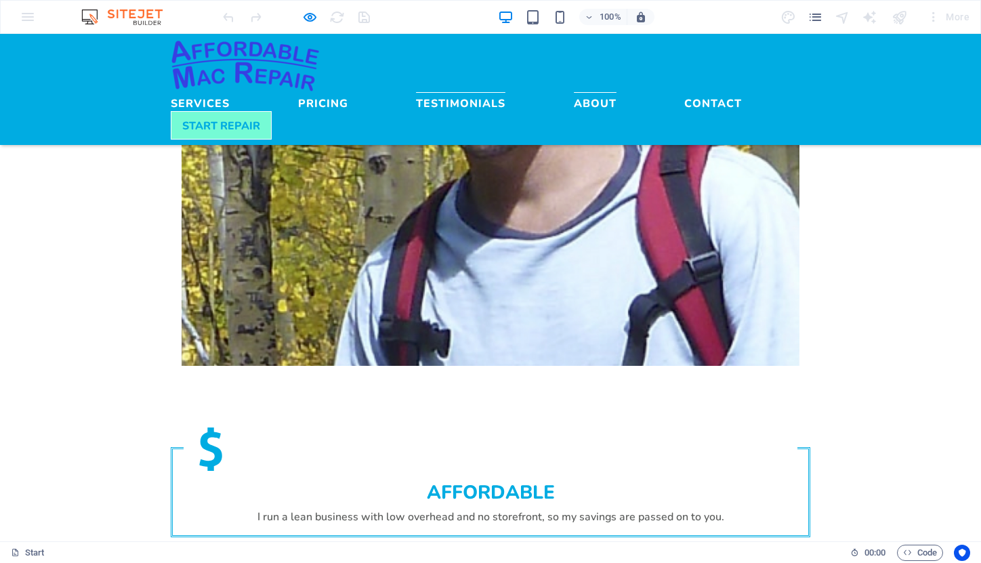
scroll to position [1974, 0]
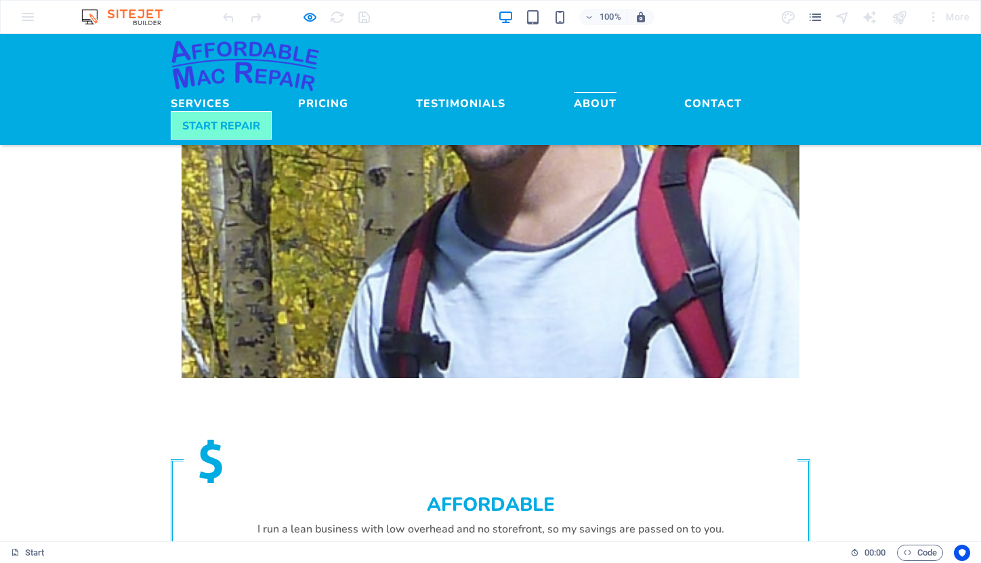
drag, startPoint x: 911, startPoint y: 353, endPoint x: 792, endPoint y: 350, distance: 118.6
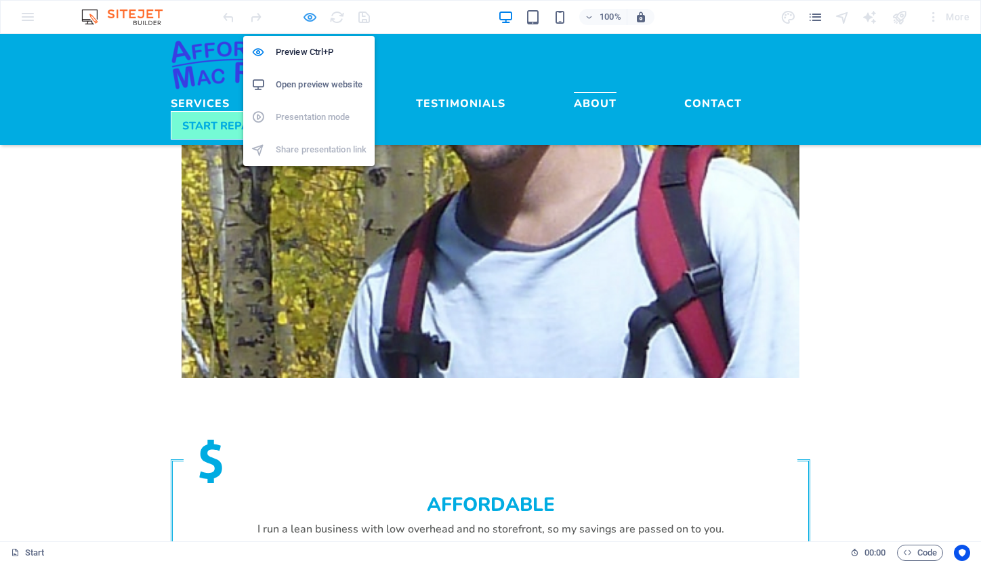
click at [310, 17] on icon "button" at bounding box center [310, 17] width 16 height 16
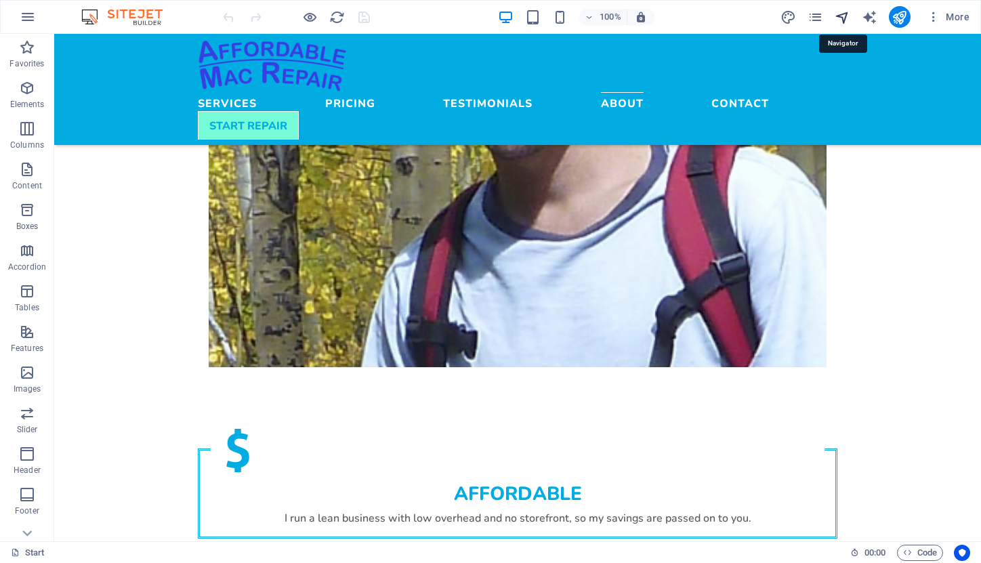
click at [841, 16] on icon "navigator" at bounding box center [843, 17] width 16 height 16
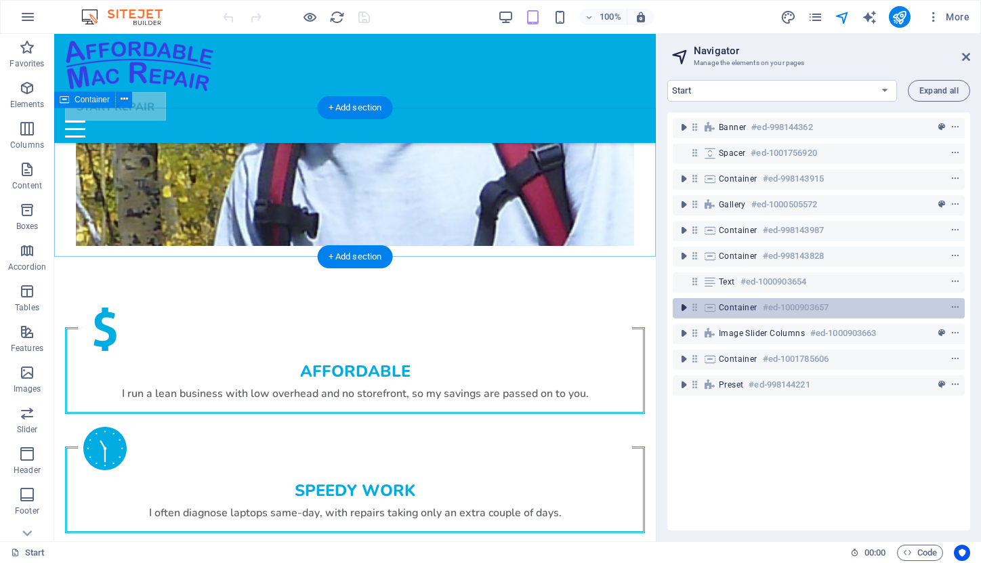
click at [683, 312] on icon "toggle-expand" at bounding box center [684, 308] width 14 height 14
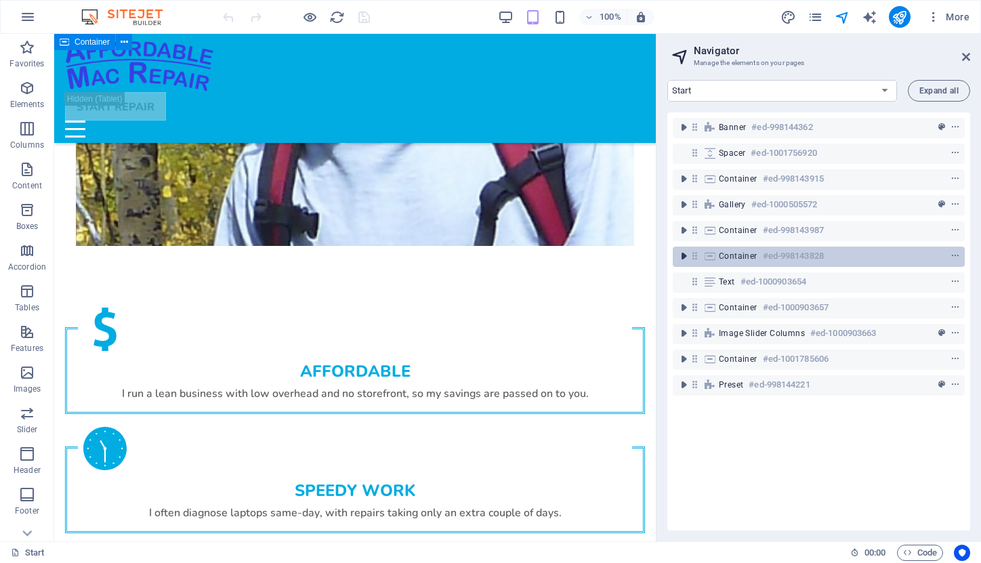
click at [687, 256] on icon "toggle-expand" at bounding box center [684, 256] width 14 height 14
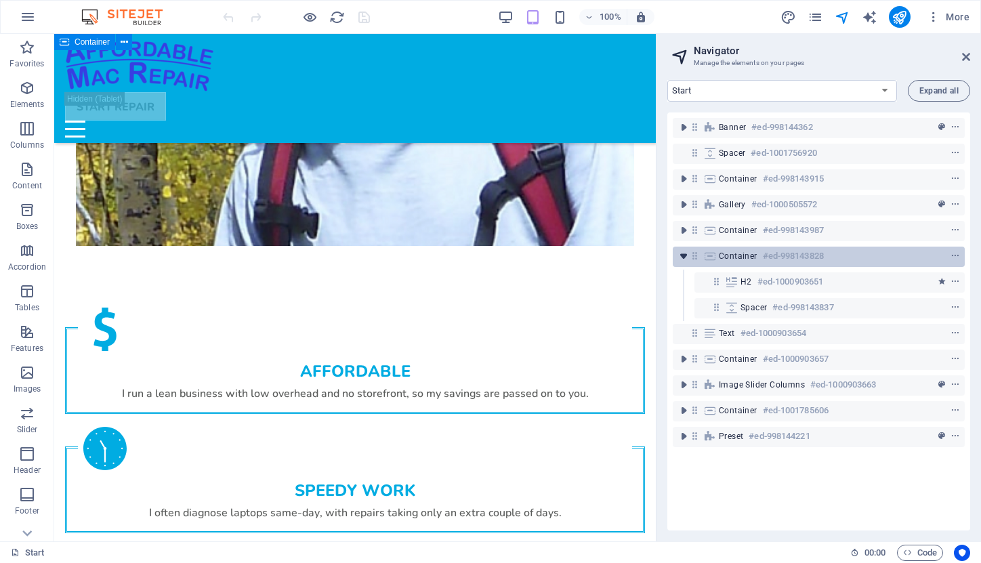
click at [687, 256] on icon "toggle-expand" at bounding box center [684, 256] width 14 height 14
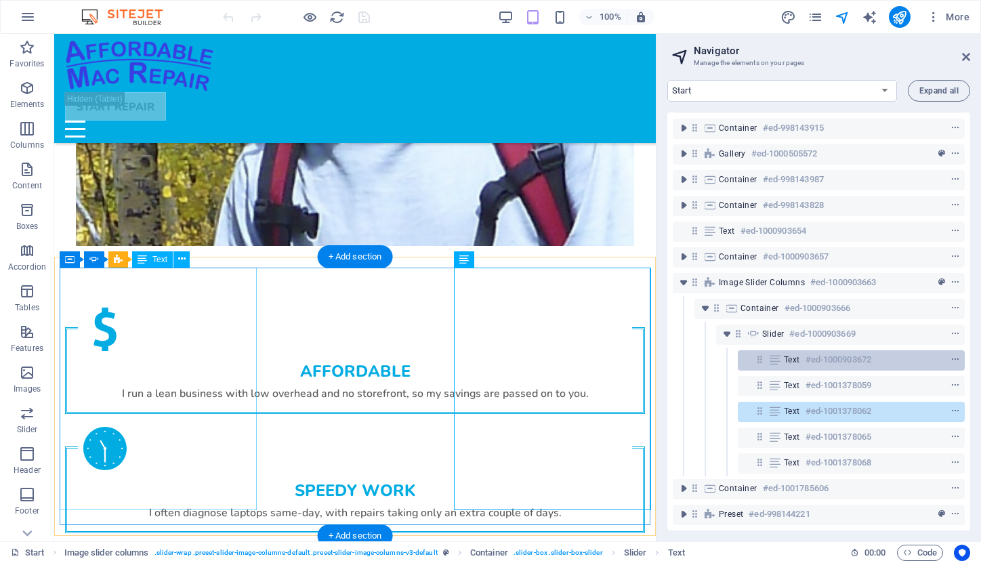
scroll to position [60, 0]
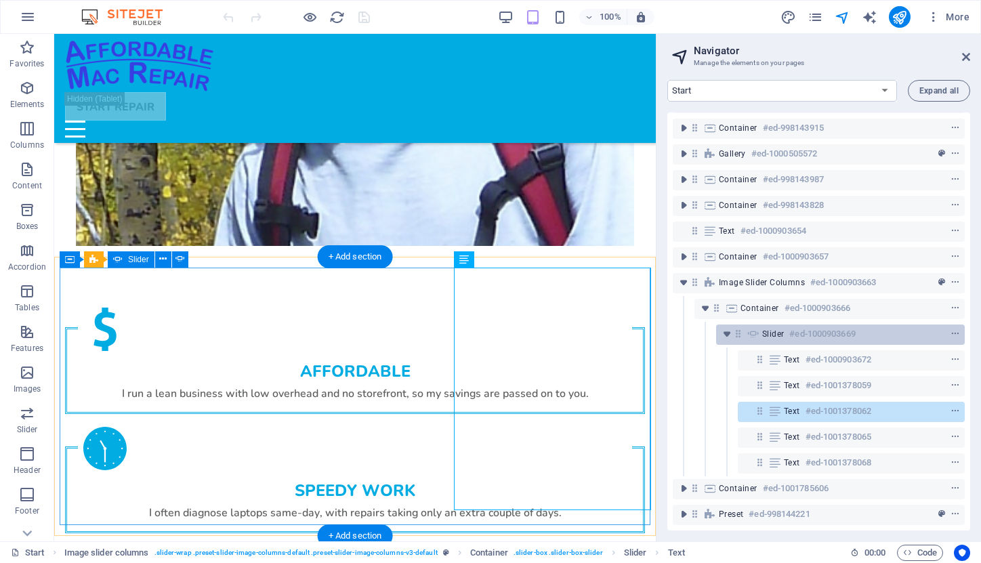
click at [769, 329] on span "Slider" at bounding box center [773, 334] width 22 height 11
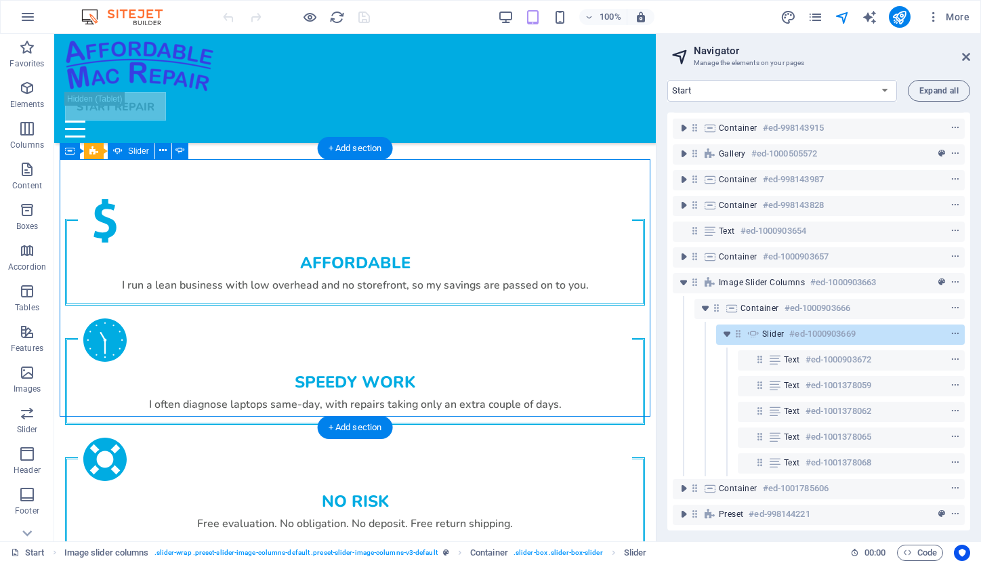
click at [769, 329] on span "Slider" at bounding box center [773, 334] width 22 height 11
select select "ms"
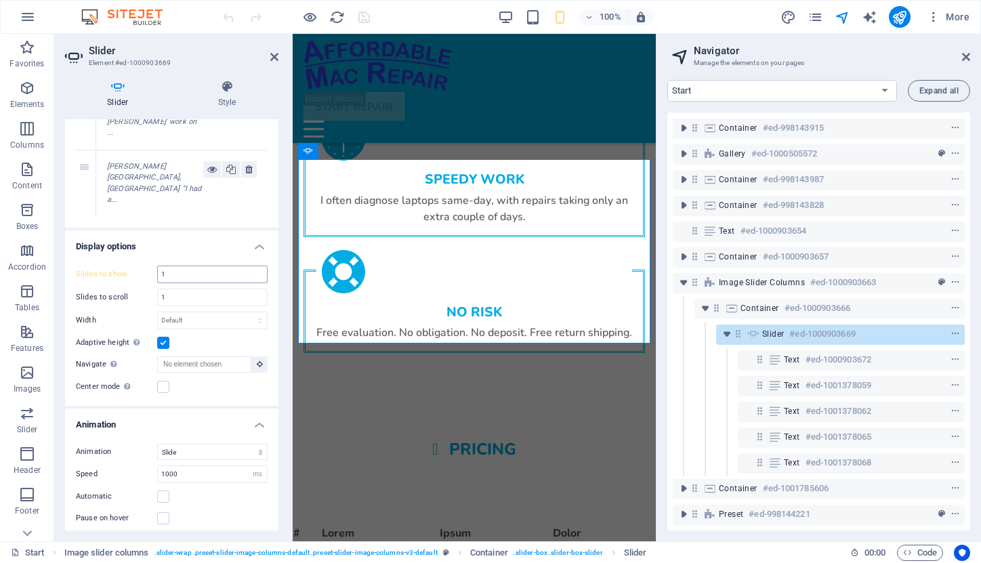
scroll to position [291, 0]
click at [225, 95] on h4 "Style" at bounding box center [227, 94] width 102 height 28
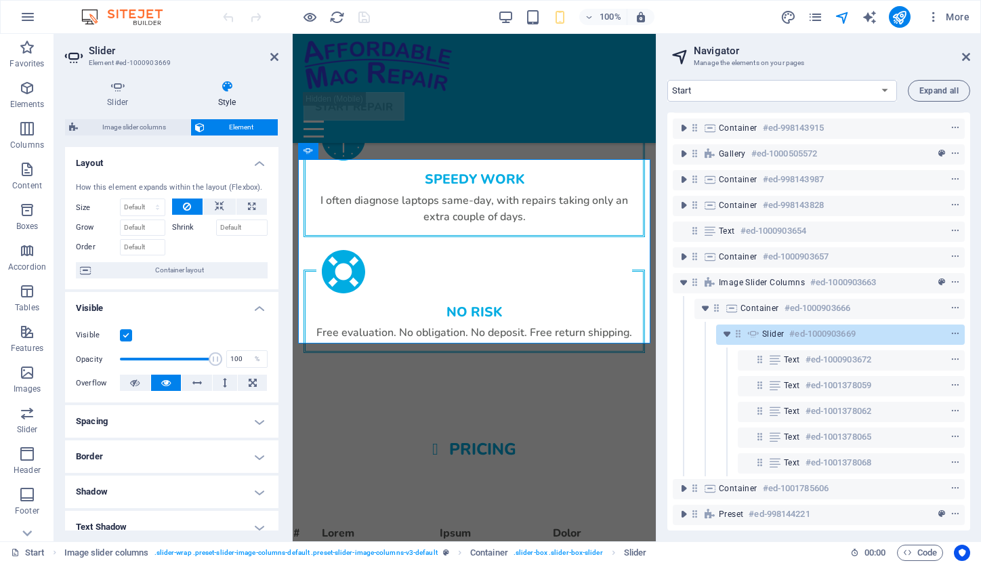
scroll to position [0, 0]
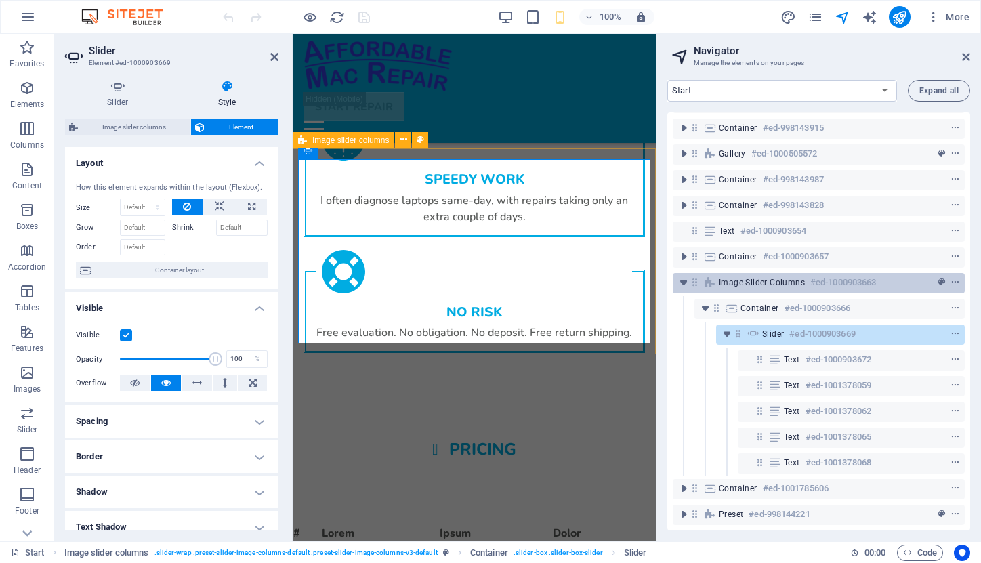
click at [738, 277] on span "Image slider columns" at bounding box center [762, 282] width 86 height 11
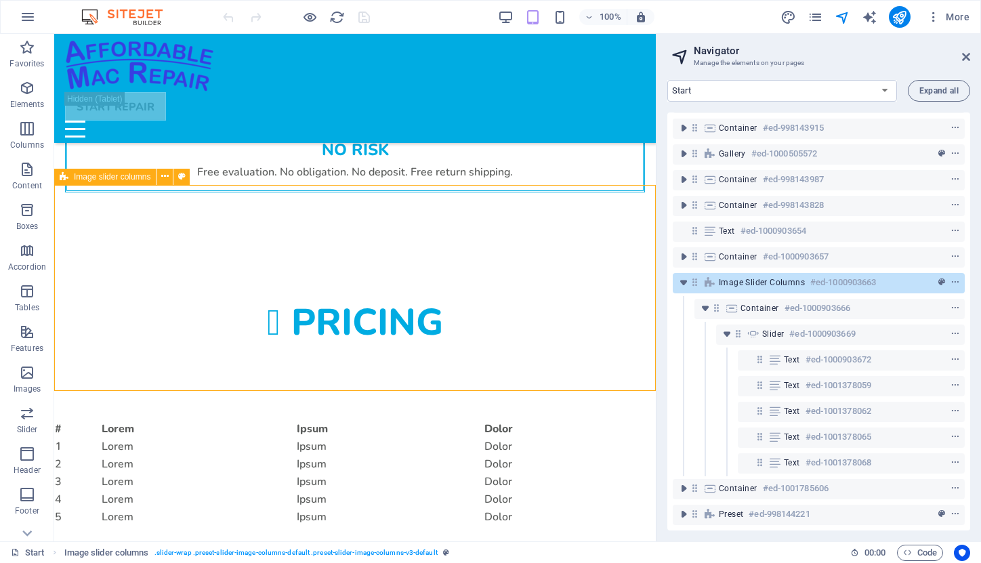
scroll to position [2045, 0]
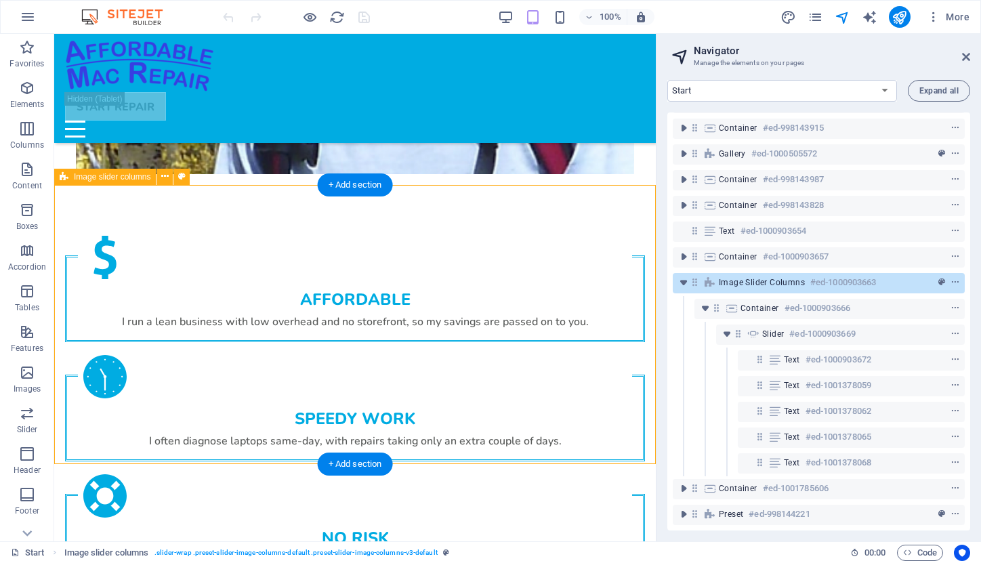
click at [738, 277] on span "Image slider columns" at bounding box center [762, 282] width 86 height 11
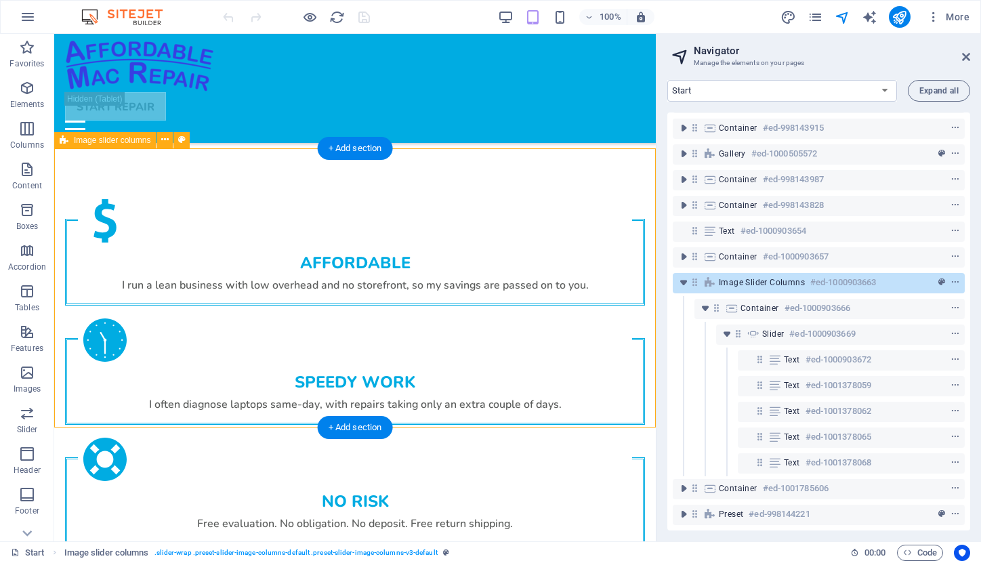
click at [738, 277] on span "Image slider columns" at bounding box center [762, 282] width 86 height 11
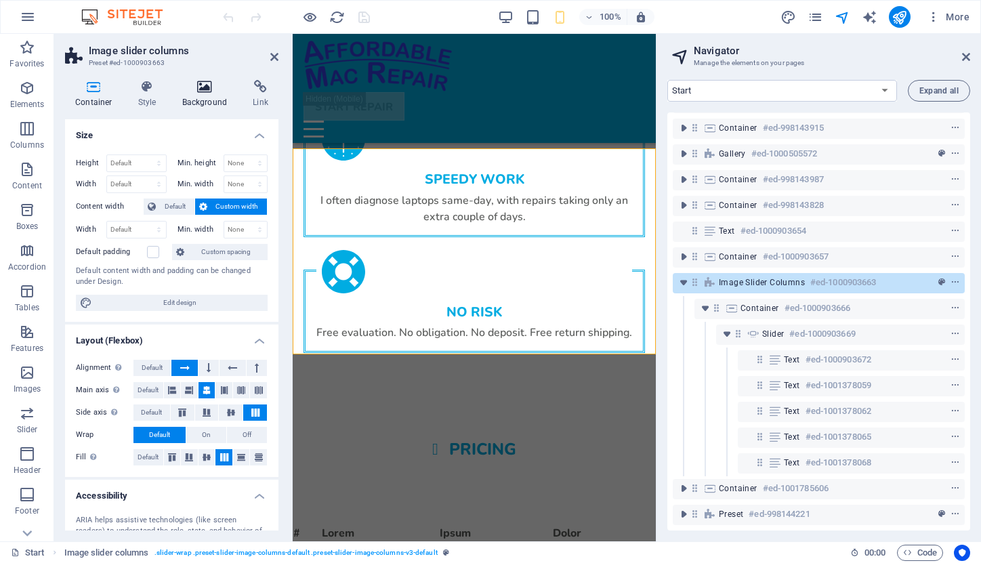
scroll to position [0, 0]
click at [148, 95] on h4 "Style" at bounding box center [150, 94] width 44 height 28
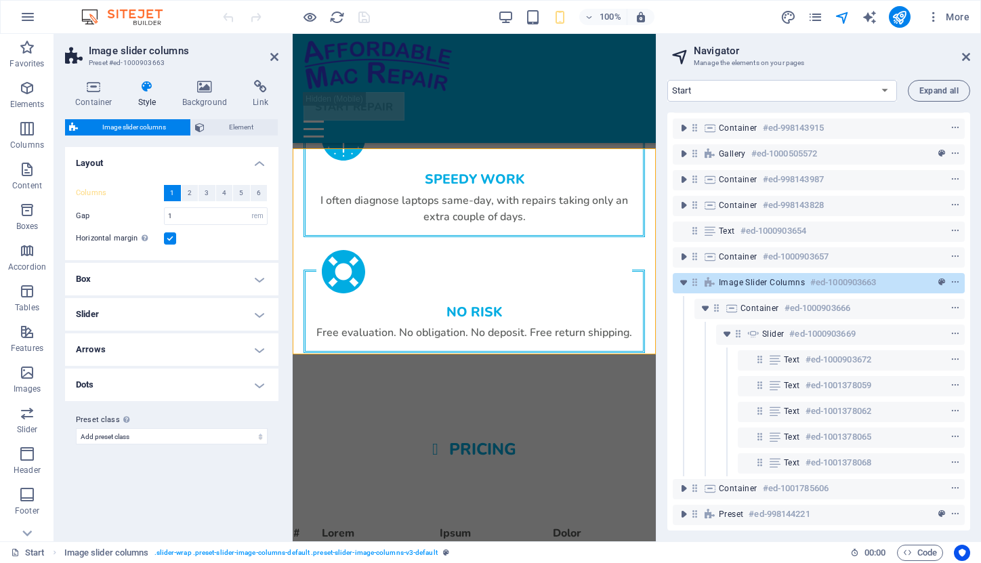
click at [258, 308] on h4 "Slider" at bounding box center [171, 314] width 213 height 33
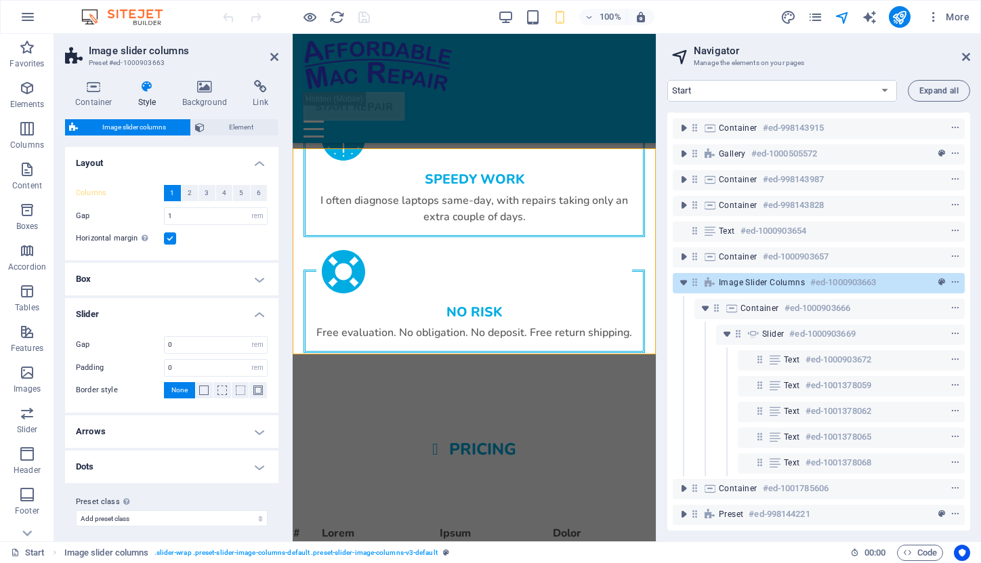
click at [258, 431] on h4 "Arrows" at bounding box center [171, 431] width 213 height 33
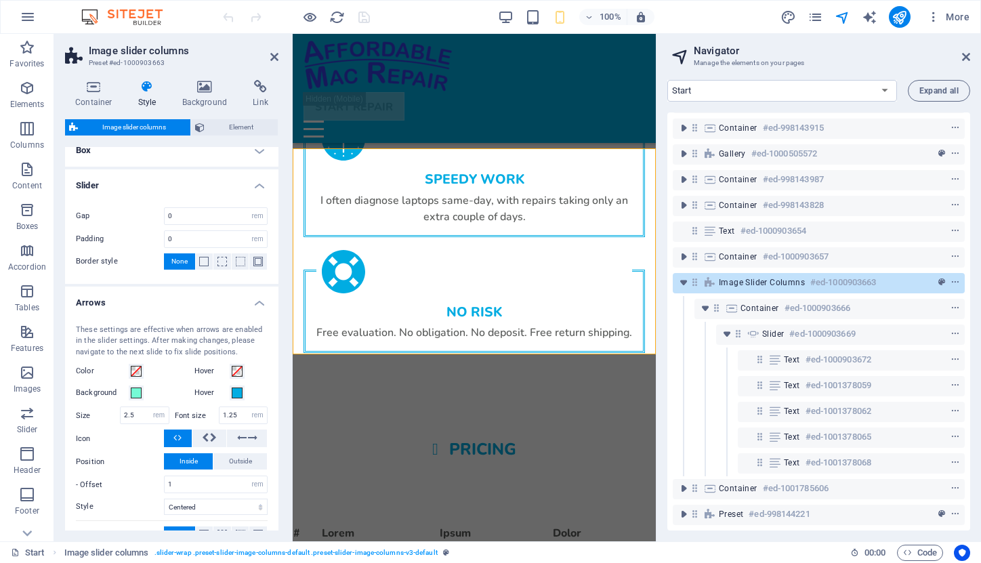
scroll to position [146, 0]
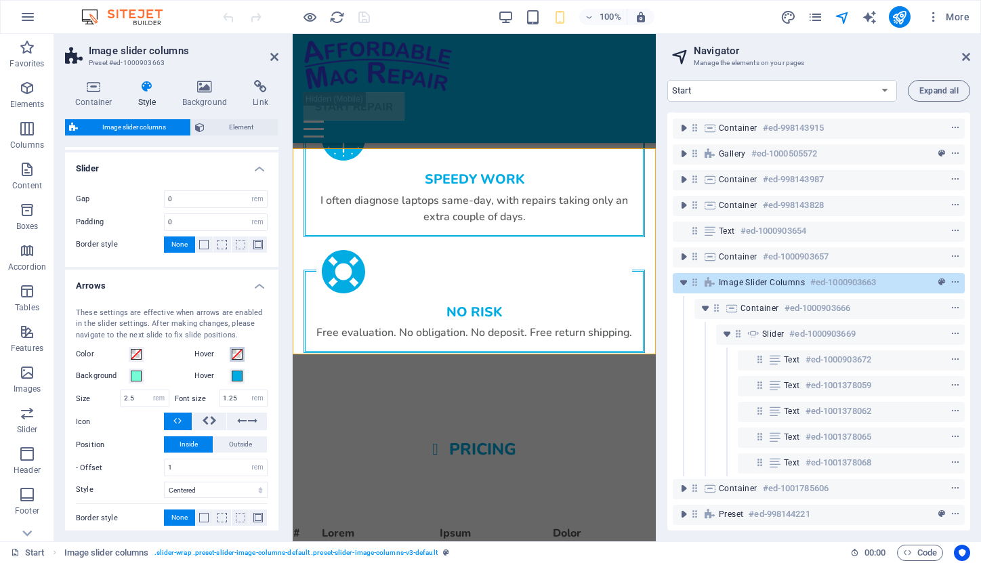
click at [235, 351] on span at bounding box center [237, 354] width 11 height 11
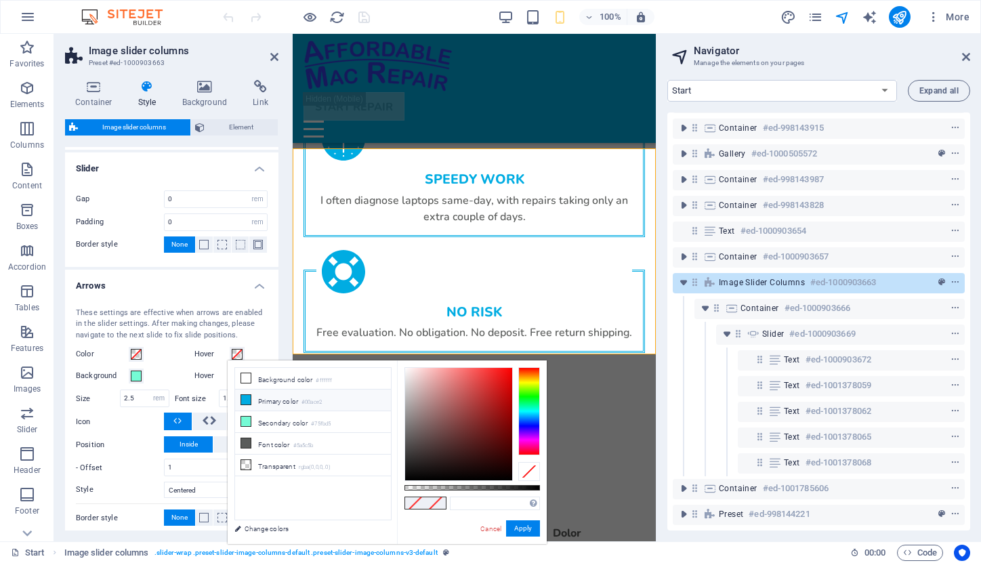
click at [265, 403] on li "Primary color #00ace2" at bounding box center [313, 401] width 156 height 22
type input "#00ace2"
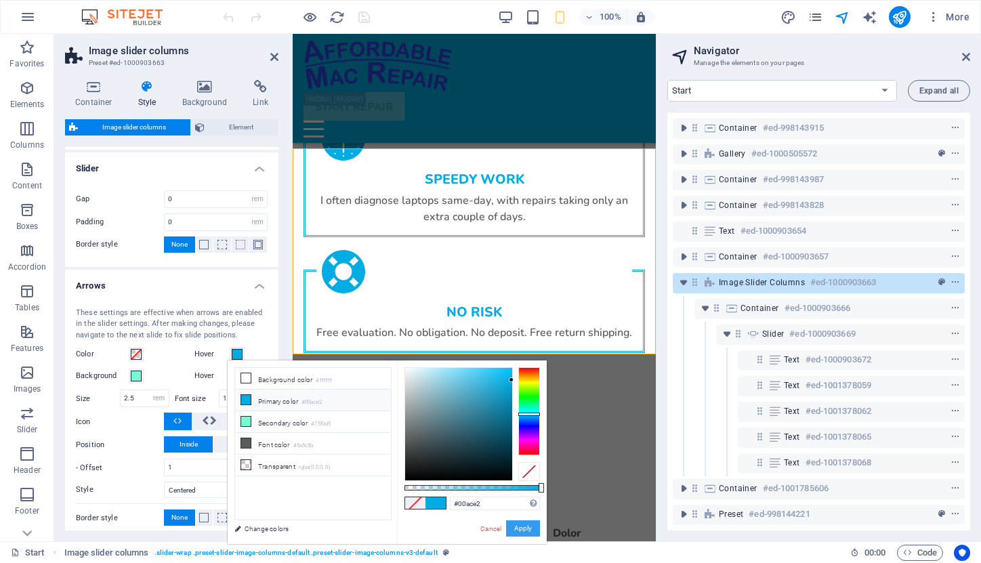
click at [526, 529] on button "Apply" at bounding box center [523, 529] width 34 height 16
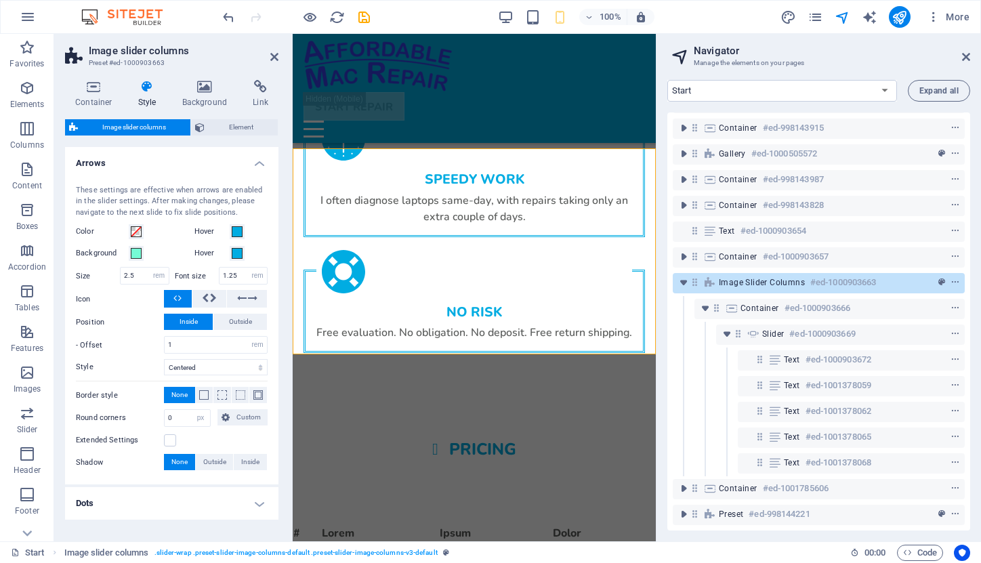
scroll to position [282, 0]
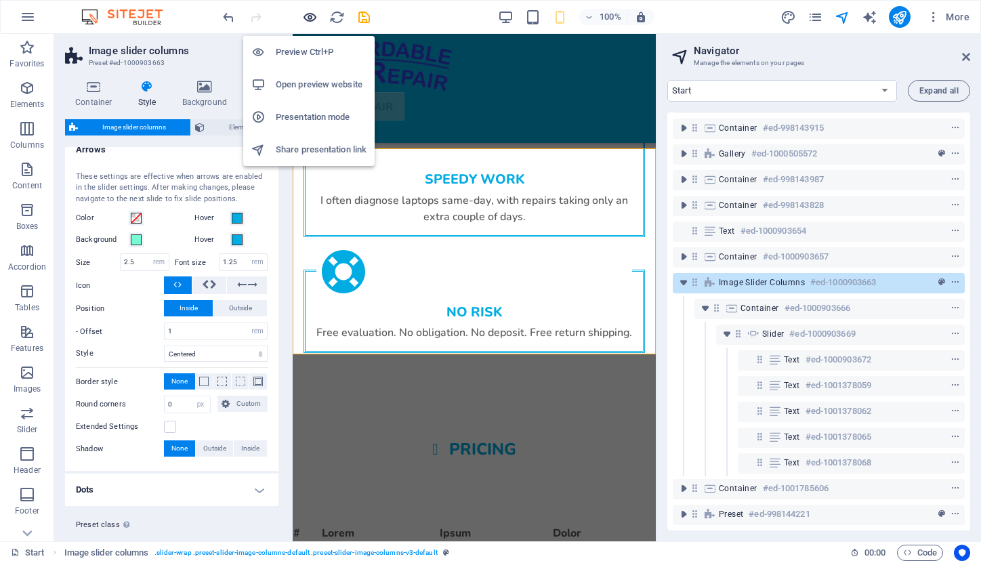
click at [314, 20] on icon "button" at bounding box center [310, 17] width 16 height 16
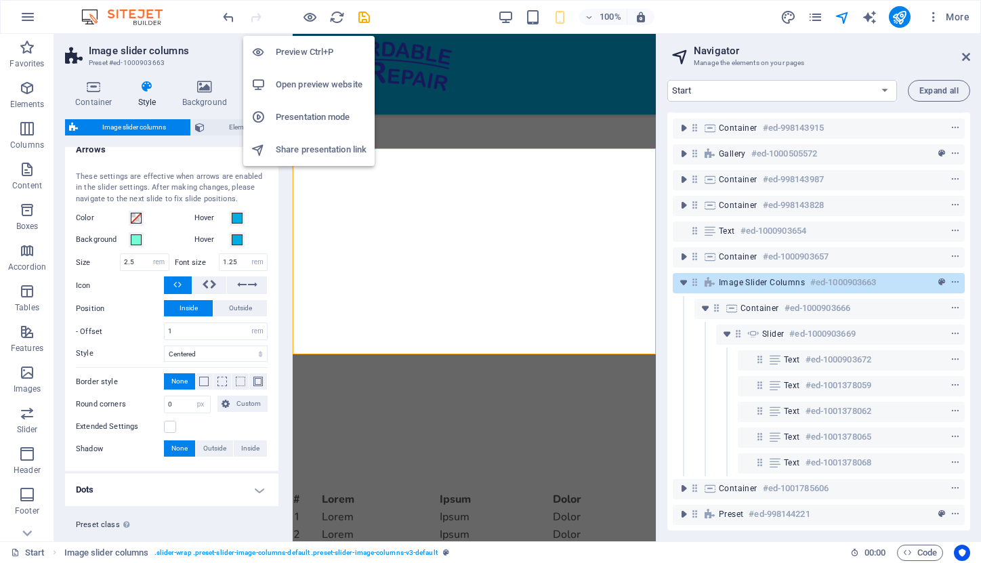
scroll to position [2045, 0]
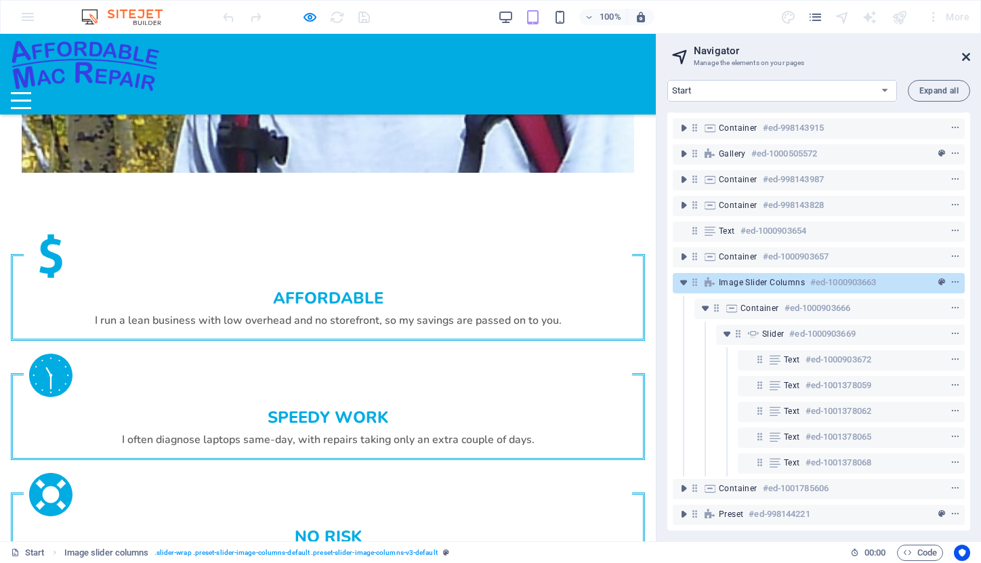
click at [964, 59] on icon at bounding box center [966, 57] width 8 height 11
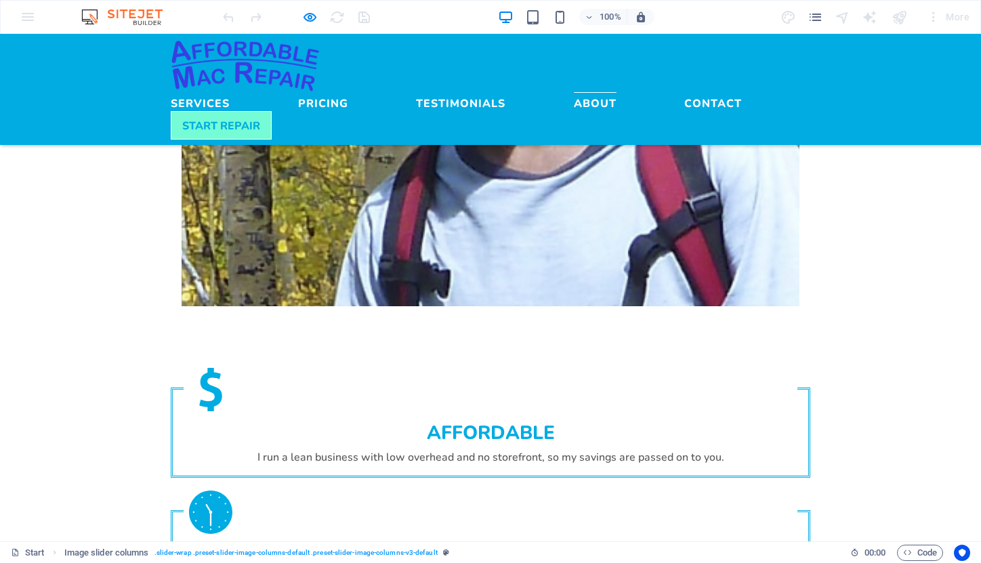
drag, startPoint x: 669, startPoint y: 279, endPoint x: 368, endPoint y: 287, distance: 301.0
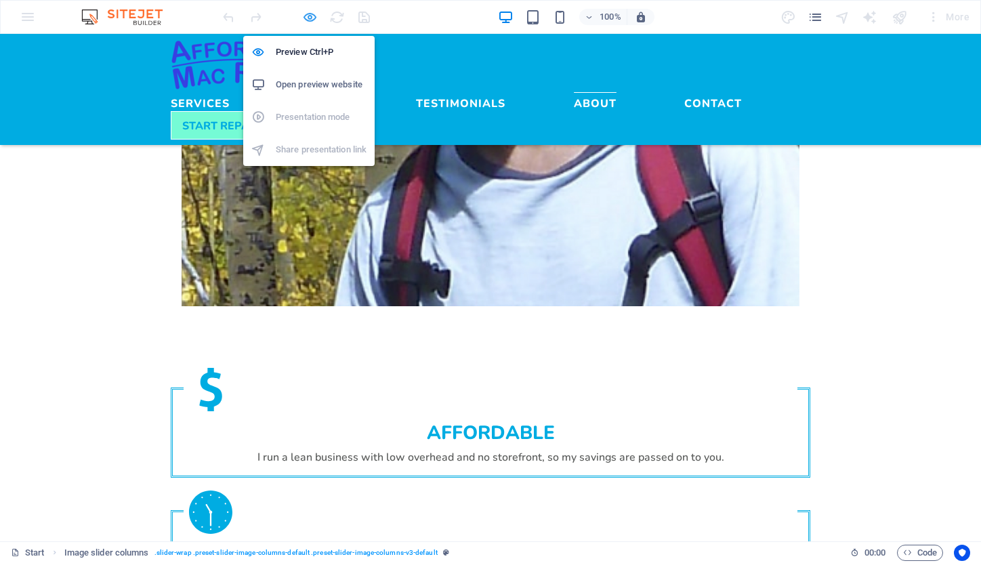
click at [309, 16] on icon "button" at bounding box center [310, 17] width 16 height 16
select select "rem"
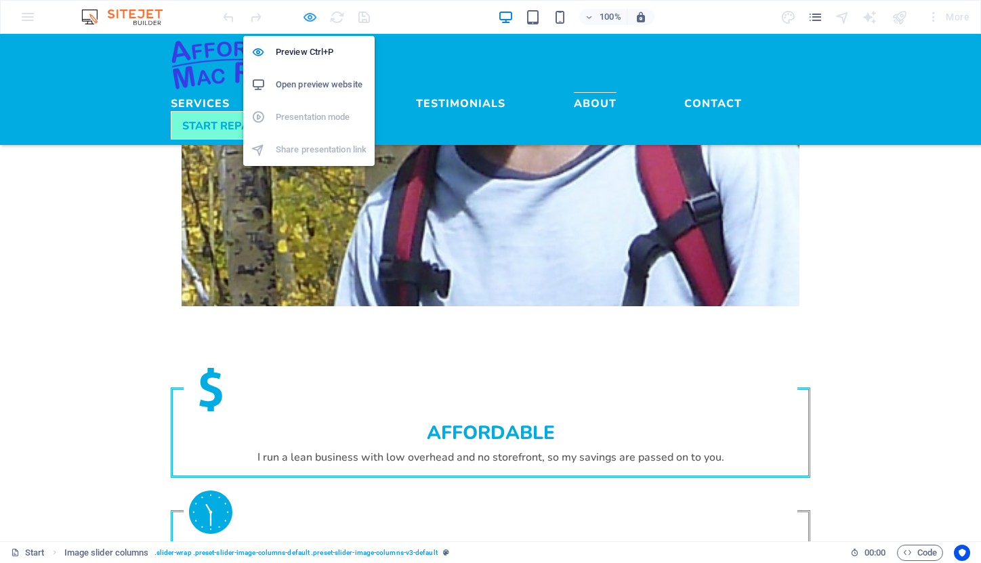
select select "rem"
select select "px"
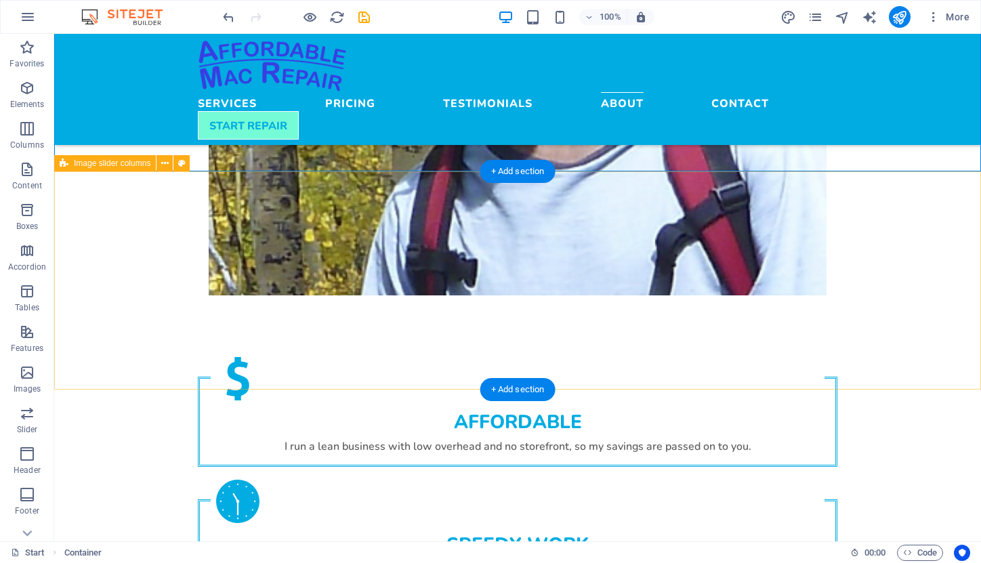
click at [105, 165] on span "Image slider columns" at bounding box center [112, 163] width 77 height 8
select select "rem"
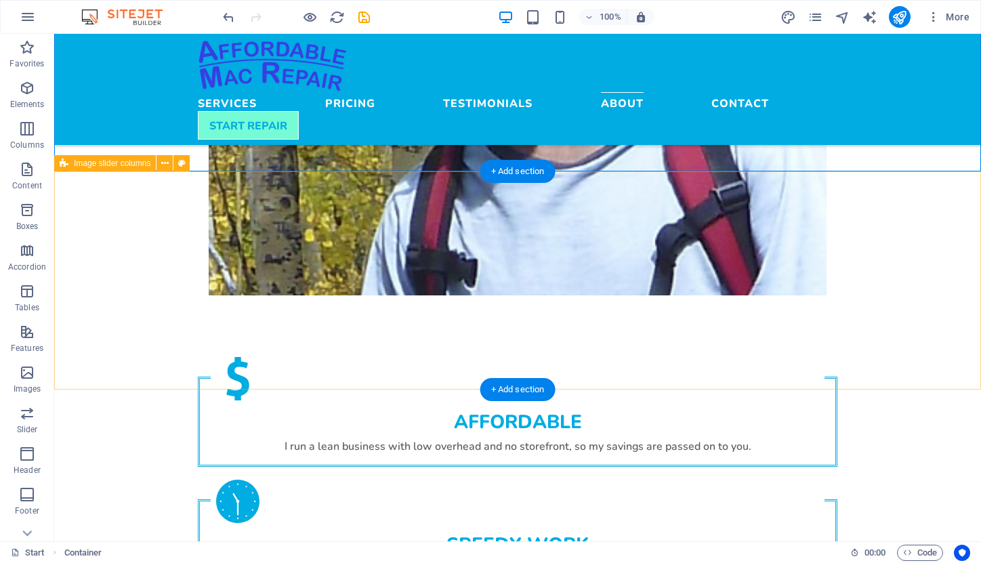
select select "rem"
select select "px"
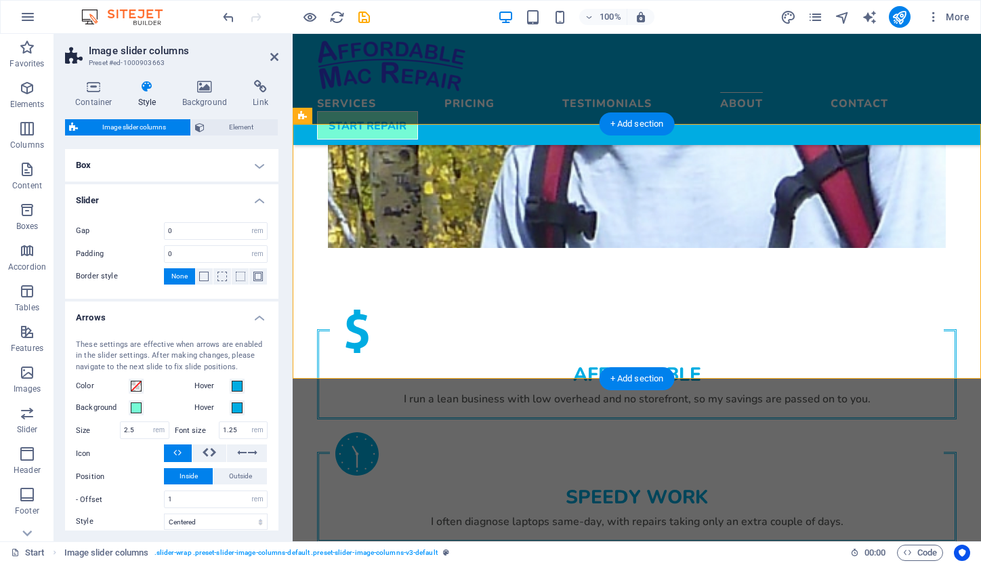
scroll to position [194, 0]
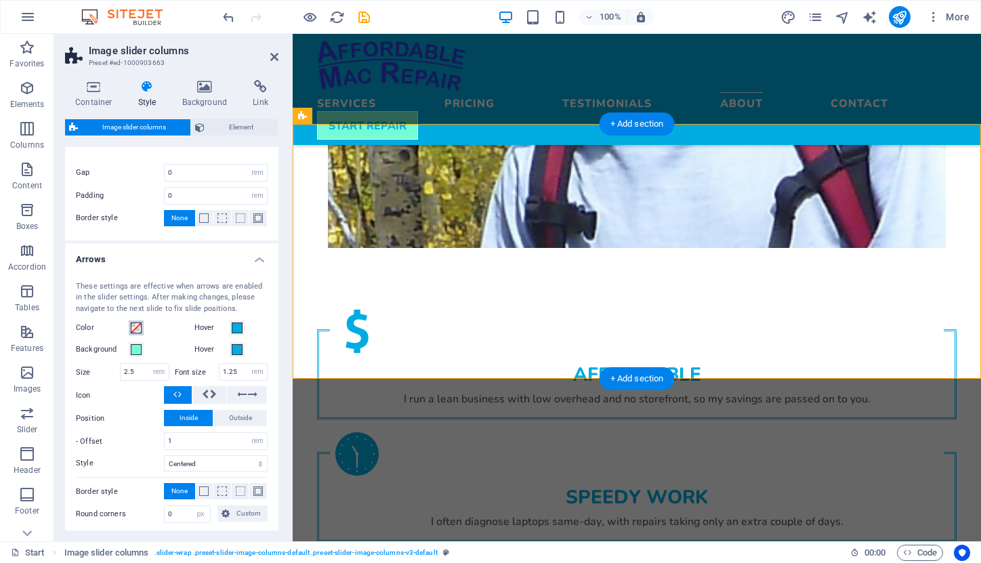
click at [136, 327] on span at bounding box center [136, 328] width 11 height 11
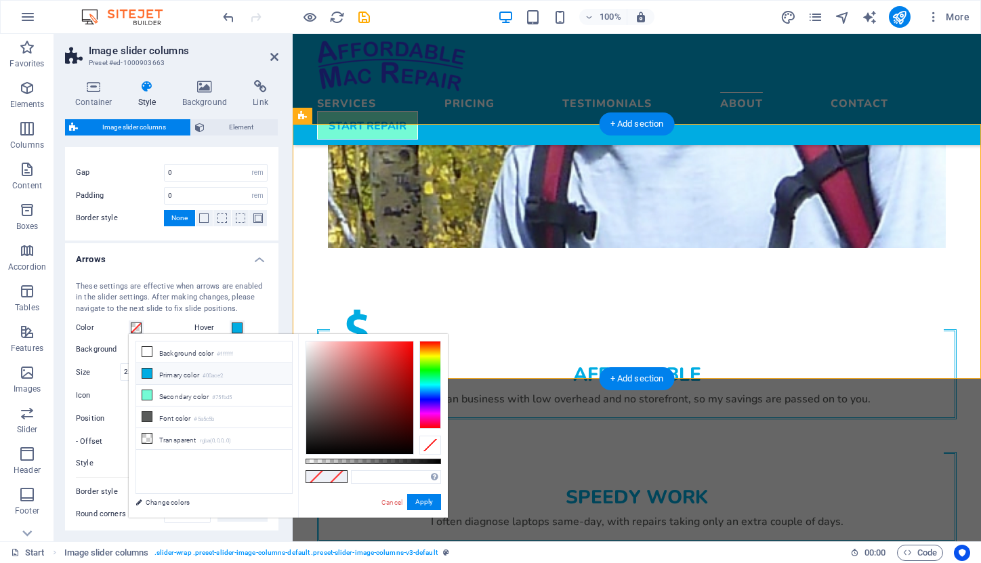
click at [165, 375] on li "Primary color #00ace2" at bounding box center [214, 374] width 156 height 22
type input "#00ace2"
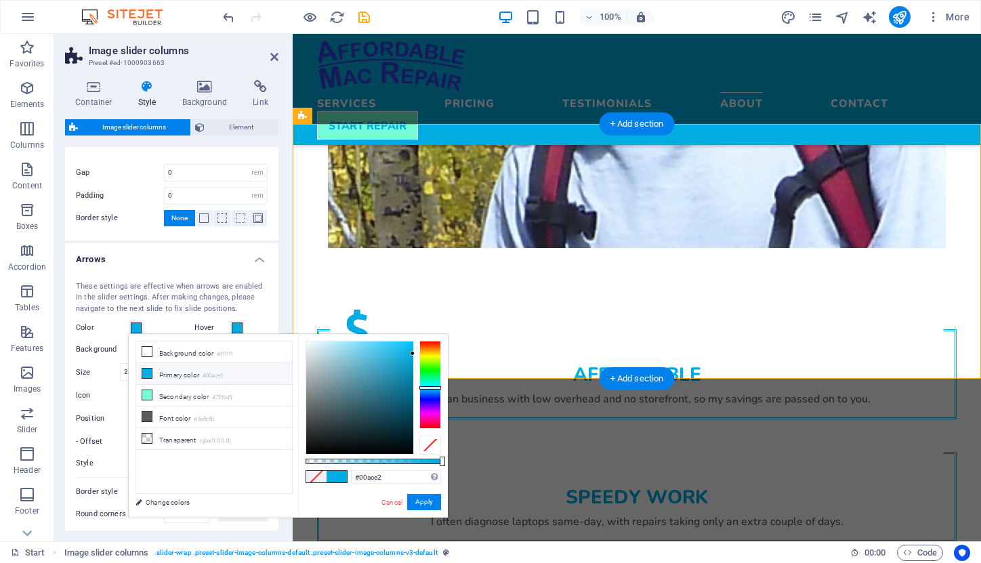
click at [173, 320] on div "Color" at bounding box center [132, 328] width 113 height 16
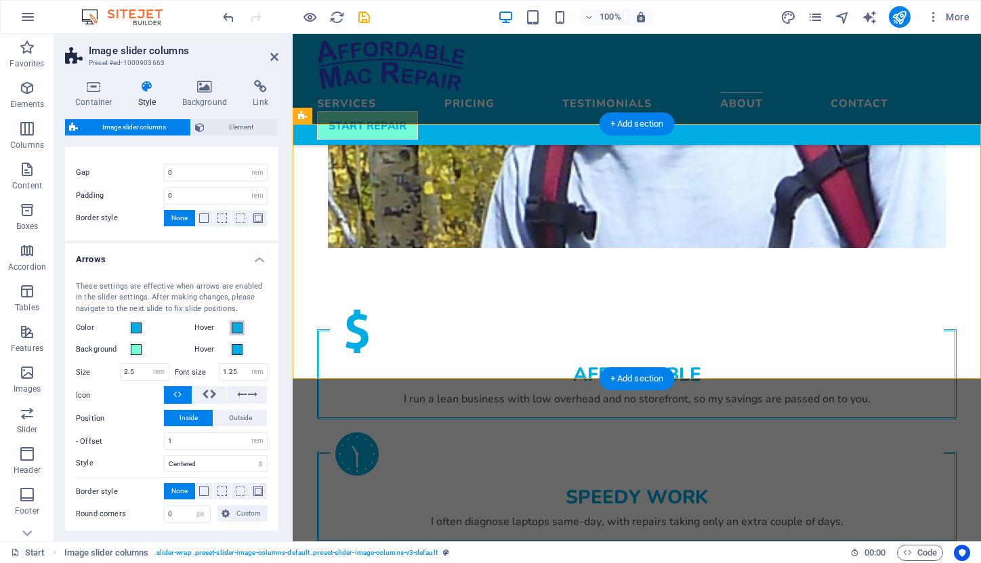
click at [237, 325] on span at bounding box center [237, 328] width 11 height 11
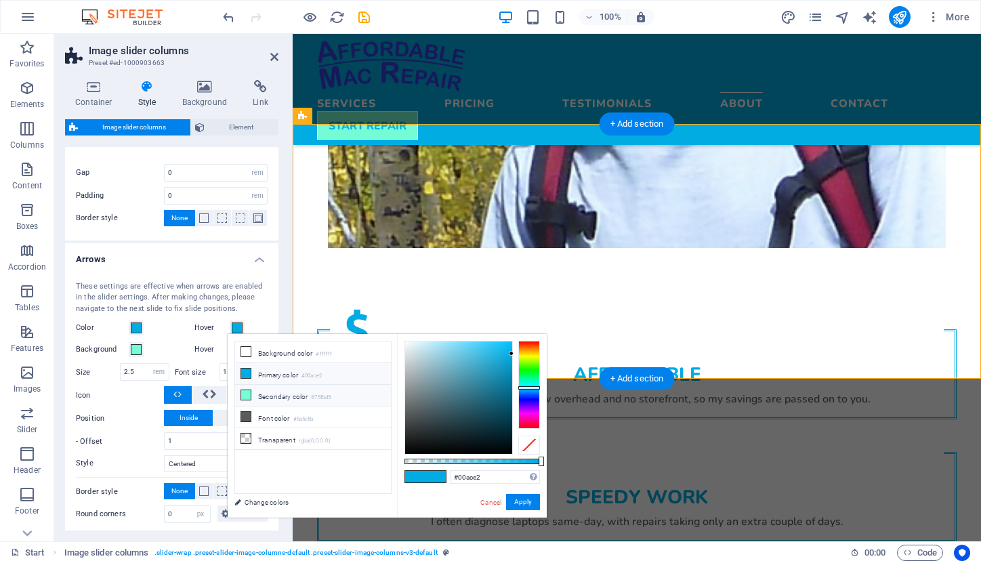
click at [273, 394] on li "Secondary color #75fbd5" at bounding box center [313, 396] width 156 height 22
type input "#75fbd5"
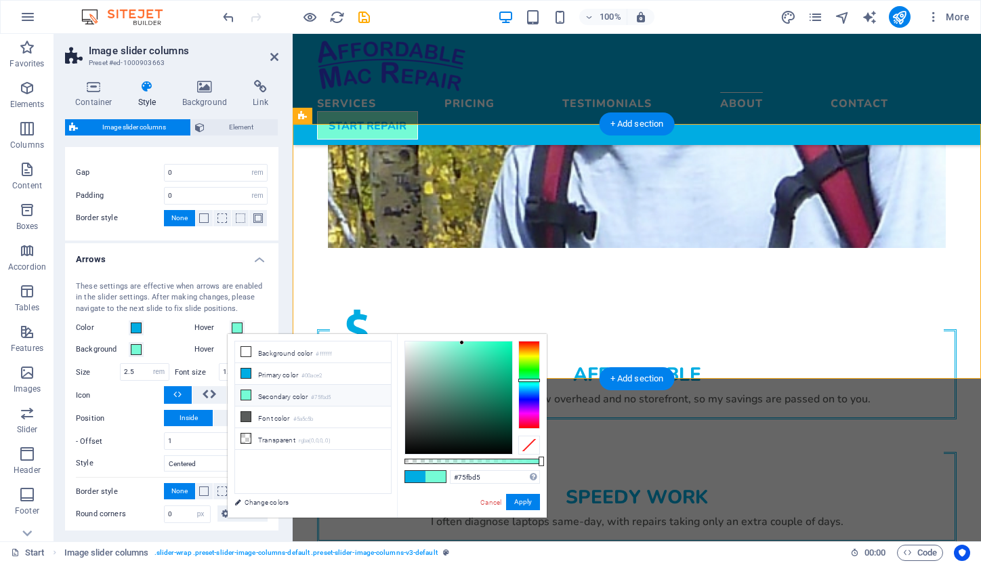
click at [248, 297] on div "These settings are effective when arrows are enabled in the slider settings. Af…" at bounding box center [172, 298] width 192 height 34
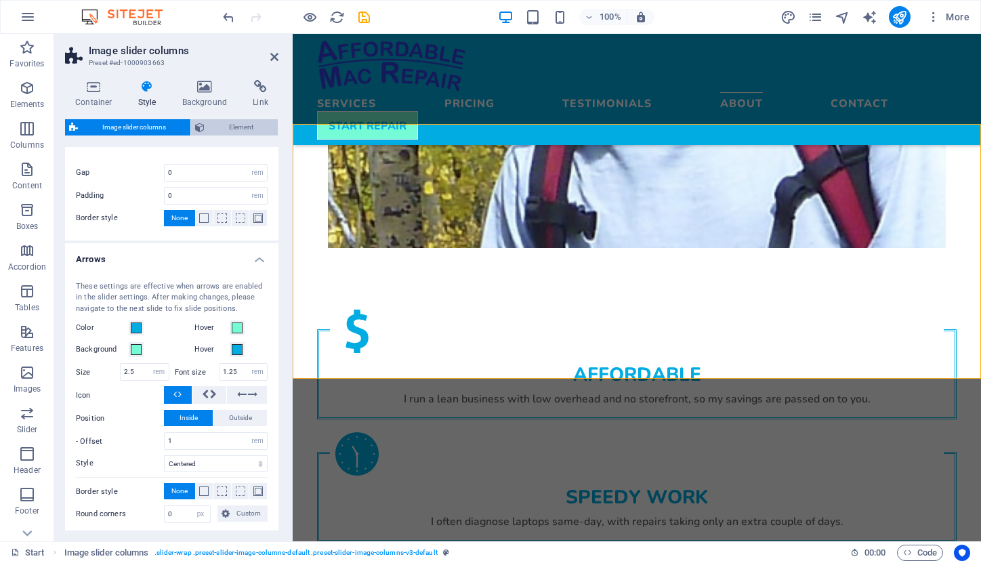
click at [253, 134] on span "Element" at bounding box center [241, 127] width 65 height 16
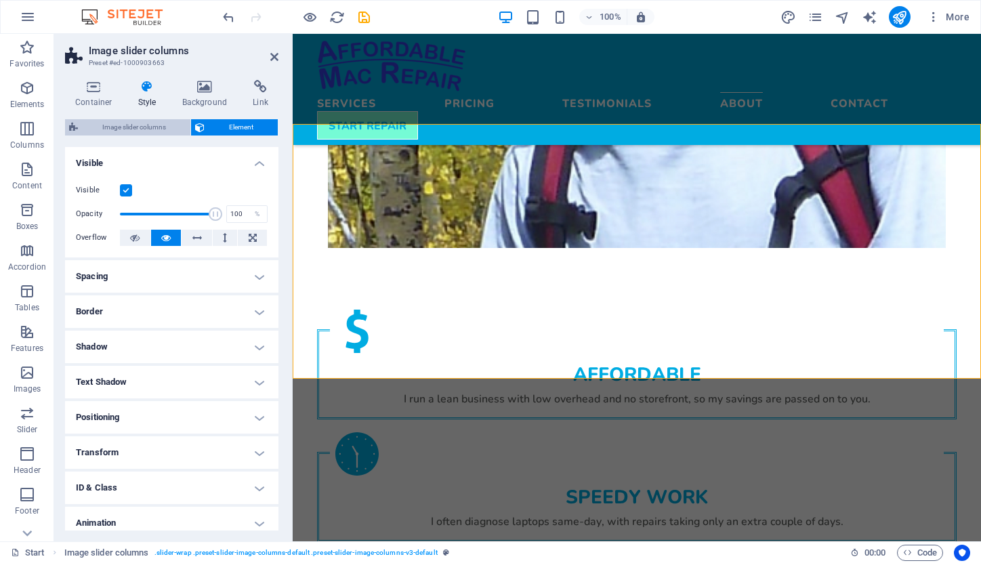
click at [114, 123] on span "Image slider columns" at bounding box center [134, 127] width 104 height 16
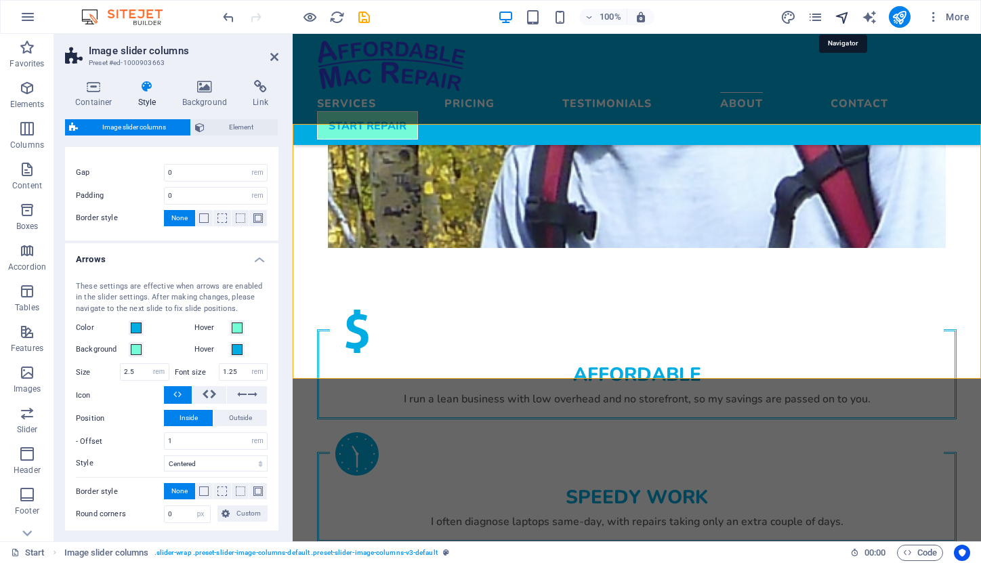
click at [848, 19] on icon "navigator" at bounding box center [843, 17] width 16 height 16
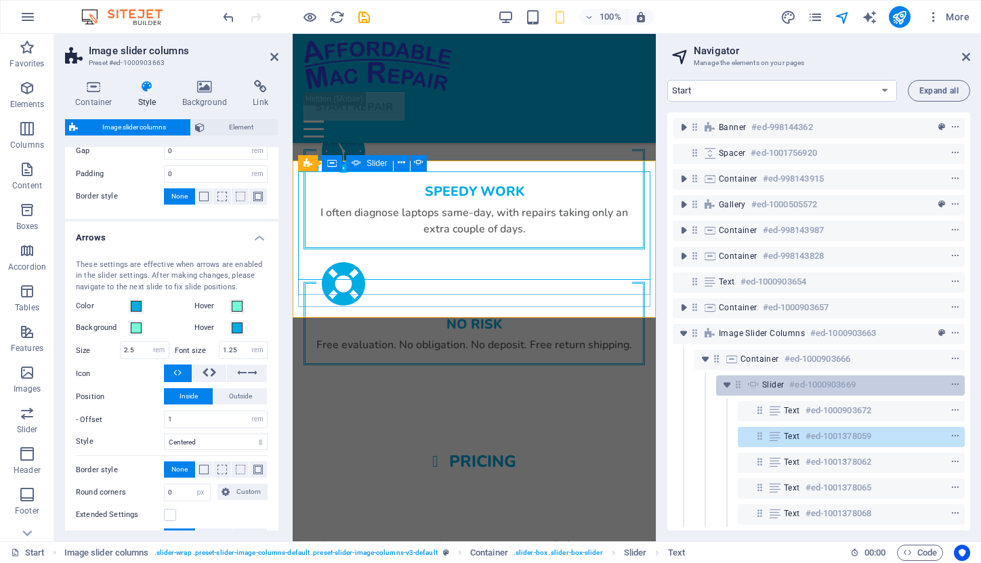
click at [753, 384] on icon at bounding box center [753, 385] width 15 height 11
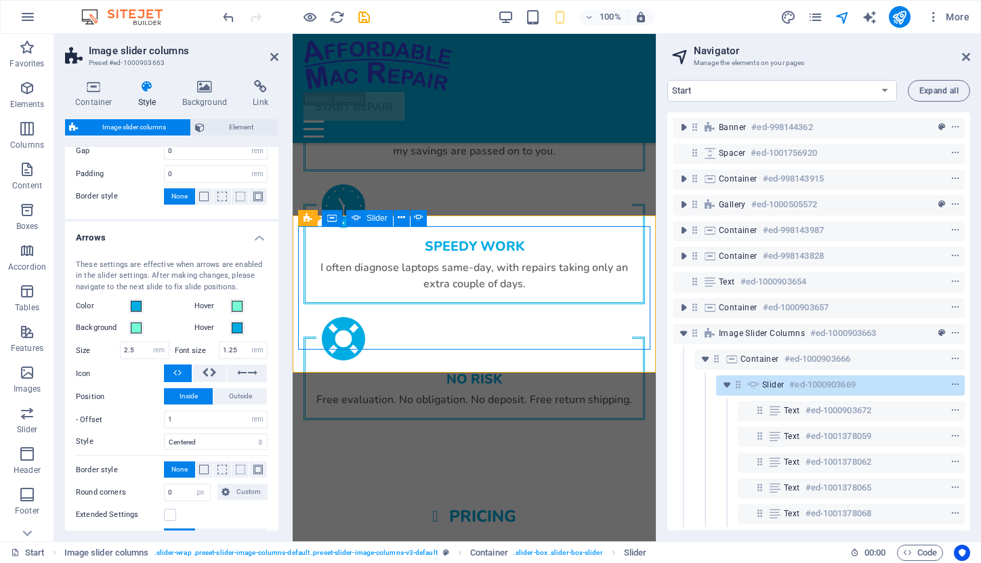
click at [753, 384] on icon at bounding box center [753, 385] width 15 height 11
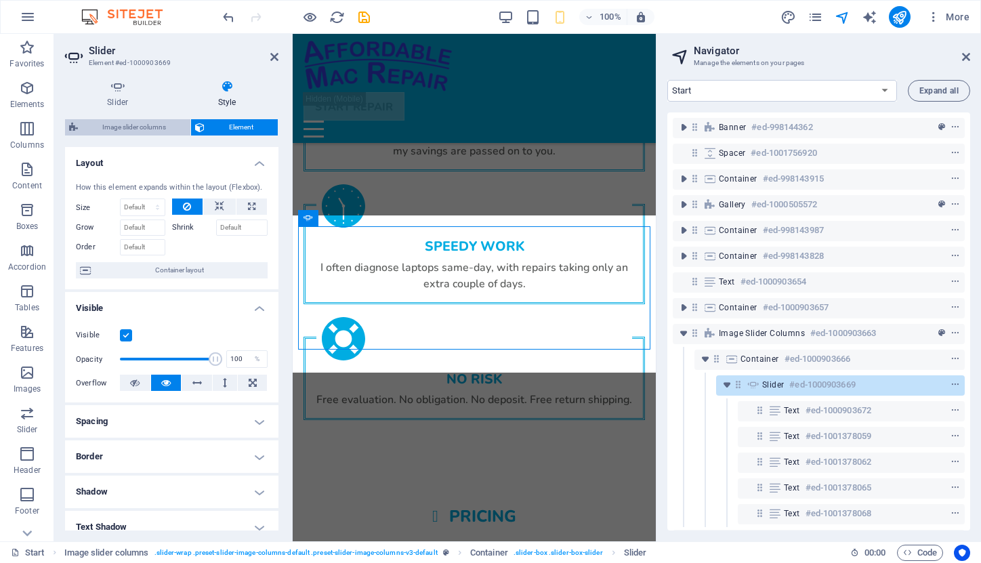
click at [142, 123] on span "Image slider columns" at bounding box center [134, 127] width 104 height 16
select select "rem"
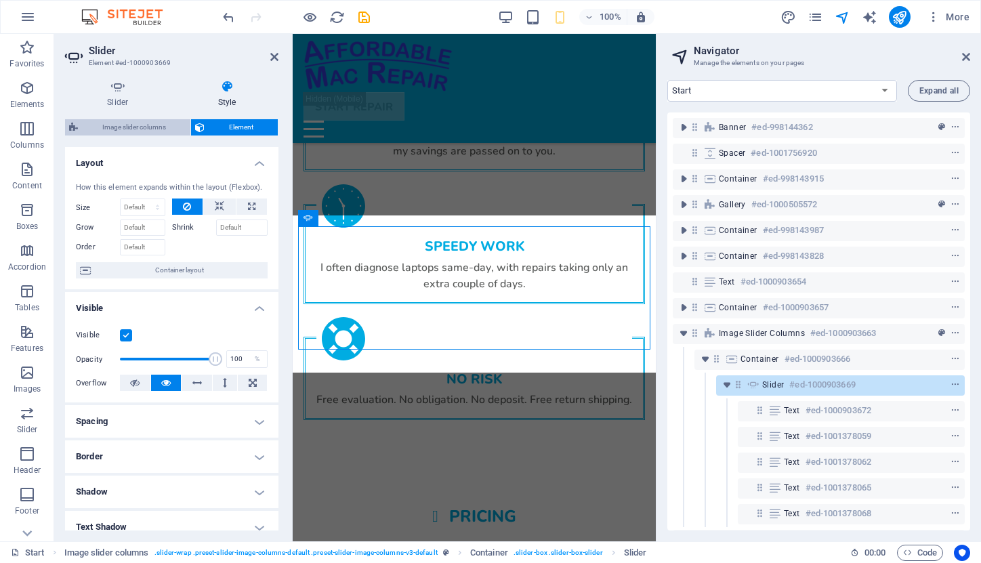
select select "rem"
select select "px"
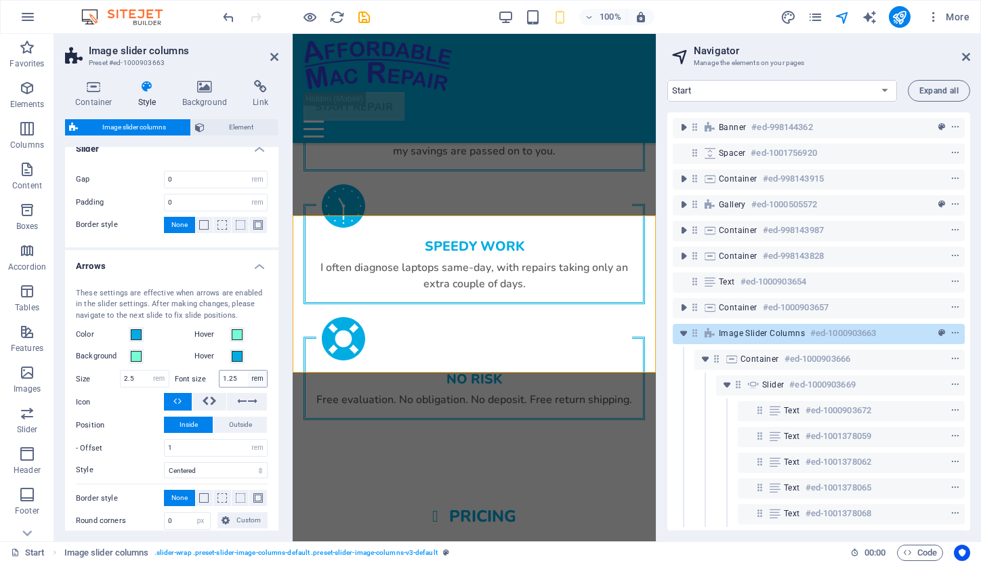
scroll to position [166, 0]
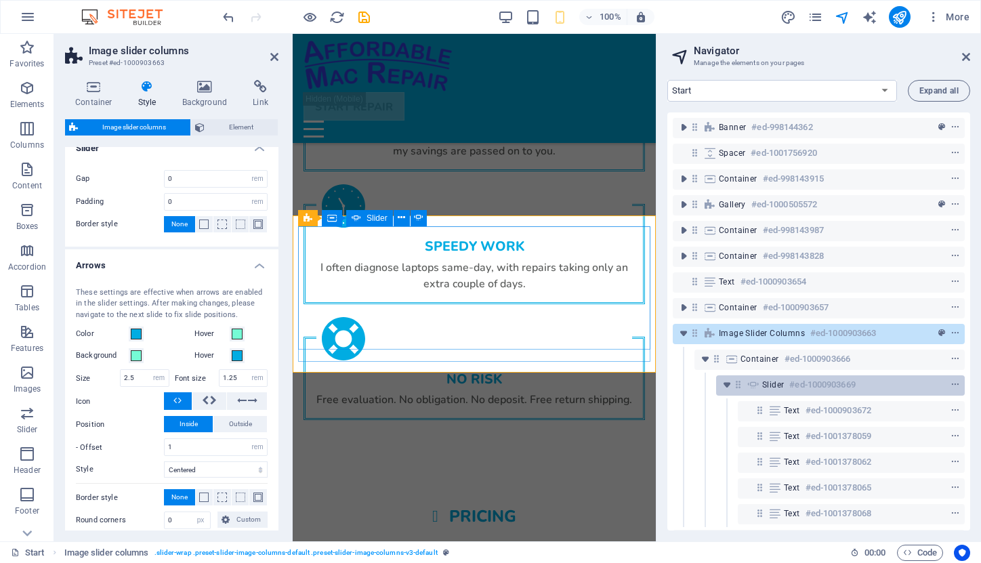
click at [771, 391] on div "Slider #ed-1000903669" at bounding box center [829, 385] width 135 height 16
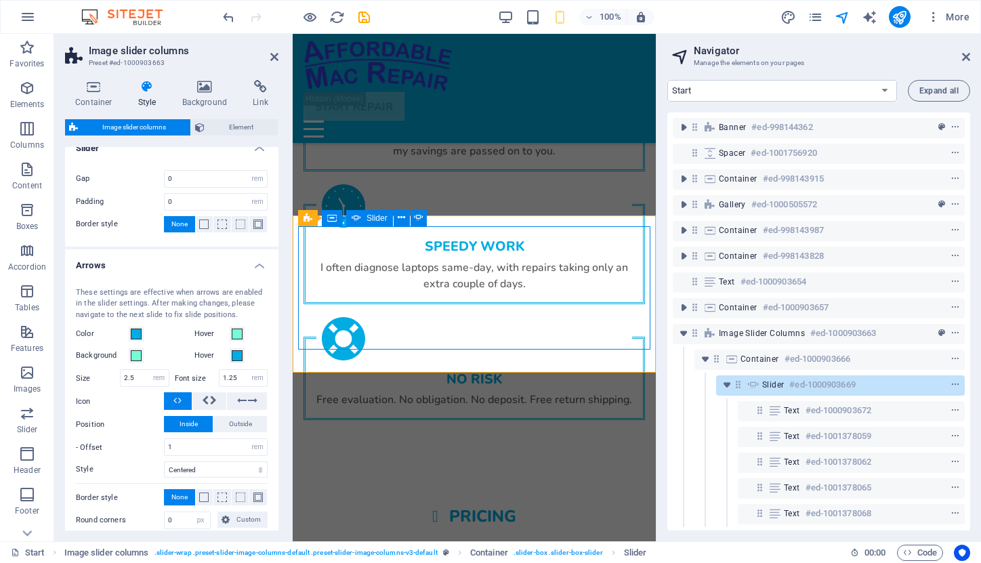
click at [771, 386] on span "Slider" at bounding box center [773, 385] width 22 height 11
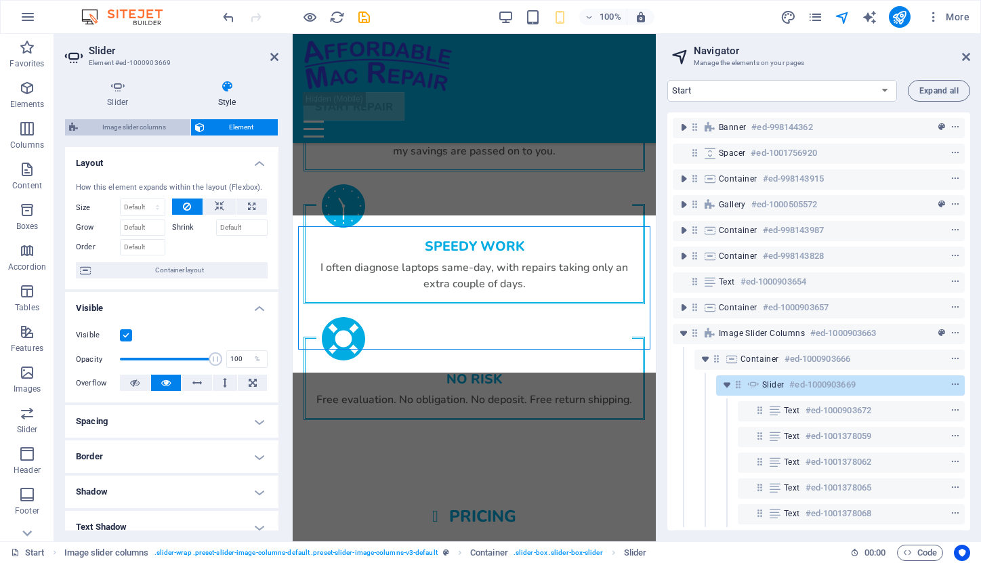
click at [144, 127] on span "Image slider columns" at bounding box center [134, 127] width 104 height 16
select select "rem"
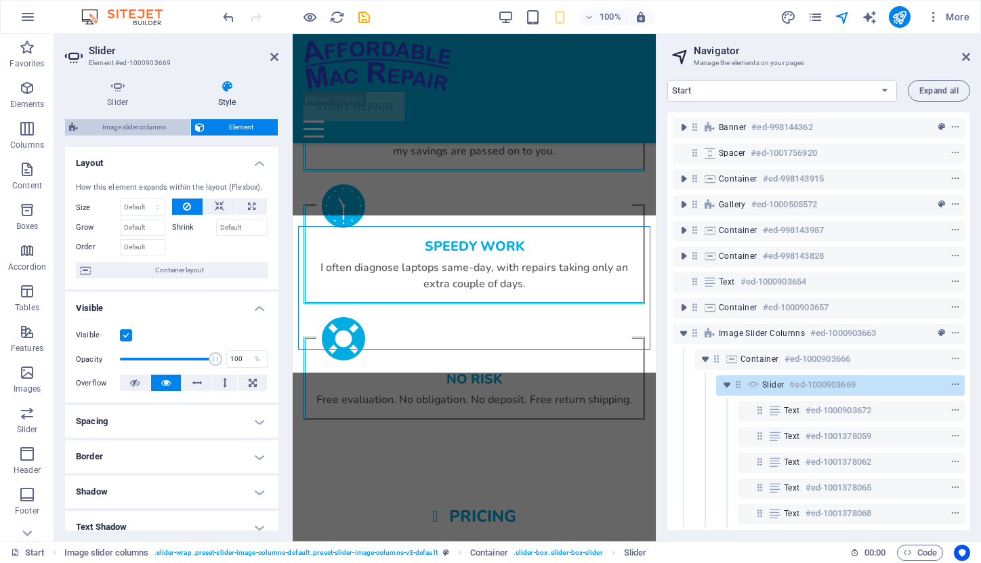
select select "rem"
select select "px"
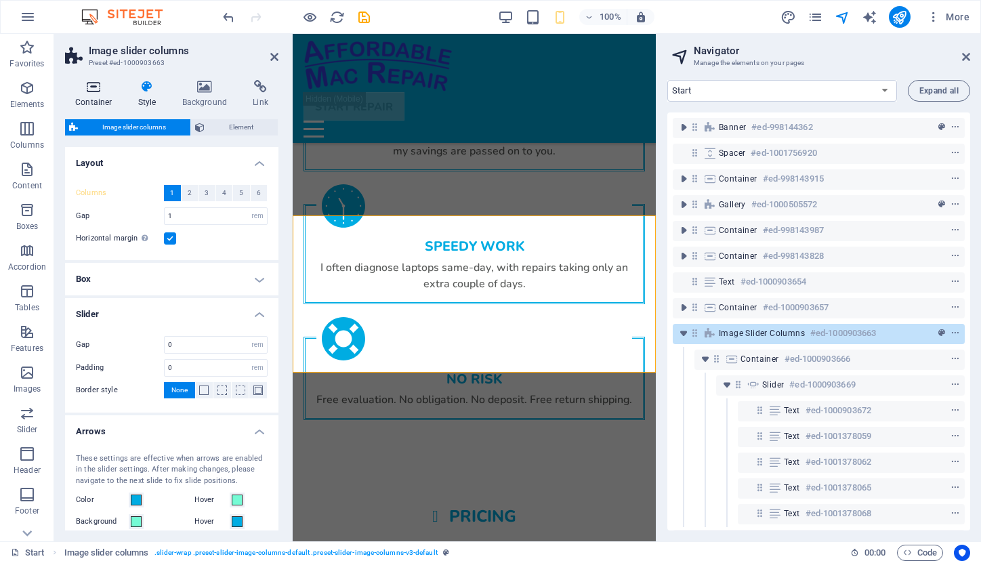
click at [98, 88] on icon at bounding box center [94, 87] width 58 height 14
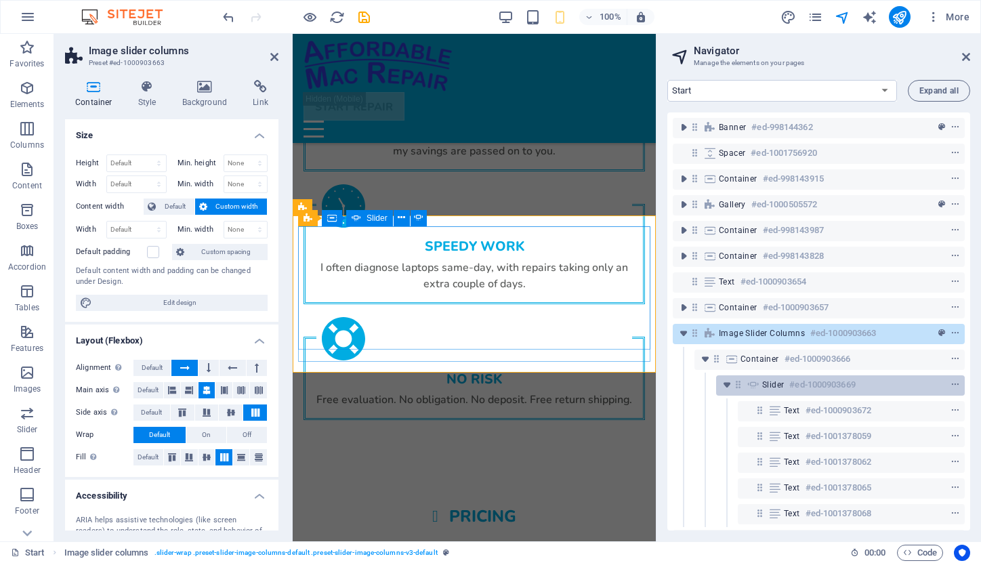
click at [767, 384] on span "Slider" at bounding box center [773, 385] width 22 height 11
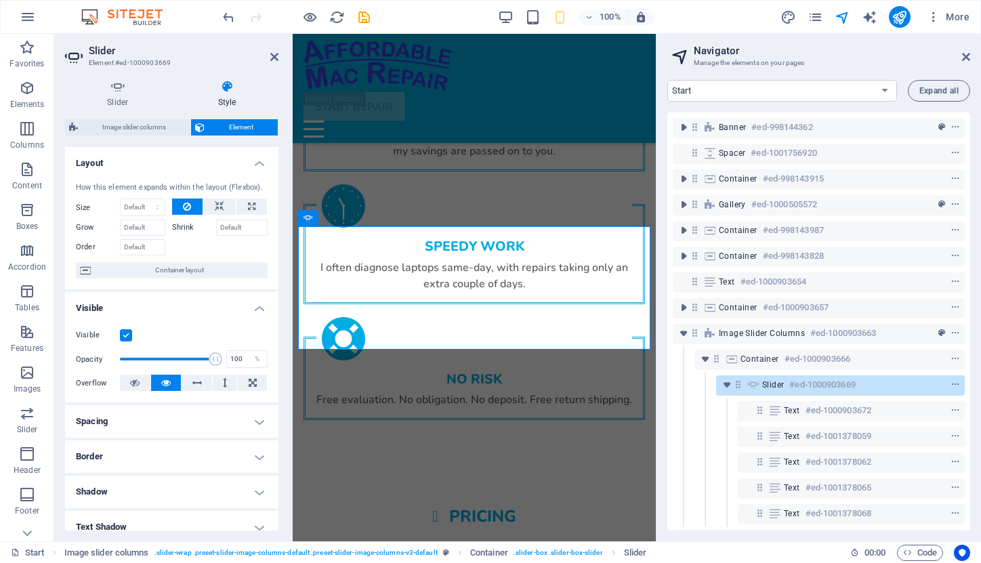
scroll to position [0, 0]
click at [118, 95] on h4 "Slider" at bounding box center [120, 94] width 111 height 28
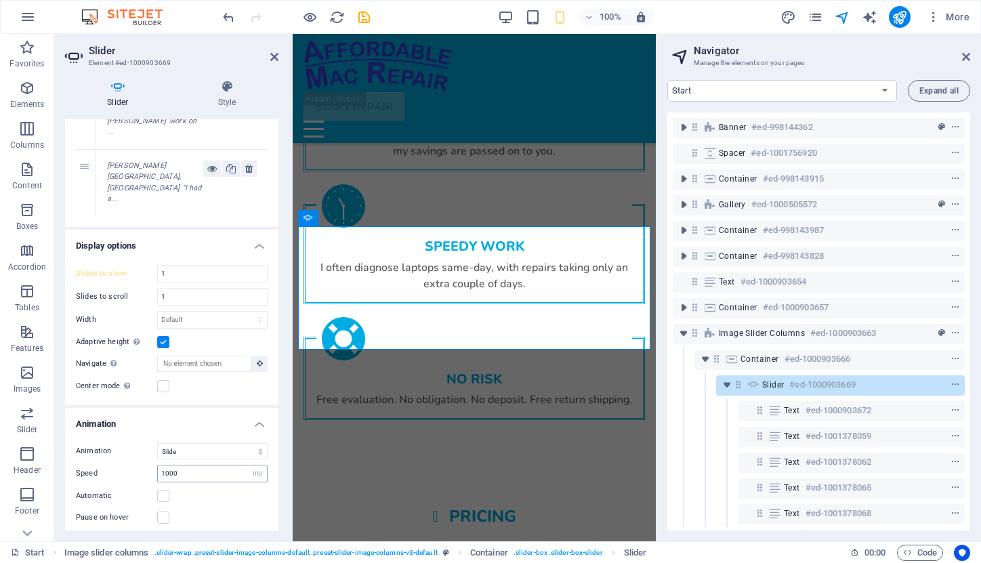
scroll to position [291, 0]
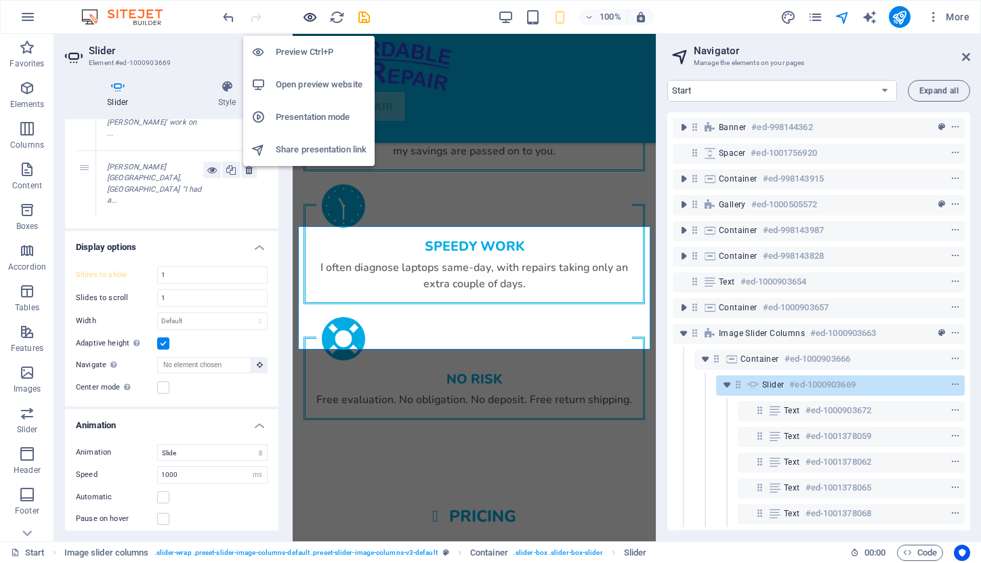
drag, startPoint x: 307, startPoint y: 13, endPoint x: 286, endPoint y: 21, distance: 22.5
click at [307, 13] on icon "button" at bounding box center [310, 17] width 16 height 16
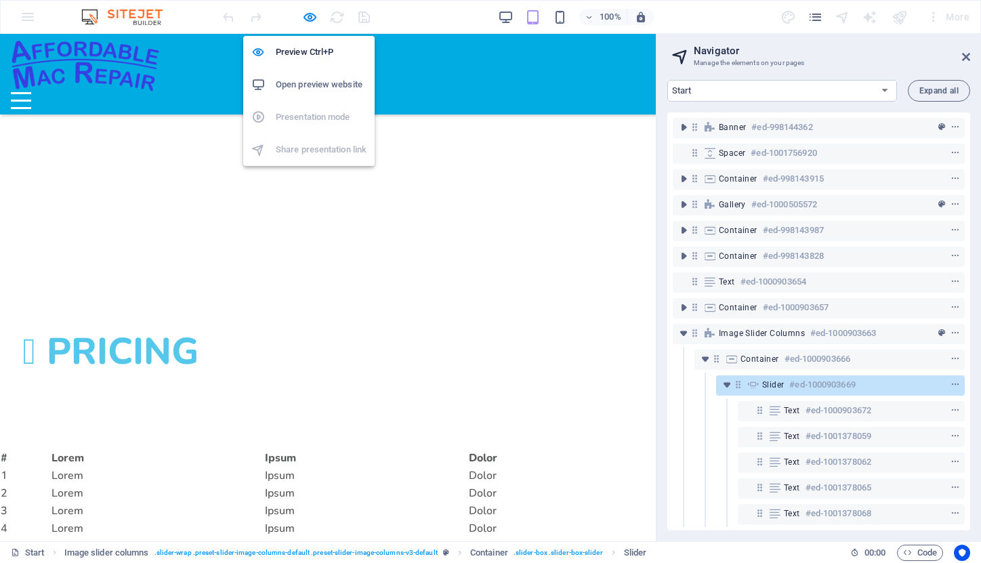
scroll to position [2015, 0]
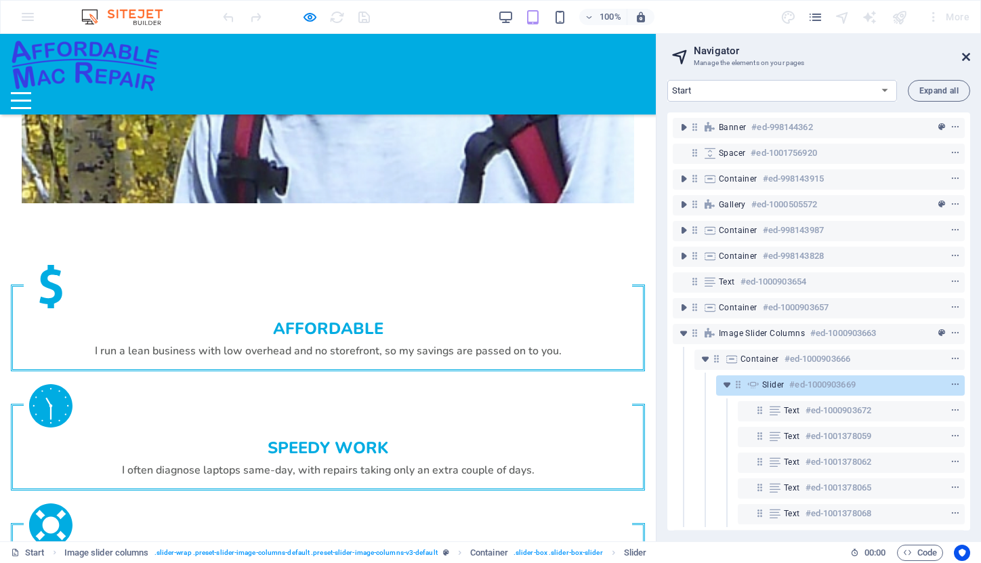
click at [969, 56] on icon at bounding box center [966, 57] width 8 height 11
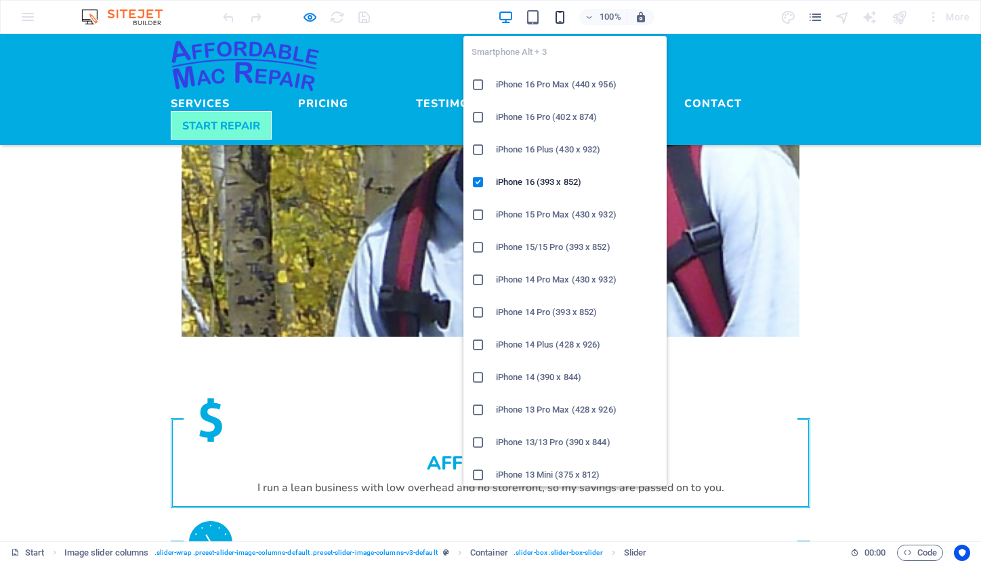
click at [566, 14] on icon "button" at bounding box center [560, 17] width 16 height 16
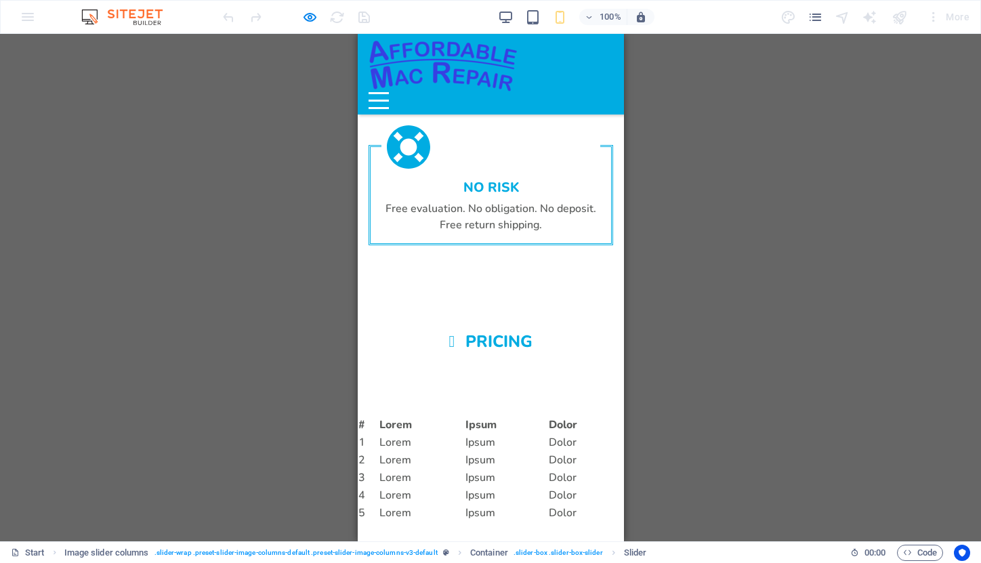
drag, startPoint x: 409, startPoint y: 350, endPoint x: 310, endPoint y: 350, distance: 98.3
click at [357, 350] on html "Skip to main content Services Pricing Testimonials About Contact START REPAIR M…" at bounding box center [490, 20] width 266 height 4912
drag, startPoint x: 523, startPoint y: 336, endPoint x: 360, endPoint y: 319, distance: 163.6
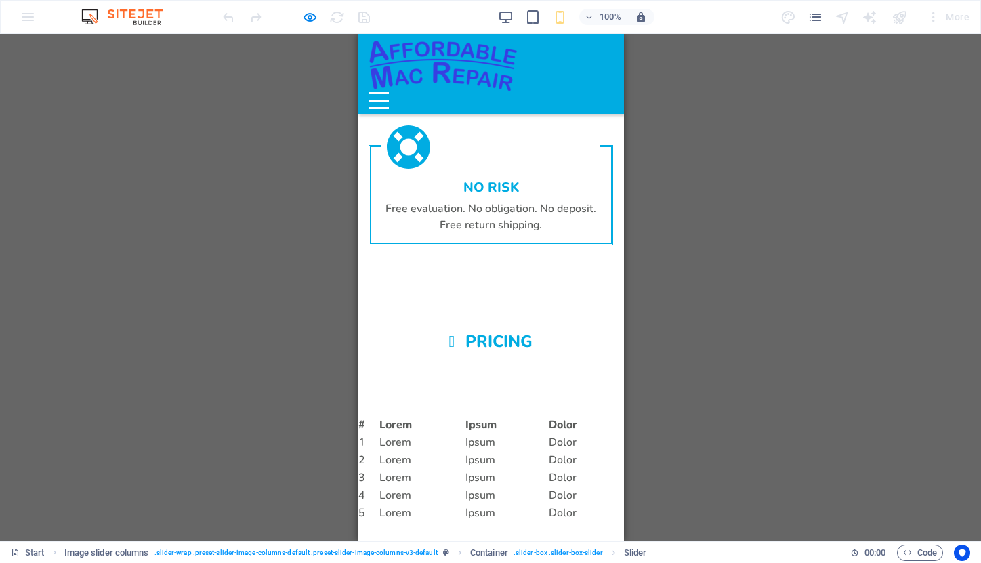
click at [388, 92] on button "Menu" at bounding box center [378, 93] width 20 height 2
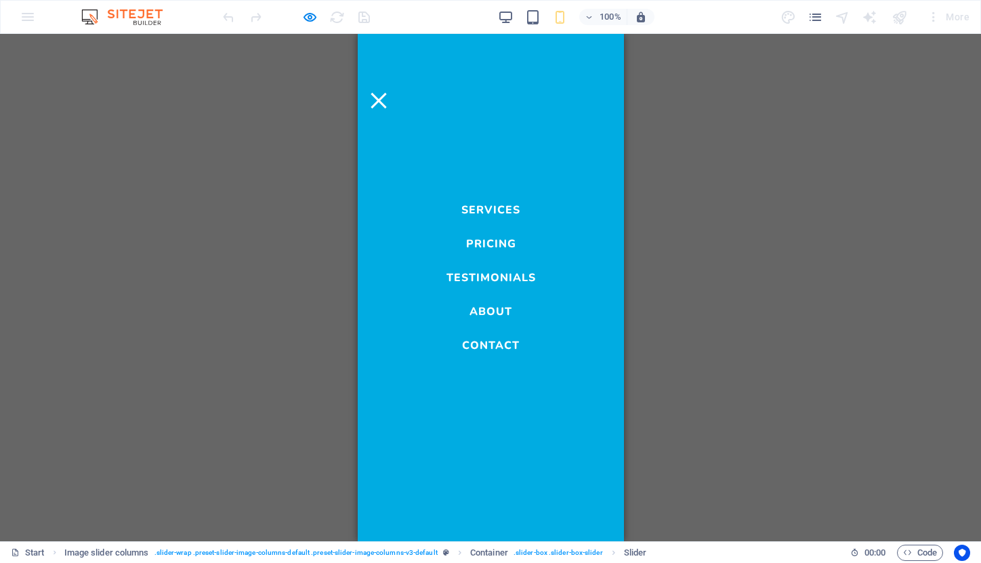
click at [504, 207] on link "Services" at bounding box center [490, 207] width 59 height 16
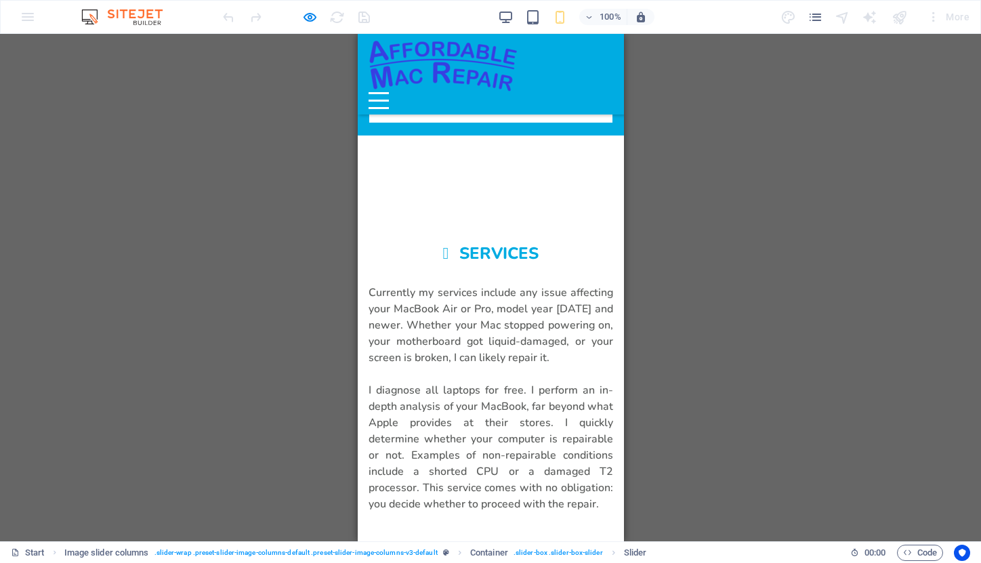
scroll to position [607, 0]
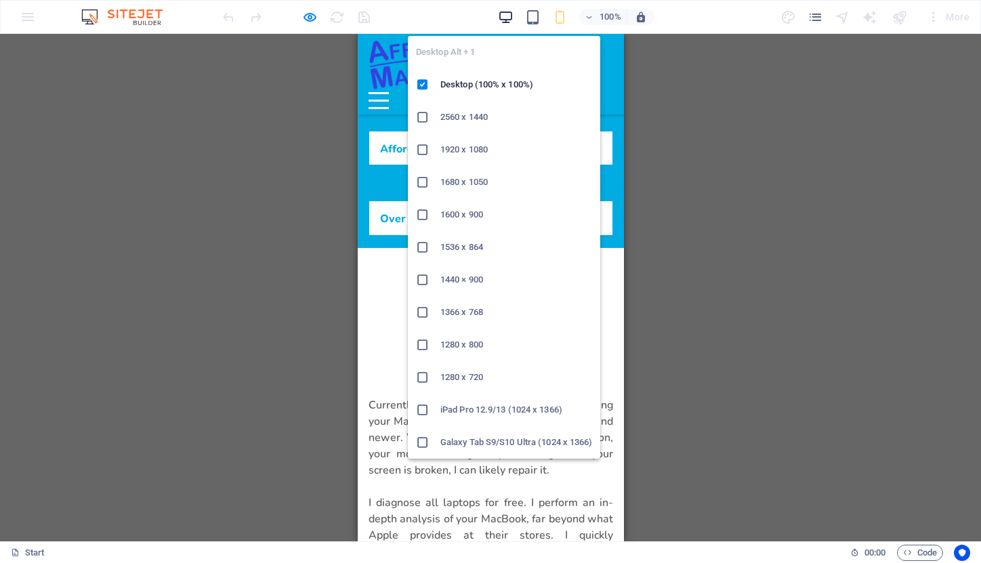
click at [506, 15] on icon "button" at bounding box center [506, 17] width 16 height 16
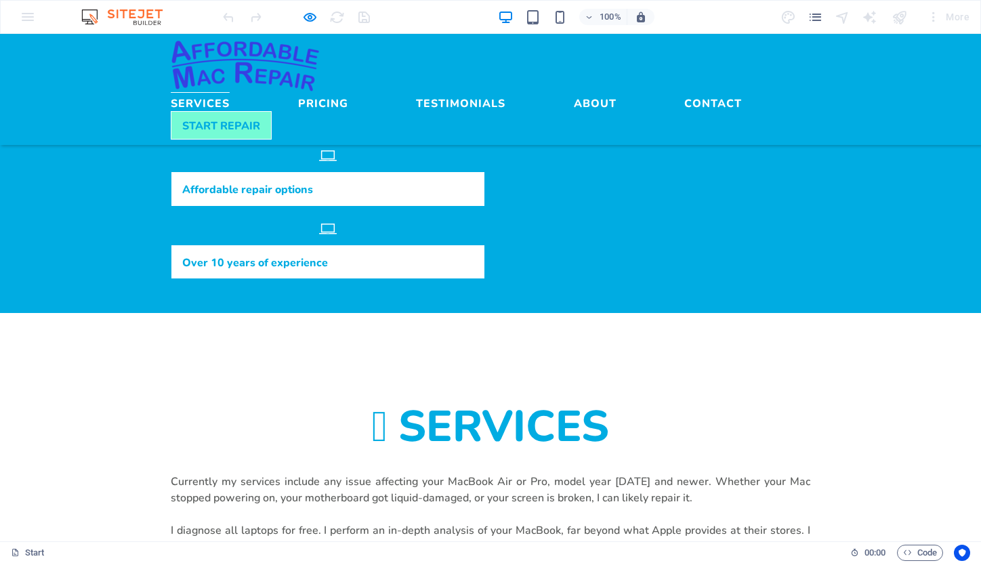
click at [230, 92] on link "Services" at bounding box center [200, 100] width 59 height 16
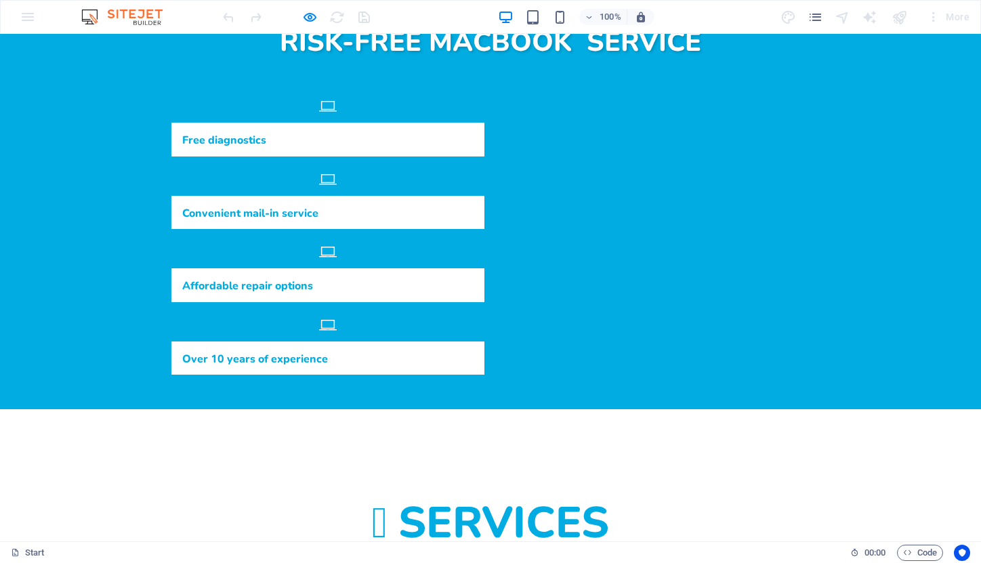
scroll to position [622, 0]
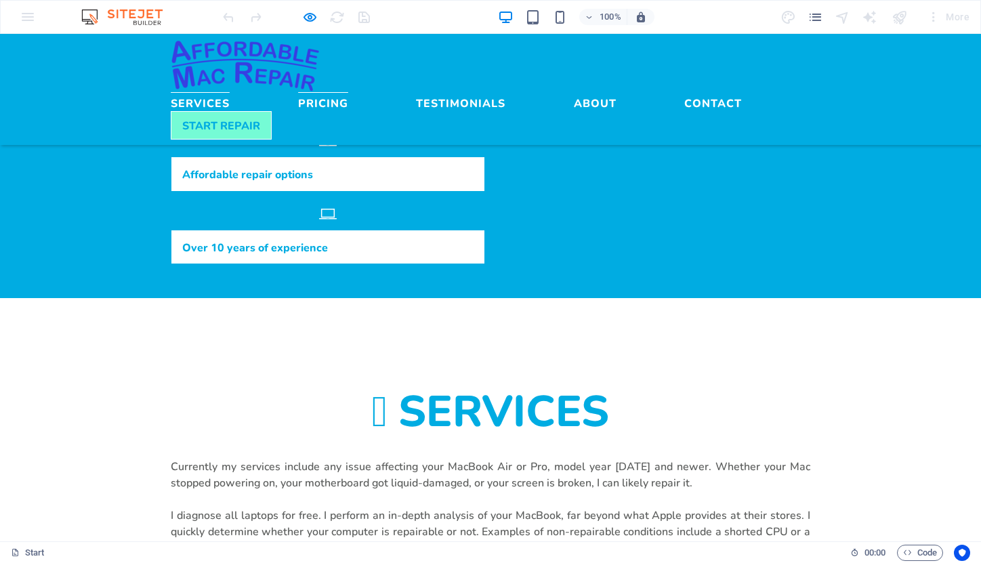
click at [348, 92] on link "Pricing" at bounding box center [323, 100] width 50 height 16
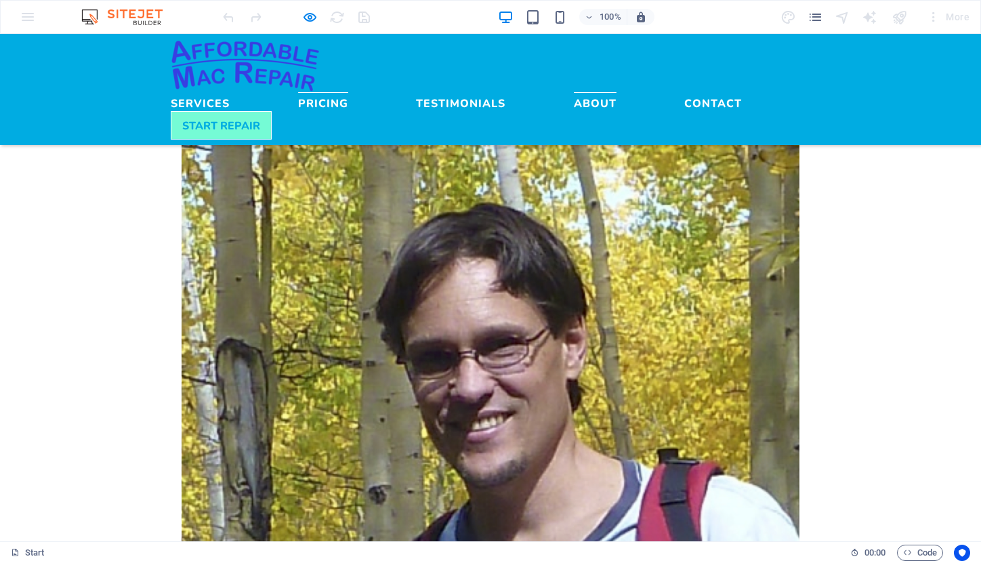
scroll to position [1690, 0]
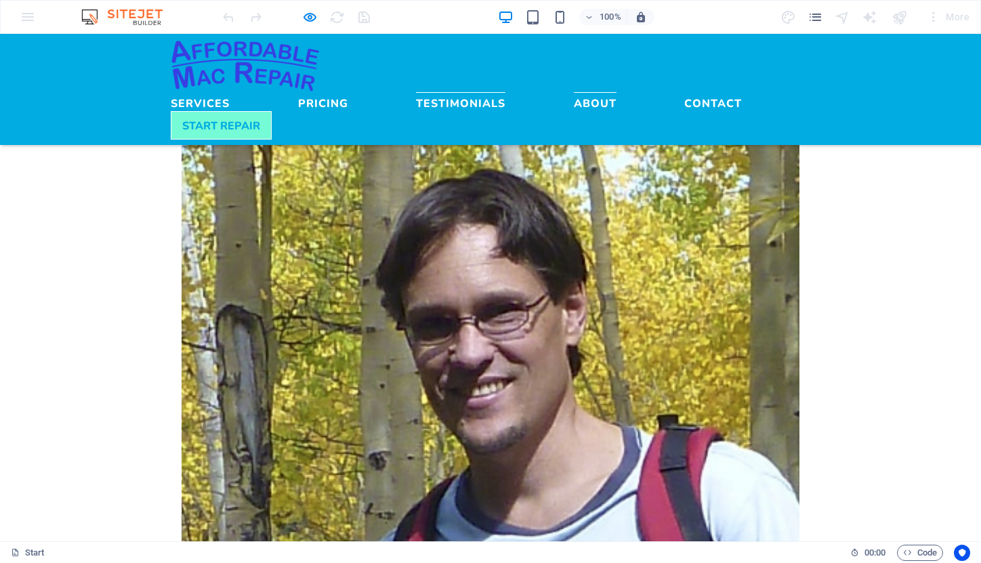
click at [506, 92] on link "Testimonials" at bounding box center [460, 100] width 89 height 16
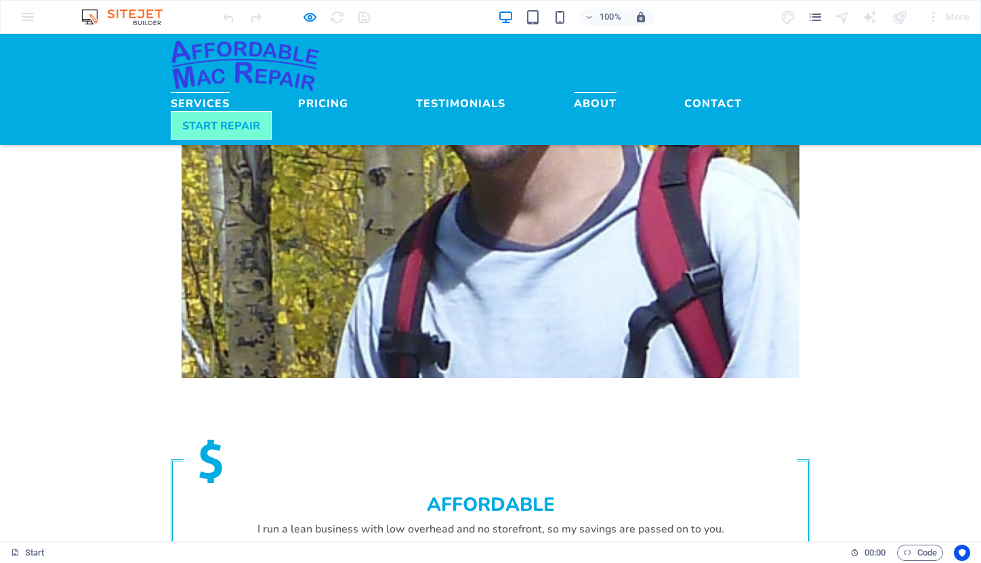
click at [230, 92] on link "Services" at bounding box center [200, 100] width 59 height 16
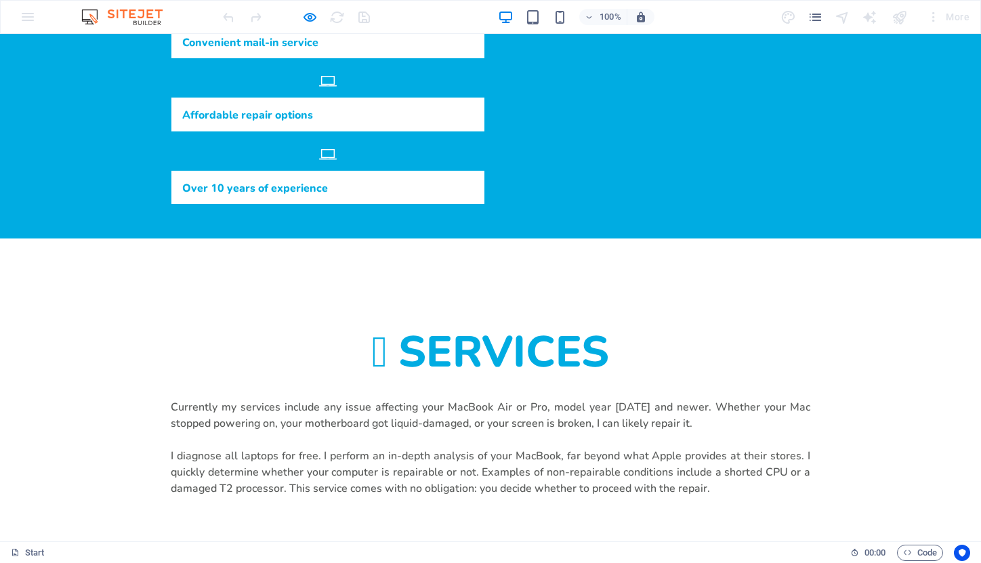
scroll to position [622, 0]
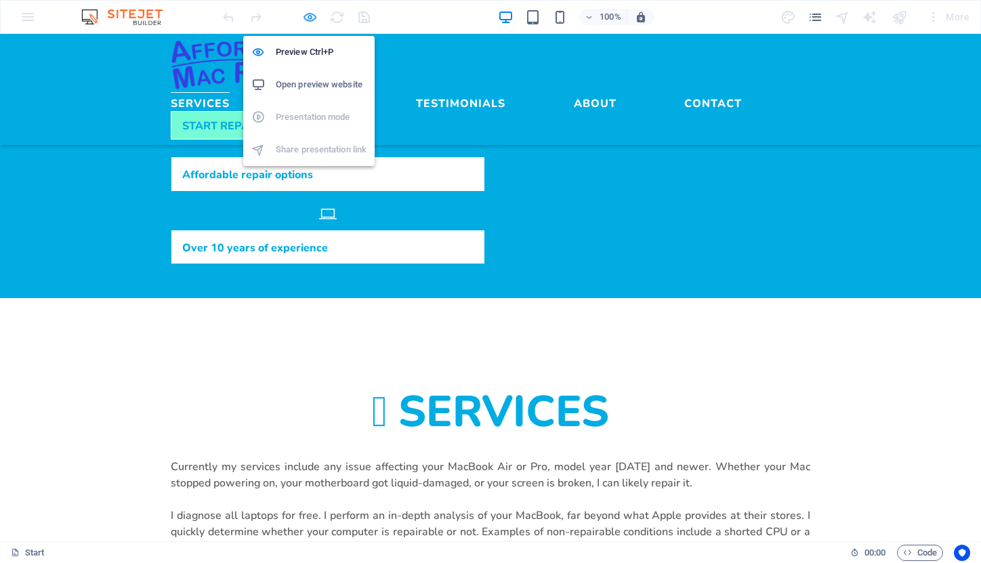
click at [304, 18] on icon "button" at bounding box center [310, 17] width 16 height 16
select select "ms"
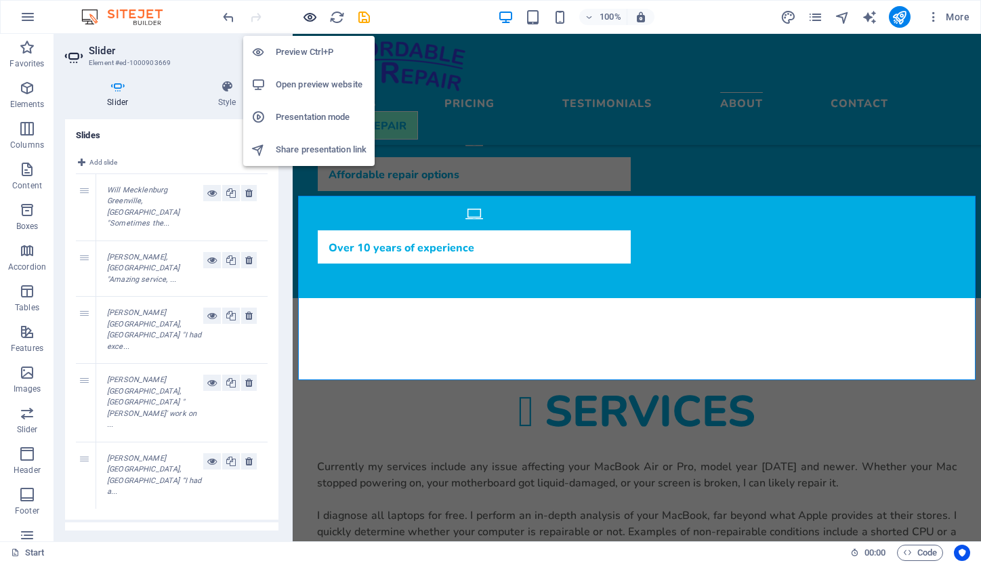
scroll to position [1984, 0]
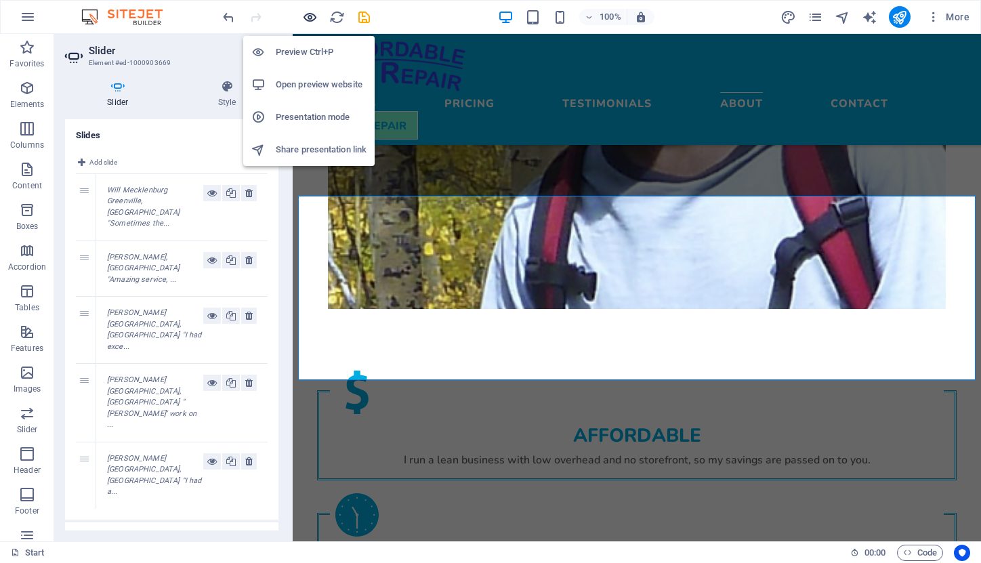
type input "3"
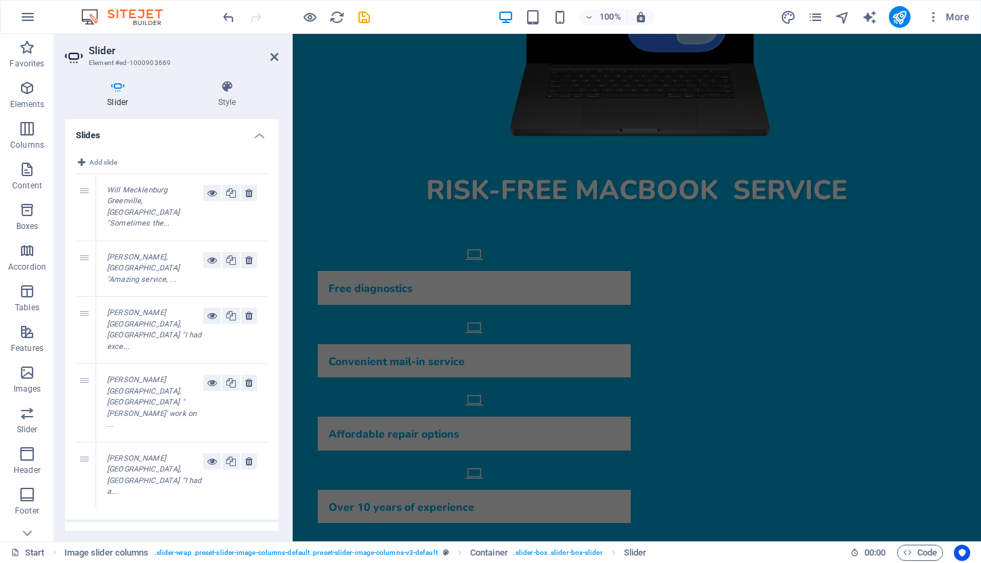
scroll to position [432, 0]
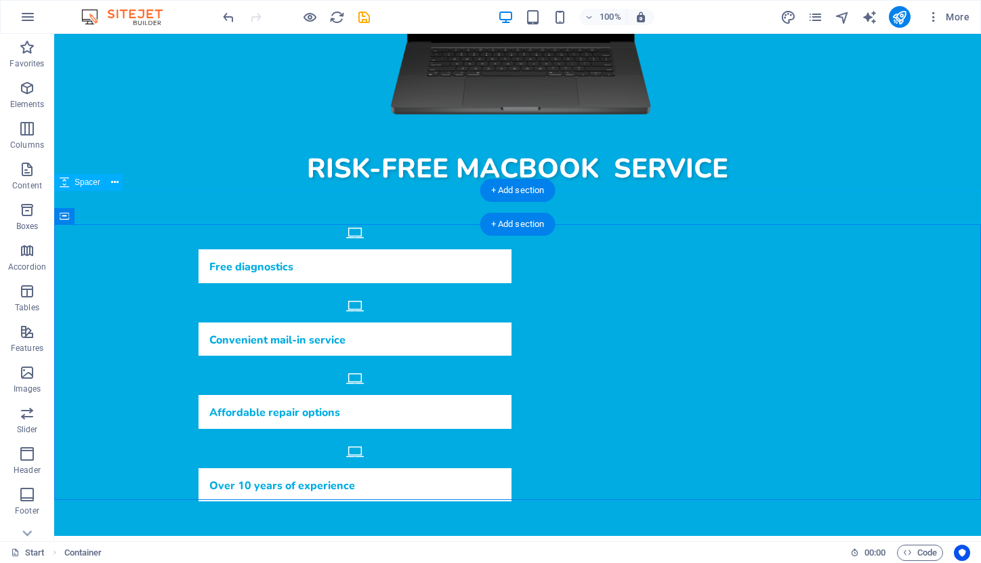
click at [436, 536] on div at bounding box center [517, 553] width 927 height 34
click at [83, 181] on span "Spacer" at bounding box center [88, 182] width 26 height 8
select select "px"
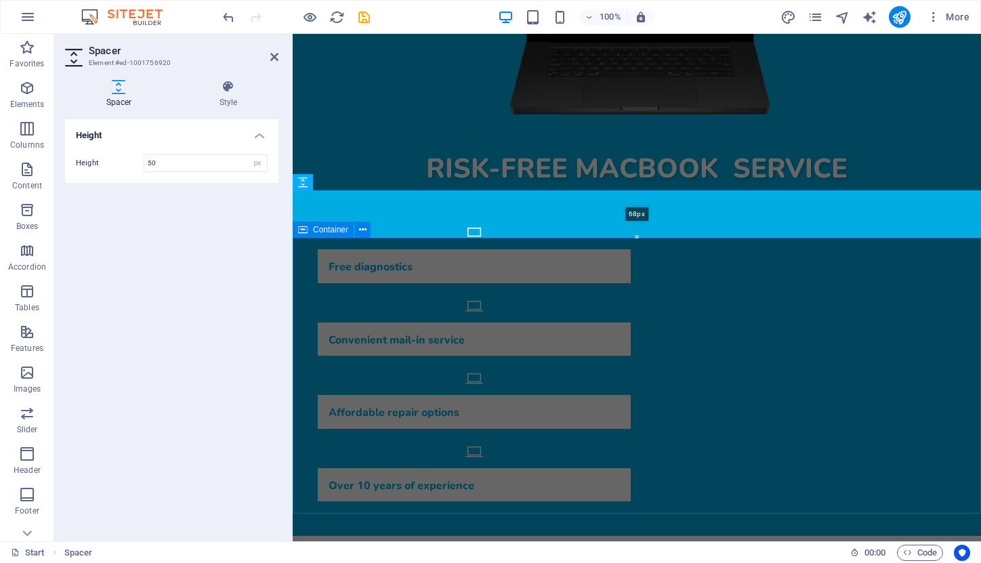
drag, startPoint x: 639, startPoint y: 224, endPoint x: 638, endPoint y: 237, distance: 13.6
click at [638, 237] on div at bounding box center [636, 237] width 687 height 5
type input "68"
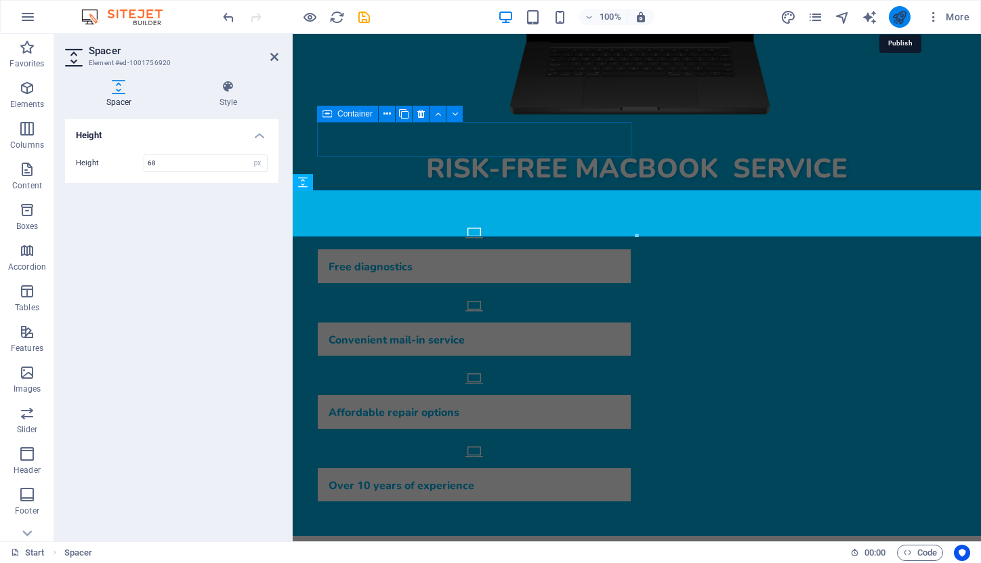
click at [897, 18] on icon "publish" at bounding box center [900, 17] width 16 height 16
checkbox input "false"
select select "ms"
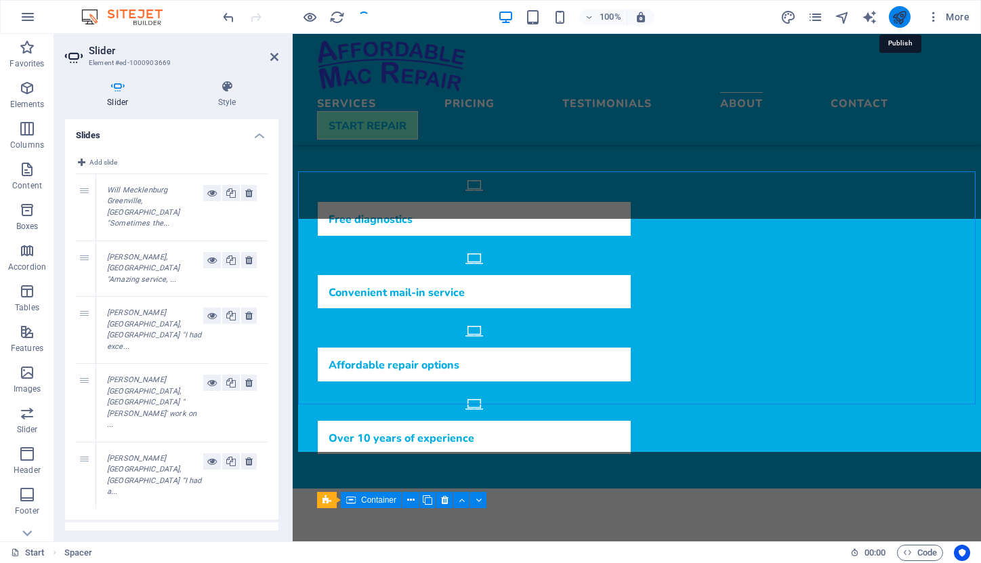
scroll to position [2021, 0]
